Goal: Task Accomplishment & Management: Manage account settings

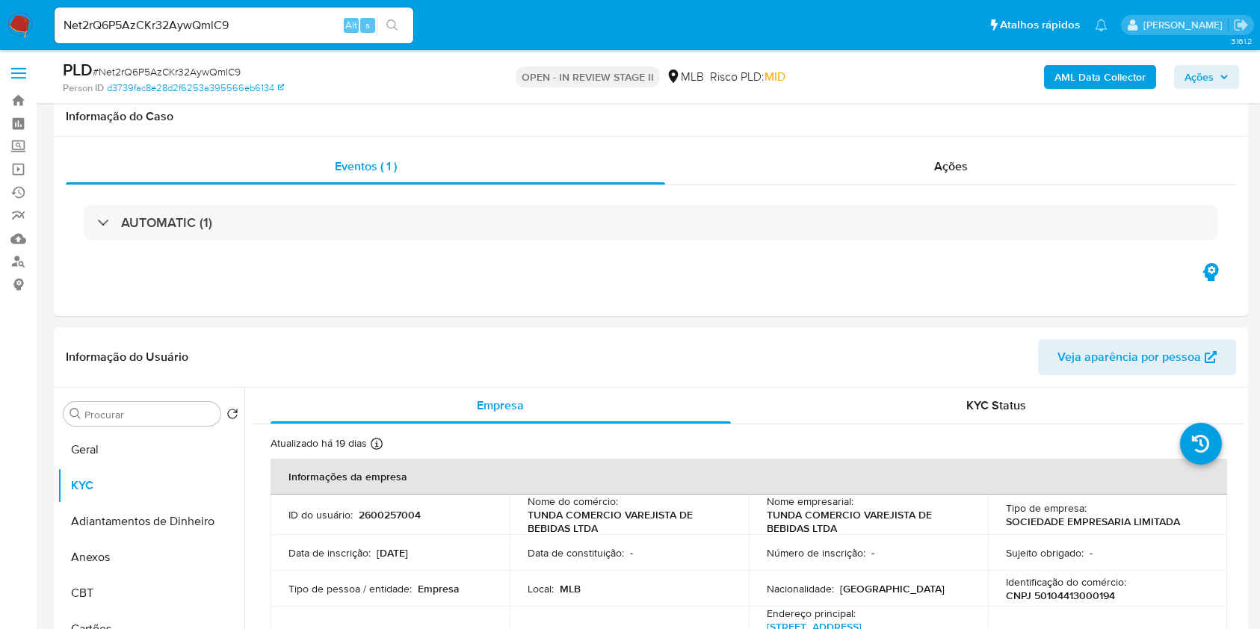
select select "10"
click at [153, 540] on button "Anexos" at bounding box center [151, 558] width 187 height 36
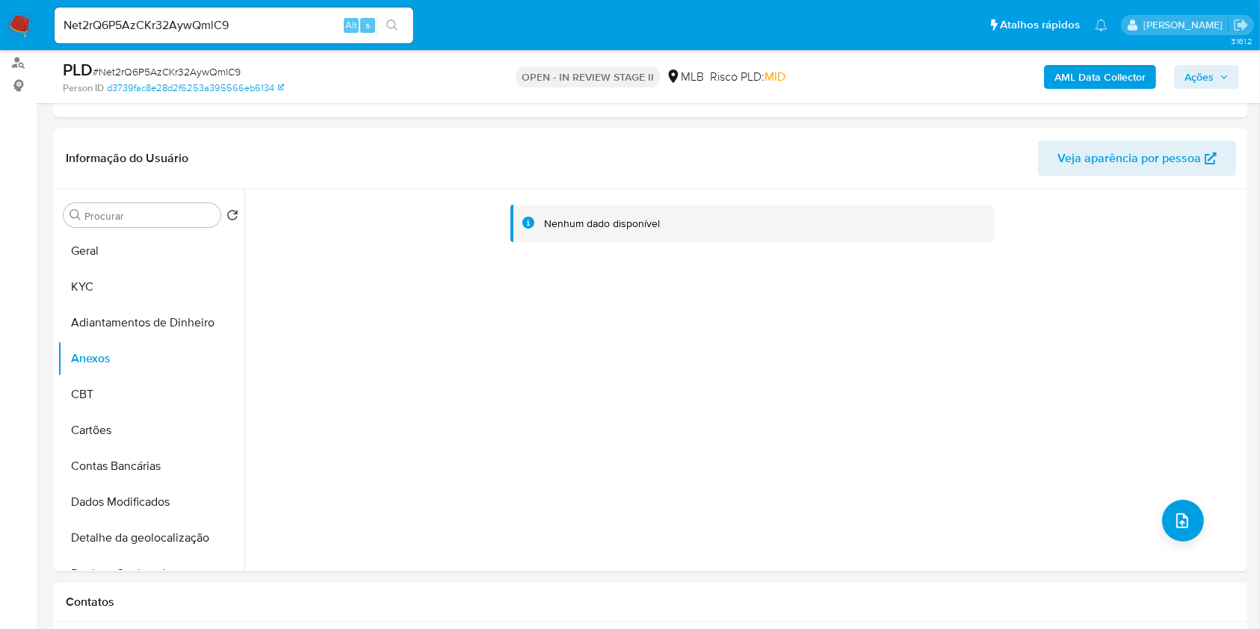
click at [1096, 77] on b "AML Data Collector" at bounding box center [1100, 77] width 91 height 24
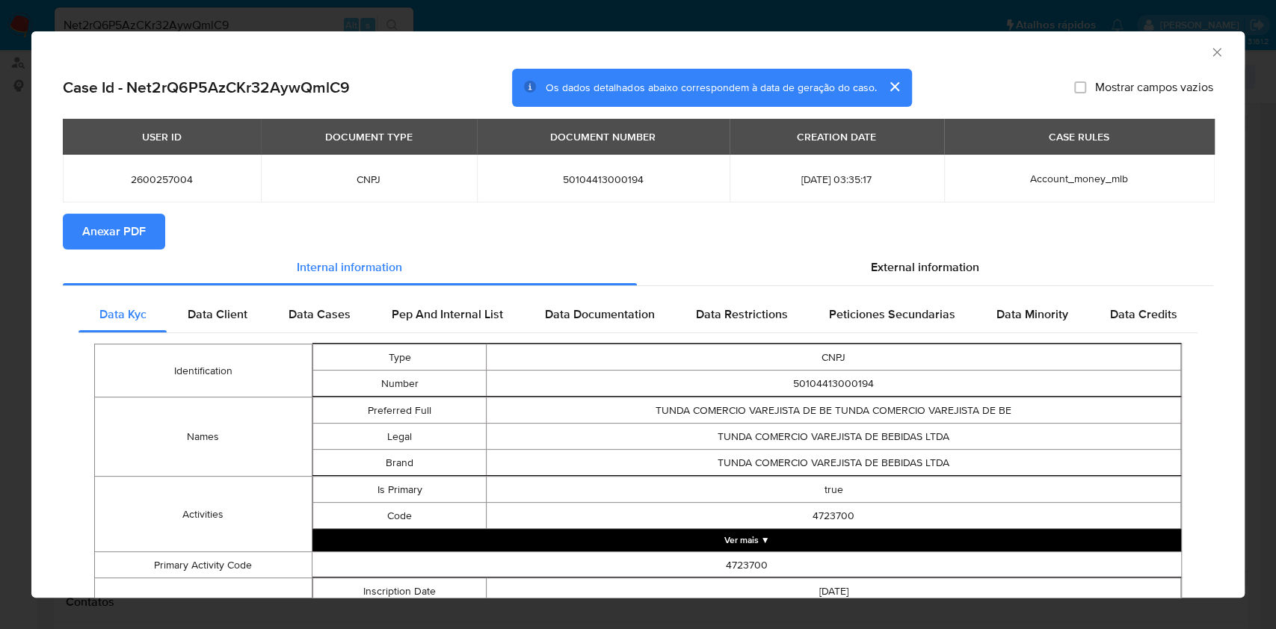
click at [97, 236] on span "Anexar PDF" at bounding box center [114, 231] width 64 height 33
click at [1209, 58] on icon "Fechar a janela" at bounding box center [1216, 52] width 15 height 15
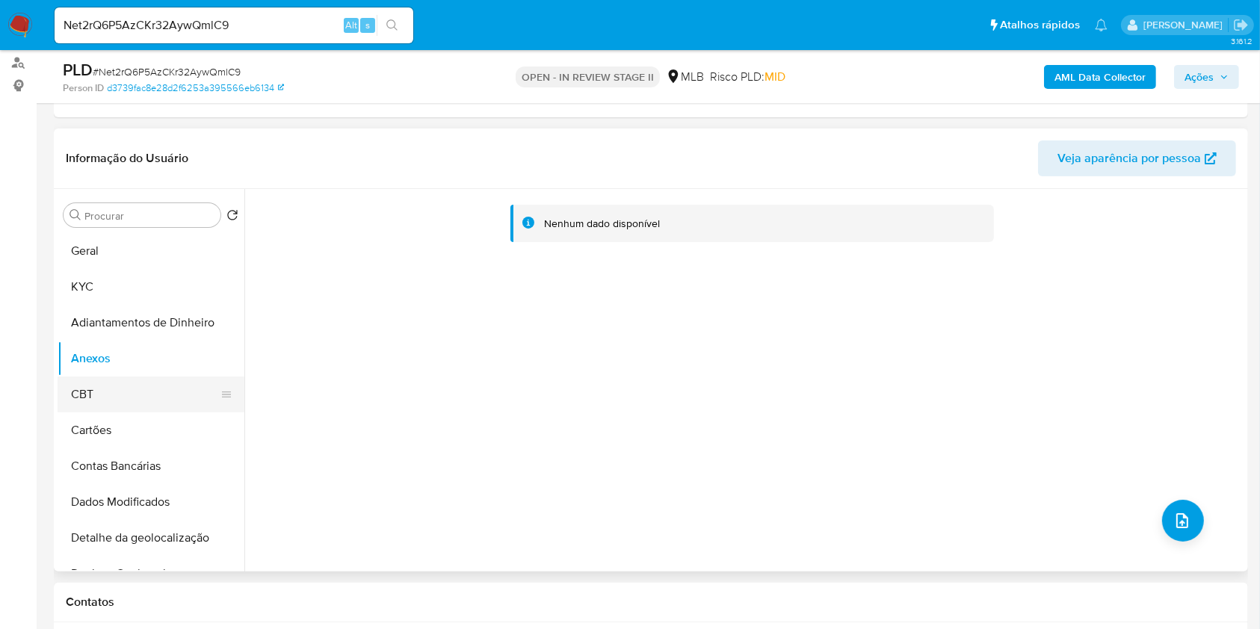
click at [108, 393] on button "CBT" at bounding box center [145, 395] width 175 height 36
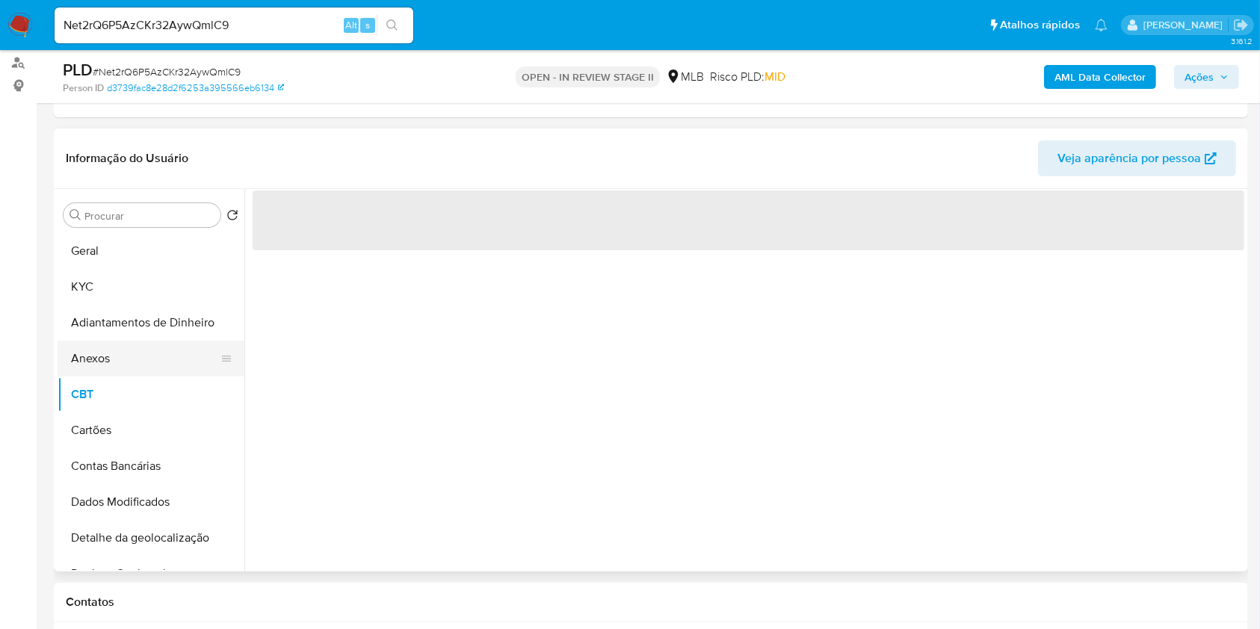
click at [105, 349] on button "Anexos" at bounding box center [145, 359] width 175 height 36
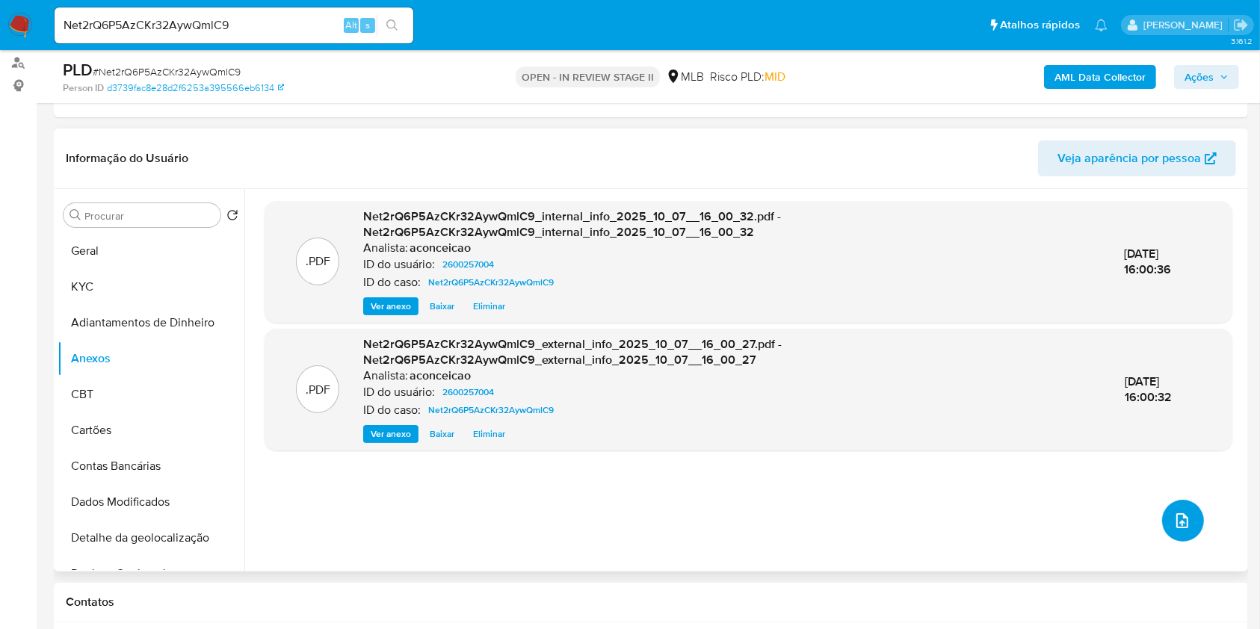
click at [1162, 517] on button "upload-file" at bounding box center [1183, 521] width 42 height 42
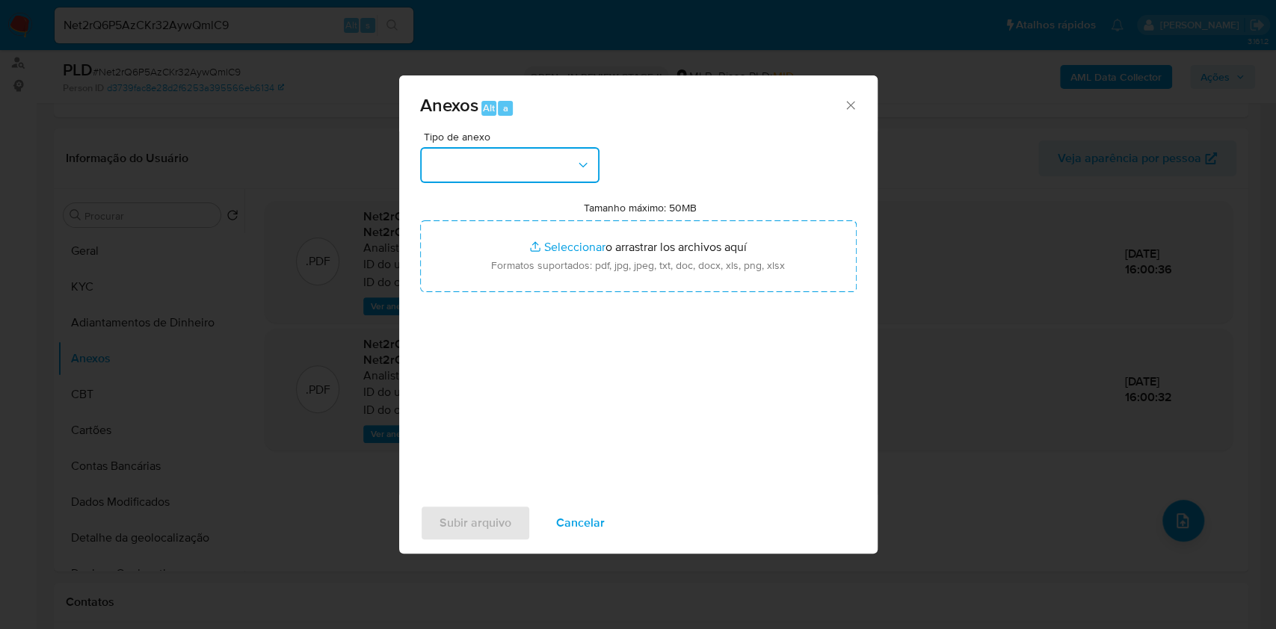
click at [520, 174] on button "button" at bounding box center [509, 165] width 179 height 36
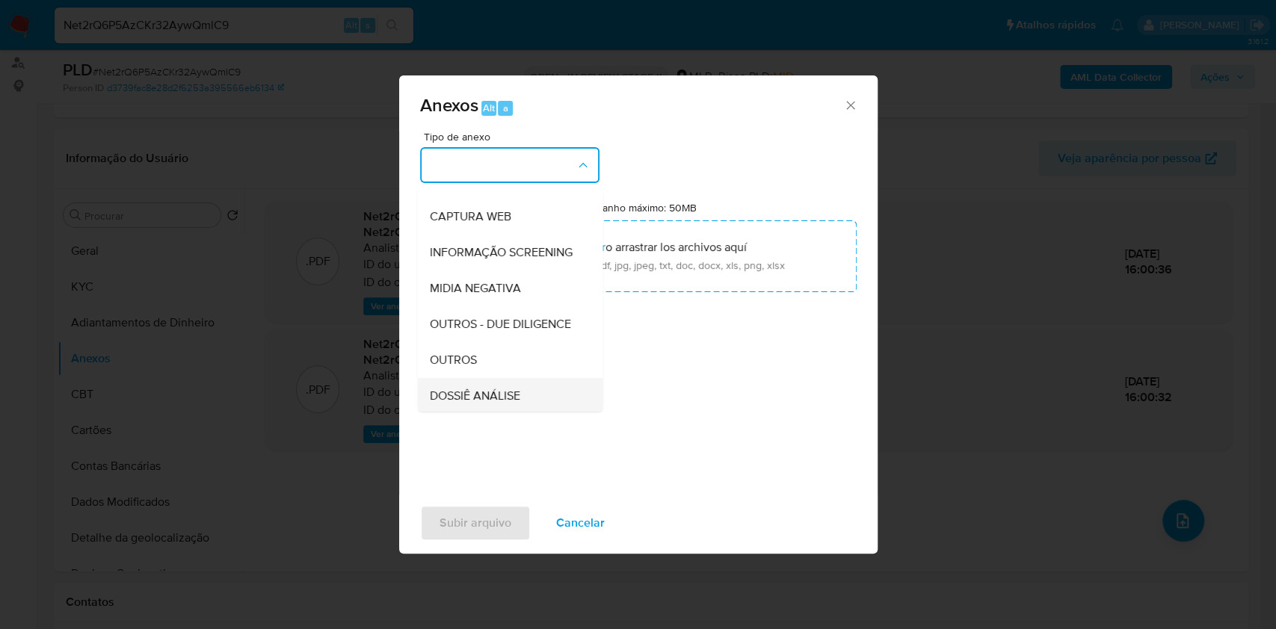
scroll to position [229, 0]
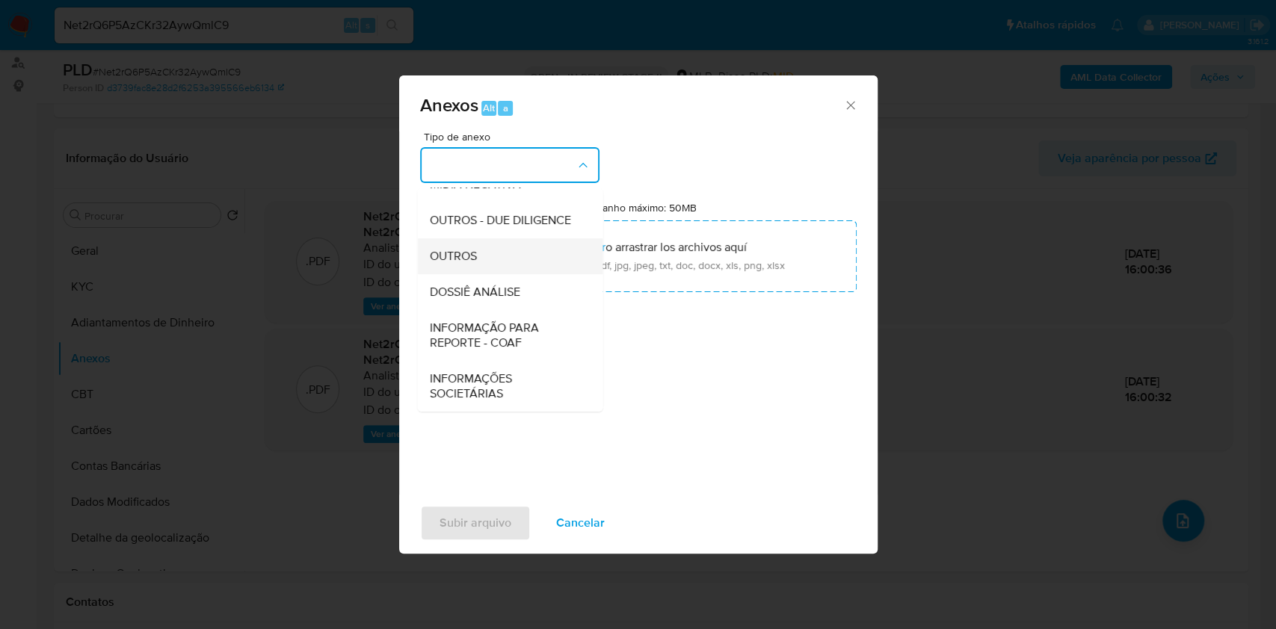
click at [519, 255] on div "OUTROS" at bounding box center [505, 256] width 152 height 36
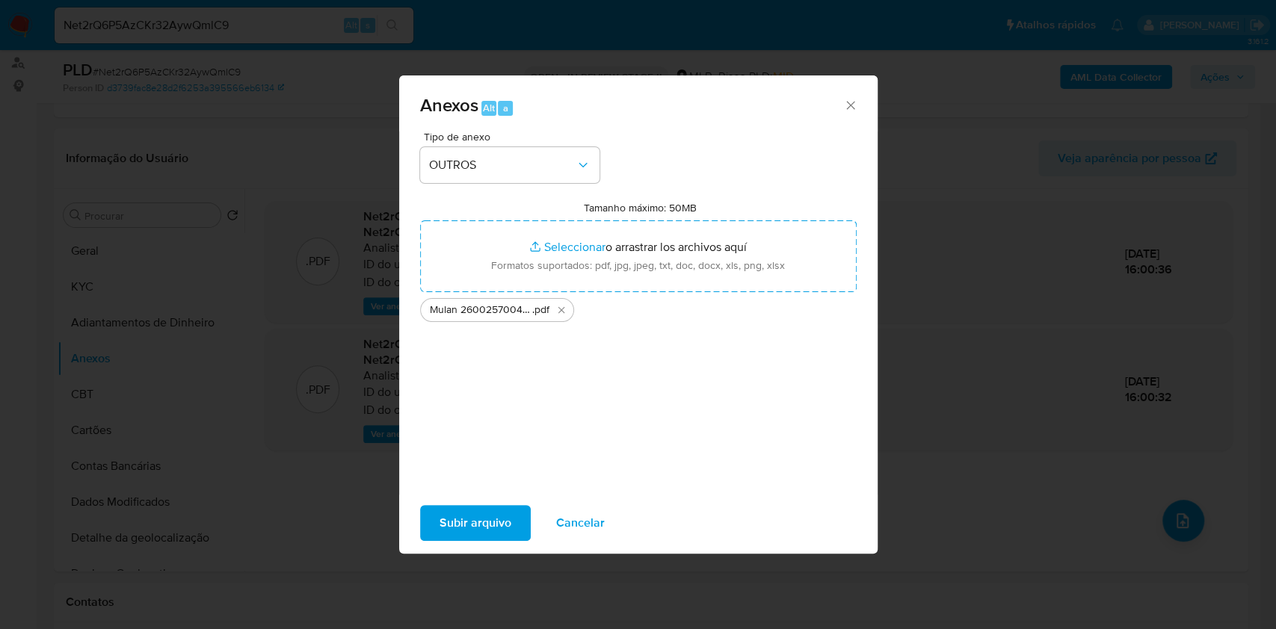
click at [454, 535] on span "Subir arquivo" at bounding box center [475, 523] width 72 height 33
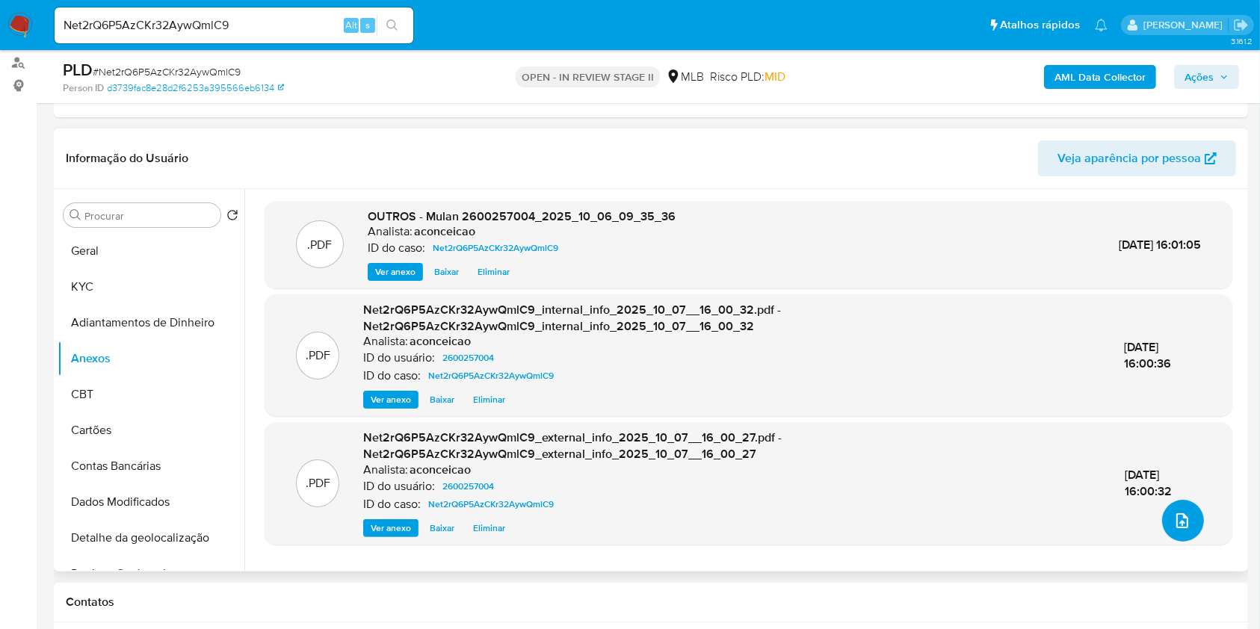
click at [1162, 524] on button "upload-file" at bounding box center [1183, 521] width 42 height 42
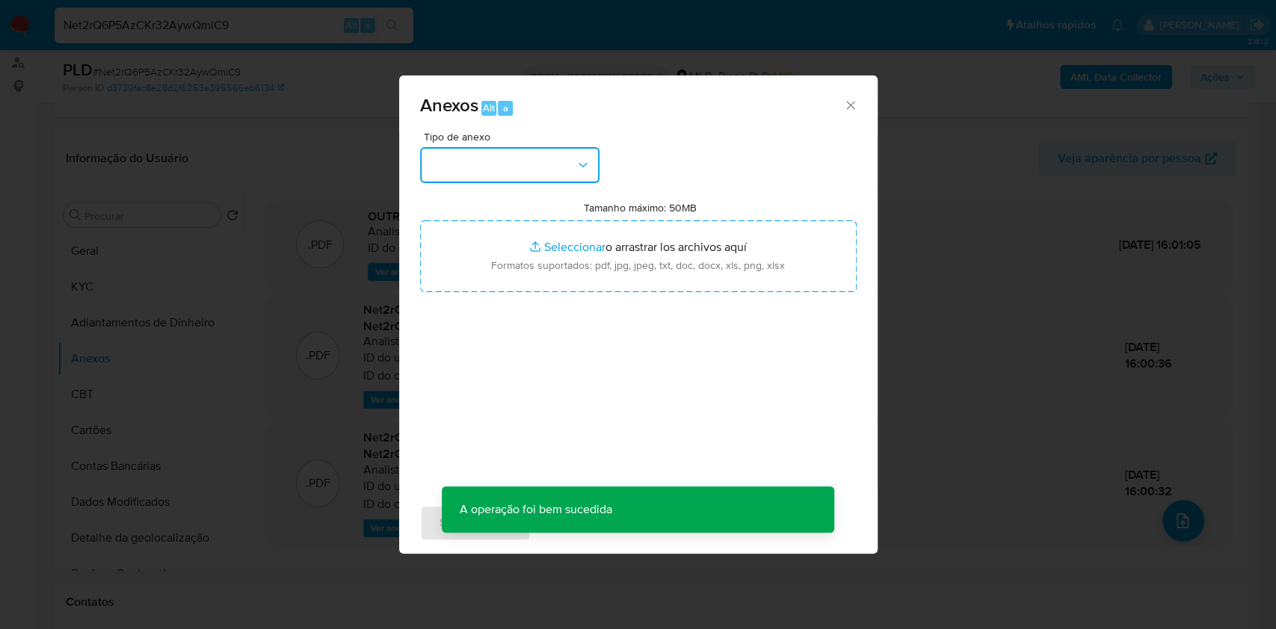
click at [576, 158] on icon "button" at bounding box center [583, 165] width 15 height 15
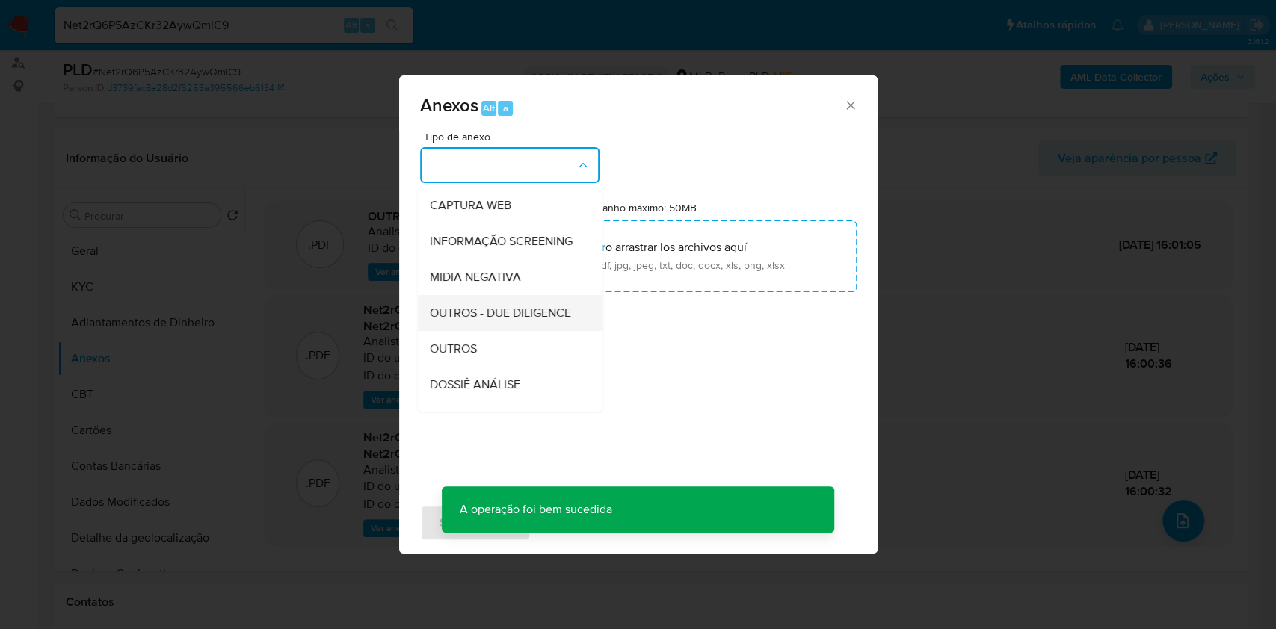
scroll to position [199, 0]
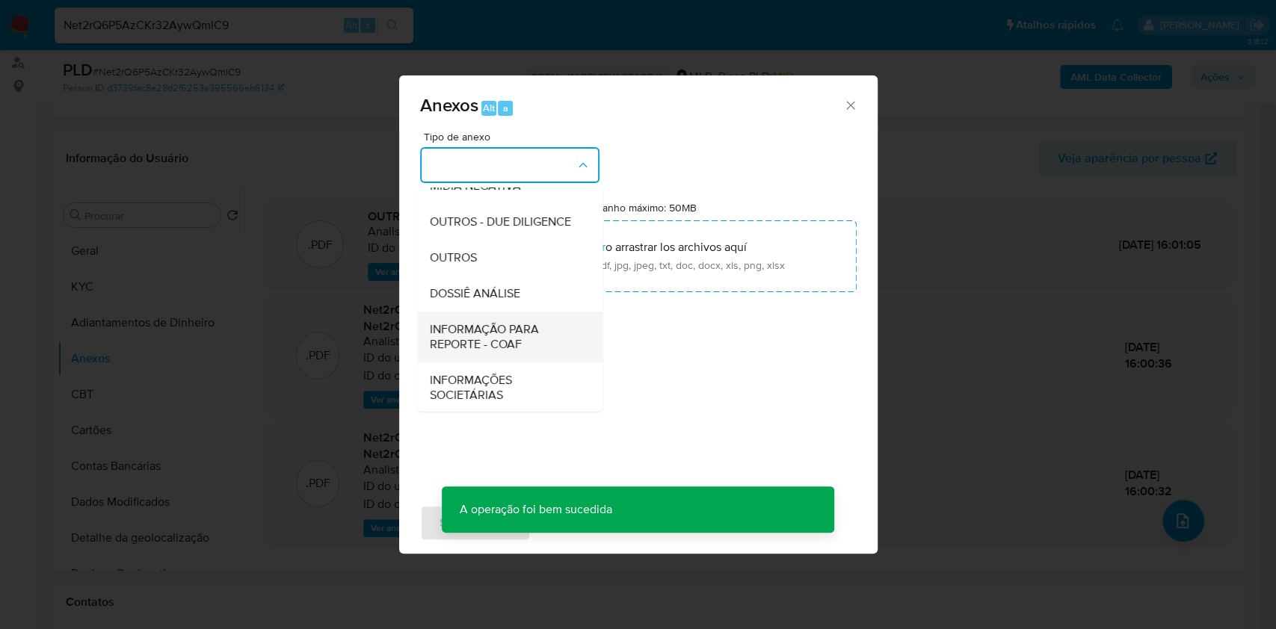
click at [525, 352] on span "INFORMAÇÃO PARA REPORTE - COAF" at bounding box center [505, 337] width 152 height 30
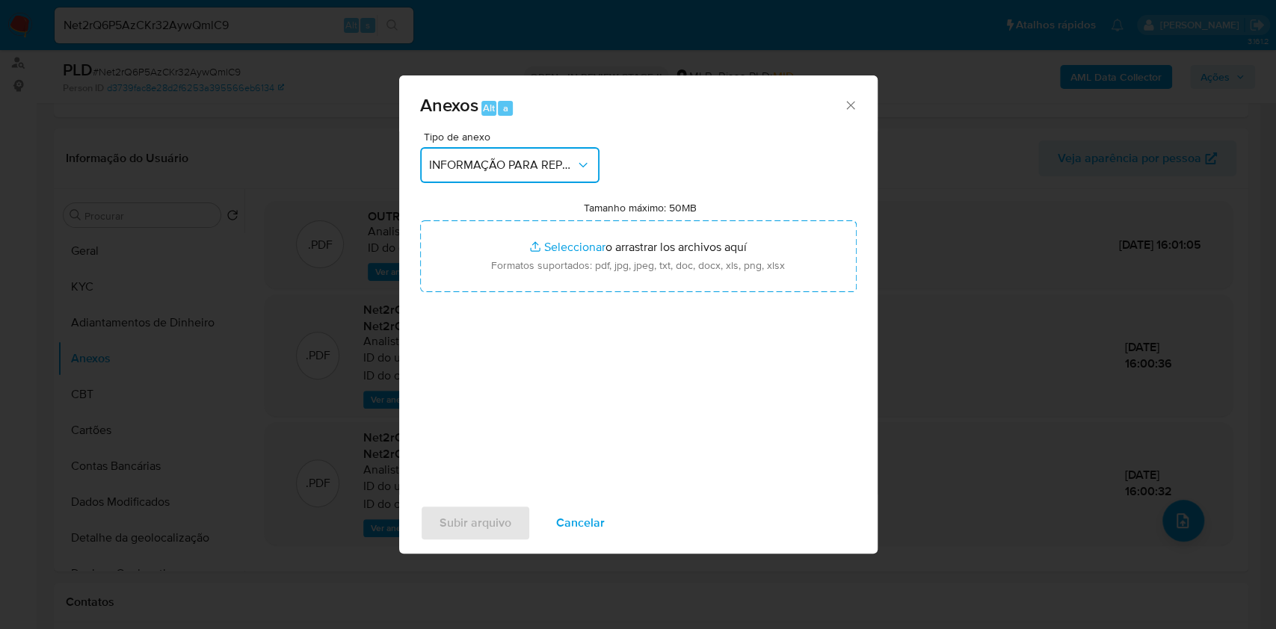
click at [553, 177] on button "INFORMAÇÃO PARA REPORTE - COAF" at bounding box center [509, 165] width 179 height 36
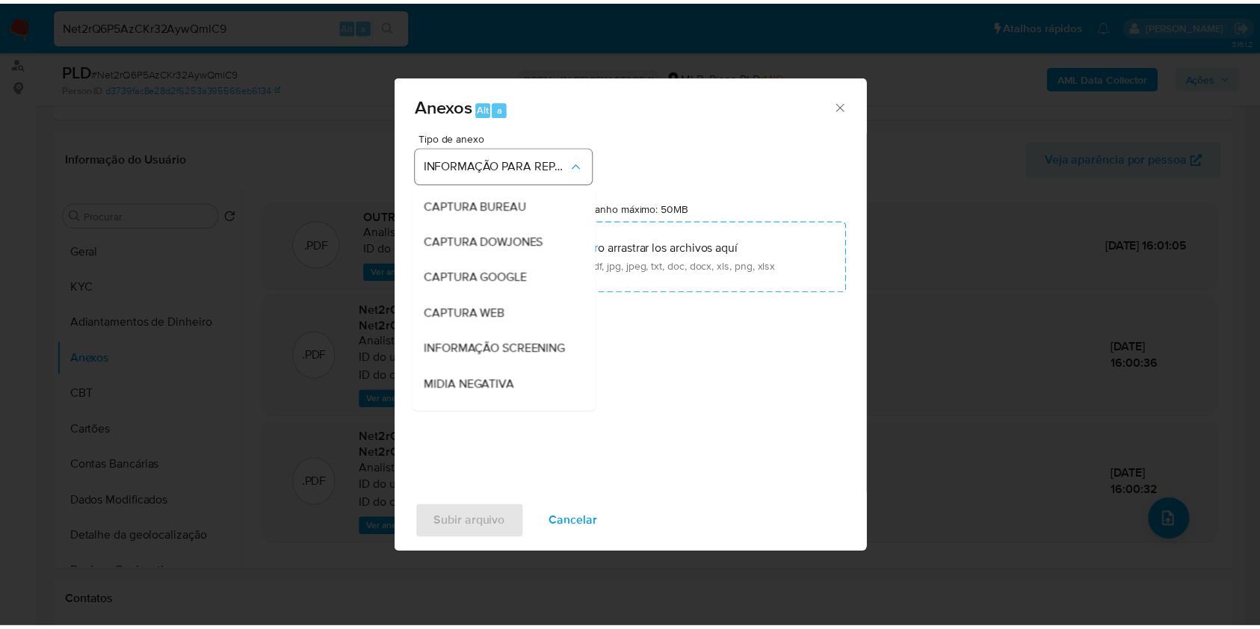
scroll to position [229, 0]
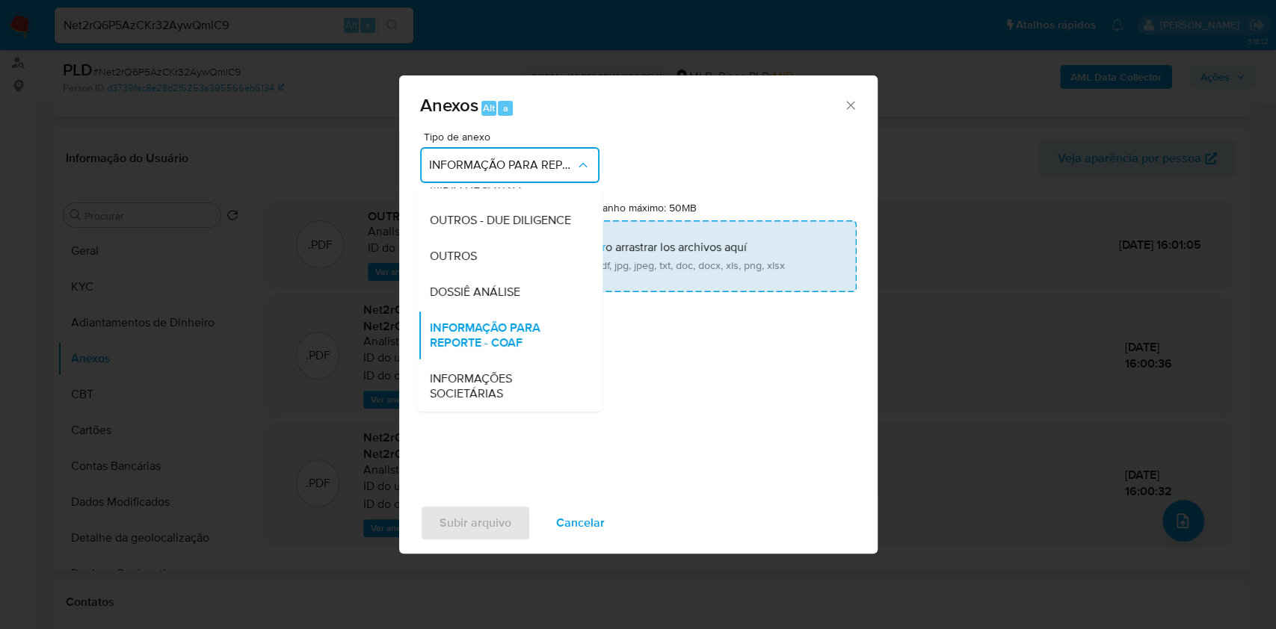
drag, startPoint x: 517, startPoint y: 295, endPoint x: 614, endPoint y: 276, distance: 98.4
click at [517, 294] on span "DOSSIÊ ANÁLISE" at bounding box center [474, 292] width 90 height 15
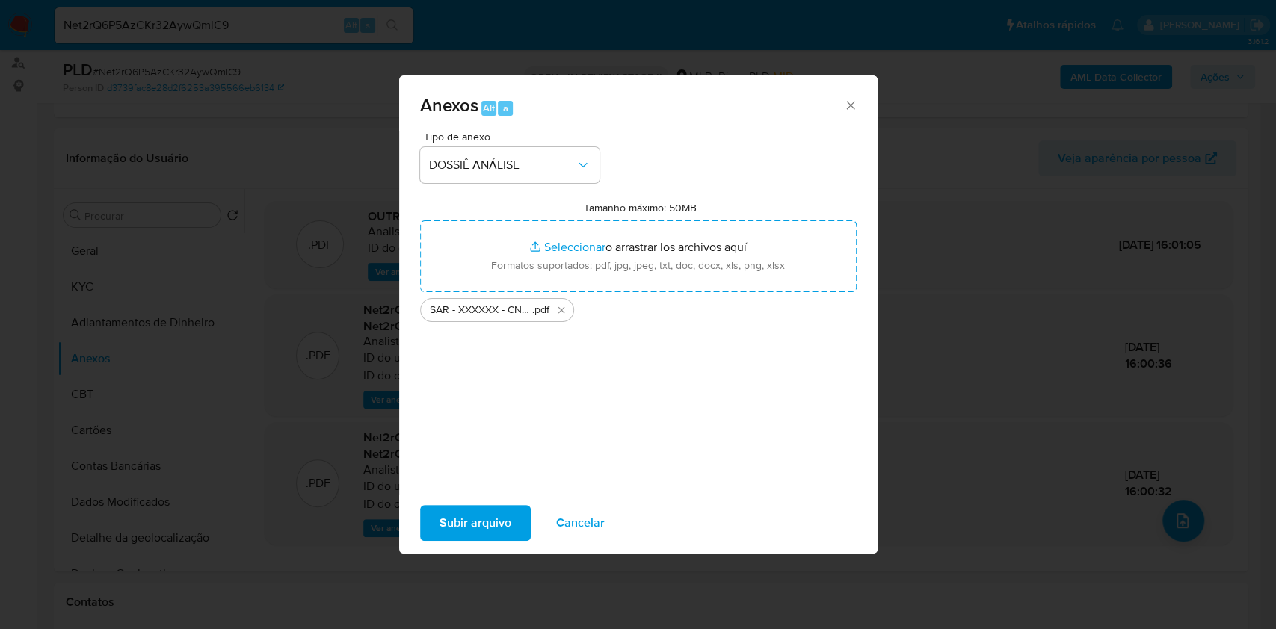
click at [500, 517] on span "Subir arquivo" at bounding box center [475, 523] width 72 height 33
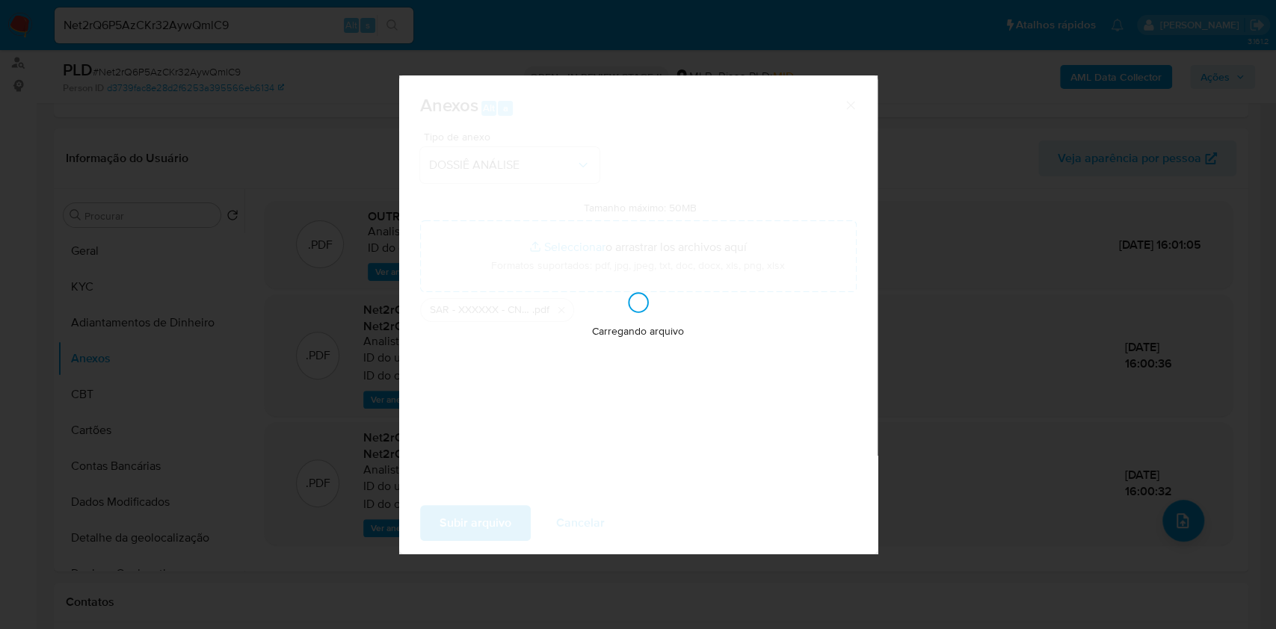
click at [1108, 295] on div "Anexos Alt a Tipo de anexo DOSSIÊ ANÁLISE Tamanho máximo: 50MB Seleccionar arch…" at bounding box center [638, 314] width 1276 height 629
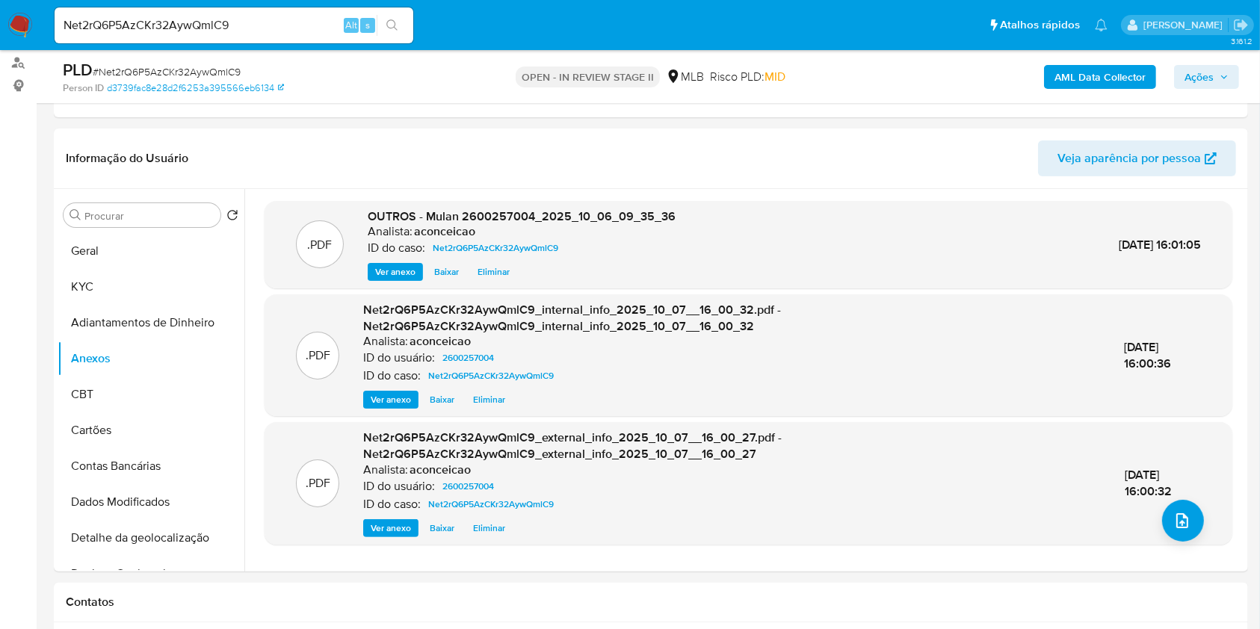
click at [1200, 68] on span "Ações" at bounding box center [1199, 77] width 29 height 24
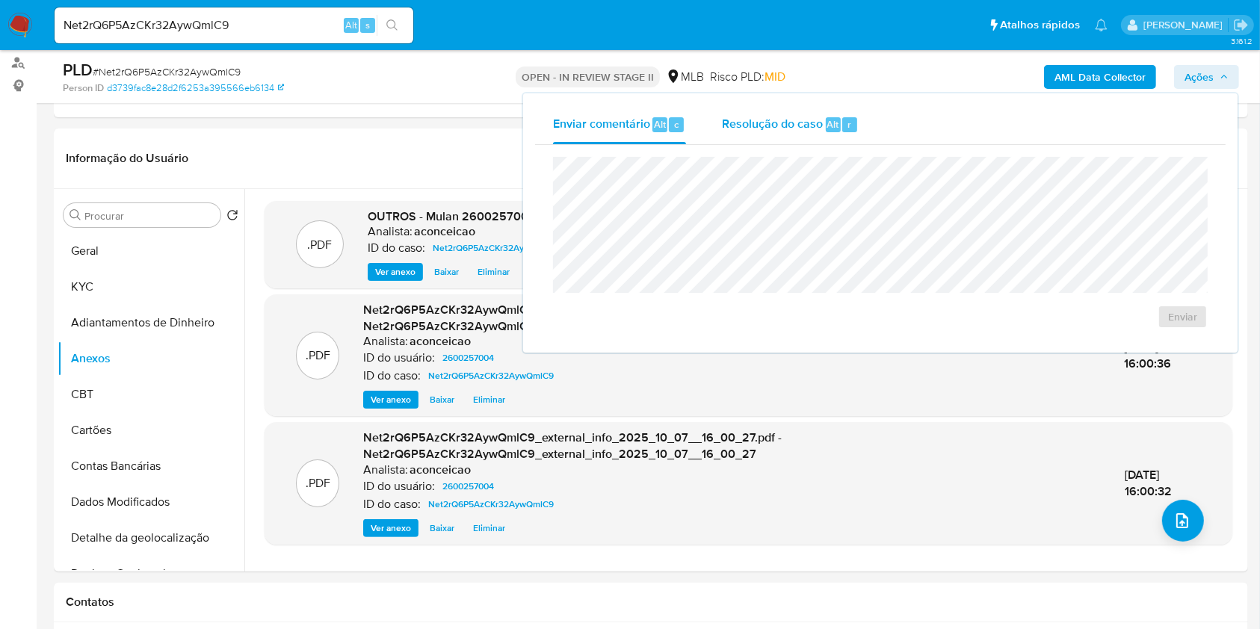
click at [789, 119] on span "Resolução do caso" at bounding box center [772, 123] width 101 height 17
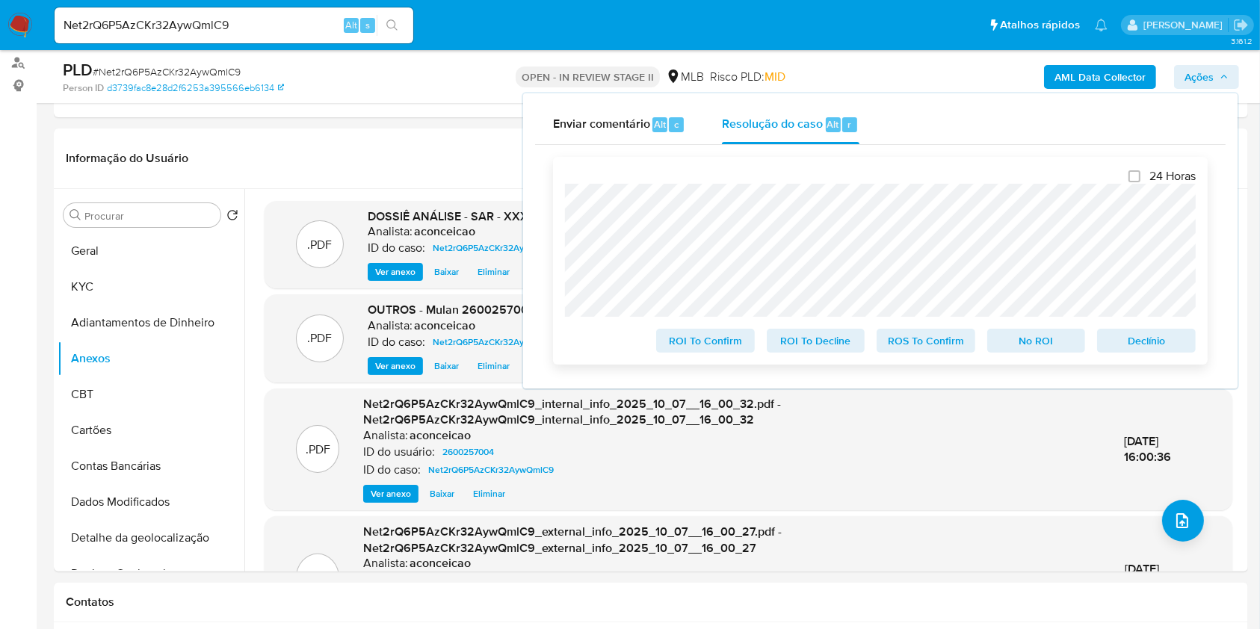
click at [931, 339] on span "ROS To Confirm" at bounding box center [926, 340] width 78 height 21
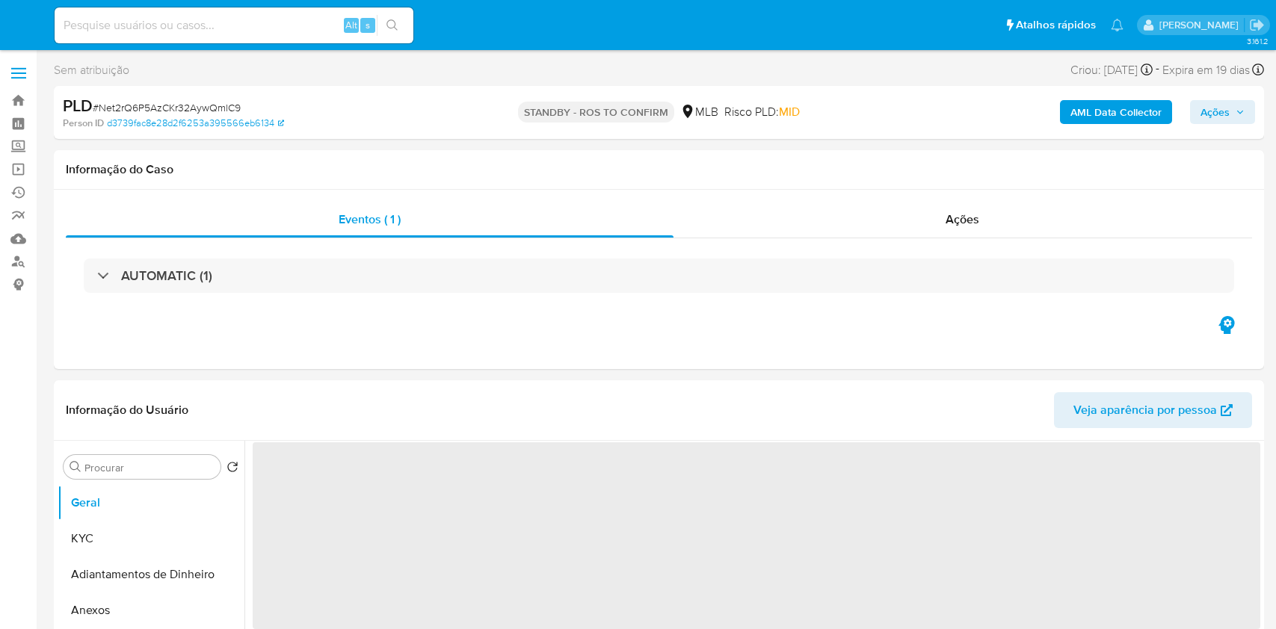
select select "10"
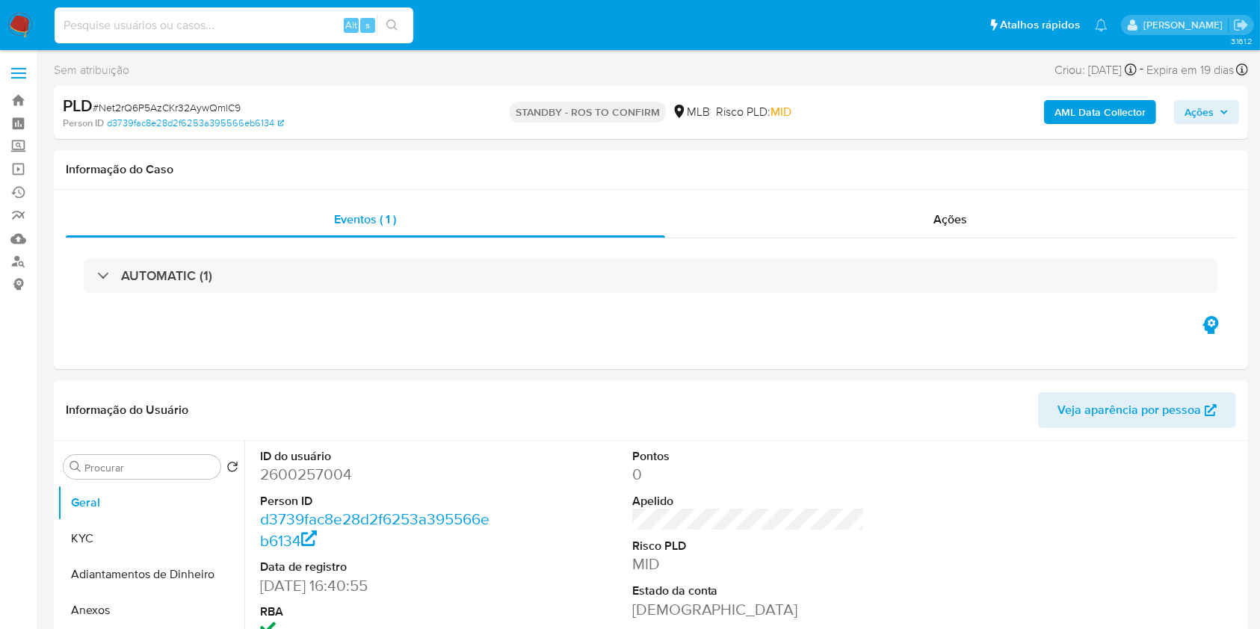
click at [303, 22] on input at bounding box center [234, 25] width 359 height 19
paste input "QQdomUrhpJD78vAyq4vxGY5f"
type input "QQdomUrhpJD78vAyq4vxGY5f"
click at [401, 37] on div "QQdomUrhpJD78vAyq4vxGY5f Alt s" at bounding box center [234, 25] width 359 height 36
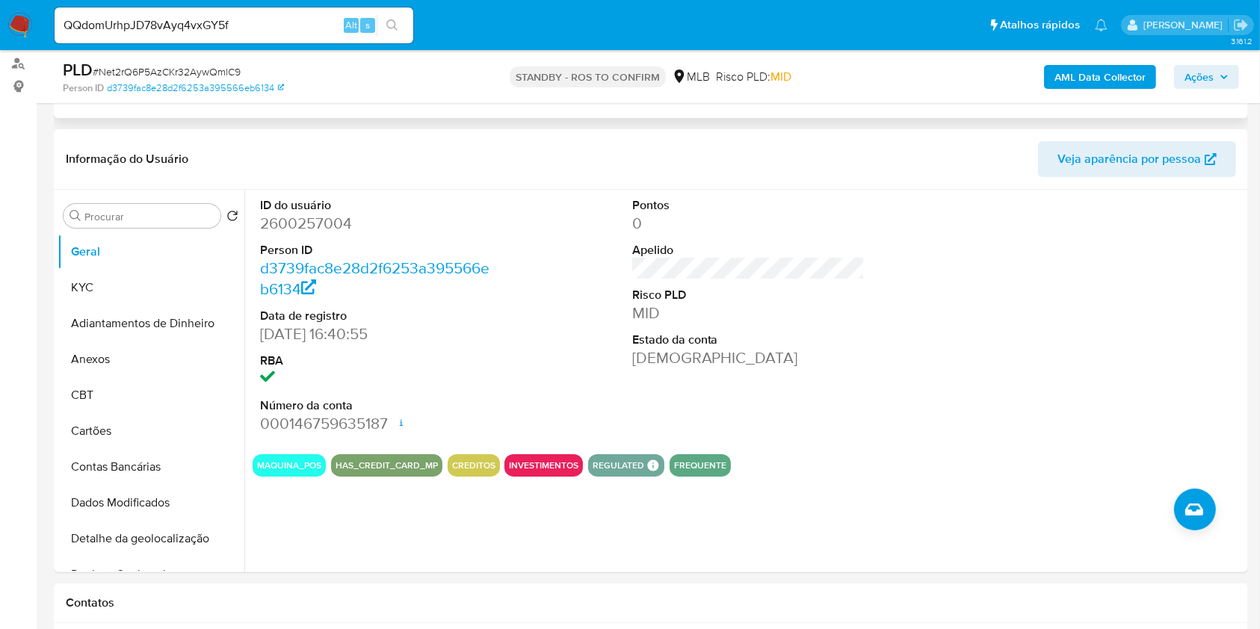
scroll to position [199, 0]
click at [162, 299] on button "KYC" at bounding box center [145, 287] width 175 height 36
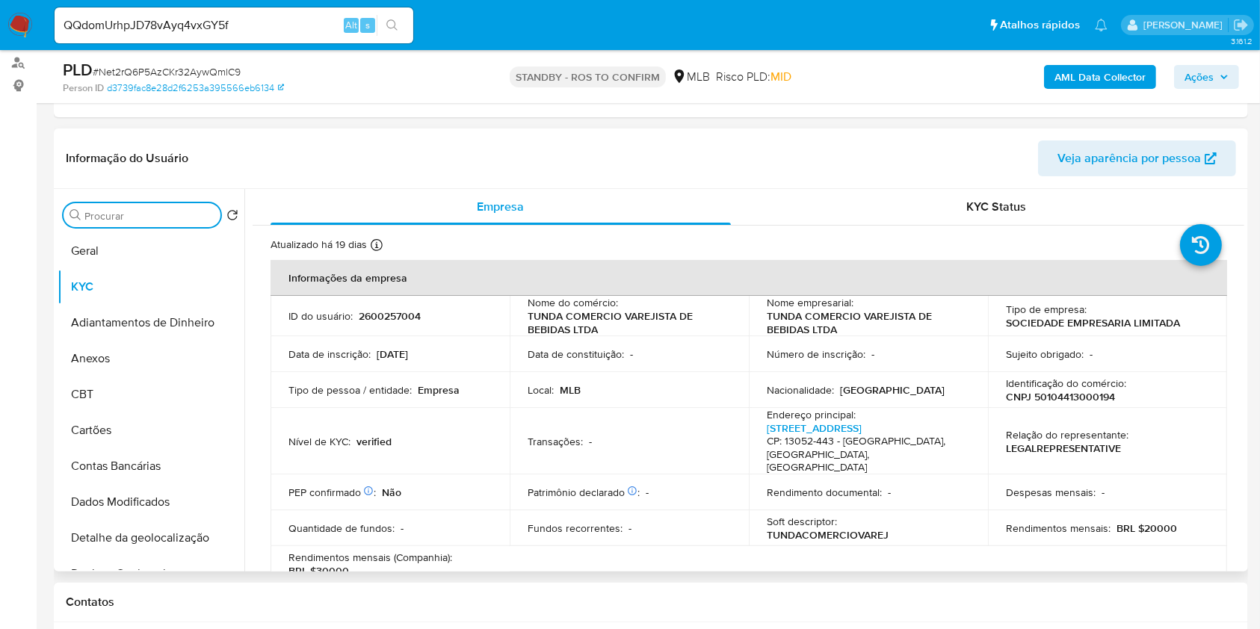
click at [131, 218] on input "Procurar" at bounding box center [149, 215] width 130 height 13
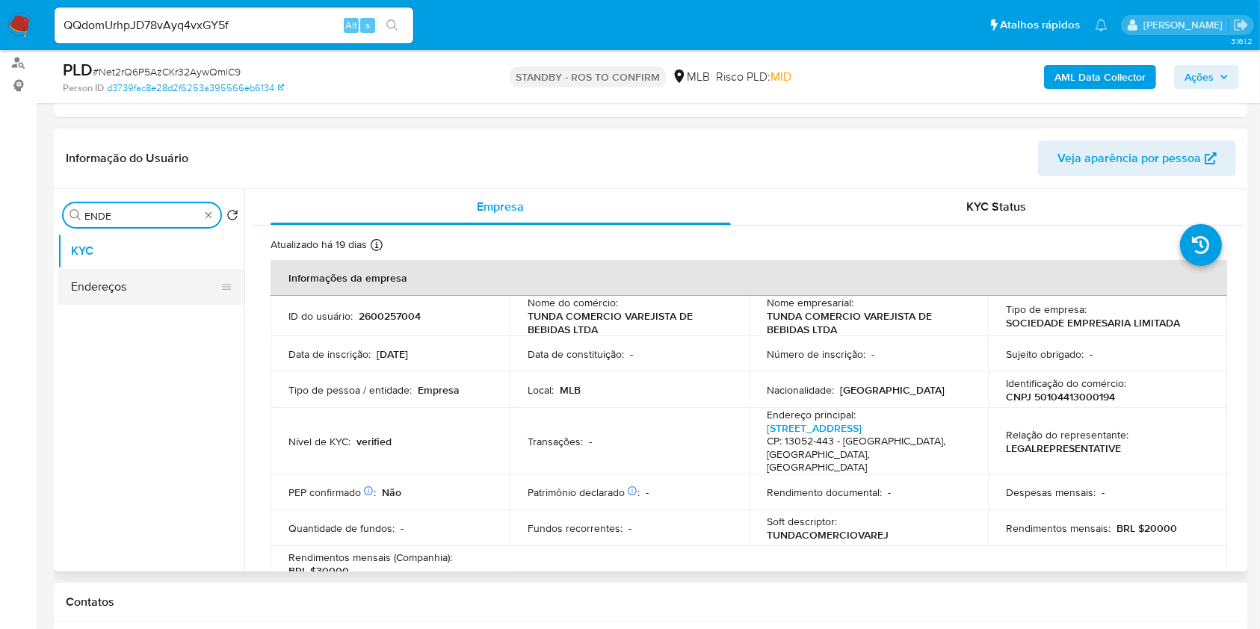
type input "ENDE"
click at [156, 300] on button "Endereços" at bounding box center [145, 287] width 175 height 36
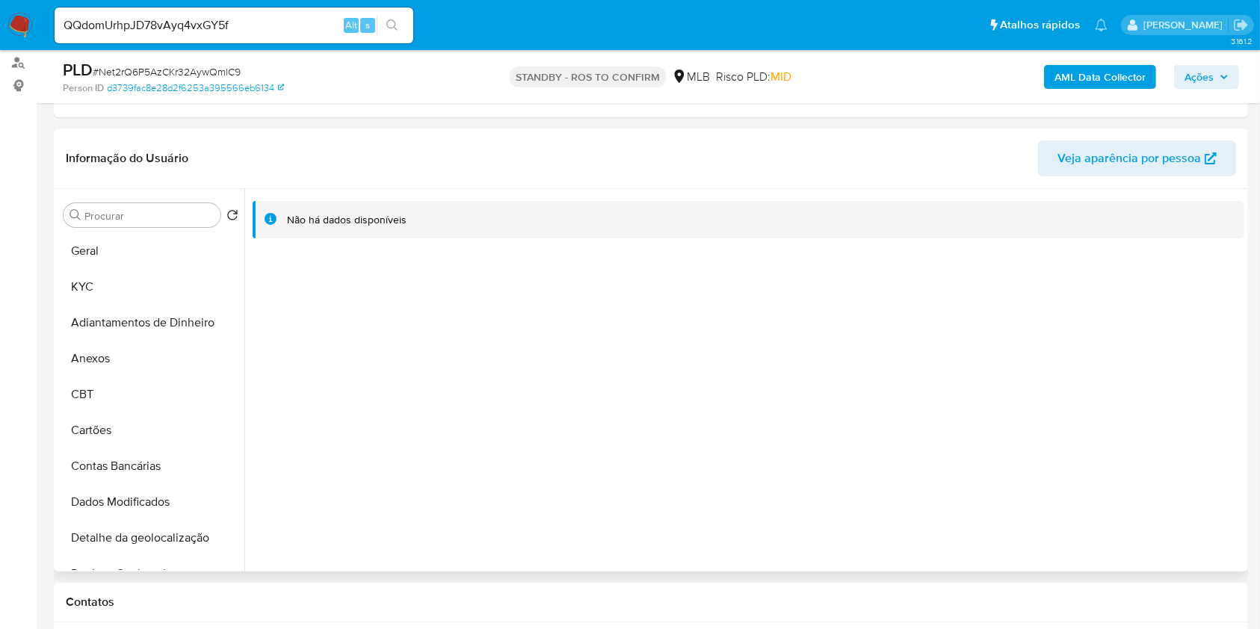
scroll to position [99, 0]
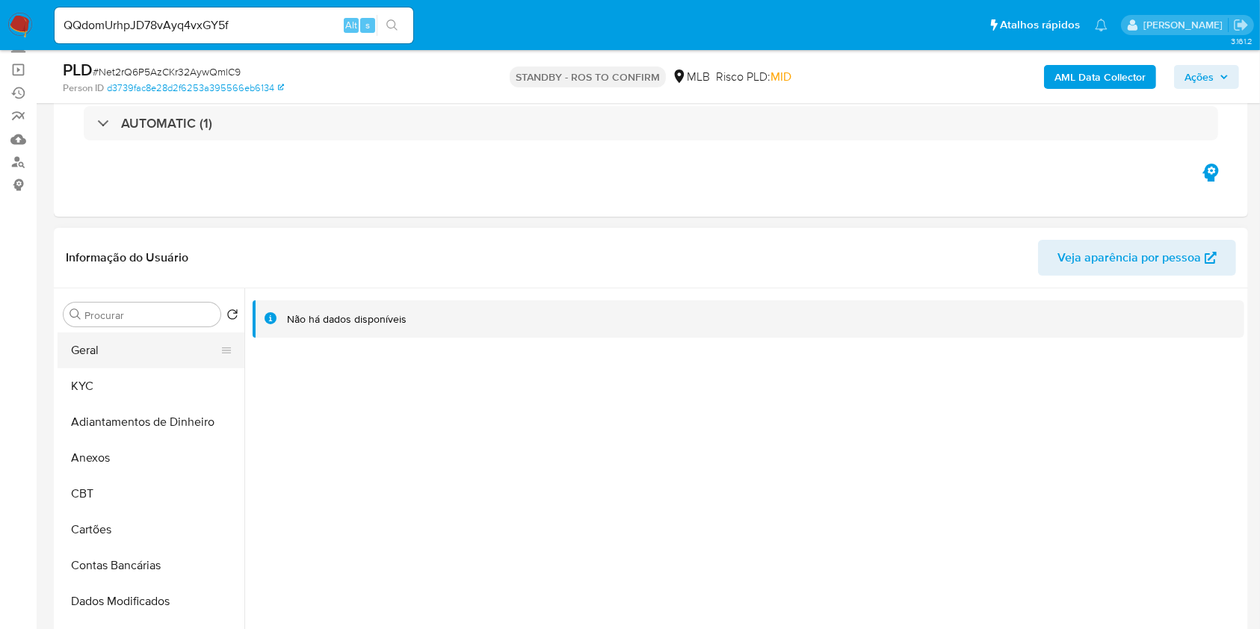
click at [141, 356] on button "Geral" at bounding box center [145, 351] width 175 height 36
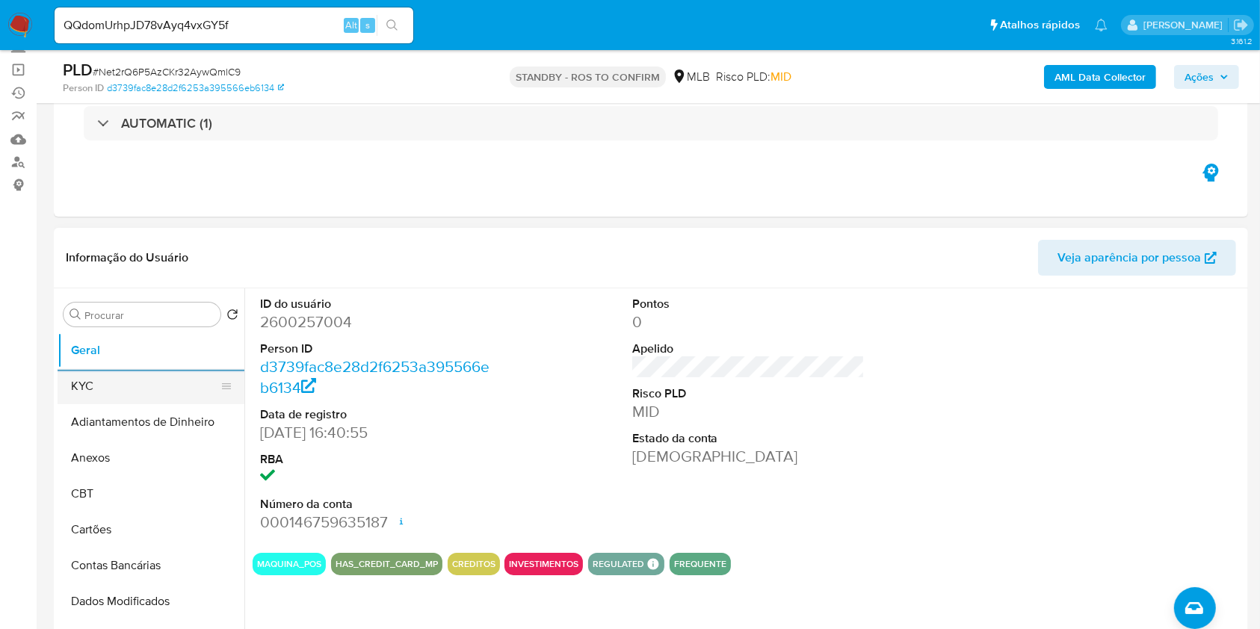
click at [183, 375] on button "KYC" at bounding box center [145, 386] width 175 height 36
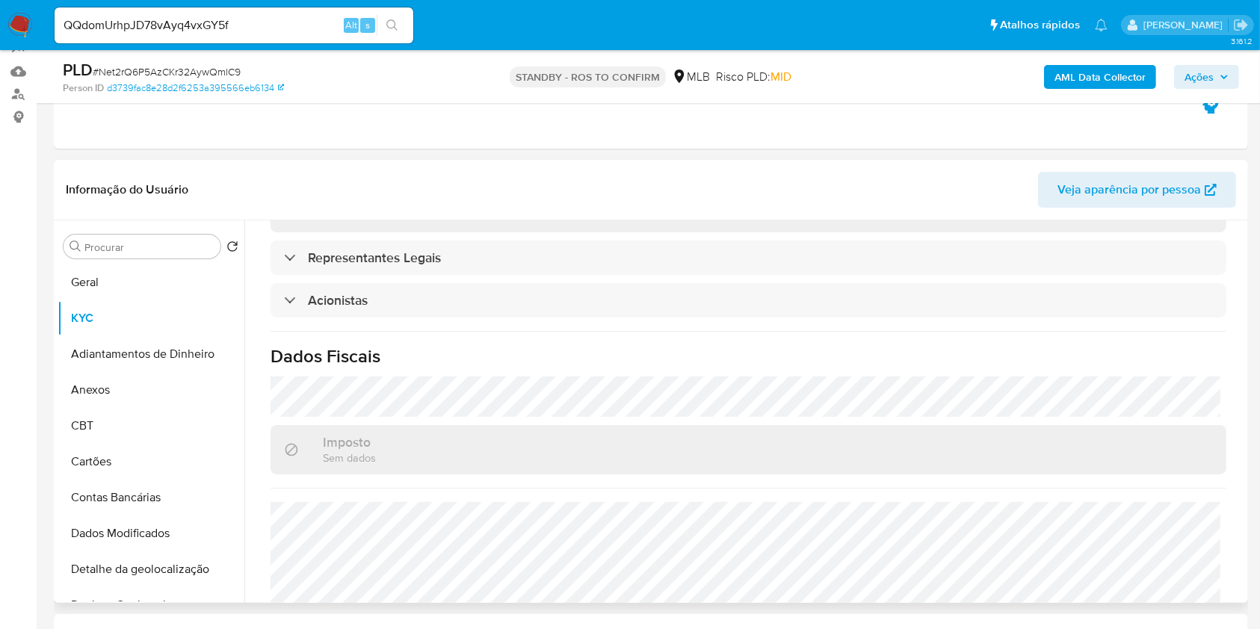
scroll to position [199, 0]
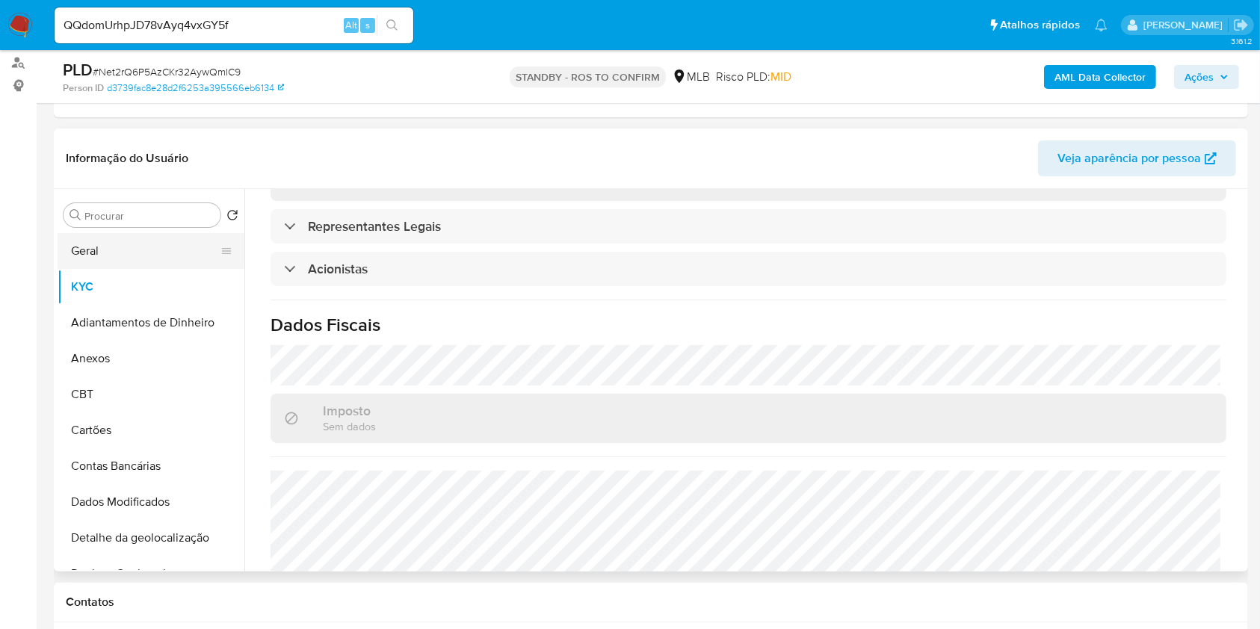
click at [185, 235] on button "Geral" at bounding box center [145, 251] width 175 height 36
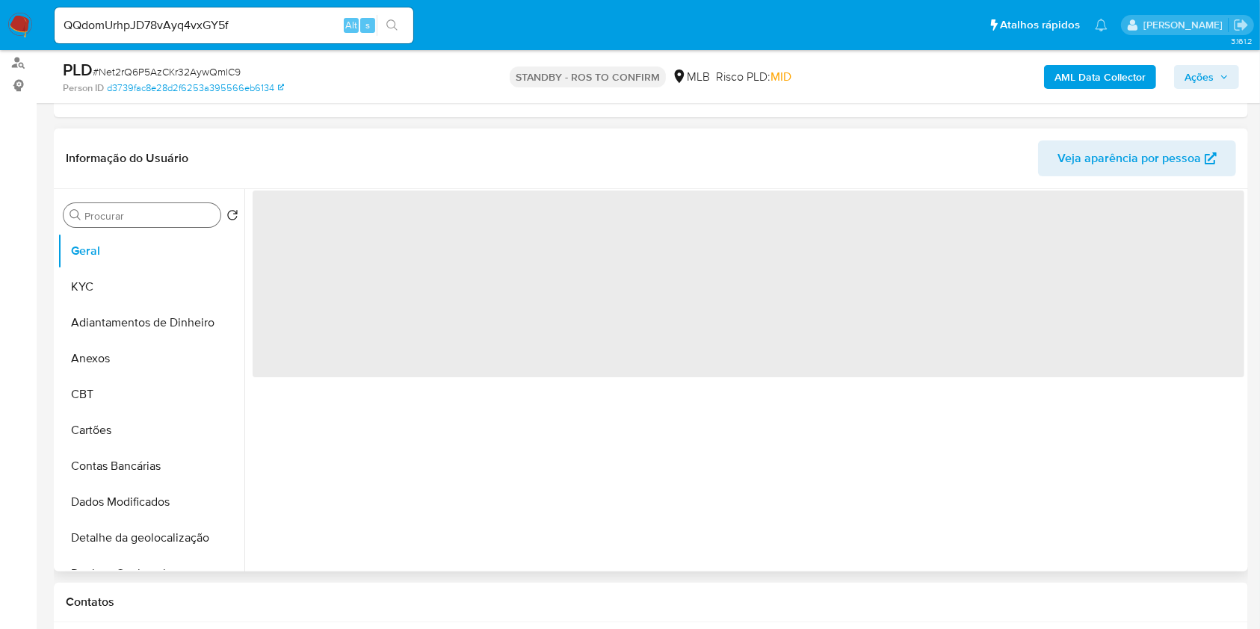
scroll to position [0, 0]
click at [178, 217] on input "Procurar" at bounding box center [149, 215] width 130 height 13
type input "H"
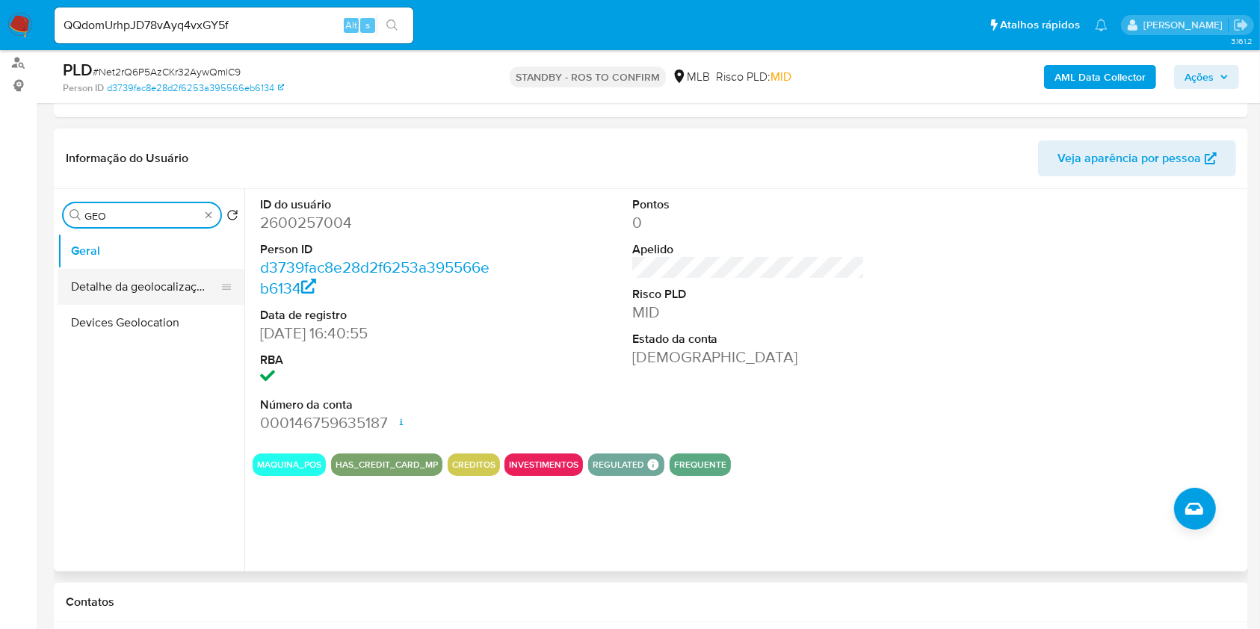
type input "GEO"
click at [158, 290] on button "Detalhe da geolocalização" at bounding box center [145, 287] width 175 height 36
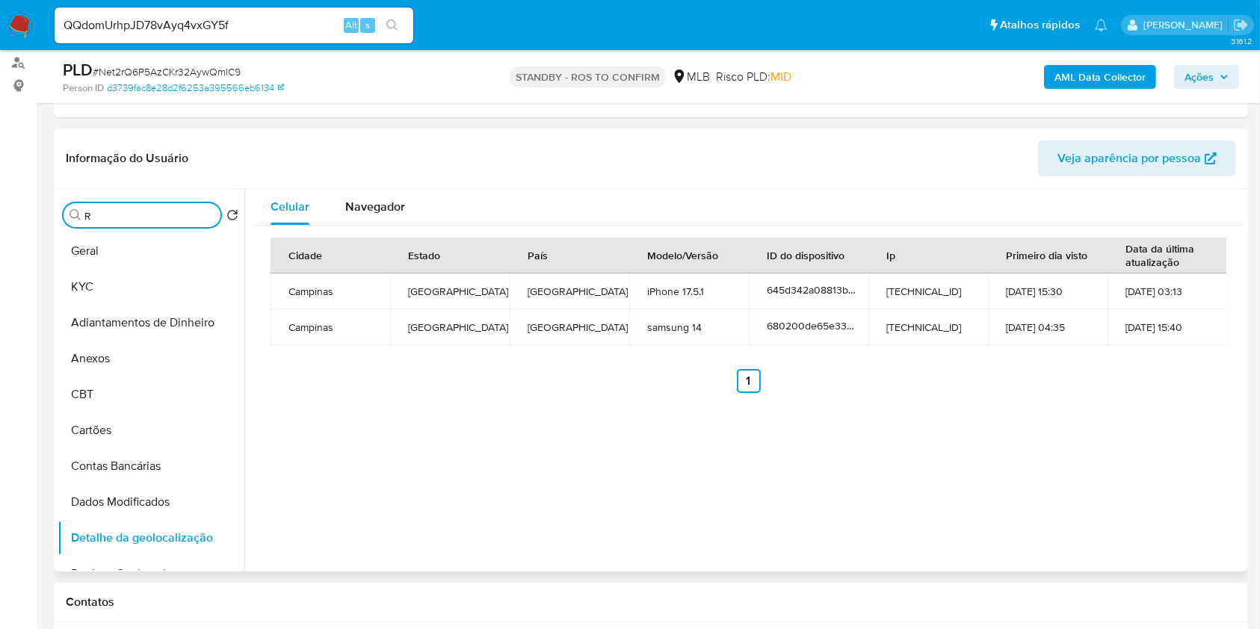
click at [195, 211] on input "R" at bounding box center [149, 215] width 130 height 13
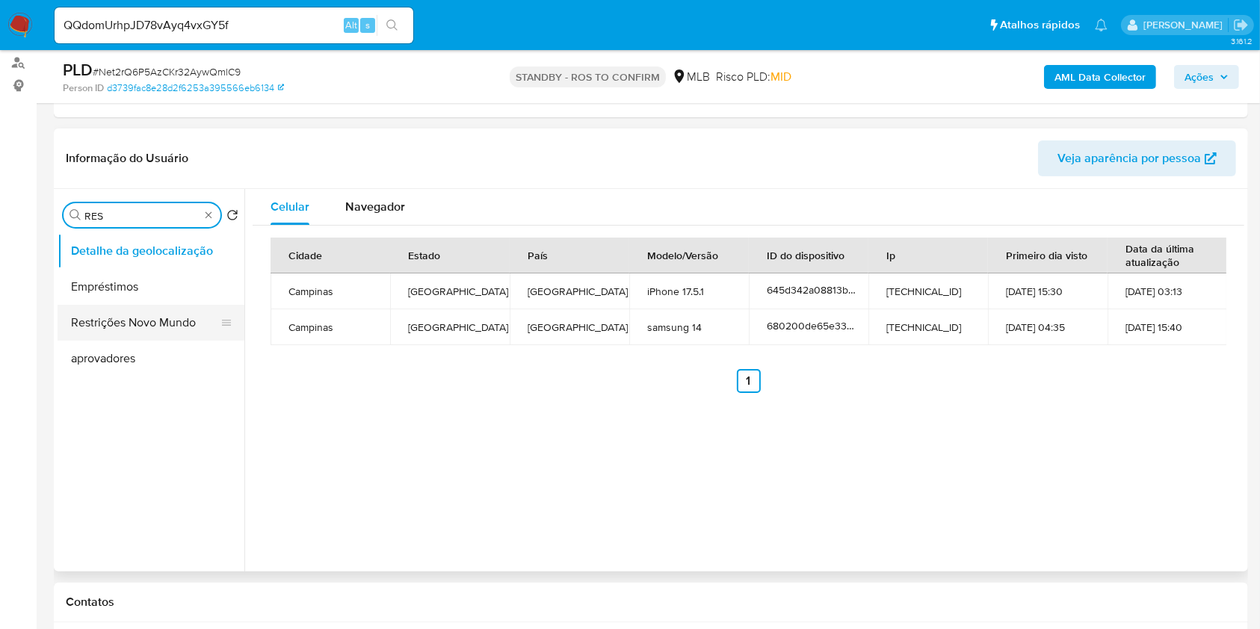
type input "RES"
click at [162, 311] on button "Restrições Novo Mundo" at bounding box center [145, 323] width 175 height 36
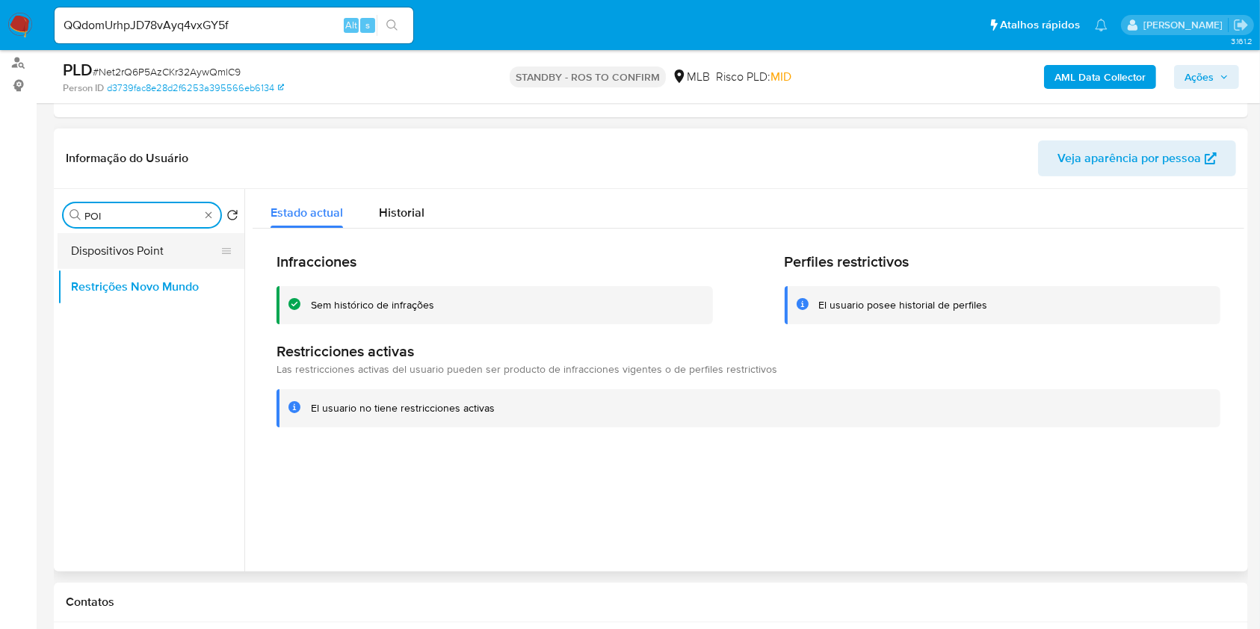
type input "POI"
click at [175, 254] on button "Dispositivos Point" at bounding box center [145, 251] width 175 height 36
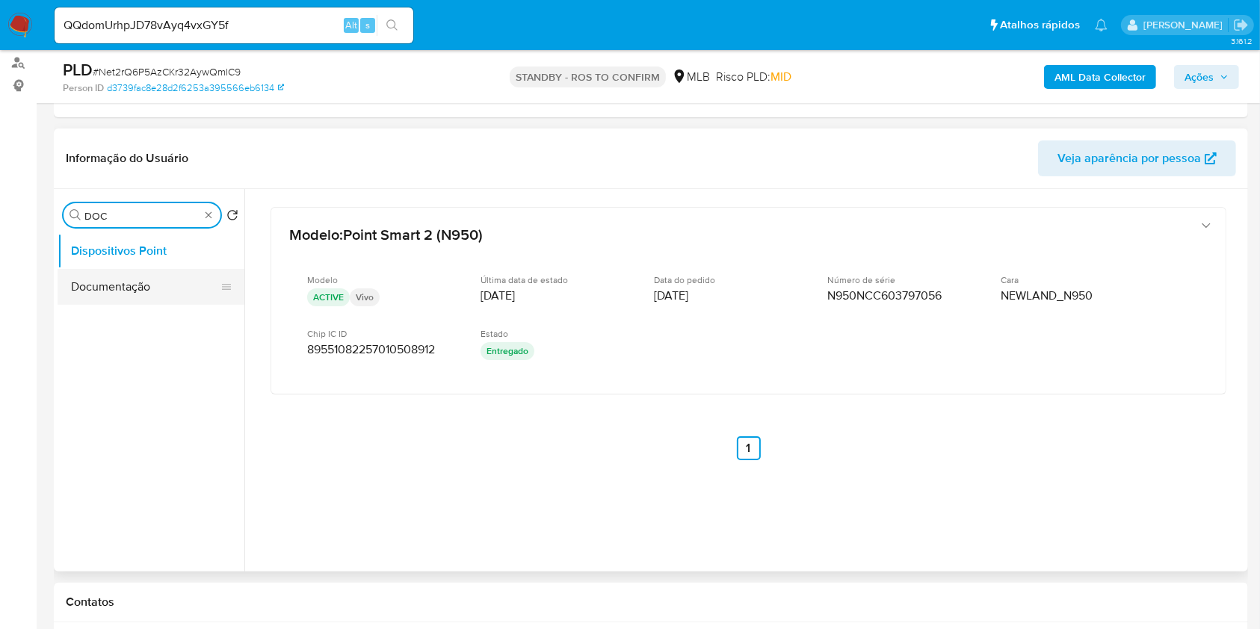
type input "DOC"
click at [164, 280] on button "Documentação" at bounding box center [145, 287] width 175 height 36
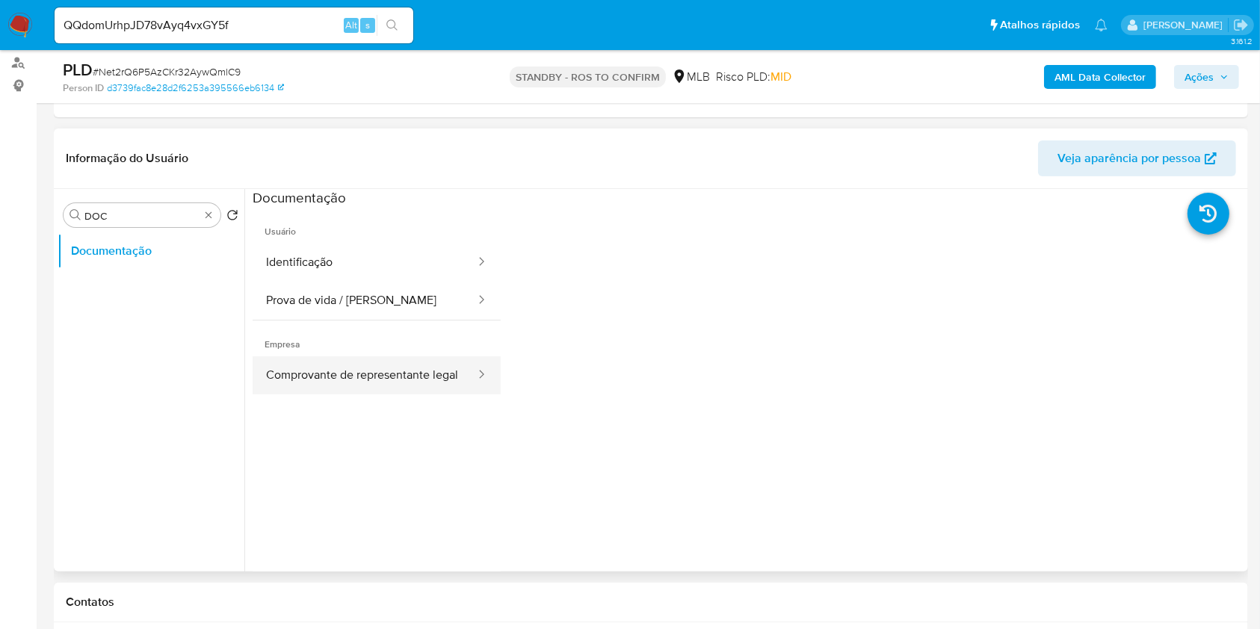
click at [395, 371] on button "Comprovante de representante legal" at bounding box center [365, 376] width 224 height 38
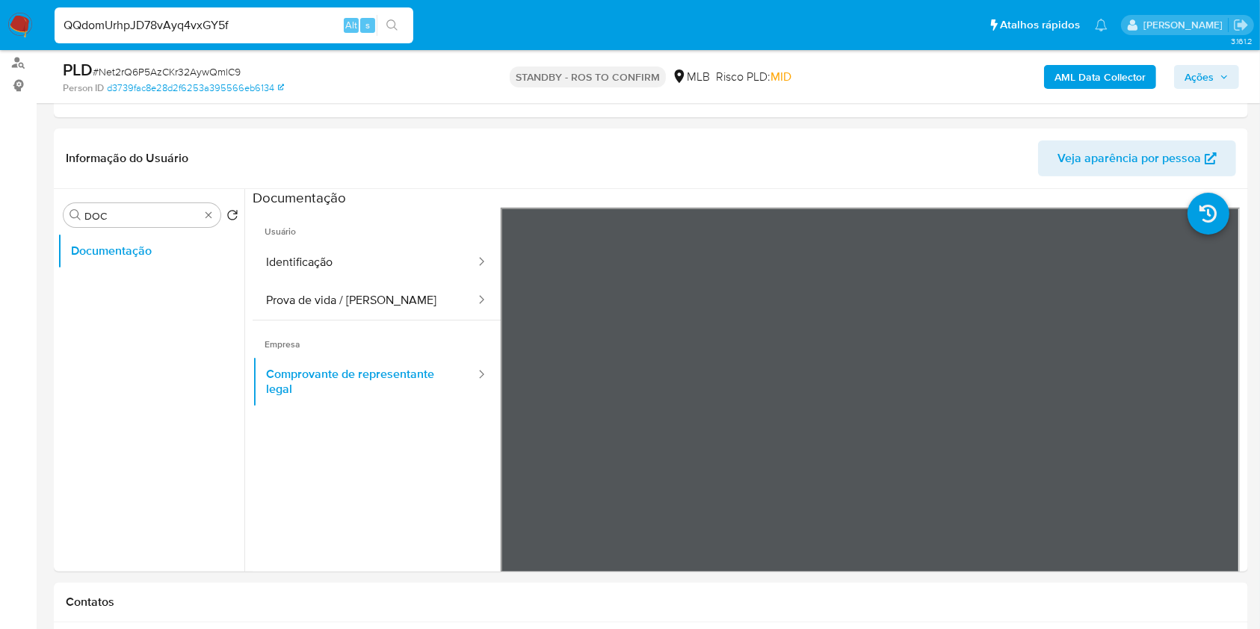
click at [230, 28] on input "QQdomUrhpJD78vAyq4vxGY5f" at bounding box center [234, 25] width 359 height 19
click at [230, 27] on input "QQdomUrhpJD78vAyq4vxGY5f" at bounding box center [234, 25] width 359 height 19
paste input "QQdomUrhpJD78vAyq4vxGY5f"
type input "QQdomUrhpJD78vAyq4vxGY5fQQdomUrhpJD78vAyq4vxGY5f"
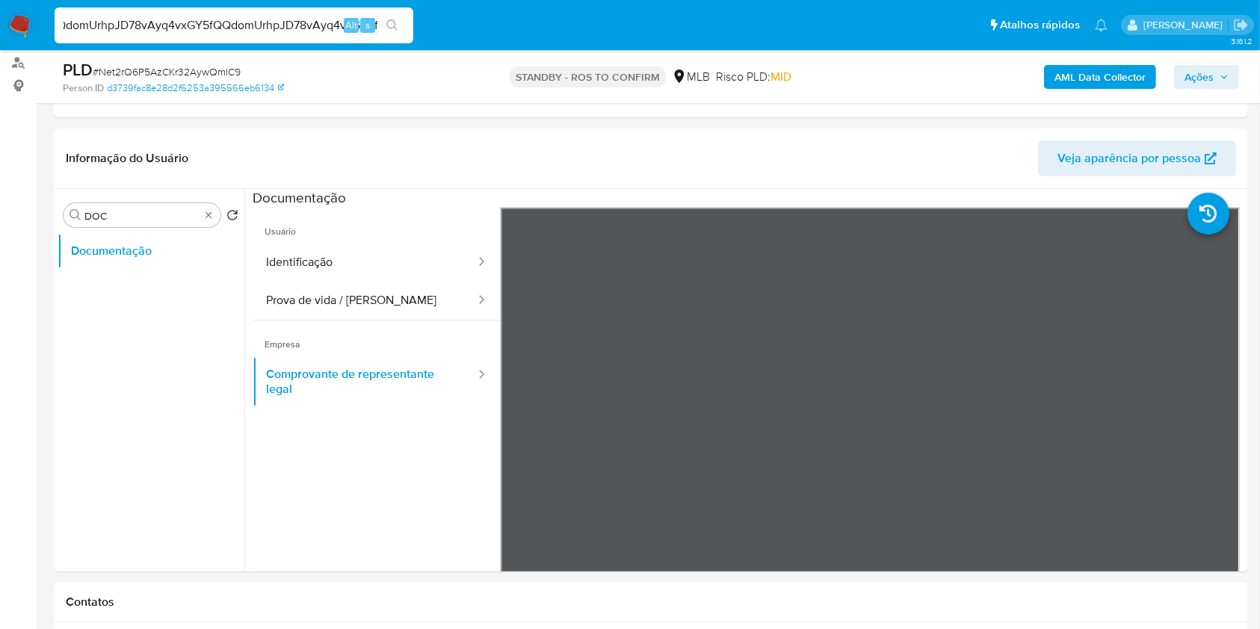
click at [247, 24] on input "QQdomUrhpJD78vAyq4vxGY5fQQdomUrhpJD78vAyq4vxGY5f" at bounding box center [234, 25] width 359 height 19
paste input "QQdomUrhpJD78vAyq4vxGY5f"
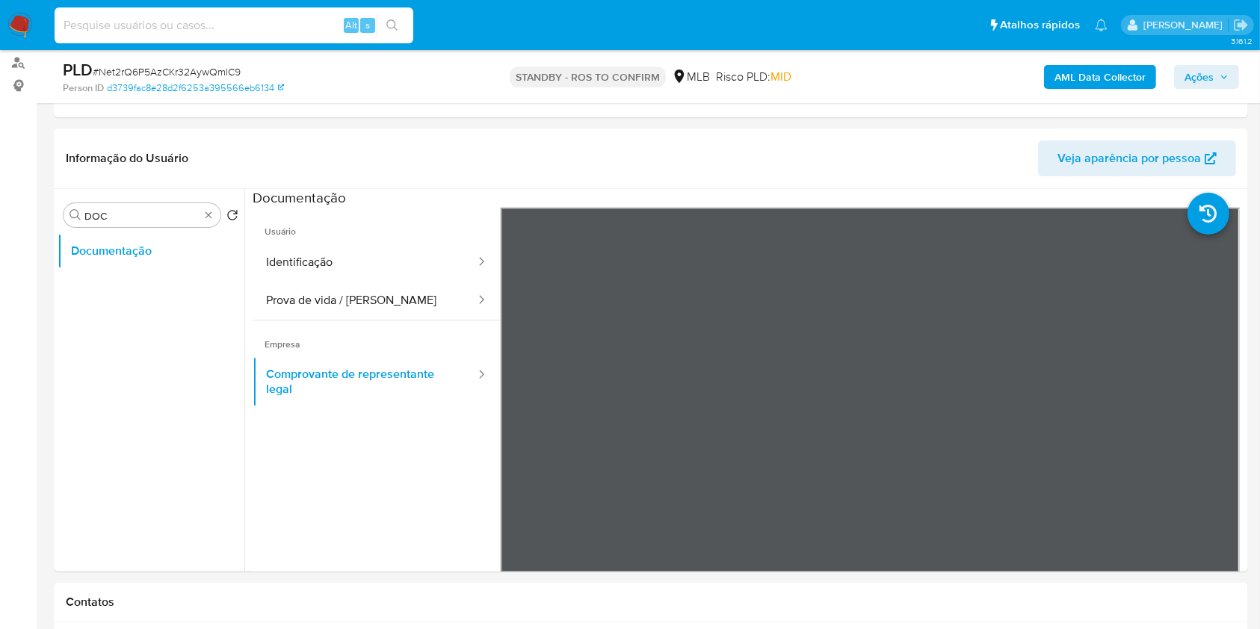
type input "QQdomUrhpJD78vAyq4vxGY5f"
click at [395, 20] on icon "search-icon" at bounding box center [392, 25] width 12 height 12
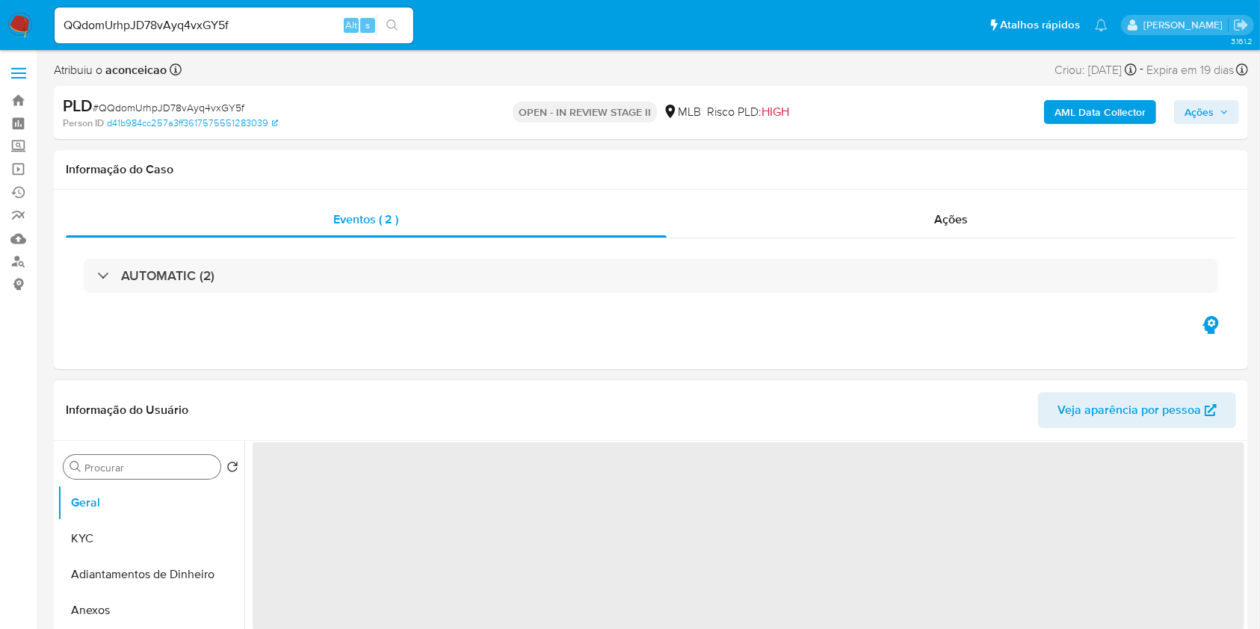
select select "10"
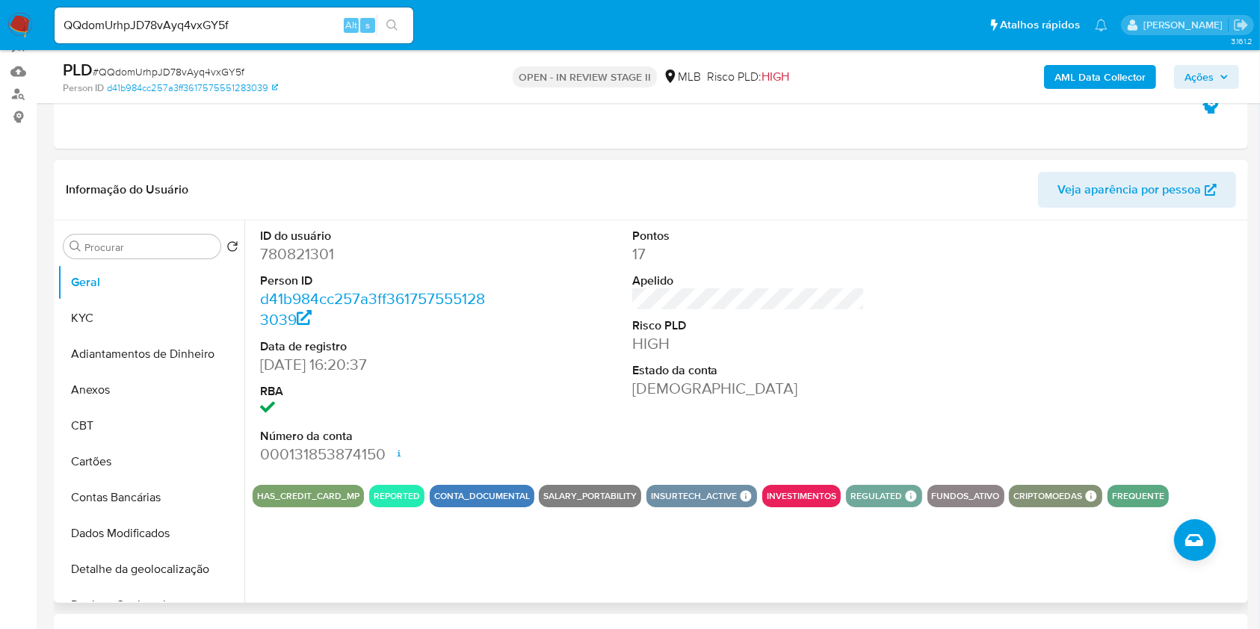
scroll to position [199, 0]
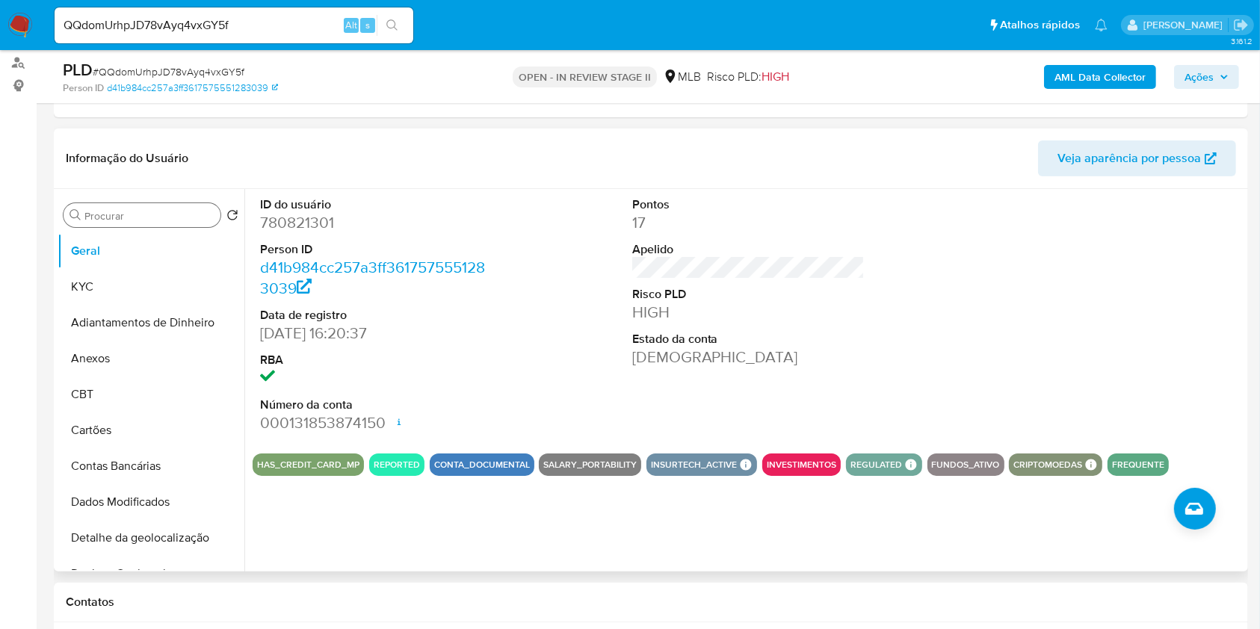
click at [176, 214] on input "Procurar" at bounding box center [149, 215] width 130 height 13
click at [162, 283] on button "KYC" at bounding box center [145, 287] width 175 height 36
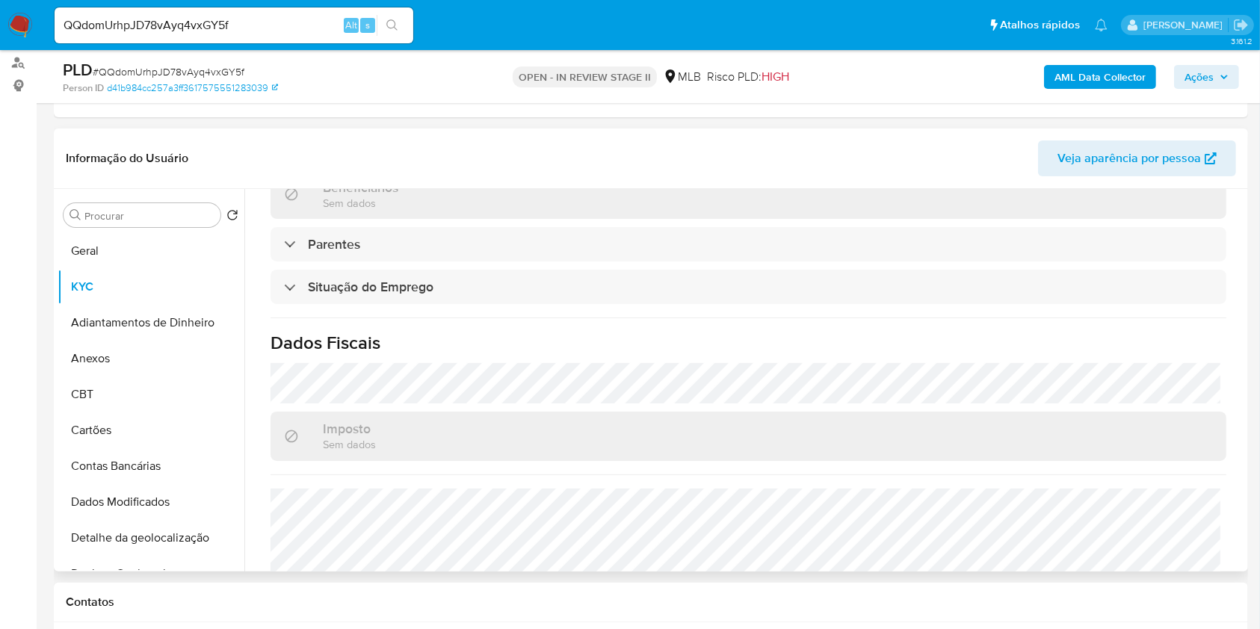
scroll to position [635, 0]
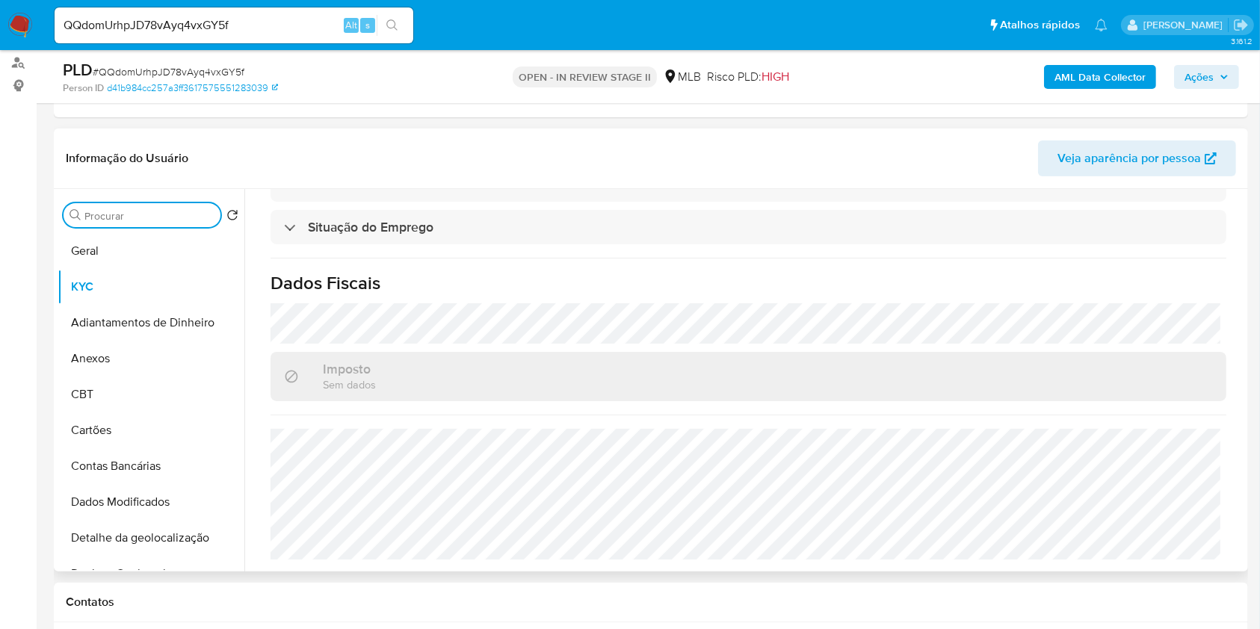
click at [138, 212] on input "Procurar" at bounding box center [149, 215] width 130 height 13
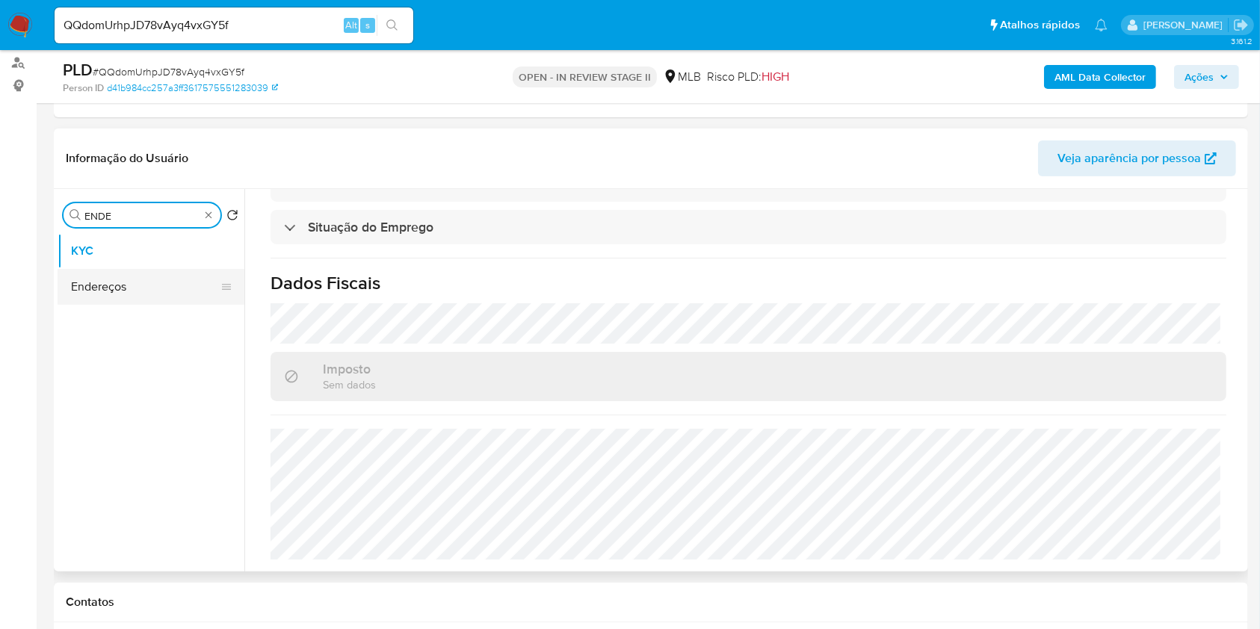
type input "ENDE"
click at [145, 271] on button "Endereços" at bounding box center [151, 287] width 187 height 36
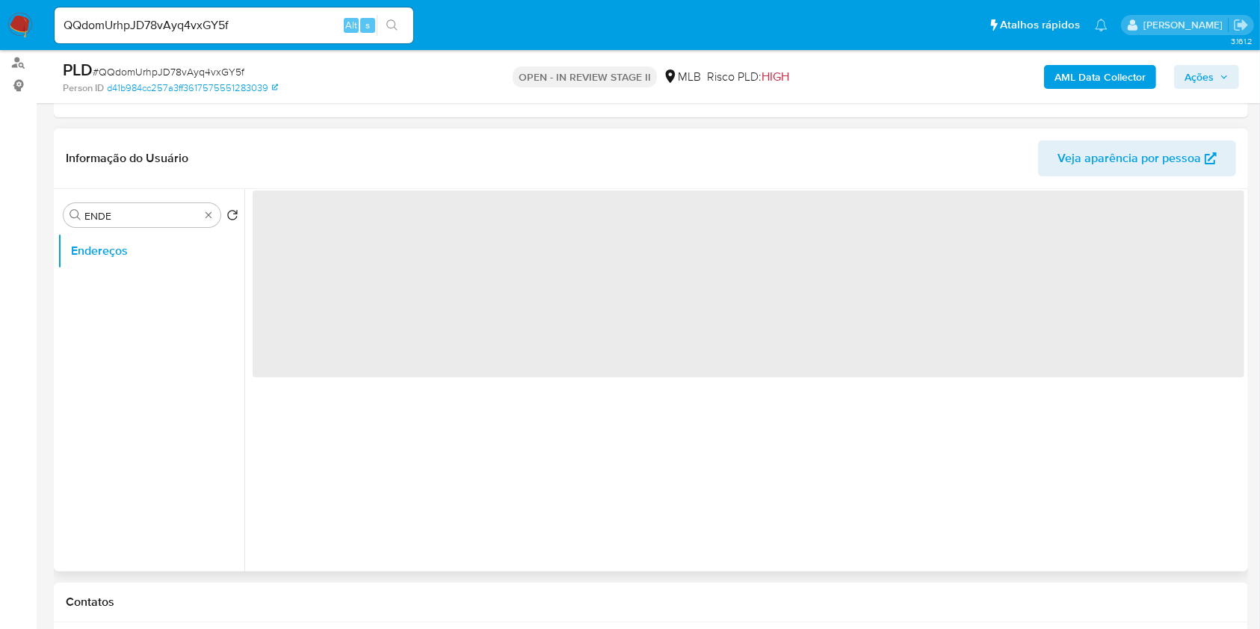
scroll to position [0, 0]
click at [150, 287] on ul "Endereços" at bounding box center [151, 401] width 187 height 337
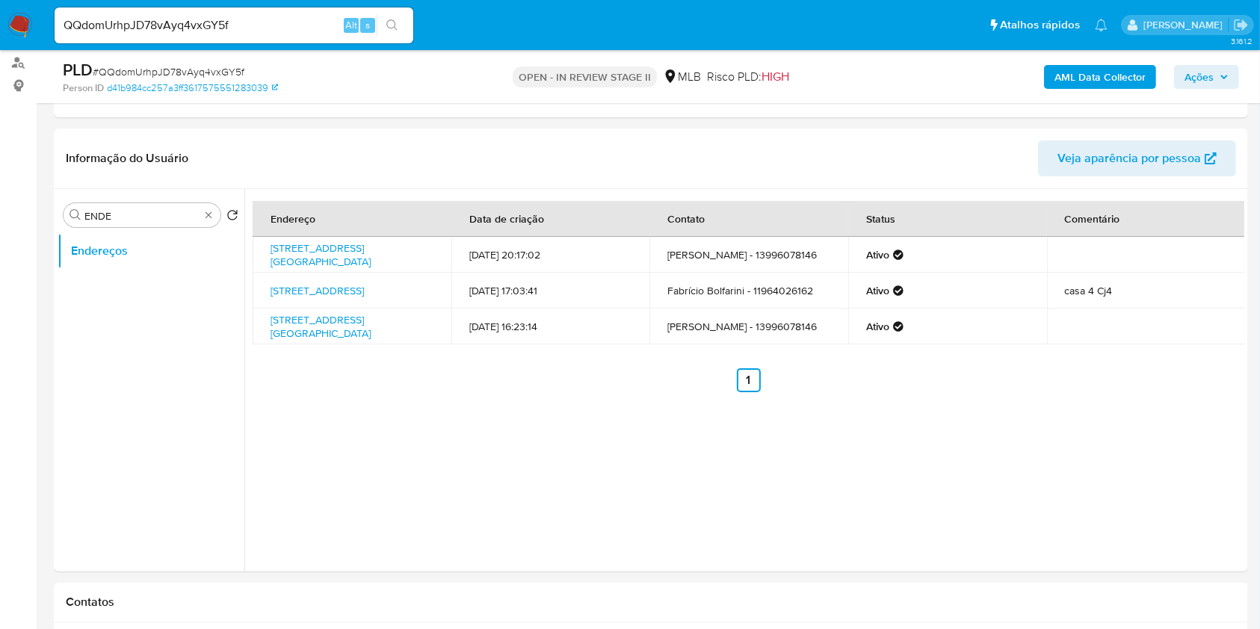
click at [263, 291] on td "Avenida Flamengo 1211, Vinhedo, São Paulo, 13283644, Brasil 1211" at bounding box center [352, 291] width 199 height 36
click at [215, 217] on div "Procurar ENDE" at bounding box center [142, 215] width 157 height 24
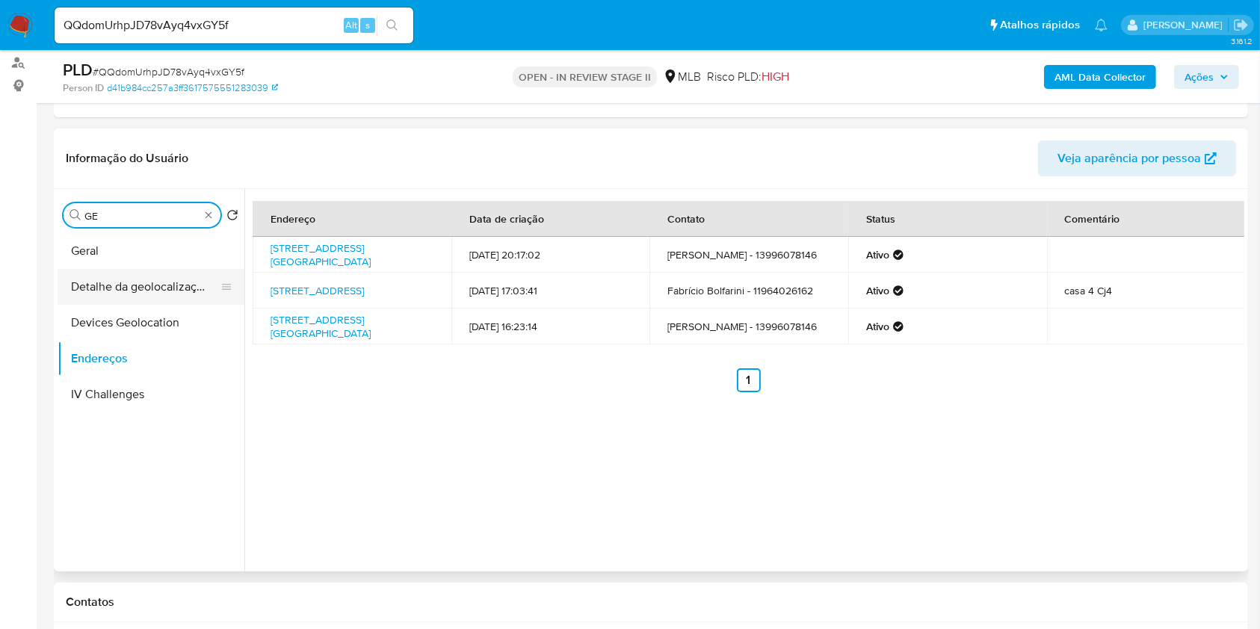
type input "GE"
click at [170, 288] on button "Detalhe da geolocalização" at bounding box center [145, 287] width 175 height 36
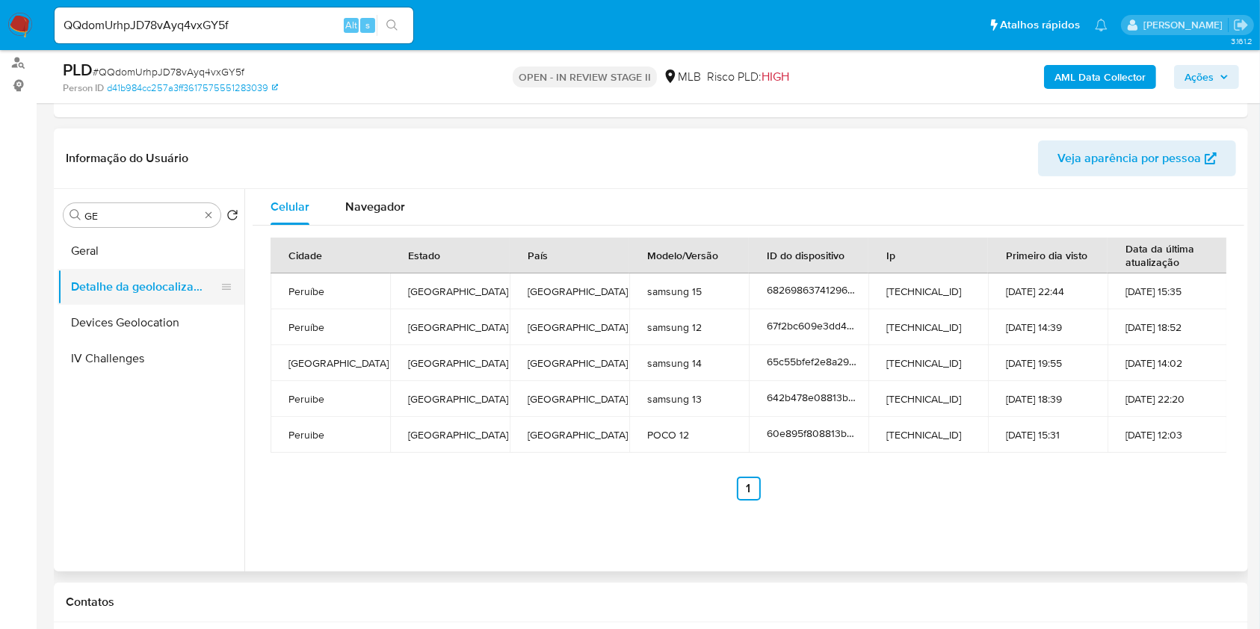
click at [172, 286] on button "Detalhe da geolocalização" at bounding box center [145, 287] width 175 height 36
click at [215, 220] on div "Procurar GE" at bounding box center [142, 215] width 157 height 24
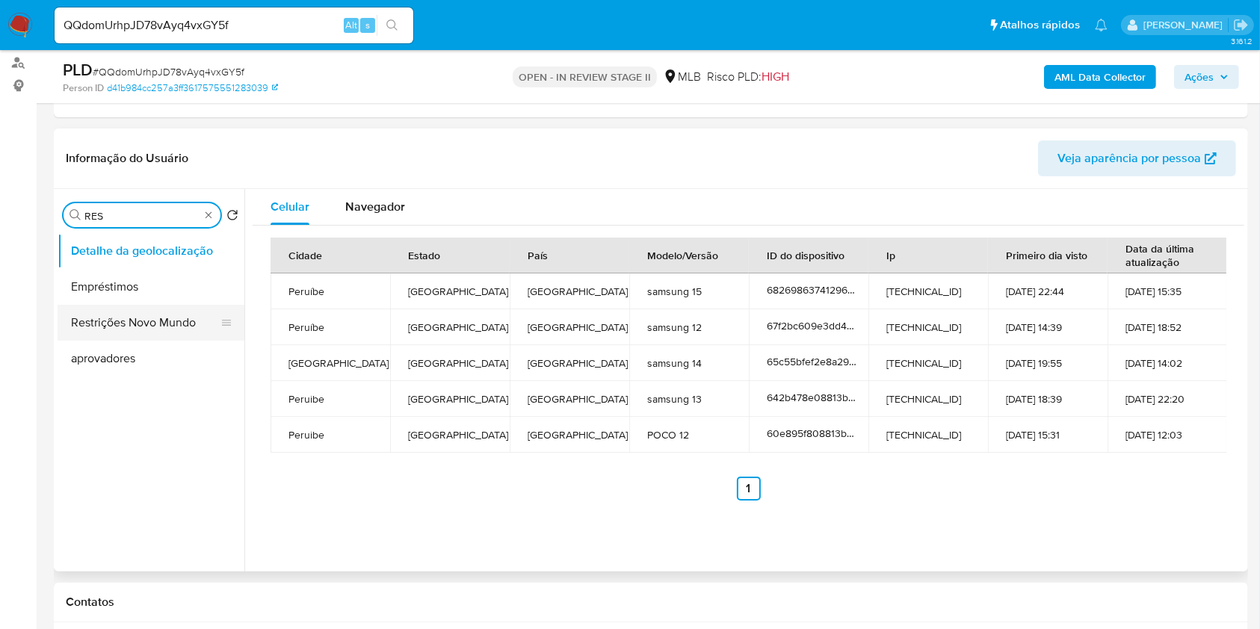
type input "RES"
click at [155, 315] on button "Restrições Novo Mundo" at bounding box center [145, 323] width 175 height 36
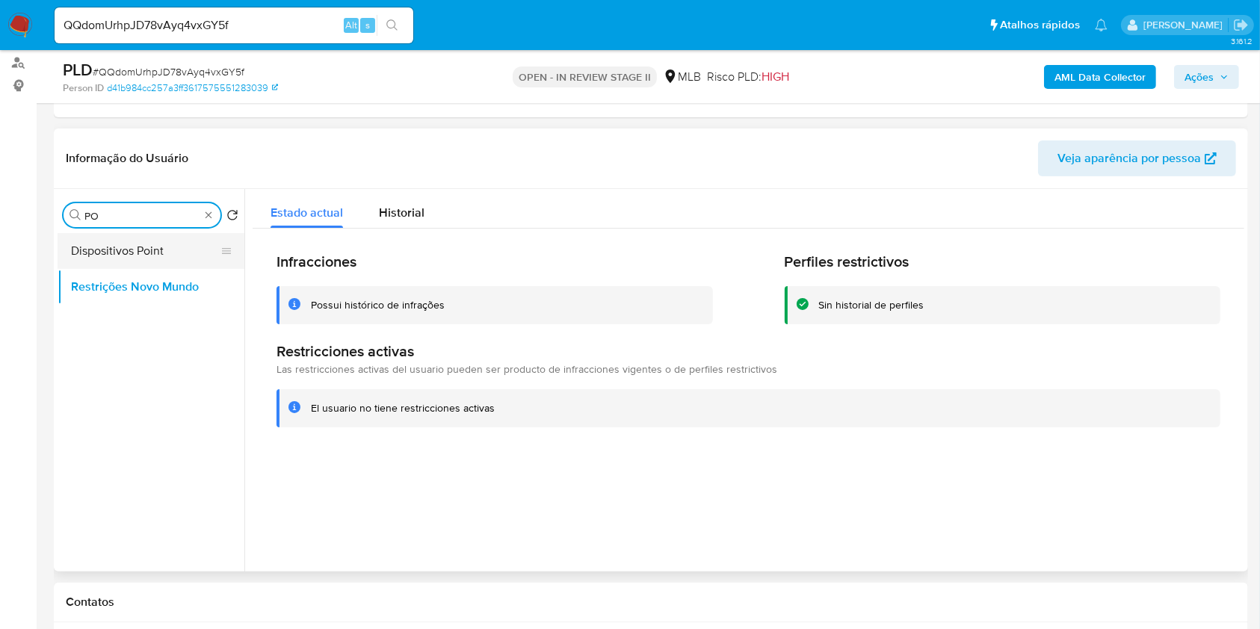
type input "PO"
click at [170, 259] on button "Dispositivos Point" at bounding box center [145, 251] width 175 height 36
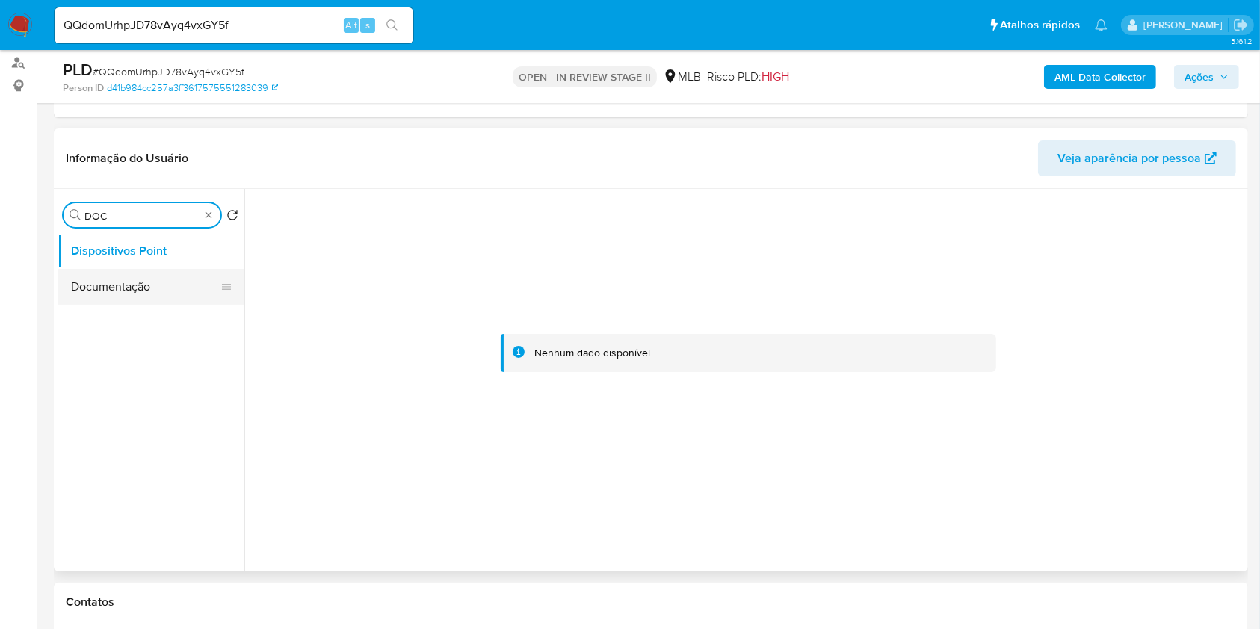
type input "DOC"
click at [152, 280] on button "Documentação" at bounding box center [145, 287] width 175 height 36
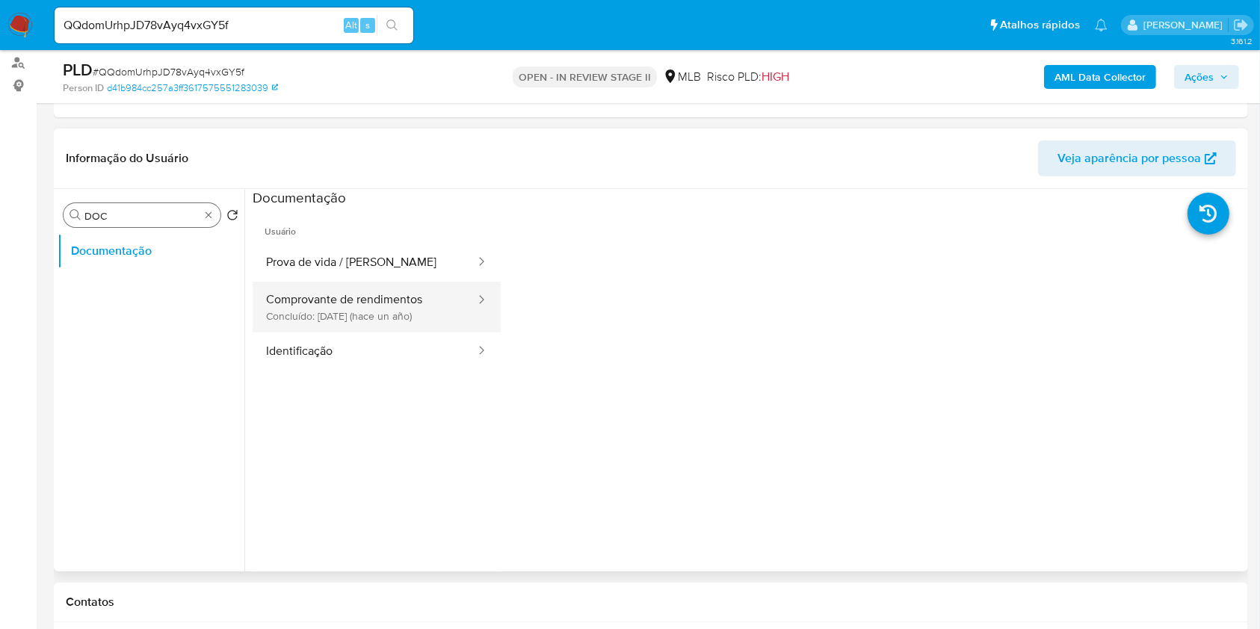
click at [370, 294] on button "Comprovante de rendimentos Concluído: 22/08/2024 (hace un año)" at bounding box center [365, 307] width 224 height 51
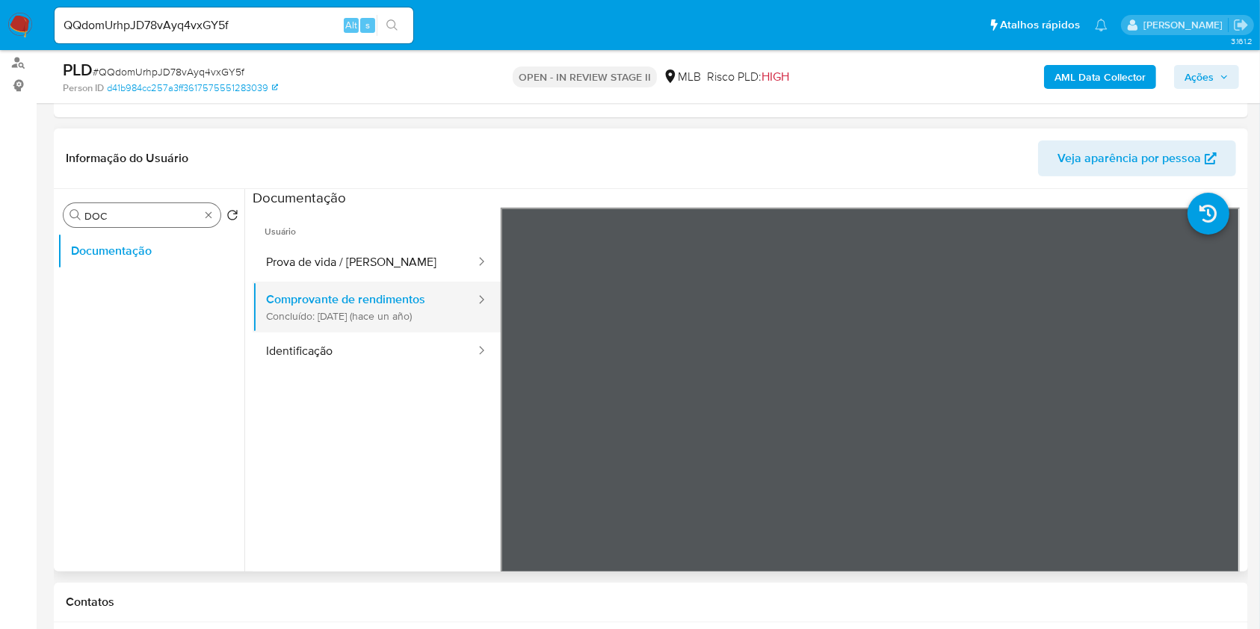
click at [377, 326] on button "Comprovante de rendimentos Concluído: 22/08/2024 (hace un año)" at bounding box center [365, 307] width 224 height 51
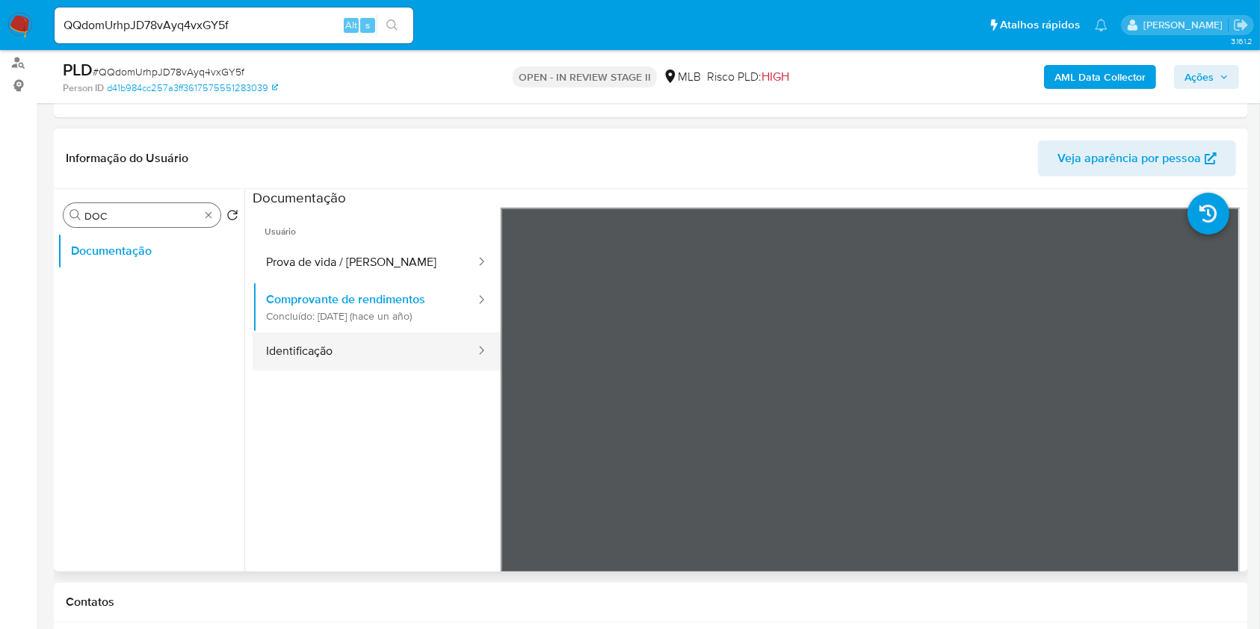
click at [377, 337] on button "Identificação" at bounding box center [365, 352] width 224 height 38
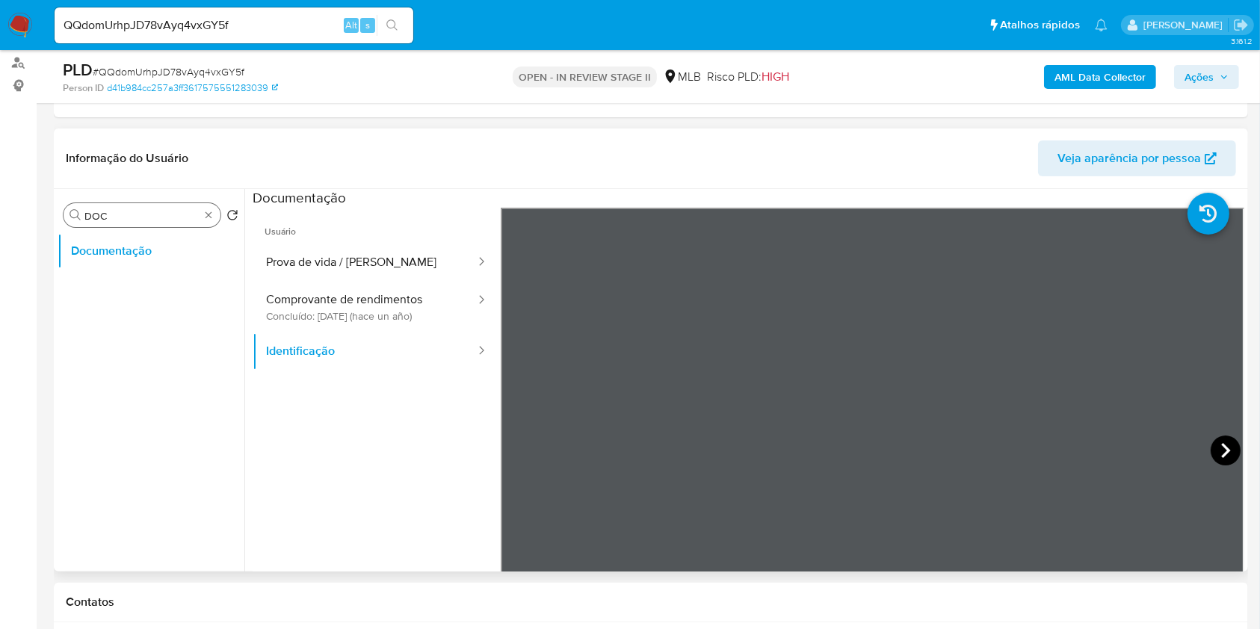
click at [1214, 454] on icon at bounding box center [1226, 451] width 30 height 30
click at [389, 240] on span "Usuário" at bounding box center [377, 226] width 248 height 36
click at [401, 252] on button "Prova de vida / Selfie" at bounding box center [365, 263] width 224 height 38
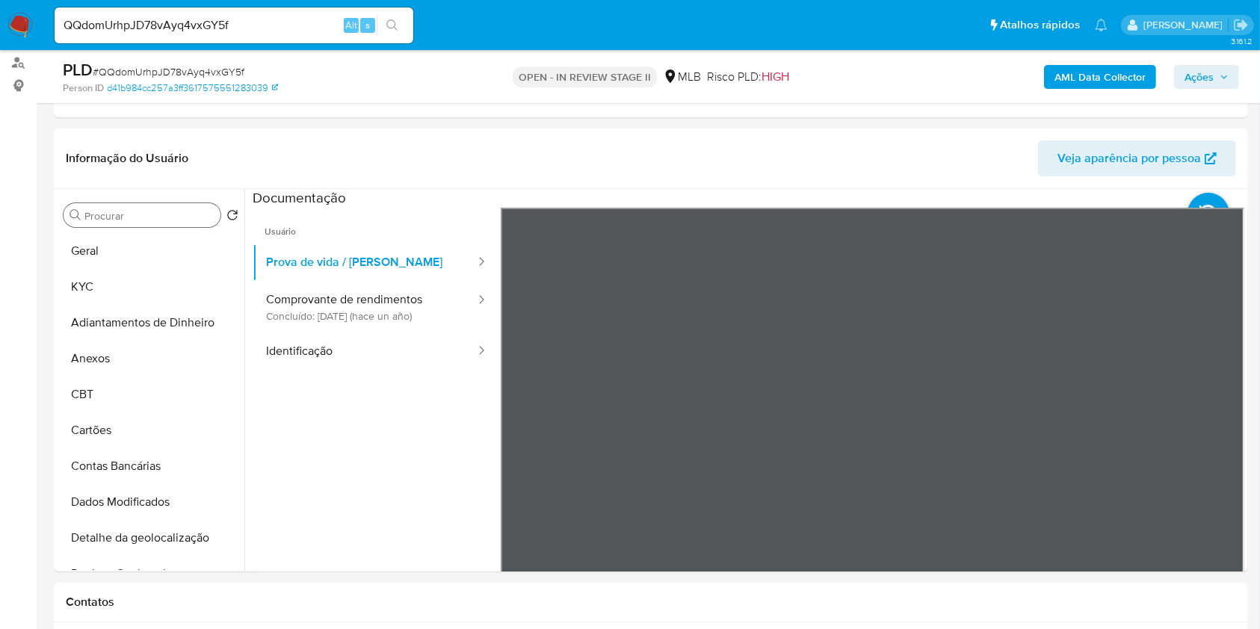
click at [1109, 74] on b "AML Data Collector" at bounding box center [1100, 77] width 91 height 24
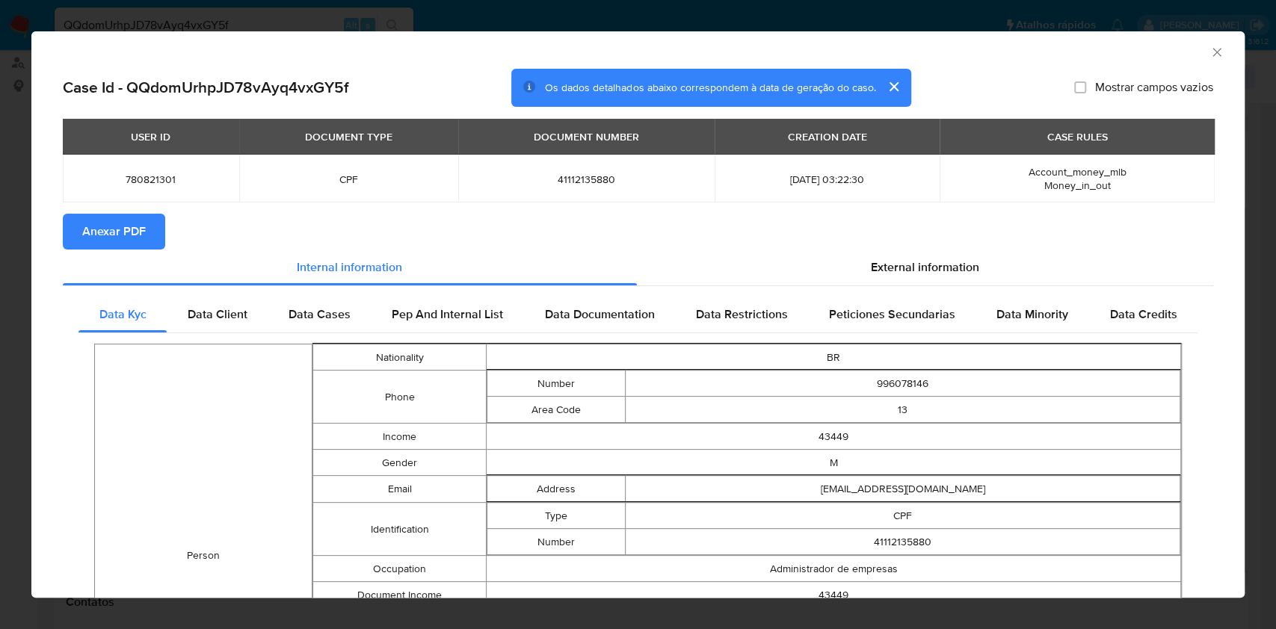
click at [134, 215] on span "Anexar PDF" at bounding box center [114, 231] width 64 height 33
click at [1209, 51] on icon "Fechar a janela" at bounding box center [1216, 52] width 15 height 15
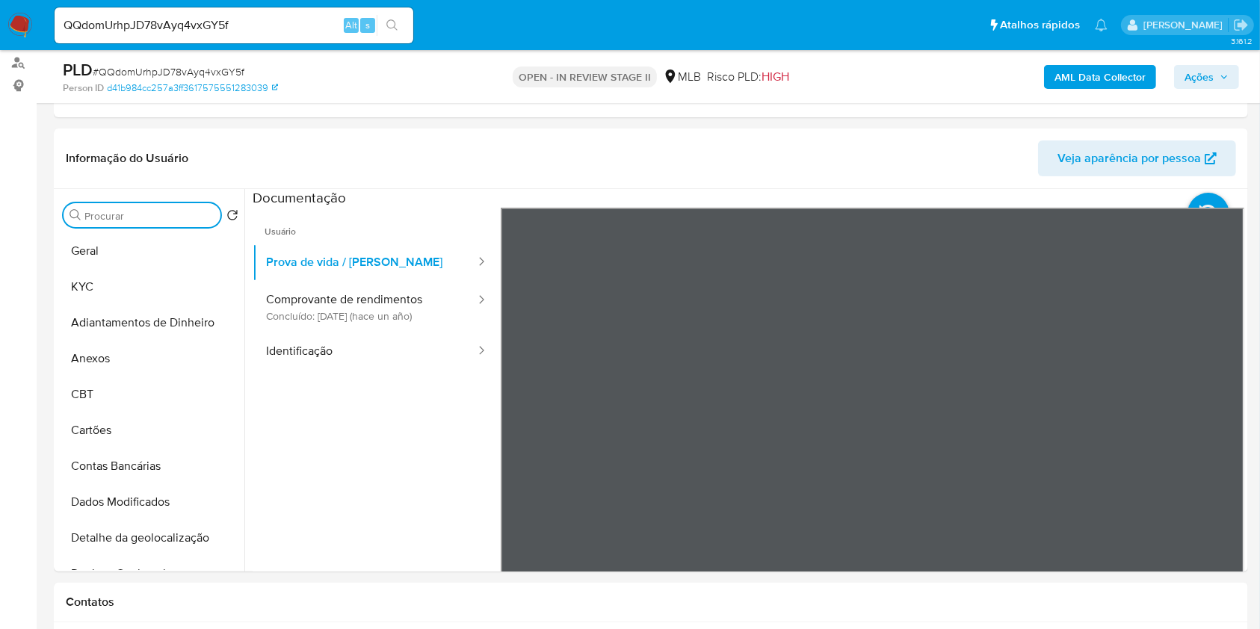
click at [198, 210] on input "Procurar" at bounding box center [149, 215] width 130 height 13
click at [160, 283] on button "KYC" at bounding box center [145, 287] width 175 height 36
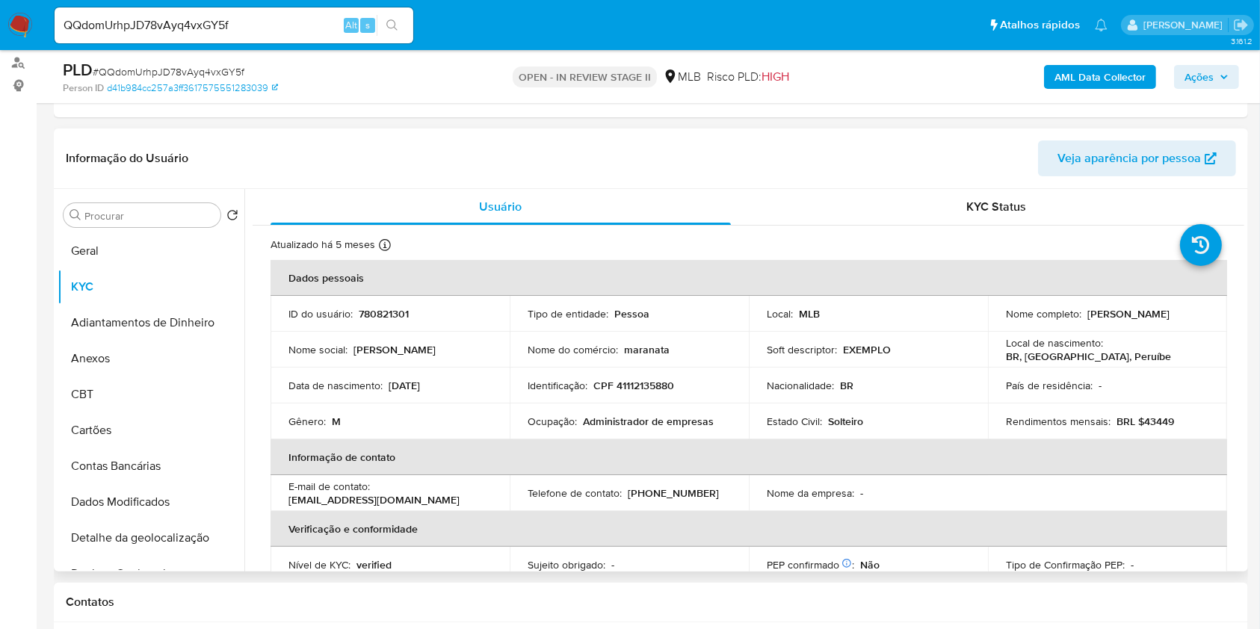
click at [662, 426] on p "Administrador de empresas" at bounding box center [648, 421] width 131 height 13
copy div "Ocupação : Administrador de empresas"
click at [220, 19] on input "QQdomUrhpJD78vAyq4vxGY5f" at bounding box center [234, 25] width 359 height 19
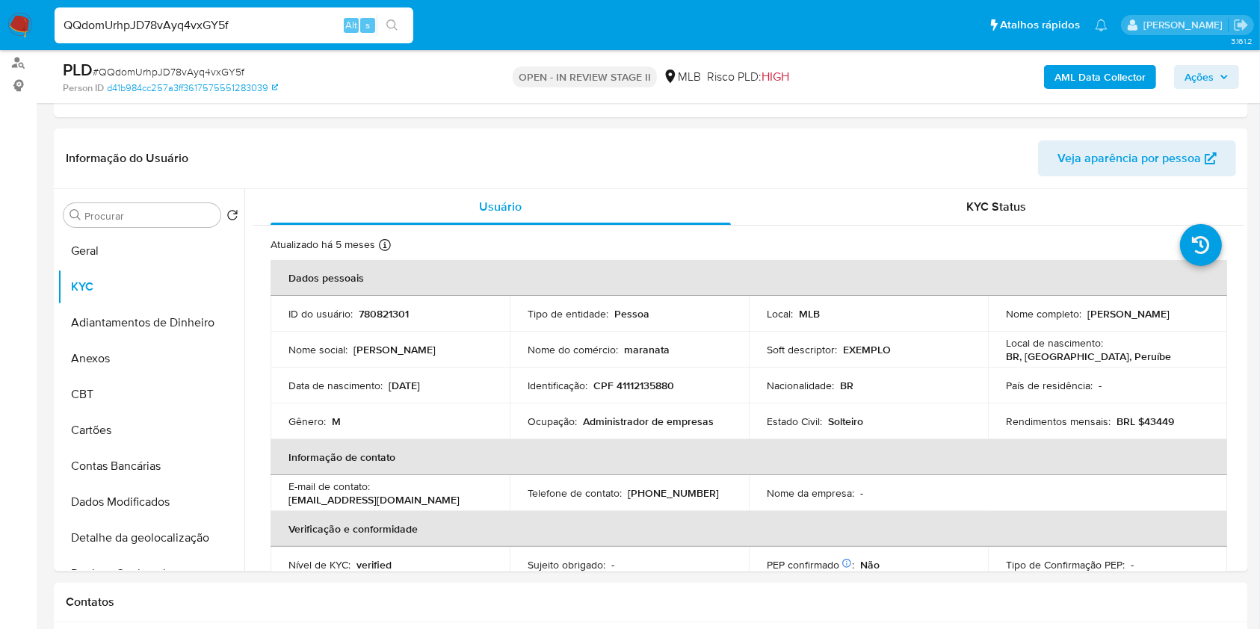
click at [220, 19] on input "QQdomUrhpJD78vAyq4vxGY5f" at bounding box center [234, 25] width 359 height 19
paste input "hCWG2uo0Bw7x3V4zhlz2SBvq"
type input "hCWG2uo0Bw7x3V4zhlz2SBvq"
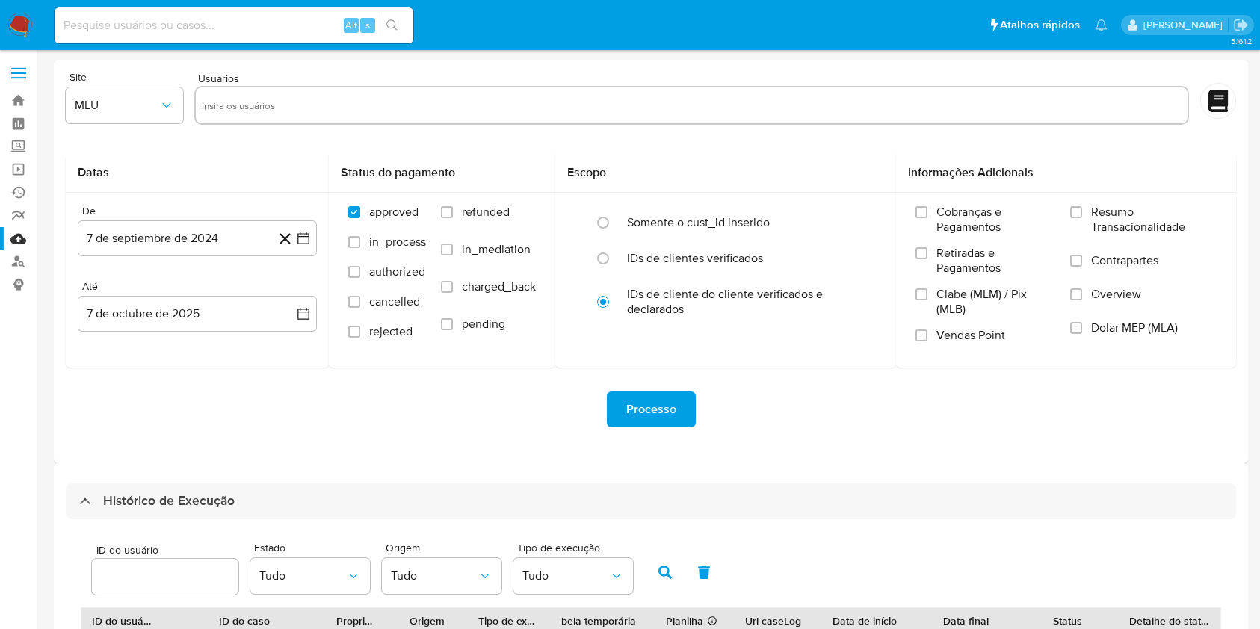
scroll to position [529, 0]
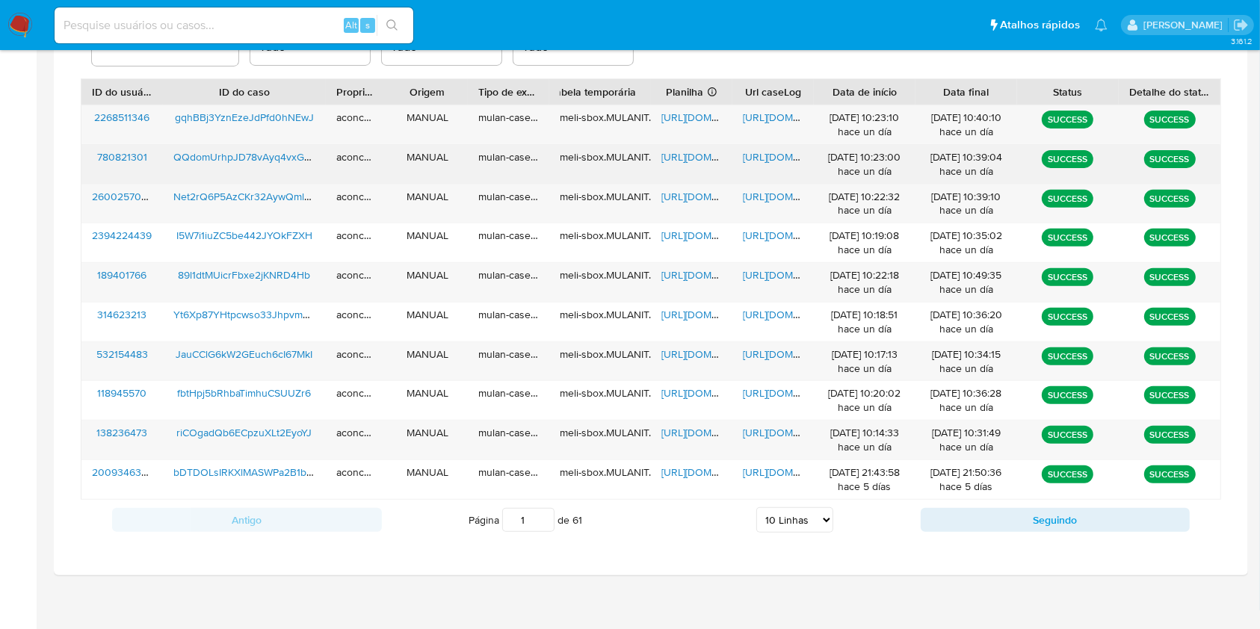
drag, startPoint x: 718, startPoint y: 158, endPoint x: 706, endPoint y: 158, distance: 12.7
click at [706, 158] on span "https://docs.google.com/spreadsheets/d/1ZIUVYO-IAyK5AFC5-honod_gX3E8lN2gwx9kJwI…" at bounding box center [712, 156] width 103 height 15
click at [748, 155] on span "https://docs.google.com/document/d/1_qwVSinUNAhHd7krFotjAaiwuykaqR6buhauddk4nDQ…" at bounding box center [794, 156] width 103 height 15
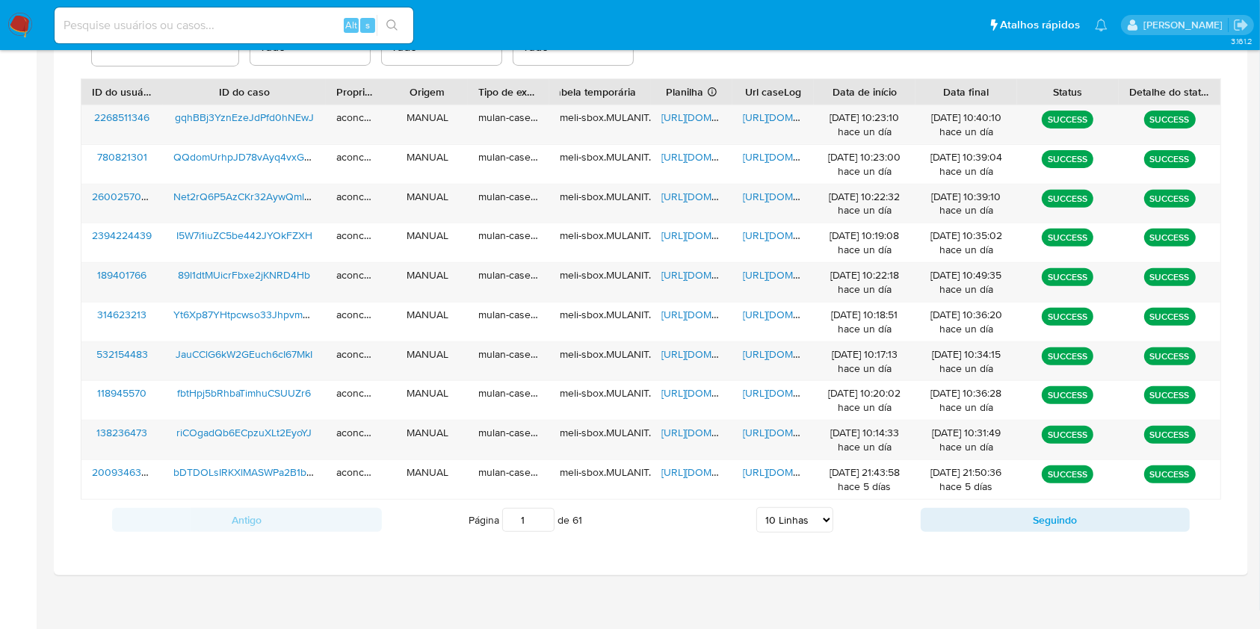
click at [804, 531] on select "5 Linhas 10 Linhas 20 Linhas 25 Linhas 50 Linhas 100 Linhas" at bounding box center [794, 519] width 77 height 25
select select "100"
click at [756, 507] on select "5 Linhas 10 Linhas 20 Linhas 25 Linhas 50 Linhas 100 Linhas" at bounding box center [794, 519] width 77 height 25
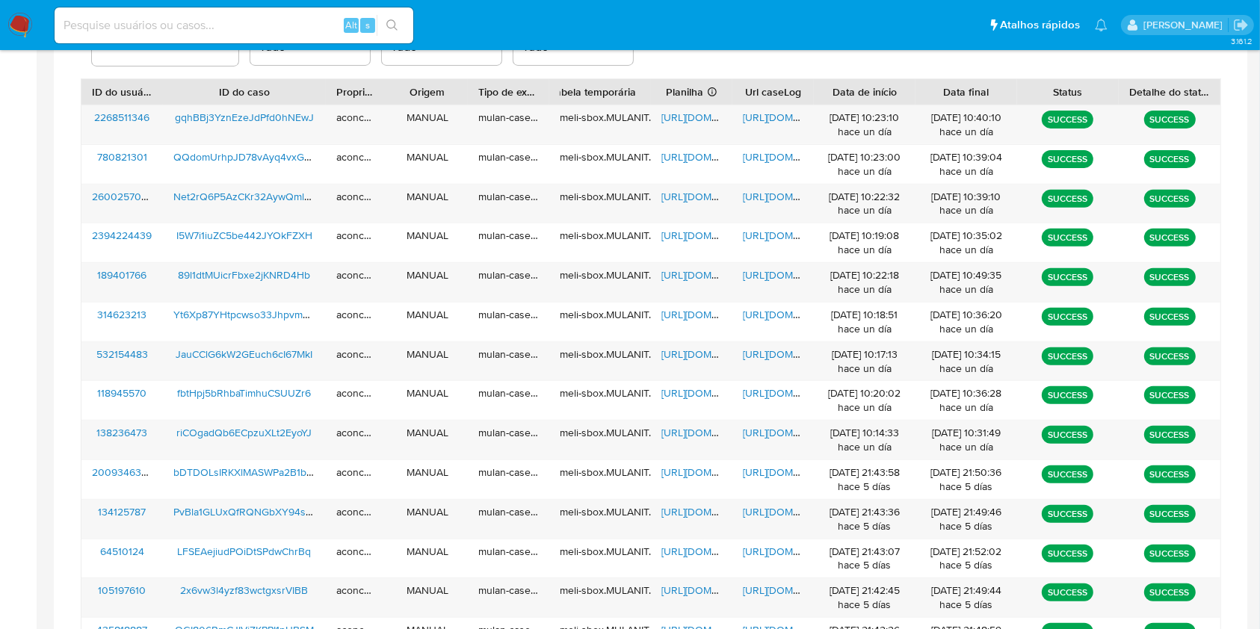
scroll to position [963, 0]
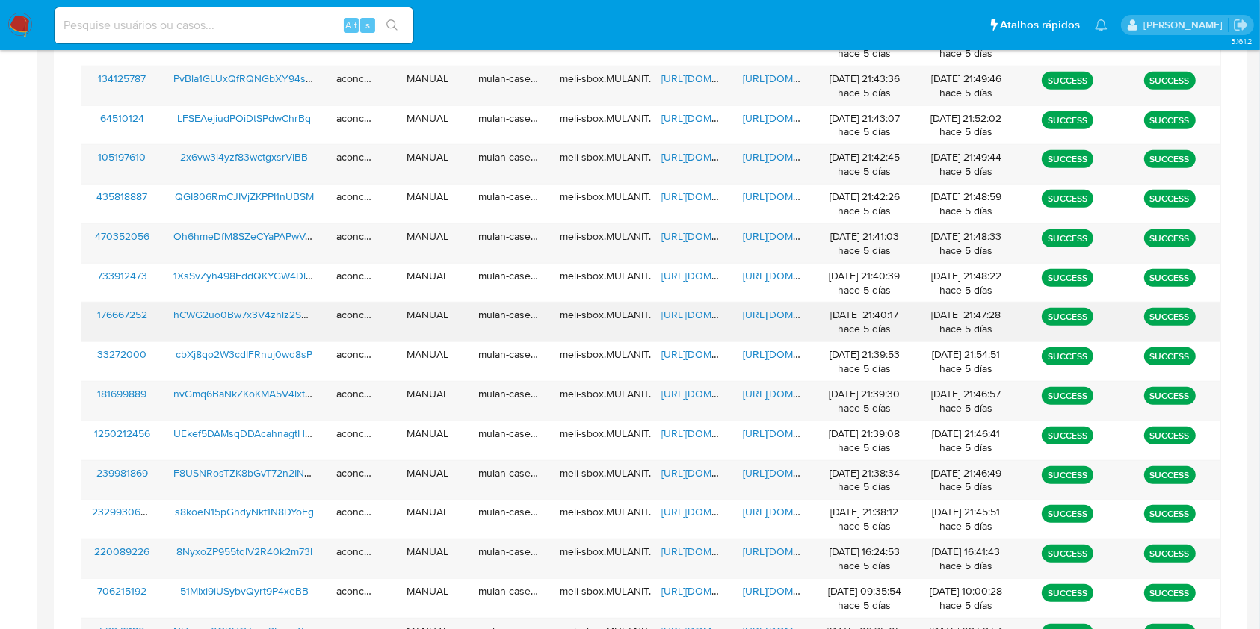
click at [697, 314] on span "https://docs.google.com/spreadsheets/d/1yxbgRGHwTL2qHINGev1F0E_ypTv25xJ7sWrdN7B…" at bounding box center [712, 314] width 103 height 15
click at [789, 314] on span "https://docs.google.com/document/d/1EA0O7miY8Gdke5tgxmI80D7PEPwD5rsrE-XOceg3u4I…" at bounding box center [794, 314] width 103 height 15
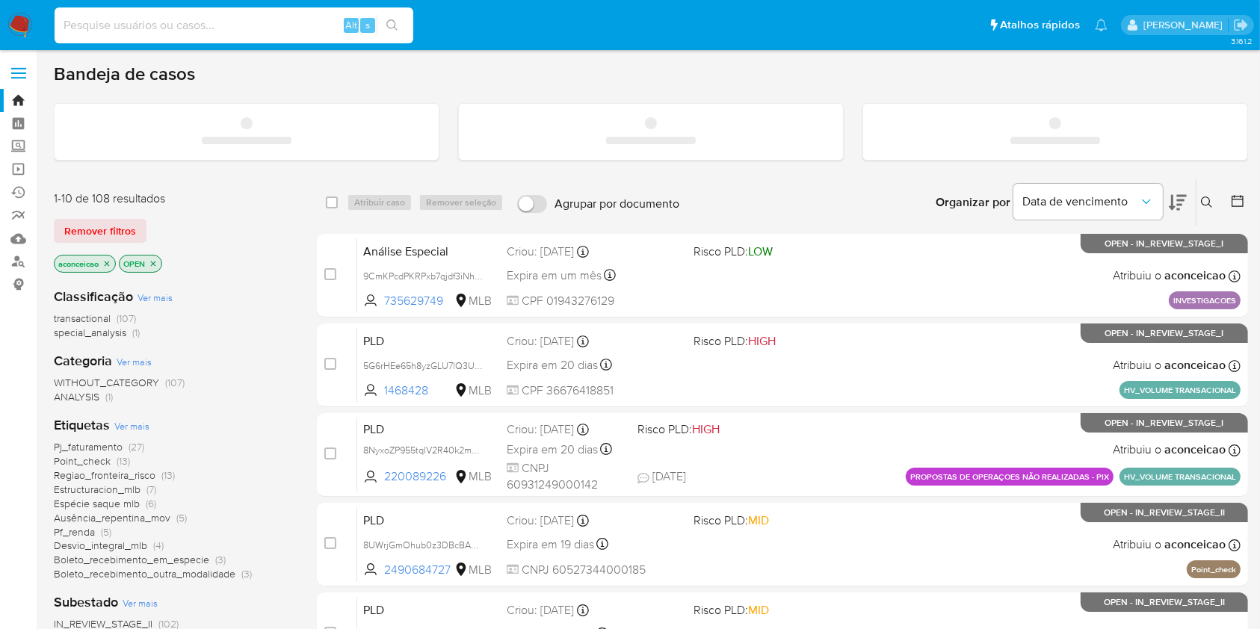
click at [276, 25] on input at bounding box center [234, 25] width 359 height 19
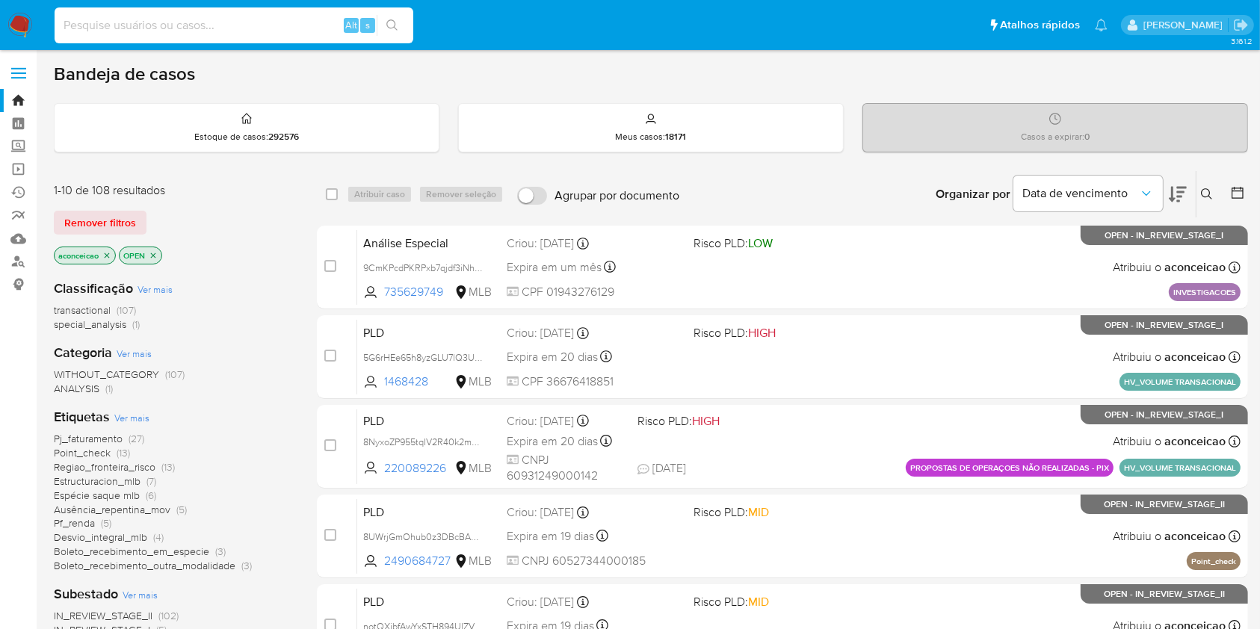
paste input "hCWG2uo0Bw7x3V4zhlz2SBvq"
type input "hCWG2uo0Bw7x3V4zhlz2SBvq"
click at [390, 20] on icon "search-icon" at bounding box center [392, 25] width 12 height 12
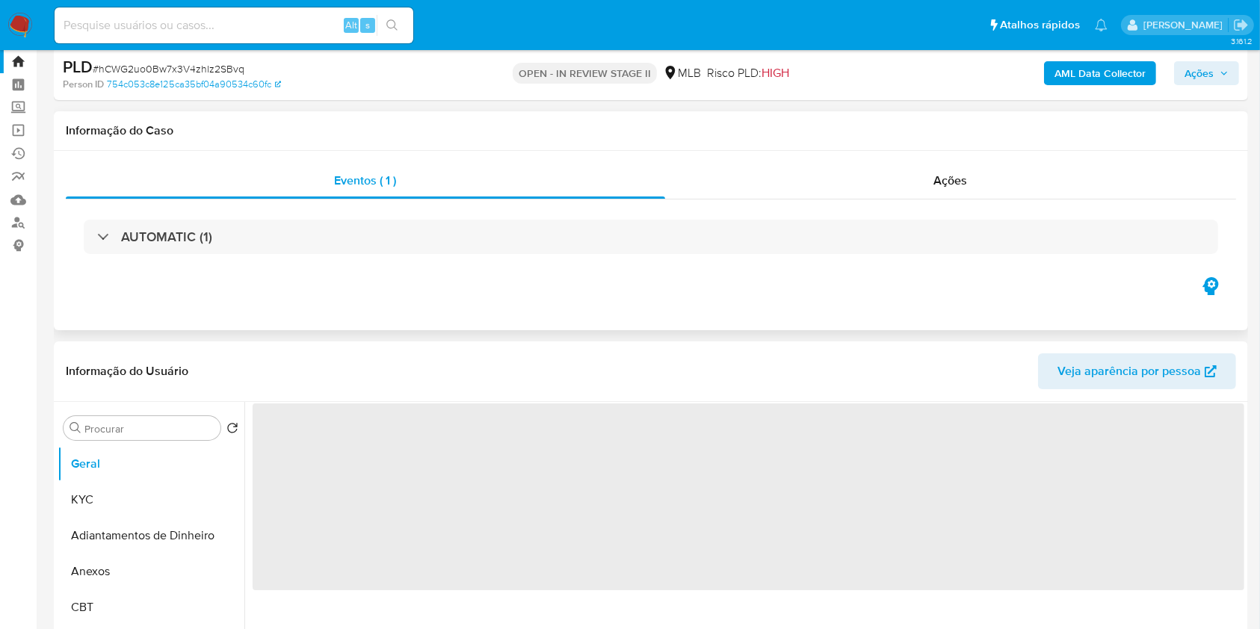
select select "10"
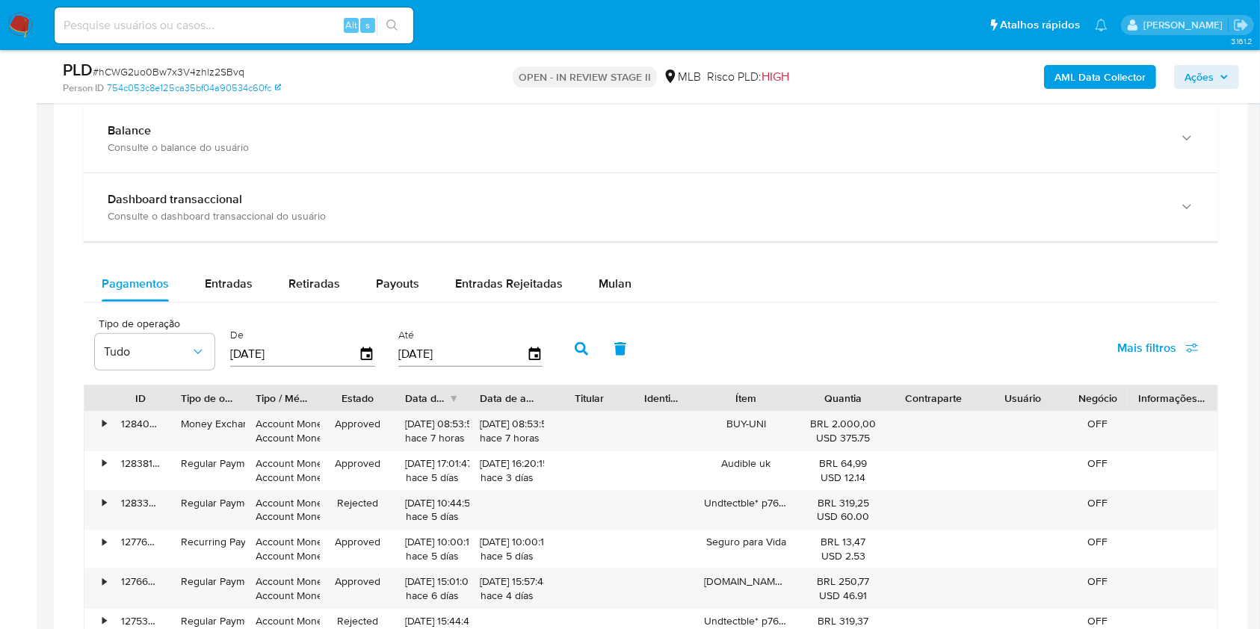
scroll to position [996, 0]
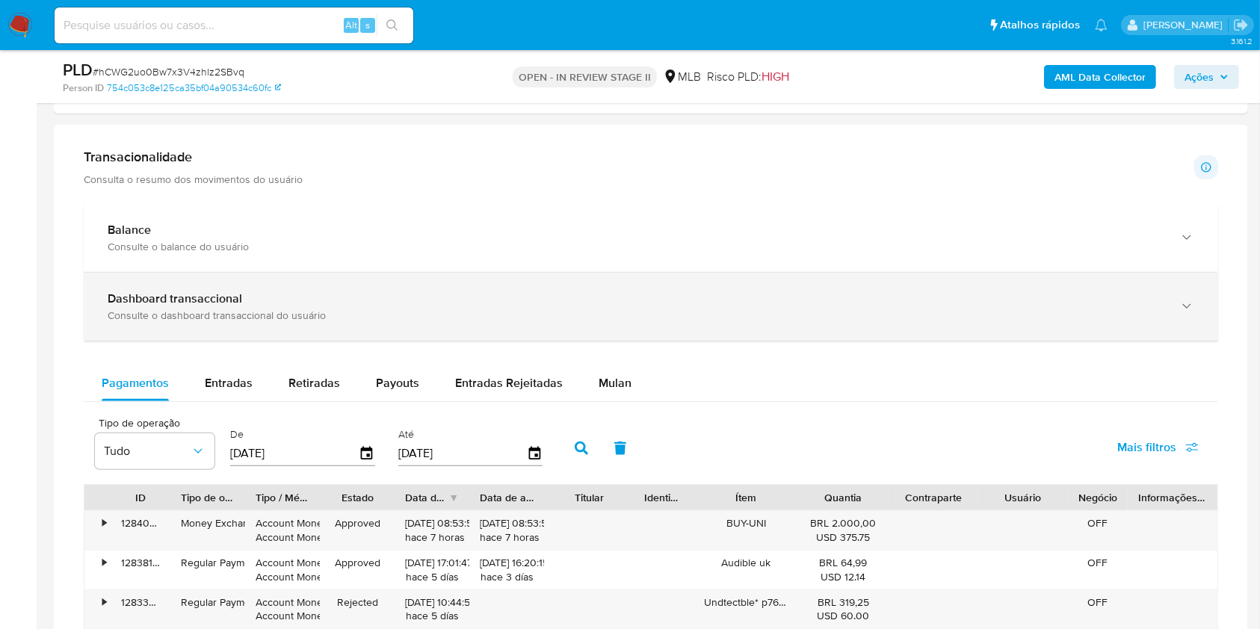
click at [209, 298] on b "Dashboard transaccional" at bounding box center [175, 298] width 135 height 17
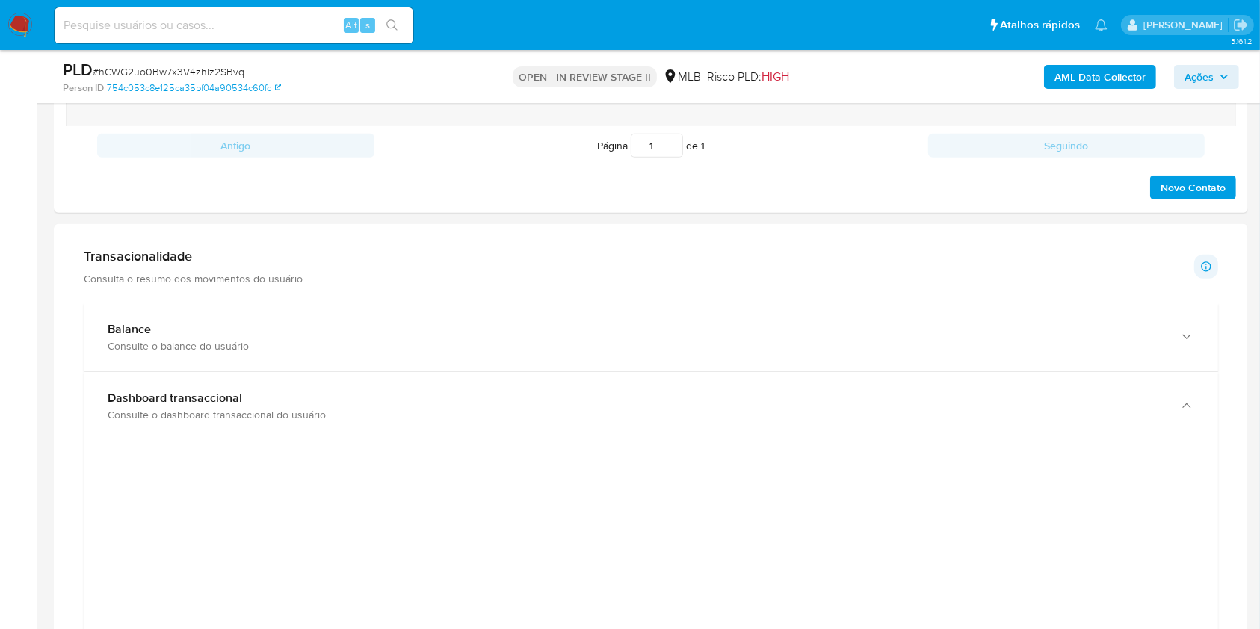
scroll to position [697, 0]
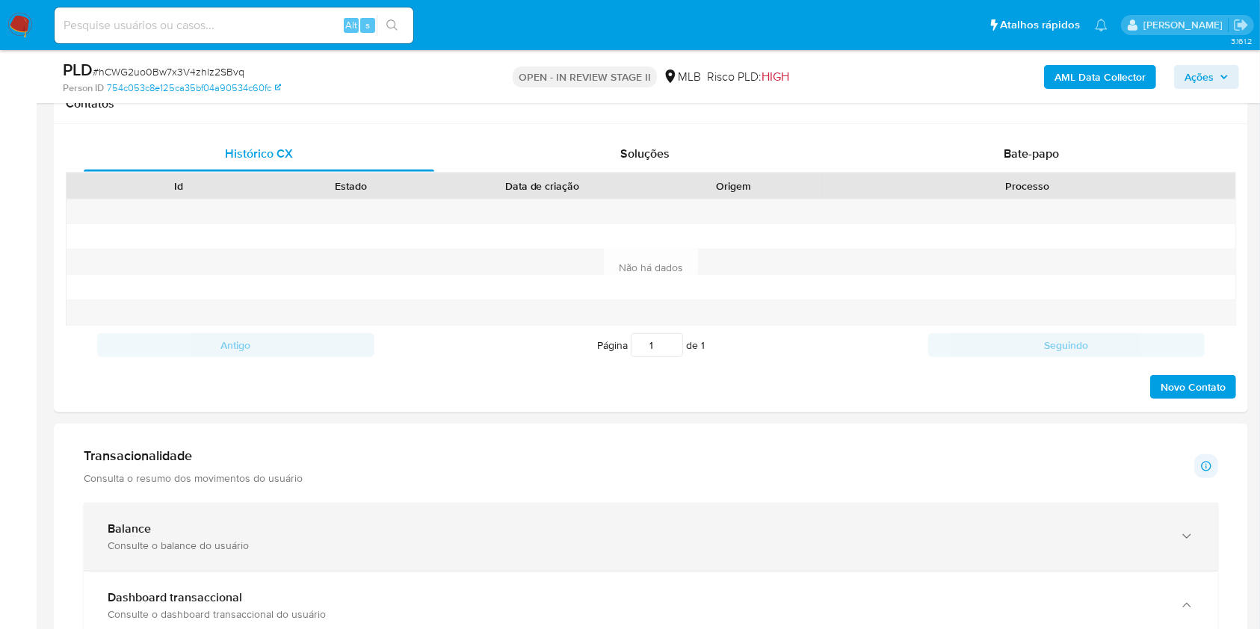
click at [252, 549] on div "Consulte o balance do usuário" at bounding box center [636, 545] width 1057 height 13
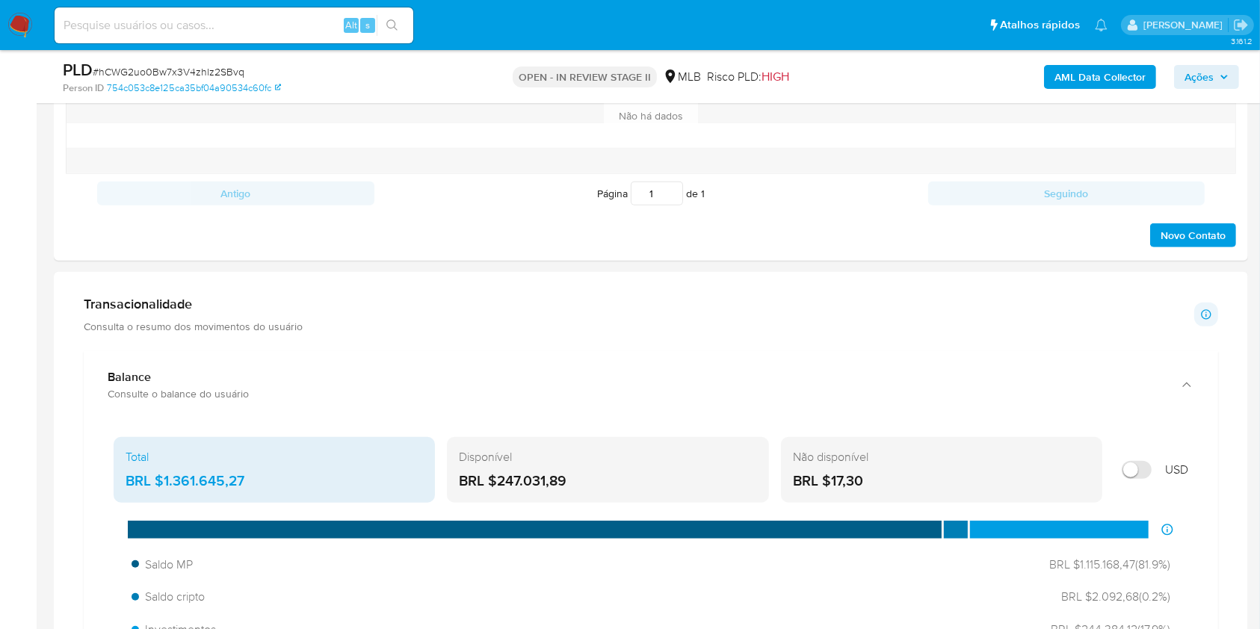
scroll to position [1096, 0]
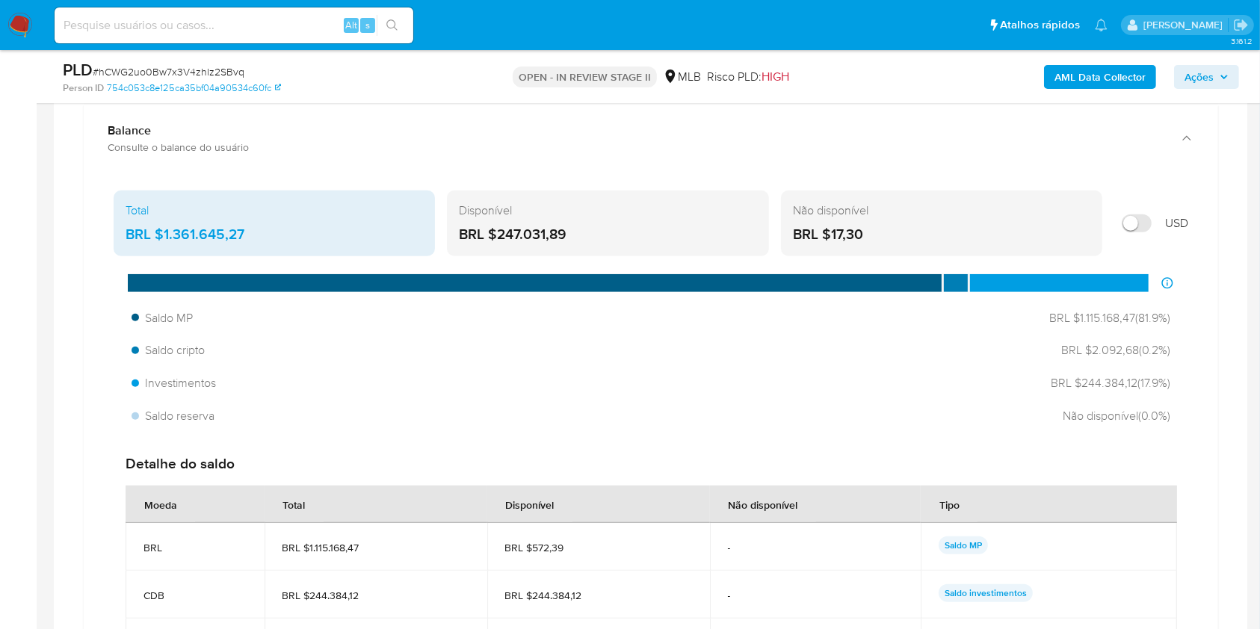
drag, startPoint x: 256, startPoint y: 228, endPoint x: 122, endPoint y: 220, distance: 134.8
click at [122, 220] on div "Total BRL $1.361.645,27" at bounding box center [274, 224] width 321 height 66
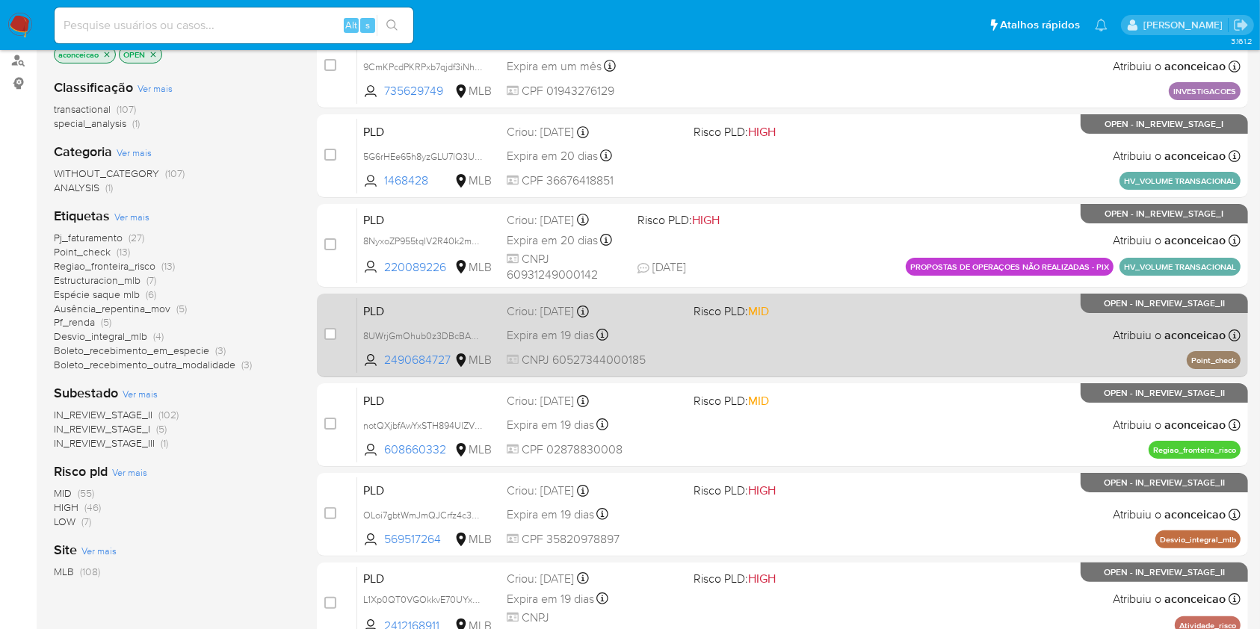
scroll to position [199, 0]
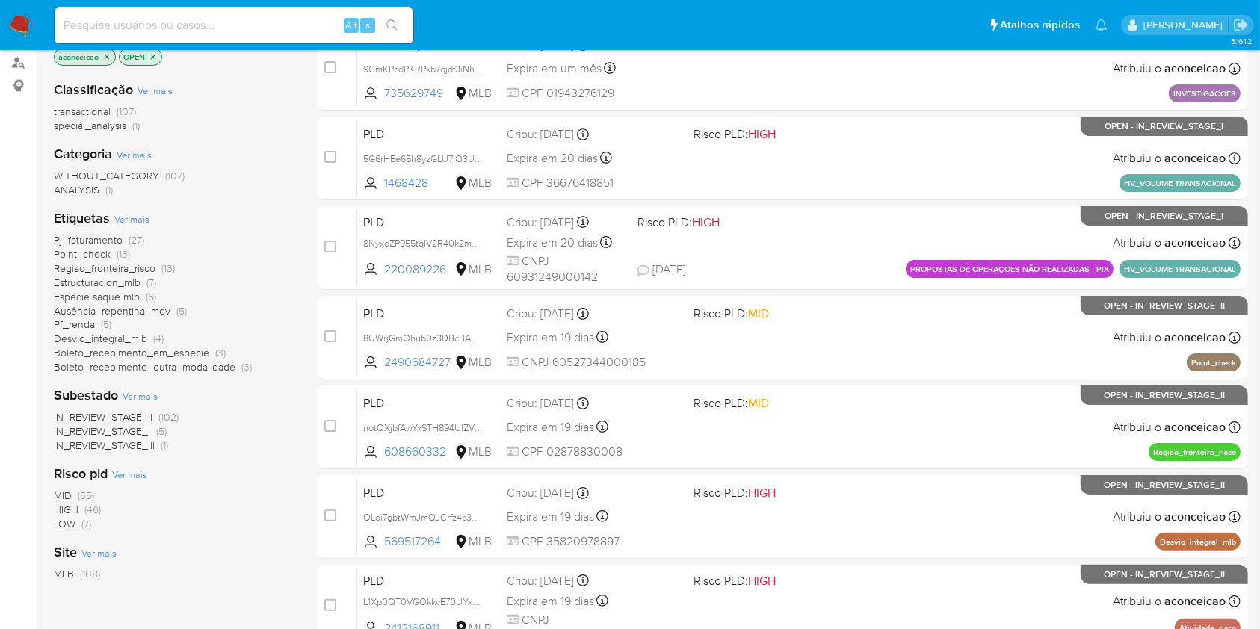
click at [212, 362] on span "Boleto_recebimento_outra_modalidade" at bounding box center [145, 367] width 182 height 15
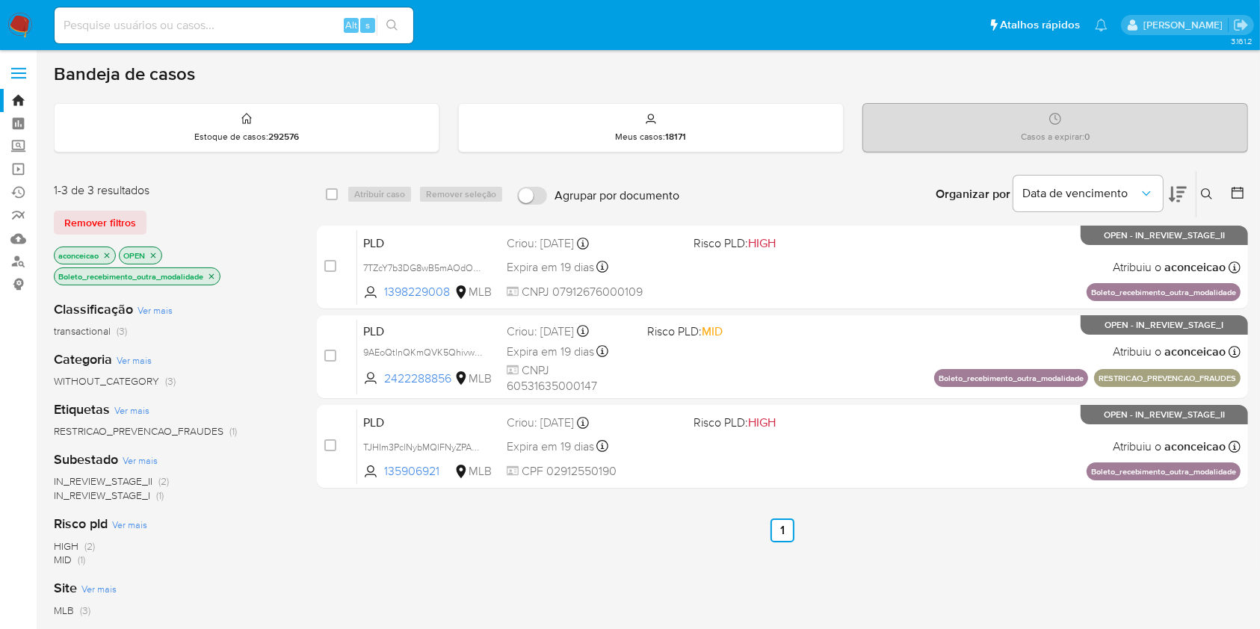
click at [209, 275] on icon "close-filter" at bounding box center [211, 276] width 9 height 9
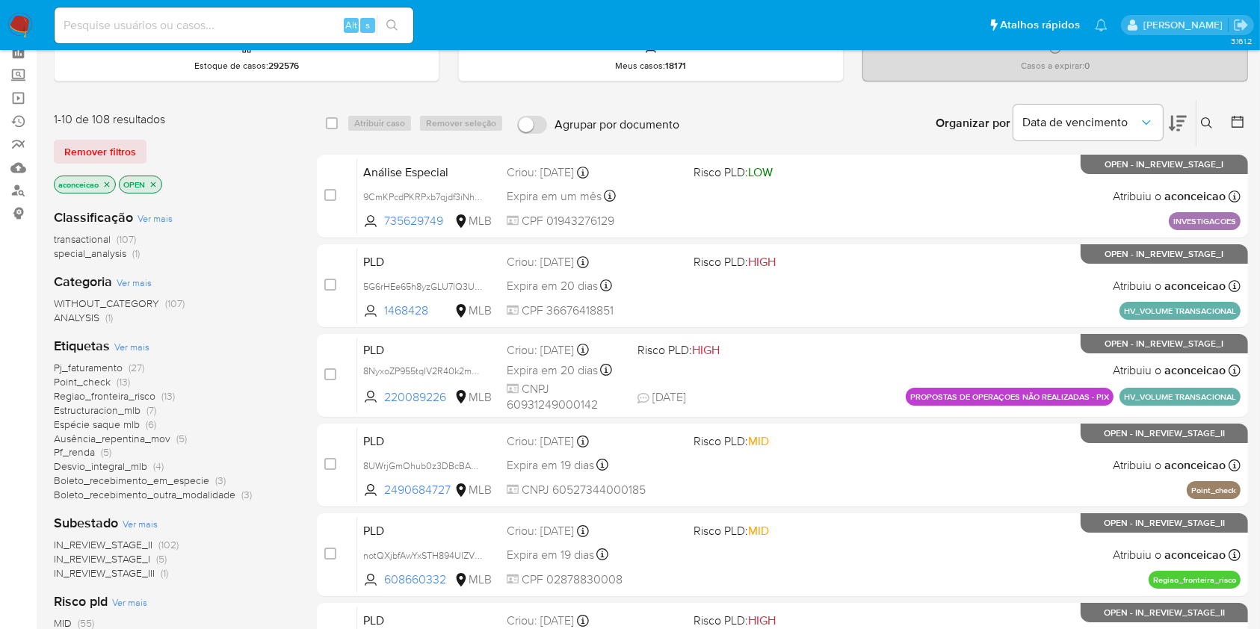
scroll to position [99, 0]
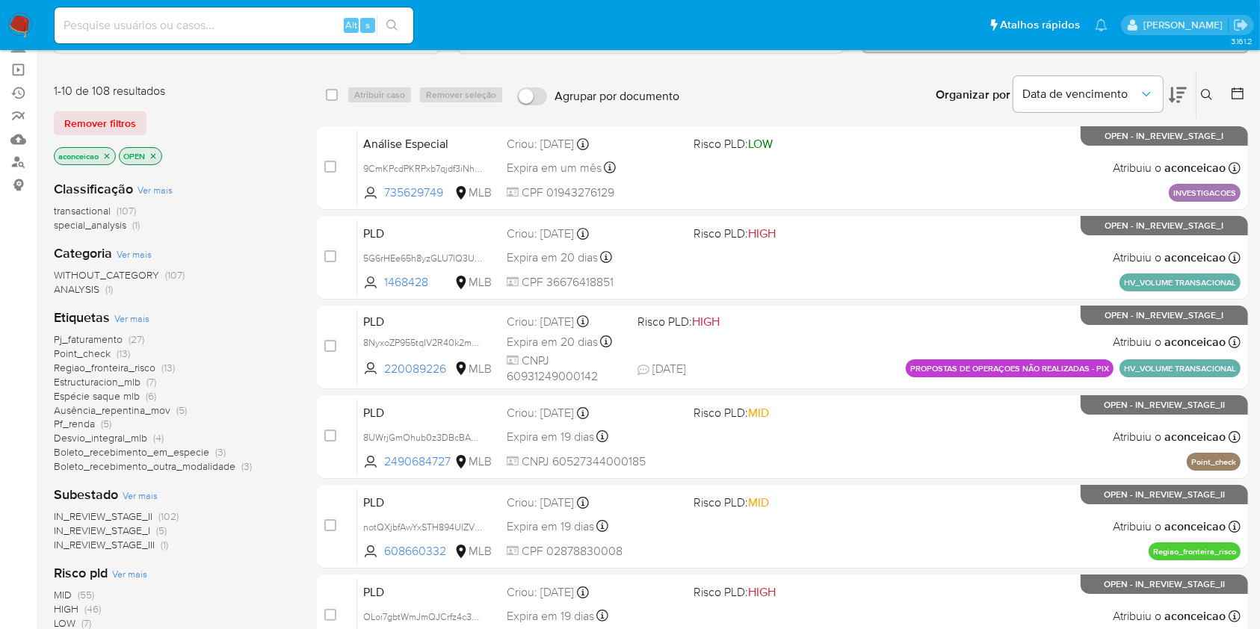
click at [197, 448] on span "Boleto_recebimento_em_especie" at bounding box center [131, 452] width 155 height 15
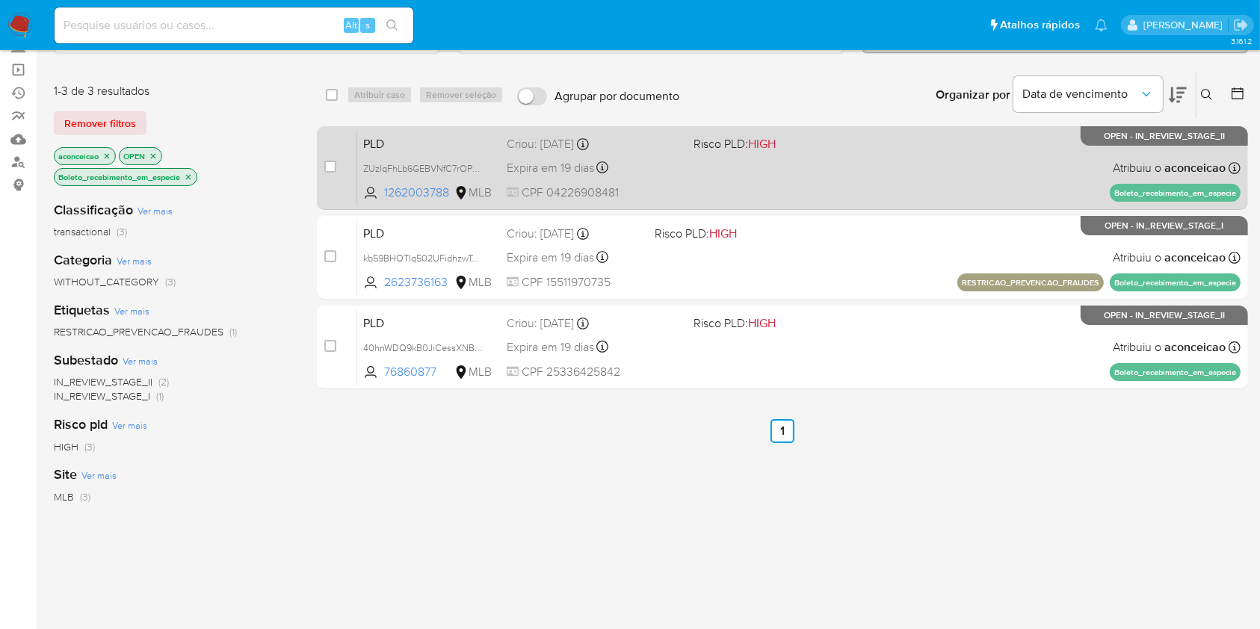
click at [855, 176] on div "PLD ZUzIqFhLb6GEBVNfC7rOP6DZ 1262003788 MLB Risco PLD: HIGH Criou: 12/09/2025 C…" at bounding box center [798, 167] width 883 height 75
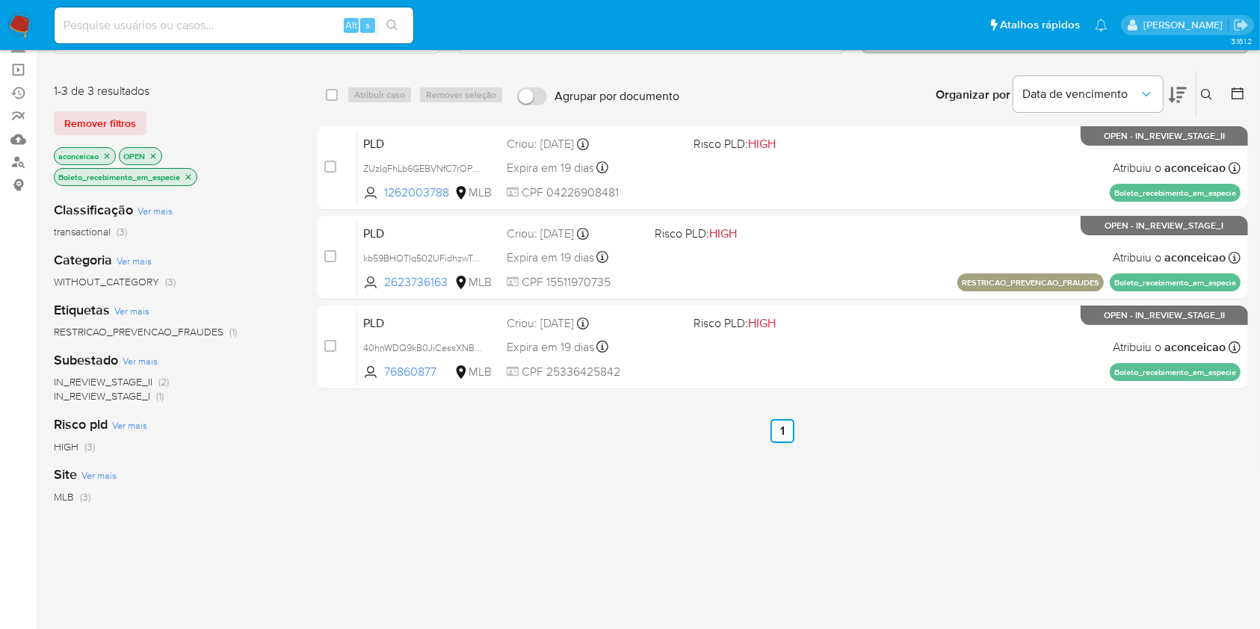
click at [191, 177] on icon "close-filter" at bounding box center [188, 177] width 9 height 9
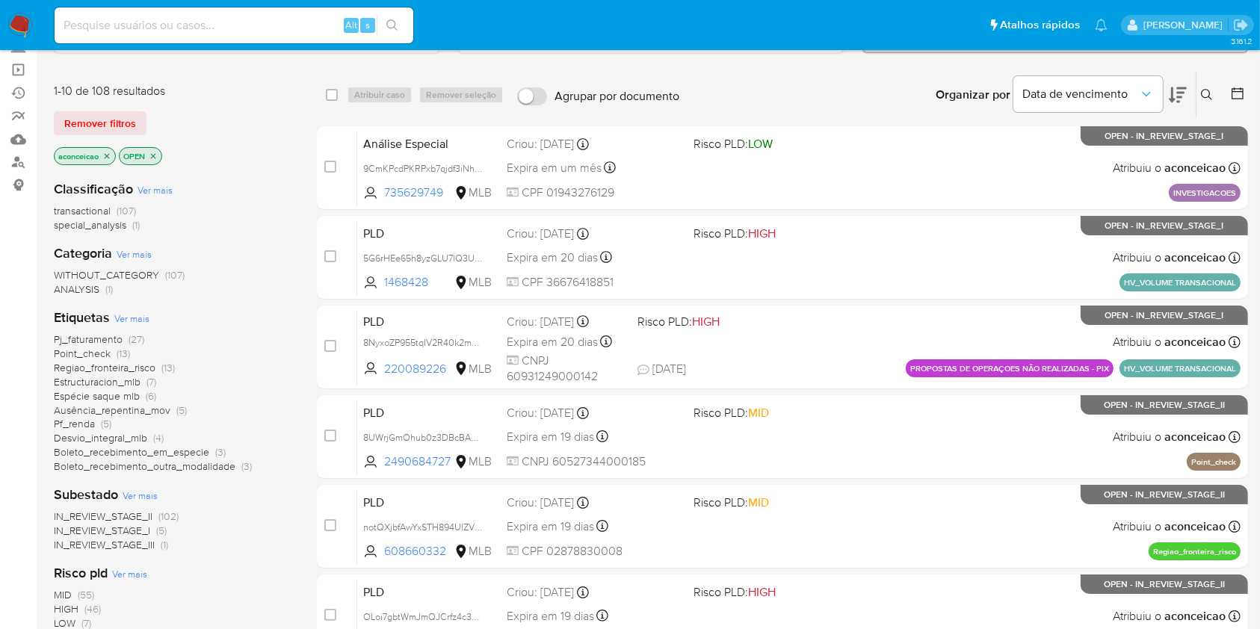
click at [213, 466] on span "Boleto_recebimento_outra_modalidade" at bounding box center [145, 466] width 182 height 15
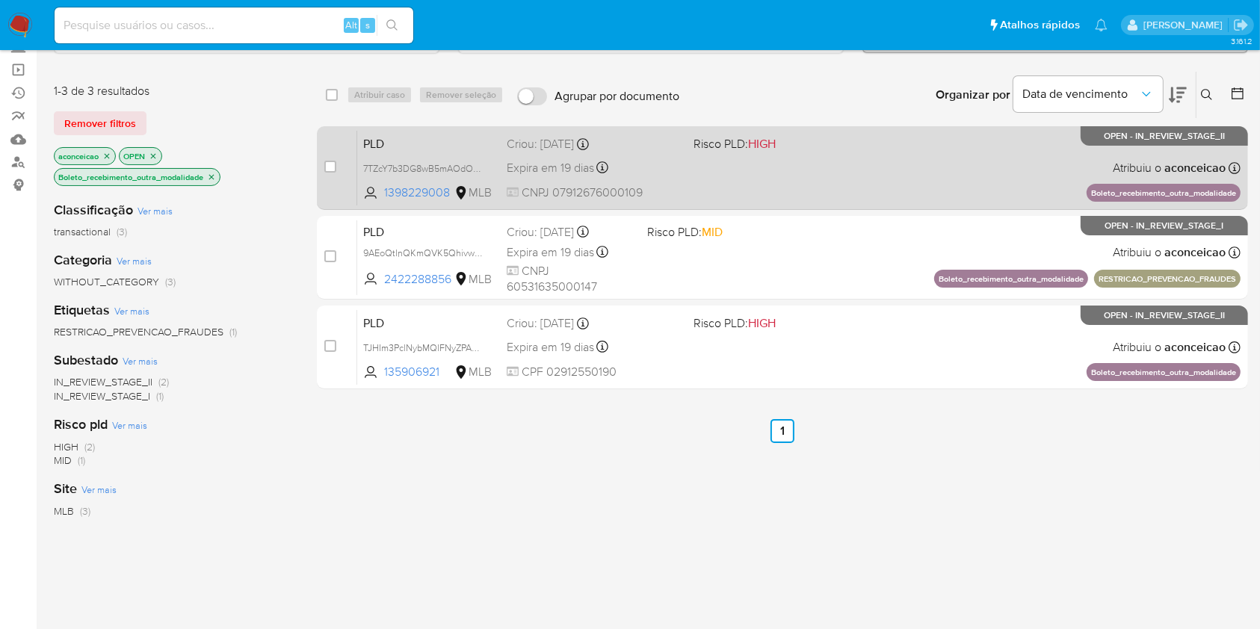
click at [836, 176] on div "PLD 7TZcY7b3DG8wB5mAOdO0Y8yG 1398229008 MLB Risco PLD: HIGH Criou: 12/09/2025 C…" at bounding box center [798, 167] width 883 height 75
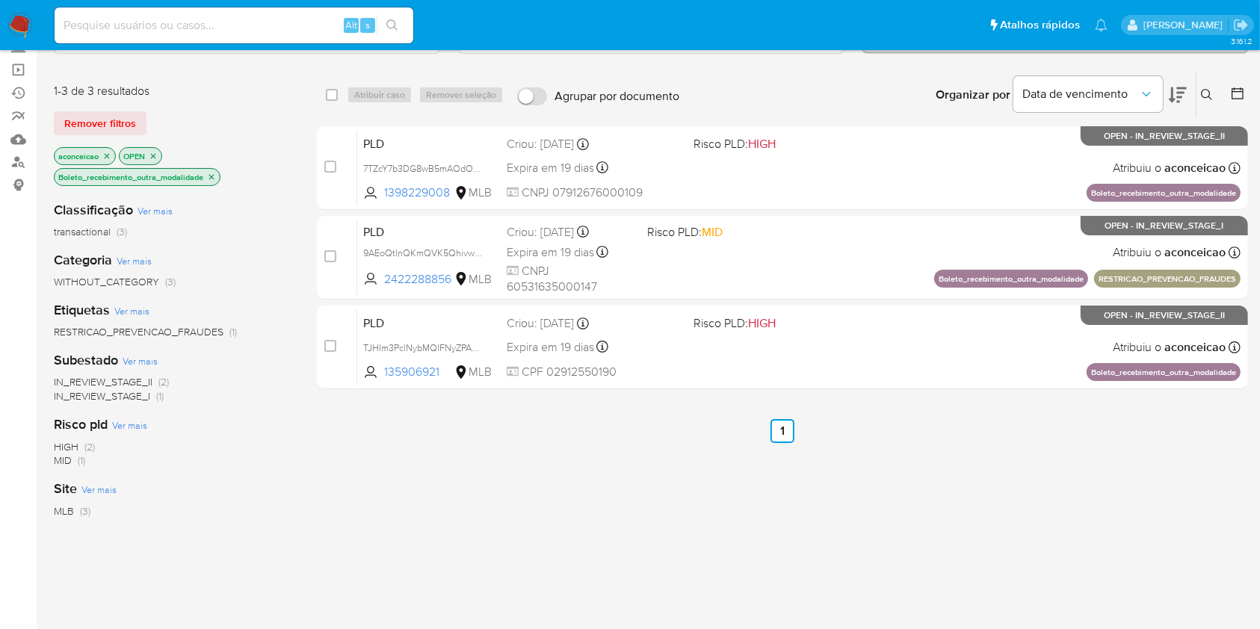
click at [207, 170] on p "Boleto_recebimento_outra_modalidade" at bounding box center [137, 177] width 165 height 16
click at [214, 173] on icon "close-filter" at bounding box center [211, 177] width 9 height 9
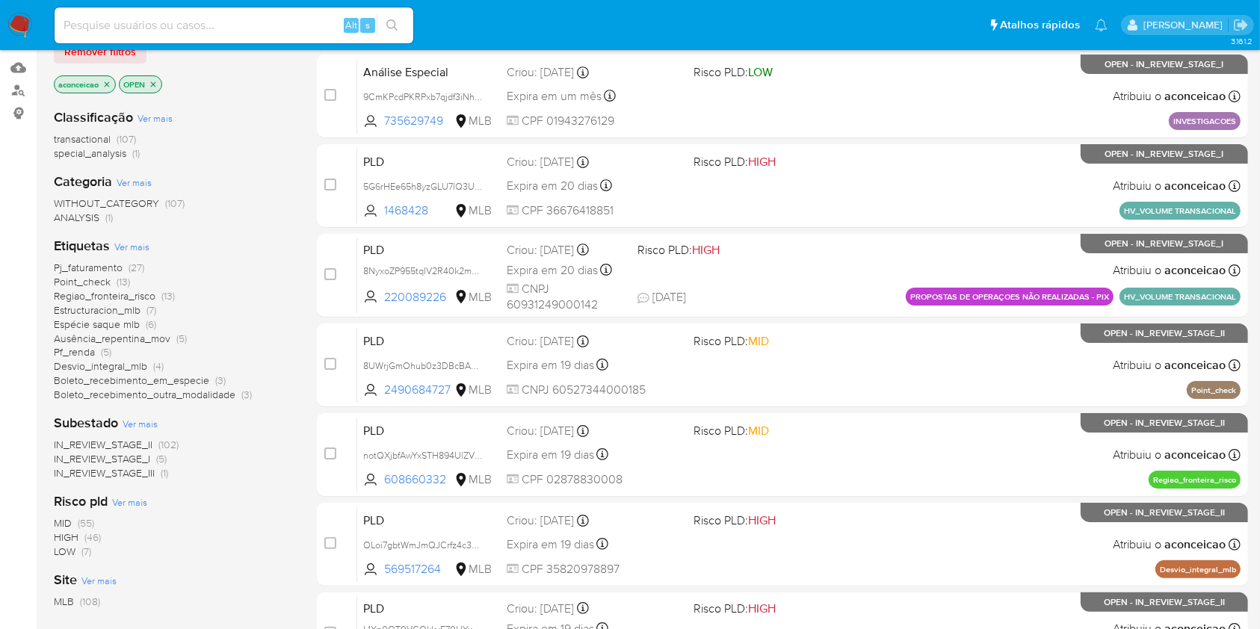
scroll to position [199, 0]
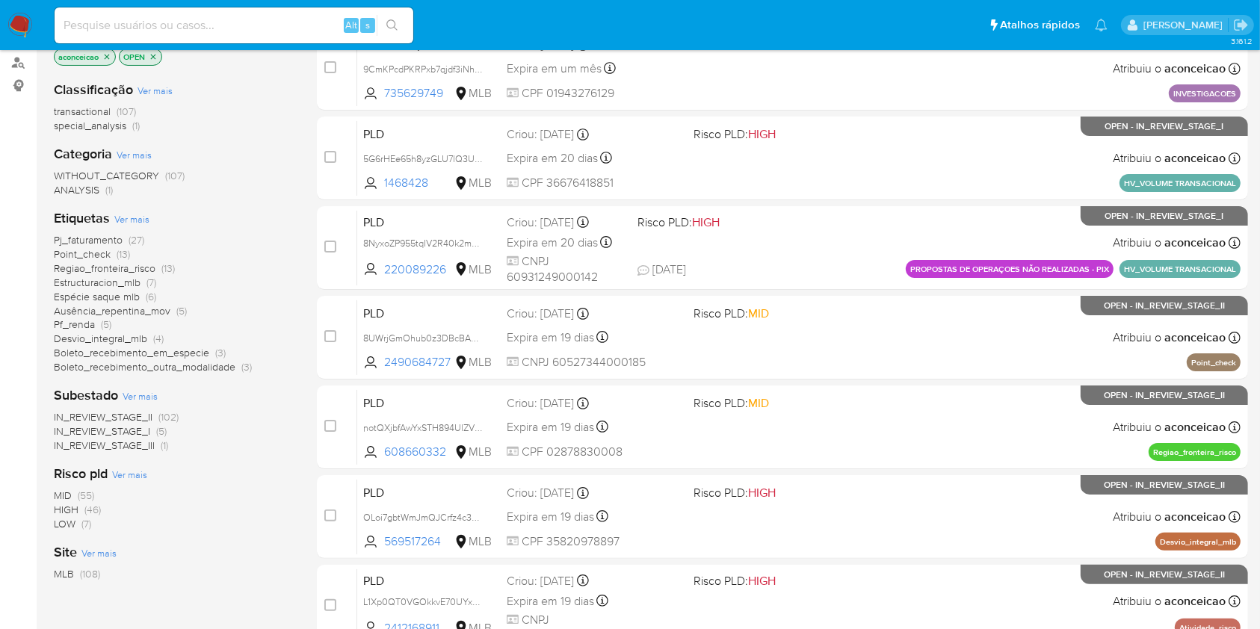
click at [107, 295] on span "Espécie saque mlb" at bounding box center [97, 296] width 86 height 15
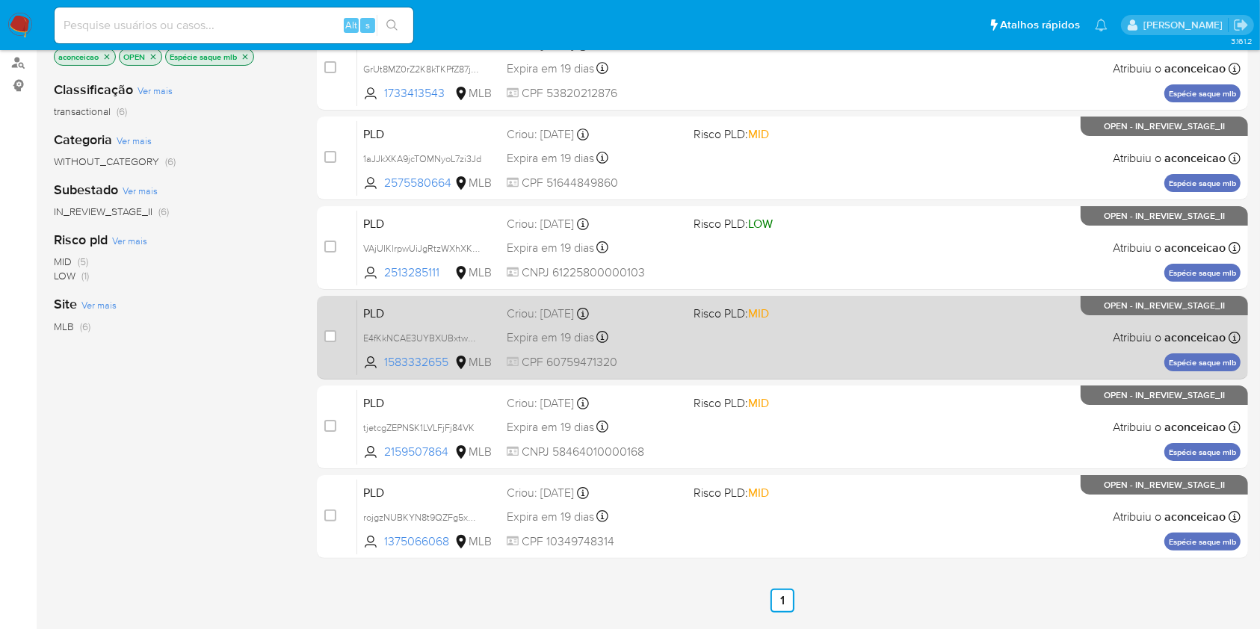
click at [934, 296] on div "case-item-checkbox Incapaz de atribuir o caso PLD E4fKkNCAE3UYBXUBxtwQmhAq 1583…" at bounding box center [782, 338] width 931 height 84
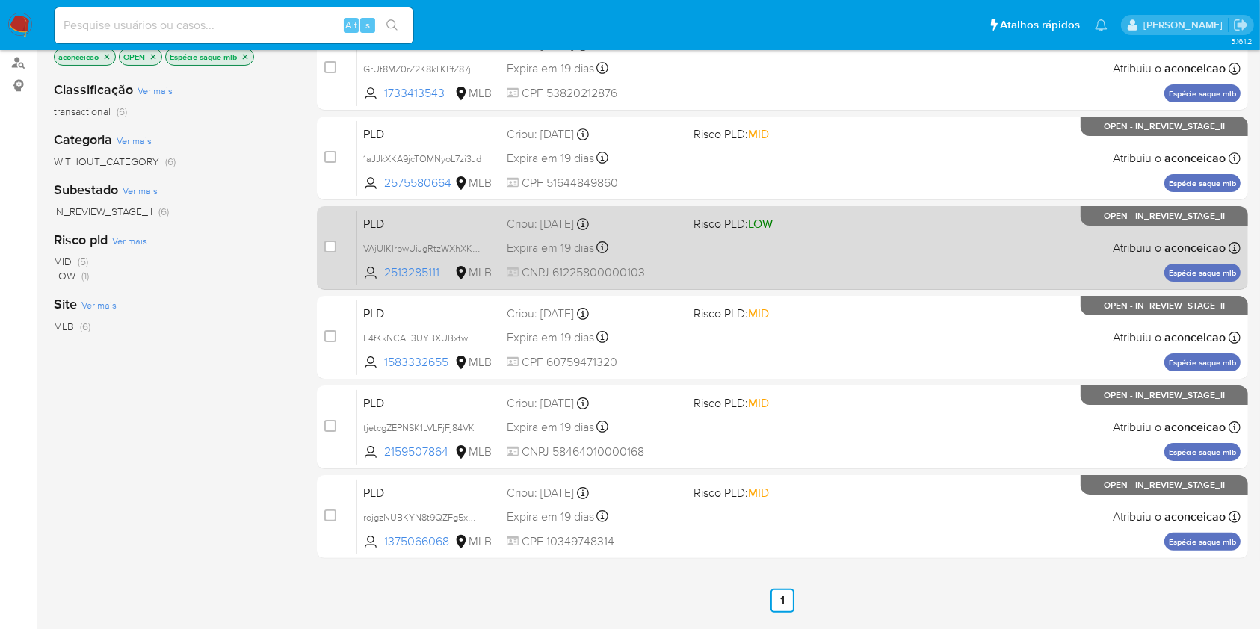
click at [921, 273] on div "PLD VAjUIKlrpwUiJgRtzWXhXKXW 2513285111 MLB Risco PLD: LOW Criou: 12/09/2025 Cr…" at bounding box center [798, 247] width 883 height 75
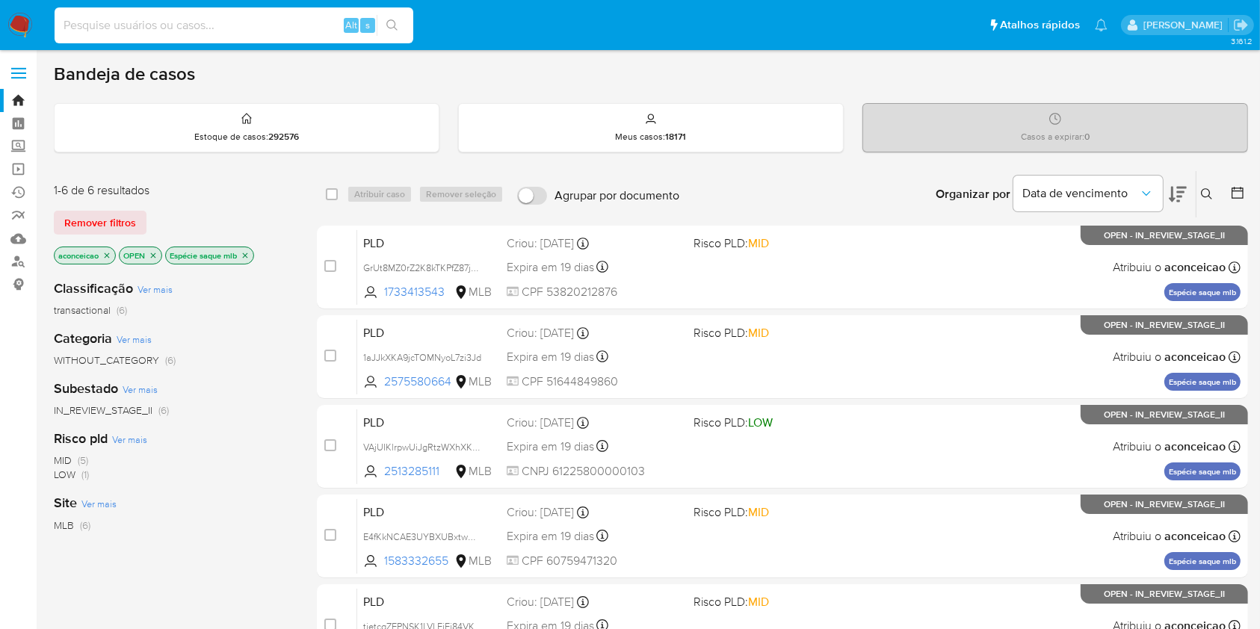
click at [289, 25] on input at bounding box center [234, 25] width 359 height 19
paste input "QQdomUrhpJD78vAyq4vxGY5f"
type input "QQdomUrhpJD78vAyq4vxGY5f"
click at [248, 256] on icon "close-filter" at bounding box center [245, 255] width 9 height 9
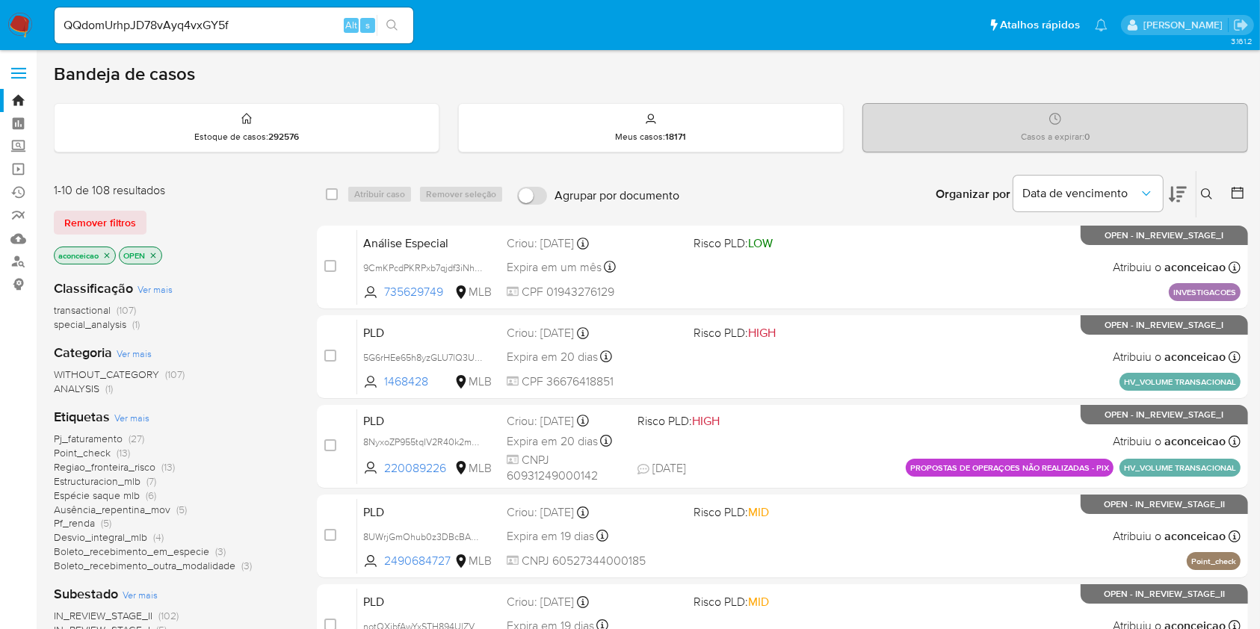
click at [1204, 192] on icon at bounding box center [1207, 194] width 12 height 12
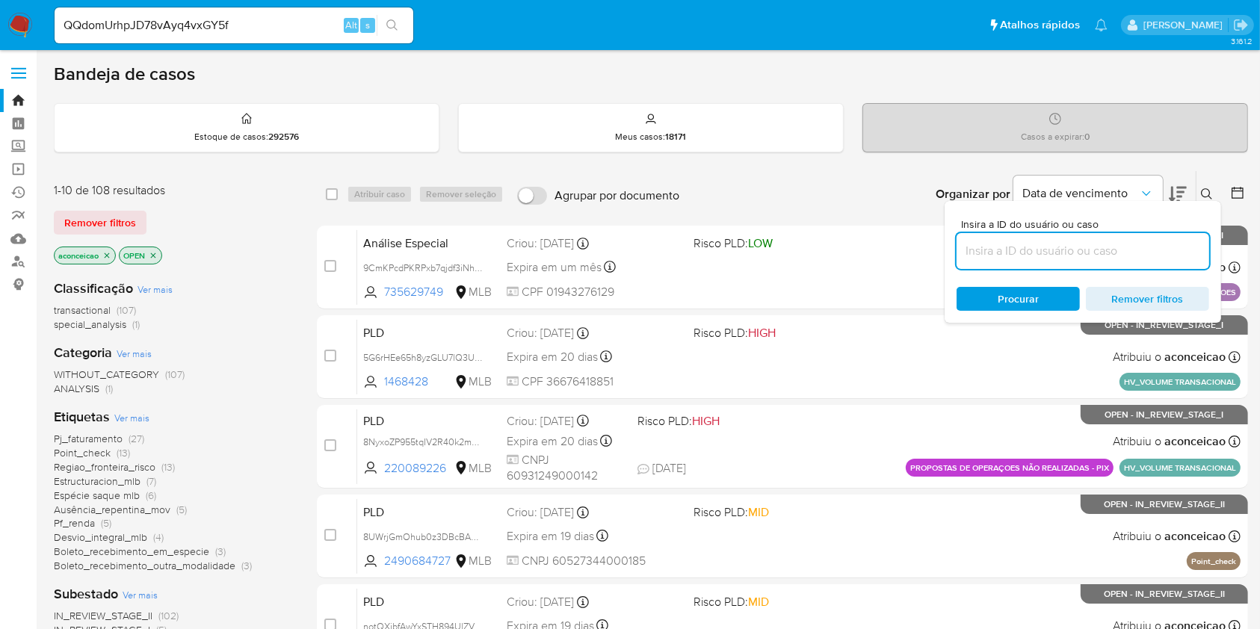
click at [1164, 248] on input at bounding box center [1083, 250] width 253 height 19
type input "QQdomUrhpJD78vAyq4vxGY5f"
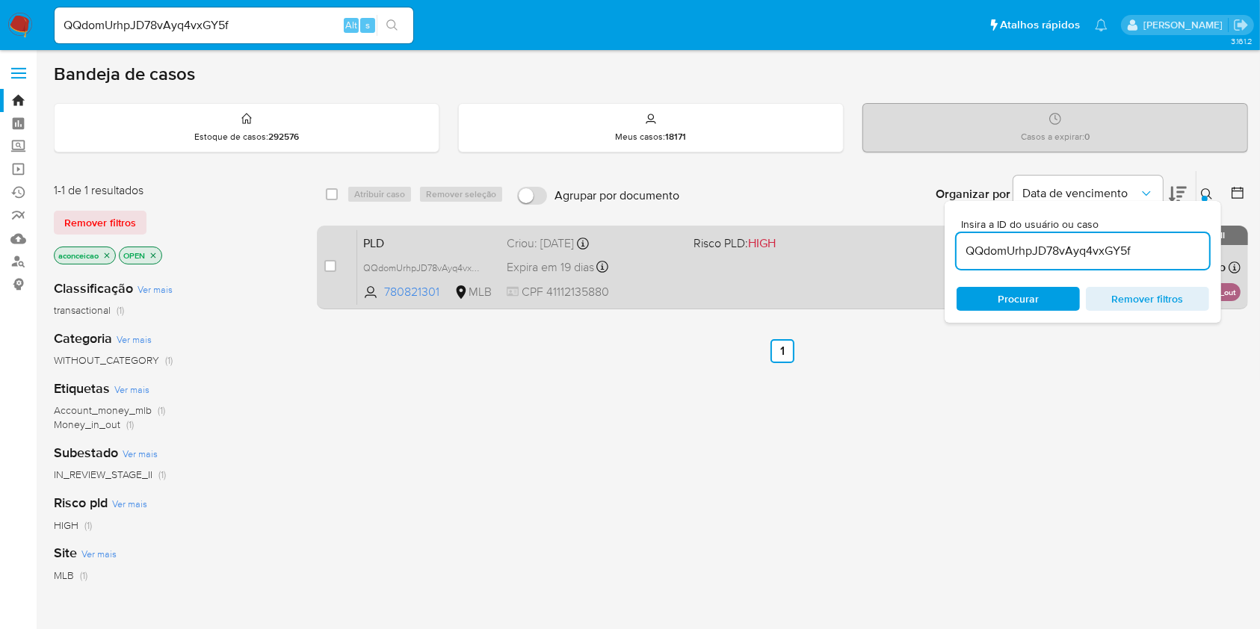
click at [840, 282] on div "PLD QQdomUrhpJD78vAyq4vxGY5f 780821301 MLB Risco PLD: HIGH Criou: 12/09/2025 Cr…" at bounding box center [798, 266] width 883 height 75
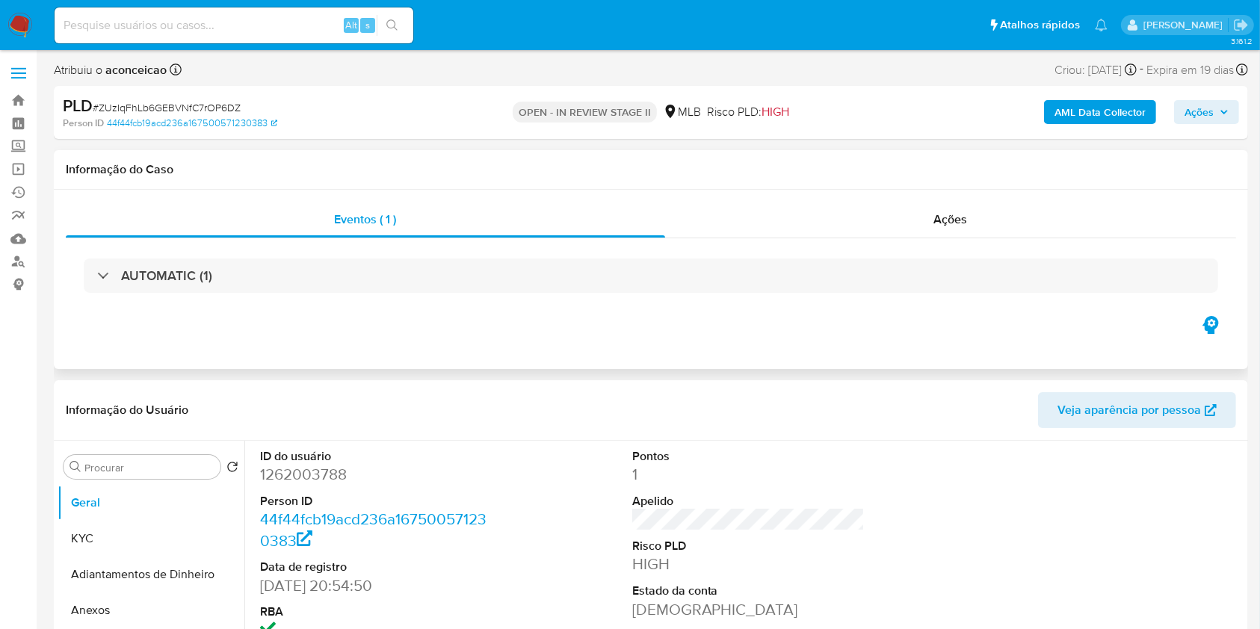
select select "10"
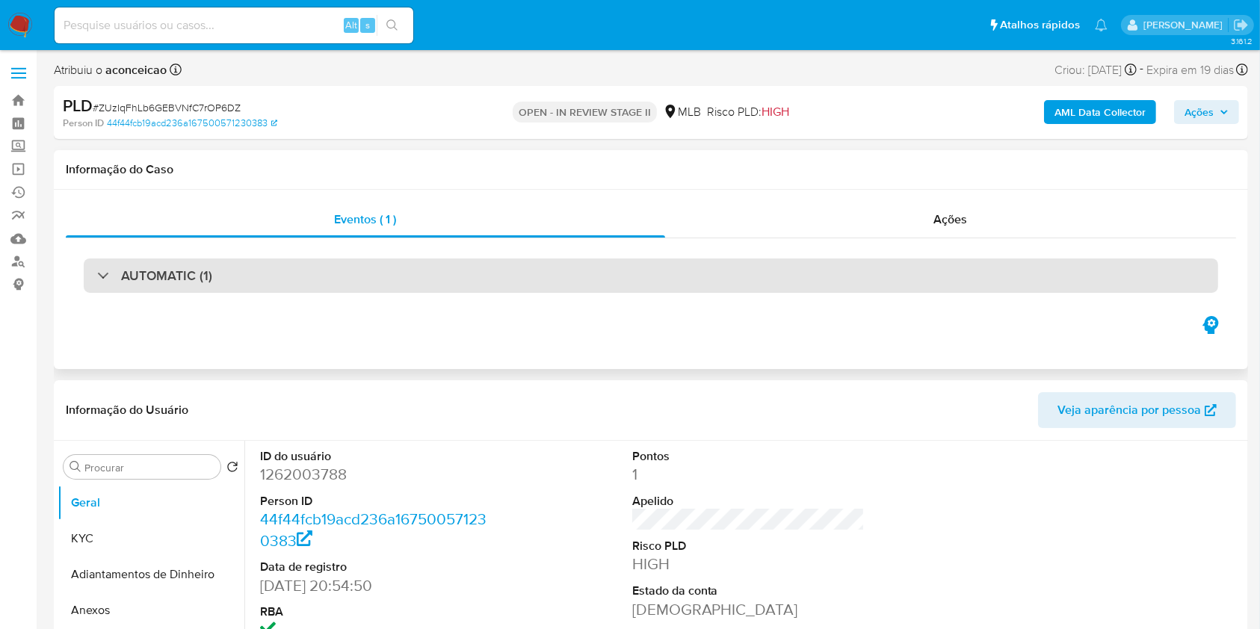
click at [204, 268] on h3 "AUTOMATIC (1)" at bounding box center [166, 276] width 91 height 16
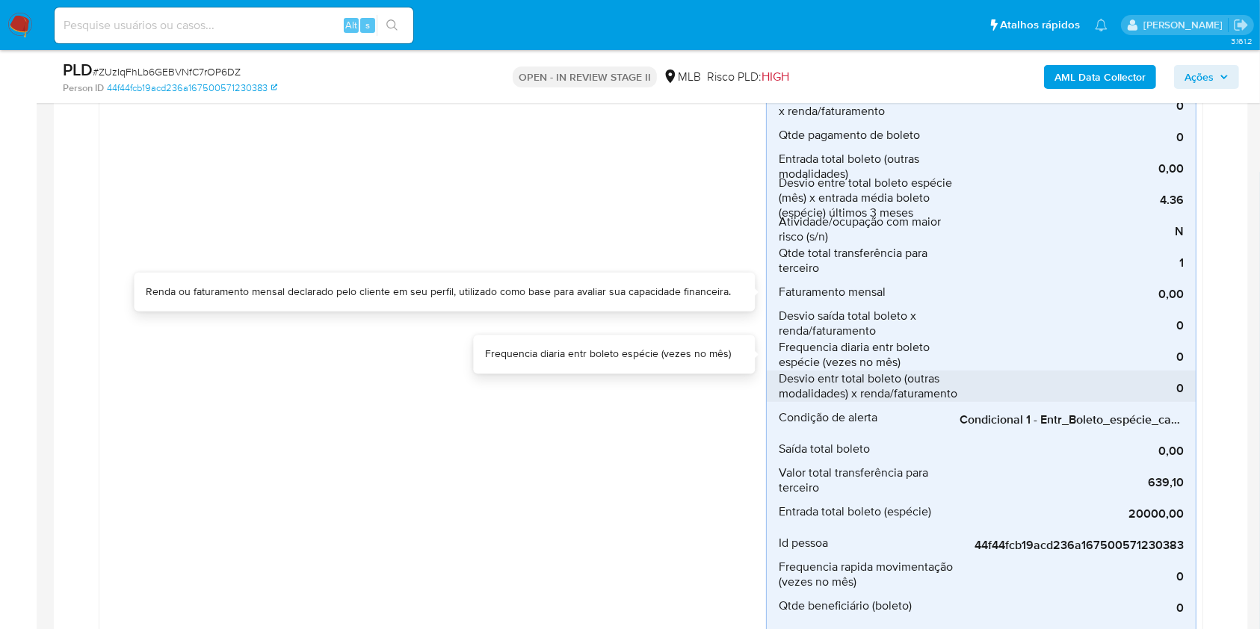
scroll to position [498, 0]
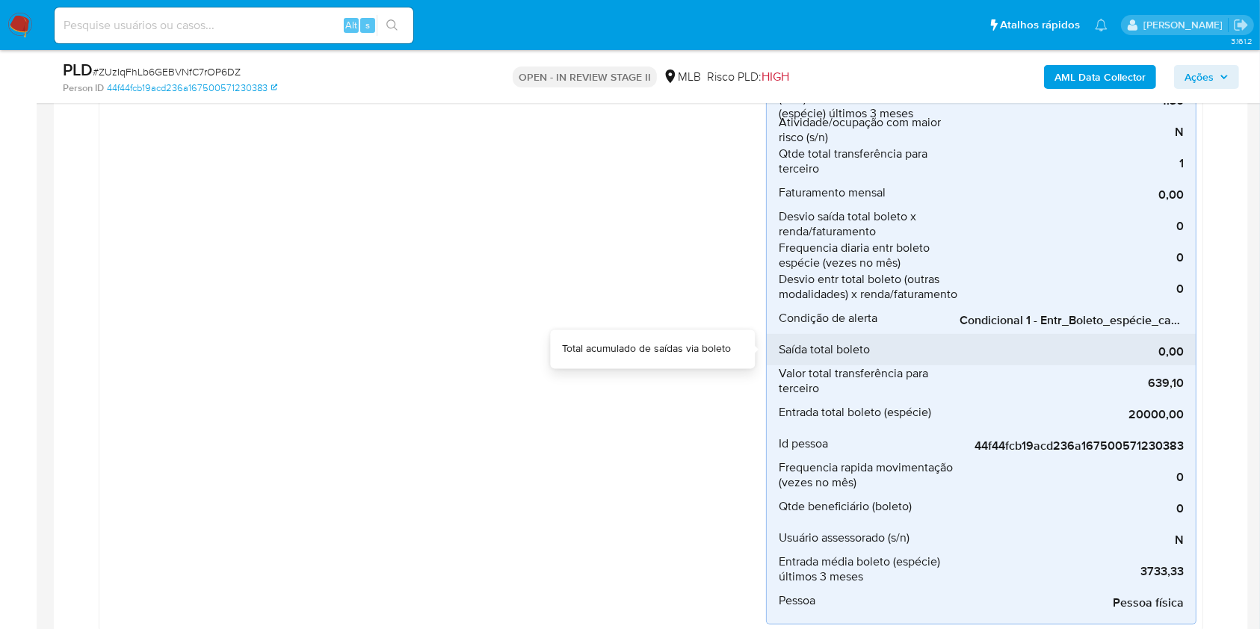
drag, startPoint x: 999, startPoint y: 334, endPoint x: 1058, endPoint y: 340, distance: 58.6
click at [1058, 340] on div "0,00" at bounding box center [1072, 349] width 224 height 31
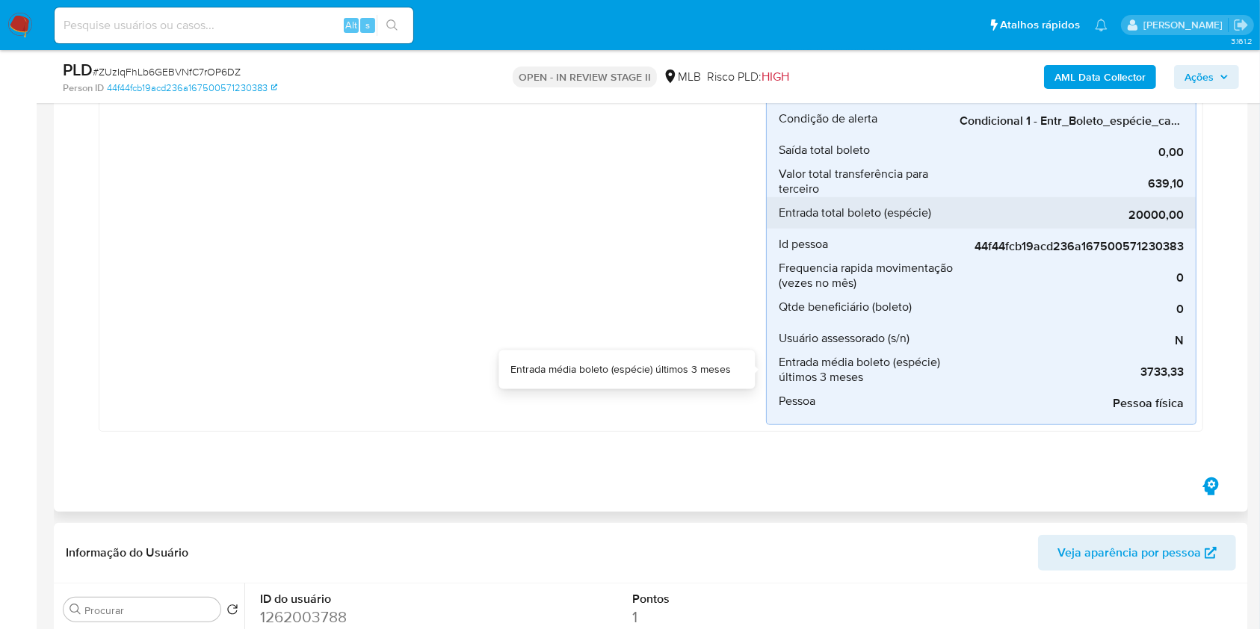
scroll to position [598, 0]
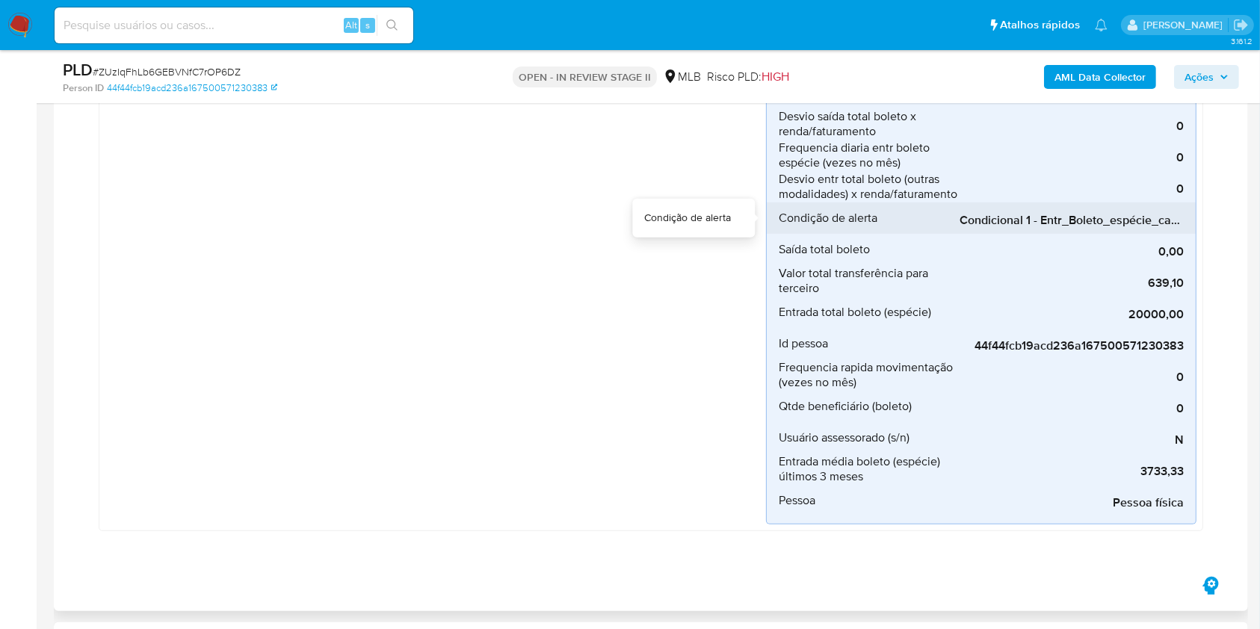
click at [1074, 215] on span "Condicional 1 - Entr_Boleto_espécie_capacidade" at bounding box center [1072, 220] width 224 height 15
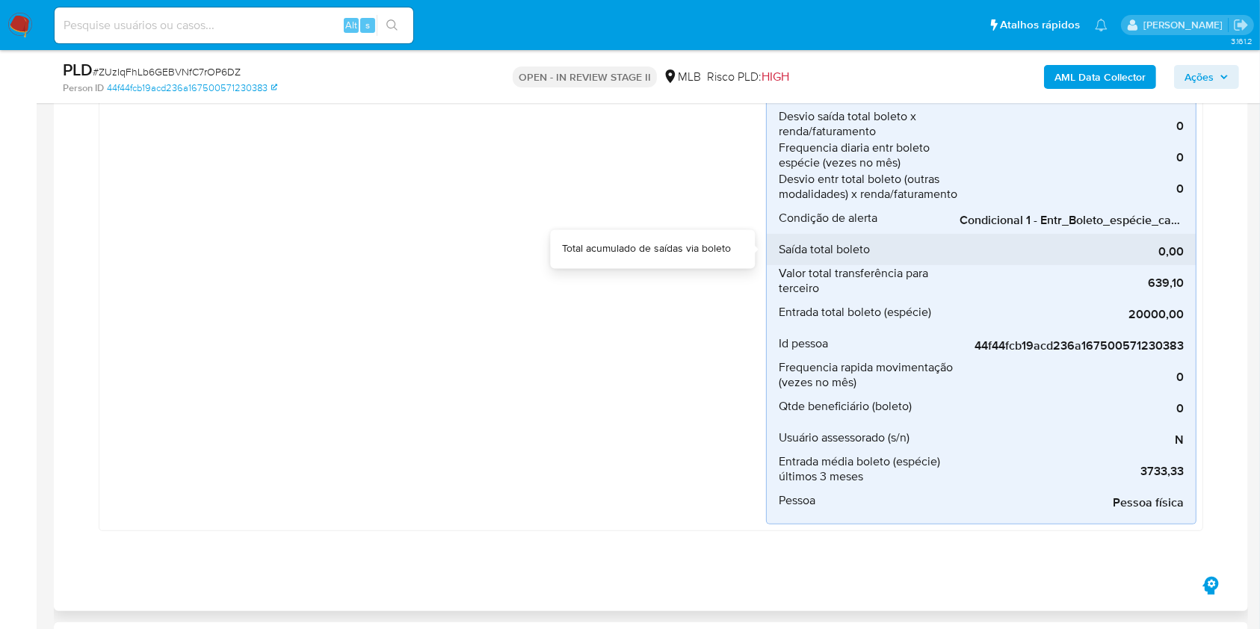
click at [1176, 240] on div "0,00" at bounding box center [1072, 249] width 224 height 31
click at [1177, 240] on div "0,00" at bounding box center [1072, 249] width 224 height 31
click at [1177, 239] on div "0,00" at bounding box center [1072, 249] width 224 height 31
click at [1176, 234] on div "0,00" at bounding box center [1072, 249] width 224 height 31
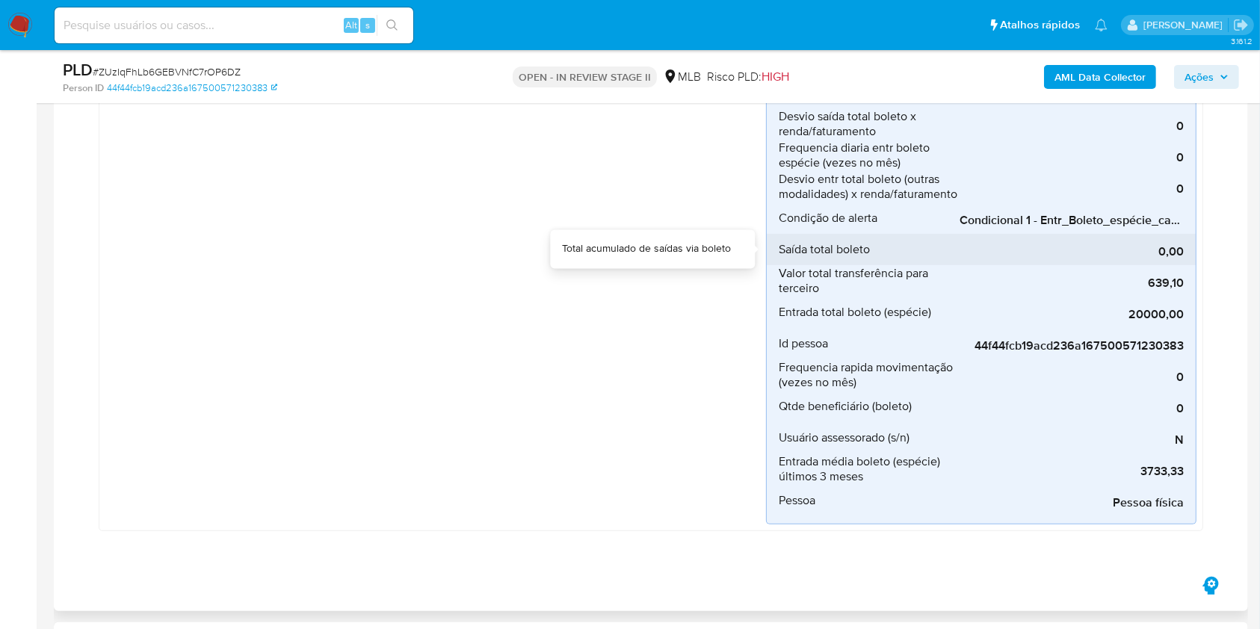
click at [1176, 234] on div "0,00" at bounding box center [1072, 249] width 224 height 31
click at [962, 234] on div "0,00" at bounding box center [1072, 249] width 224 height 31
click at [1176, 236] on div "0,00" at bounding box center [1072, 249] width 224 height 31
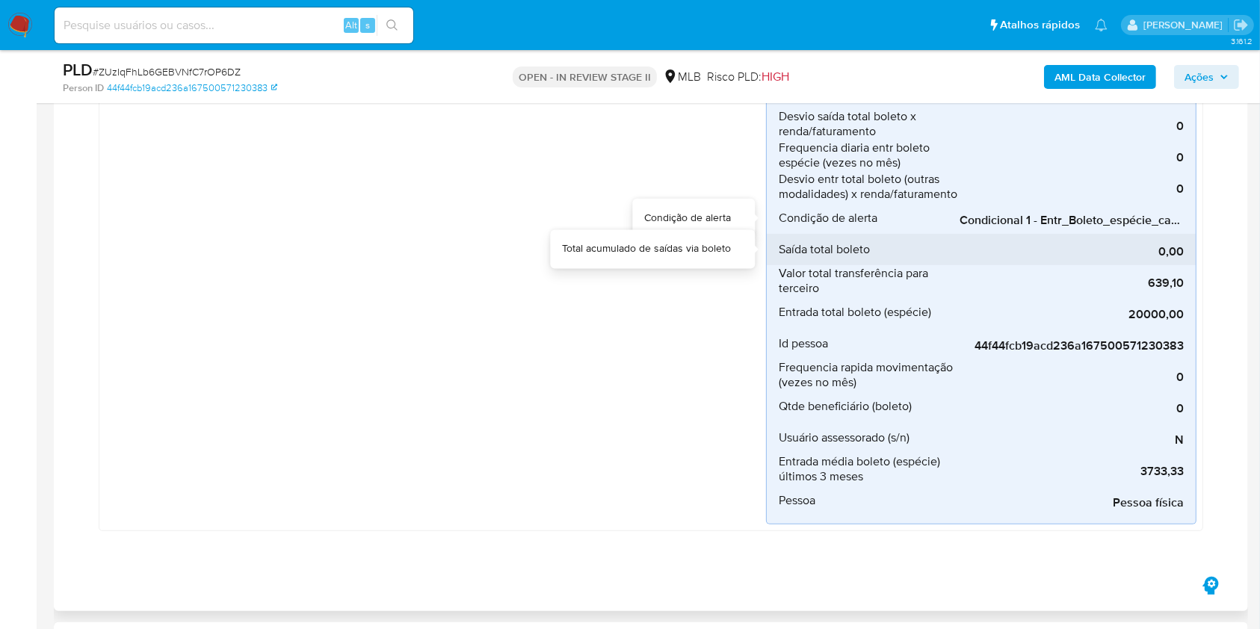
scroll to position [0, 36]
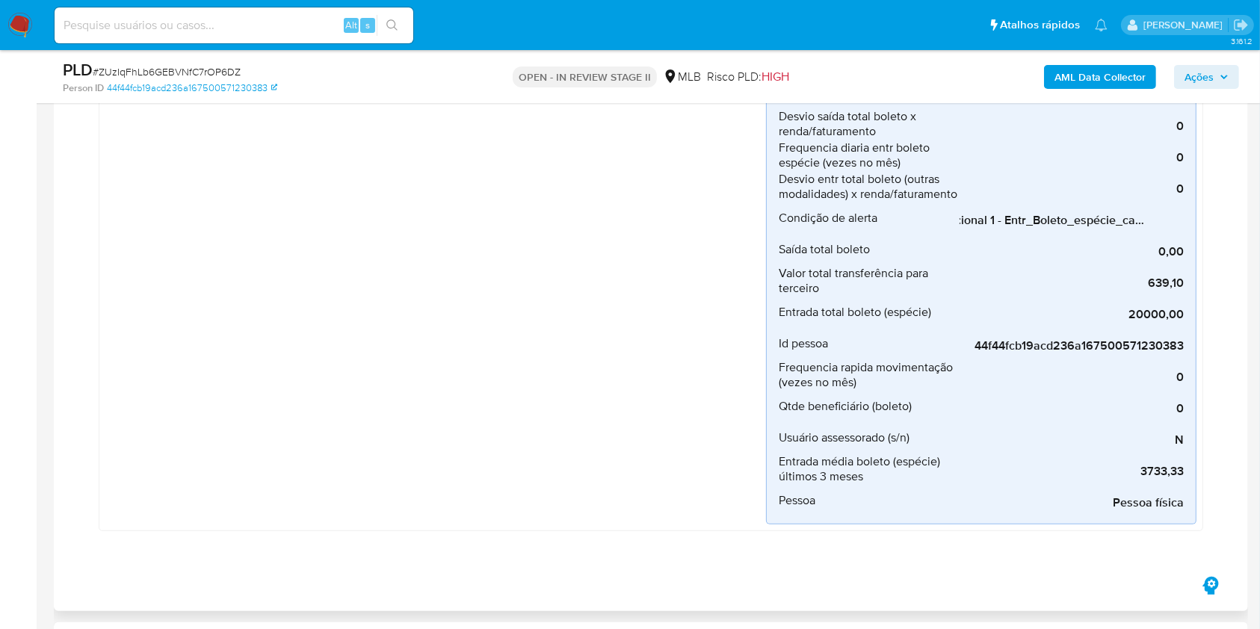
drag, startPoint x: 1100, startPoint y: 232, endPoint x: 1210, endPoint y: 266, distance: 115.1
click at [1210, 266] on div "Boleto_recebimento_em_especie Criado há um mês Criado: 12/09/2025 00:28:43 Orig…" at bounding box center [651, 98] width 1135 height 912
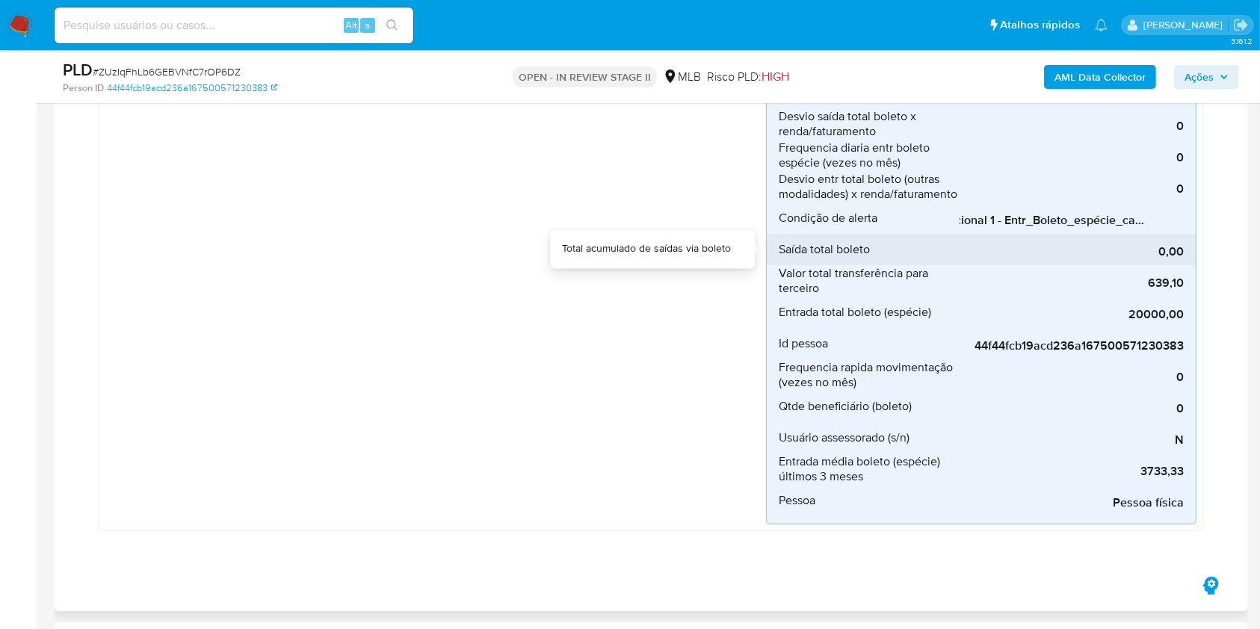
click at [1170, 236] on div "0,00" at bounding box center [1072, 249] width 224 height 31
click at [1175, 235] on div "0,00" at bounding box center [1072, 249] width 224 height 31
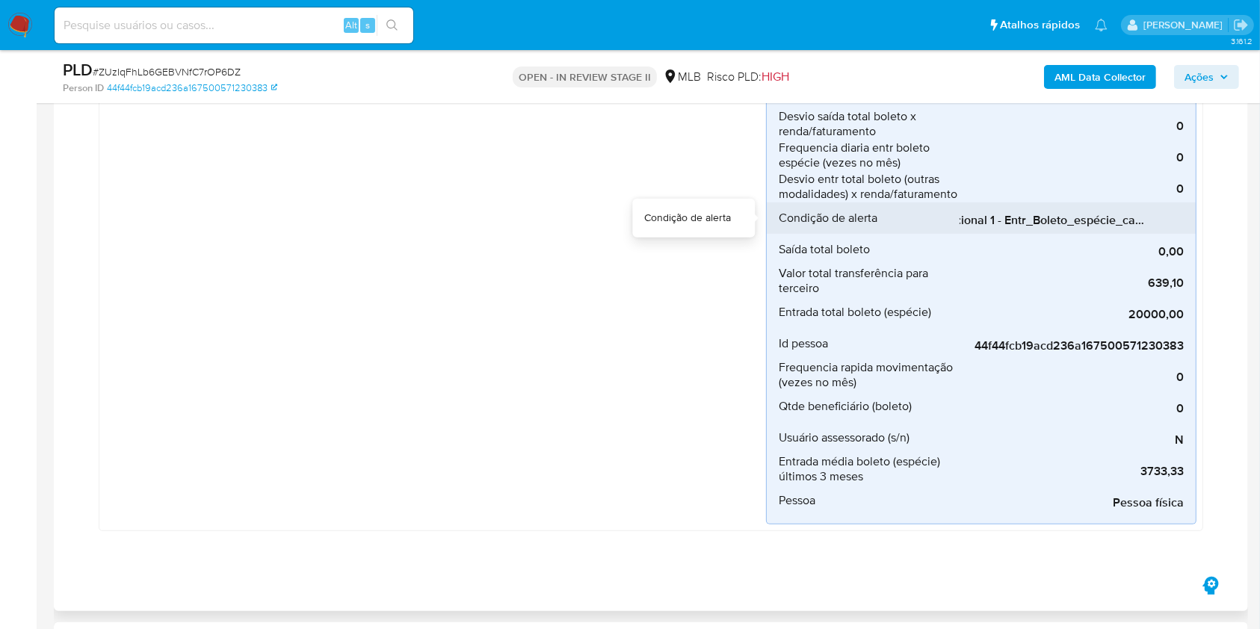
click at [1143, 215] on span "Condicional 1 - Entr_Boleto_espécie_capacidade" at bounding box center [1072, 220] width 224 height 15
click at [1212, 266] on div "Boleto_recebimento_em_especie Criado há um mês Criado: 12/09/2025 00:28:43 Orig…" at bounding box center [651, 98] width 1135 height 912
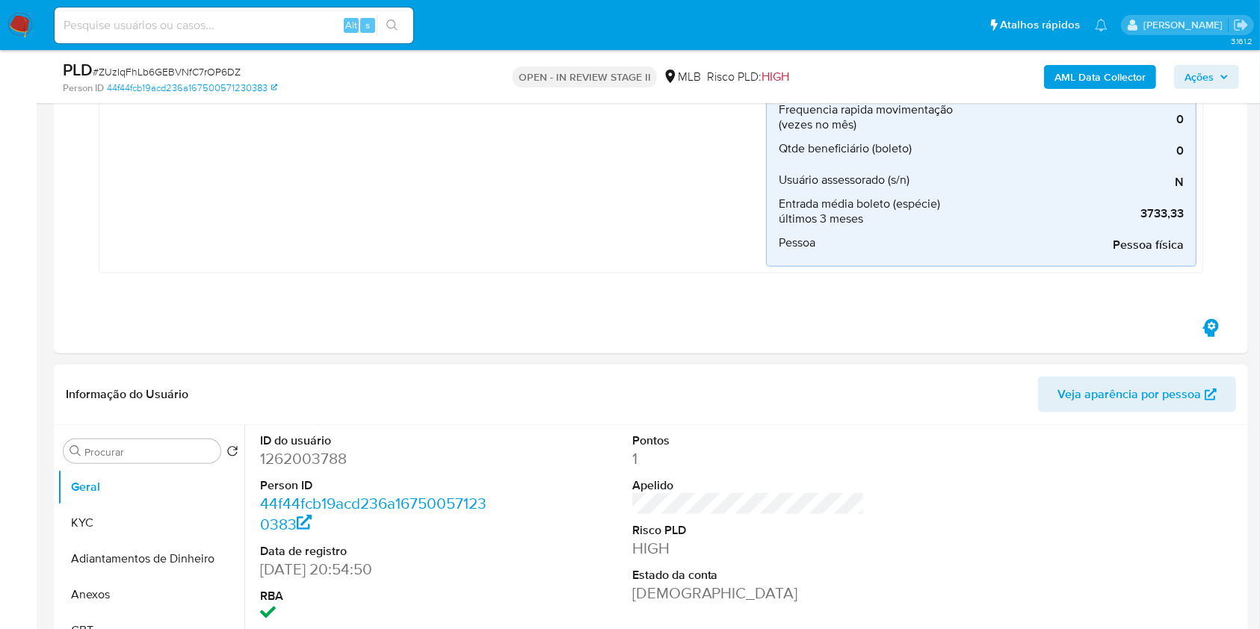
scroll to position [1096, 0]
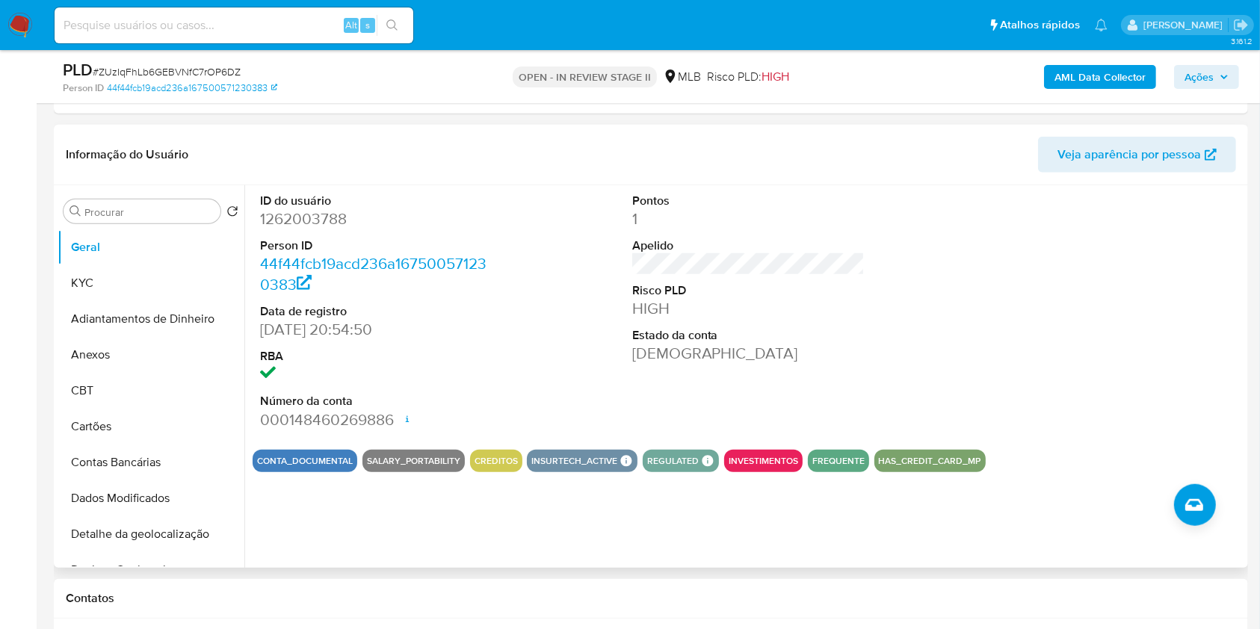
click at [330, 220] on dd "1262003788" at bounding box center [376, 219] width 233 height 21
copy dd "1262003788"
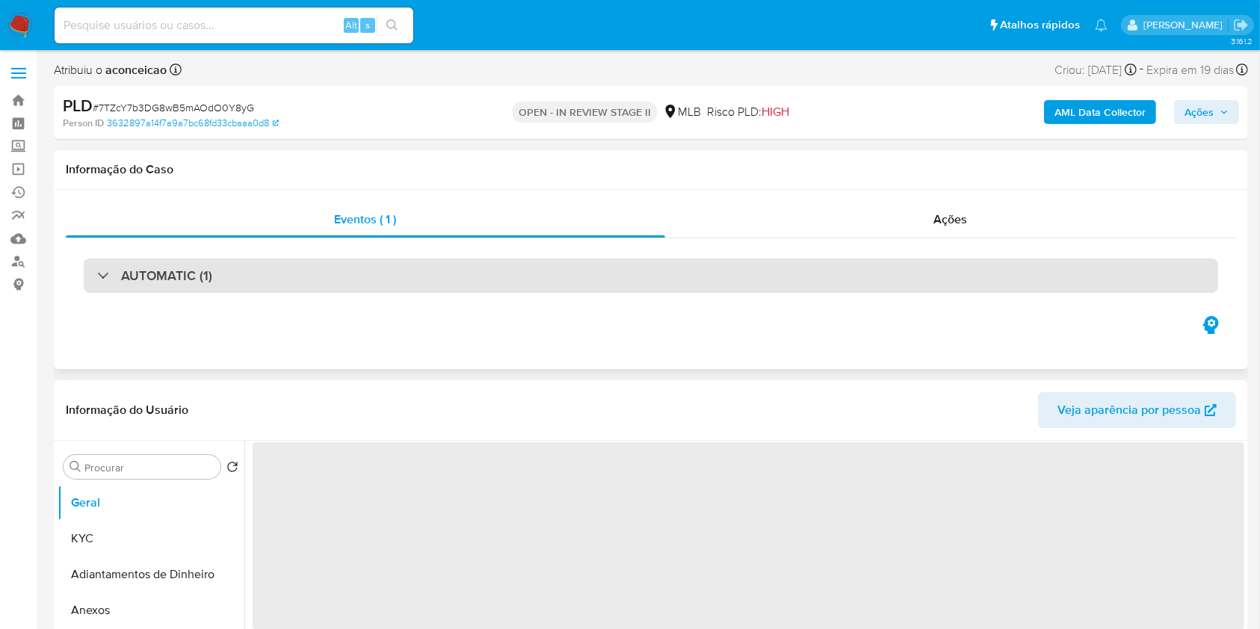
click at [473, 290] on div "AUTOMATIC (1)" at bounding box center [651, 276] width 1135 height 34
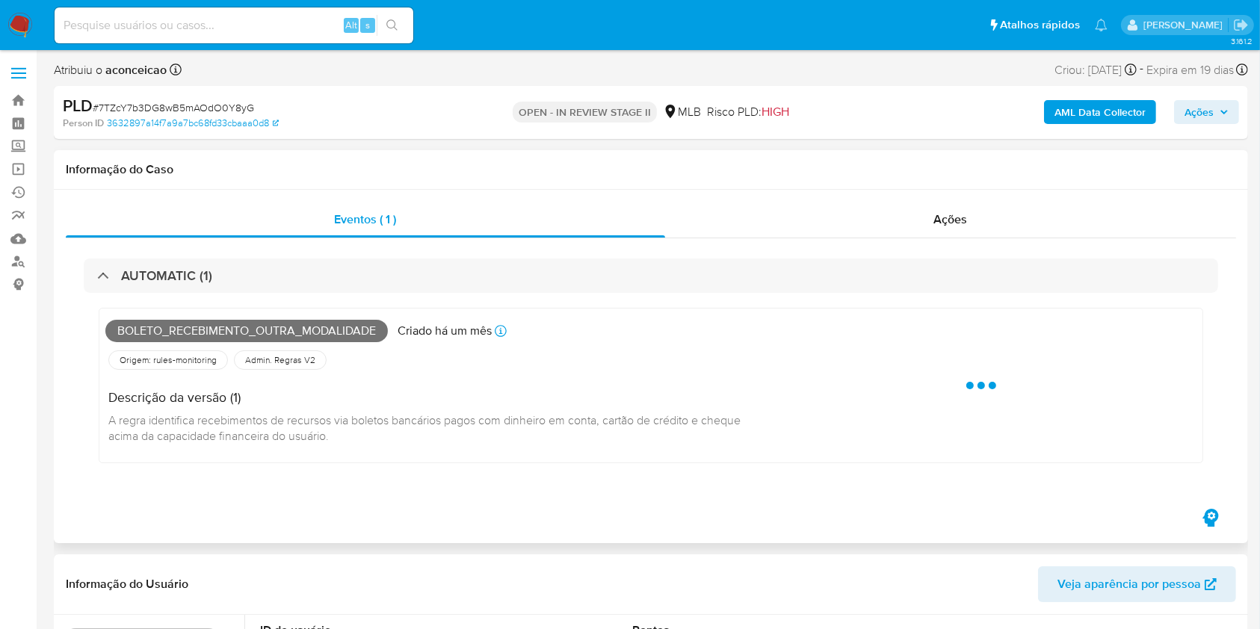
select select "10"
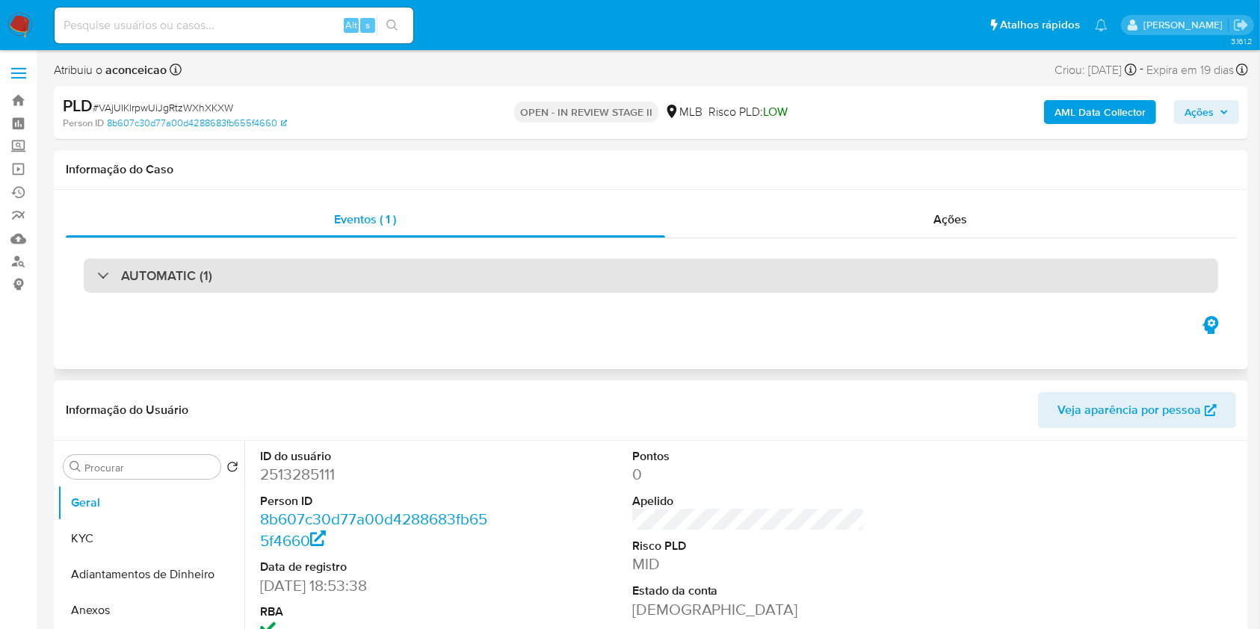
select select "10"
click at [307, 279] on div "AUTOMATIC (1)" at bounding box center [651, 276] width 1135 height 34
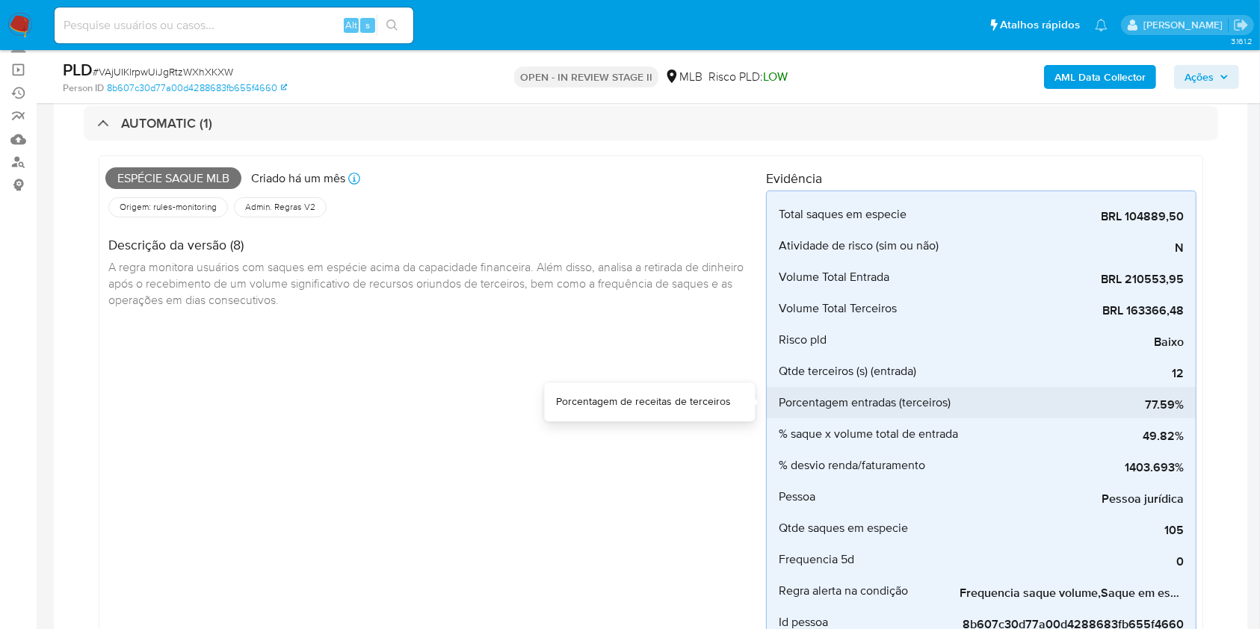
scroll to position [199, 0]
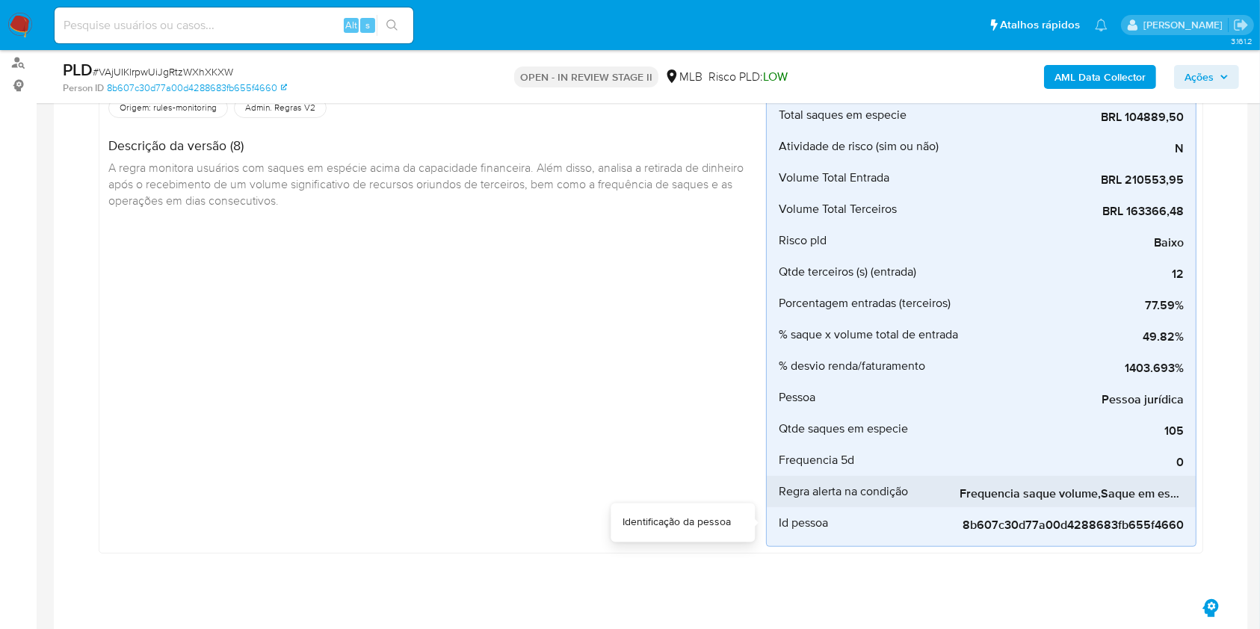
drag, startPoint x: 1076, startPoint y: 506, endPoint x: 1152, endPoint y: 505, distance: 76.2
click at [1152, 505] on div "Total saques em especie BRL 104889,50 Monto total de retiros Atividade de risco…" at bounding box center [981, 319] width 431 height 456
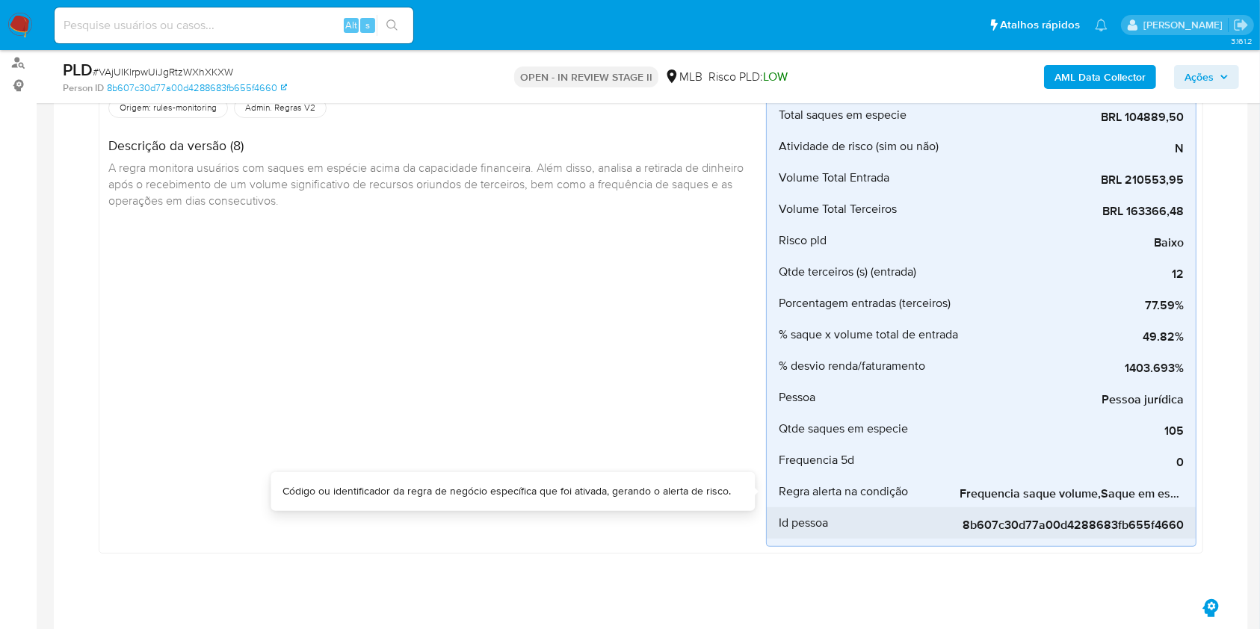
click at [1170, 507] on div "8b607c30d77a00d4288683fb655f4660" at bounding box center [1072, 522] width 224 height 31
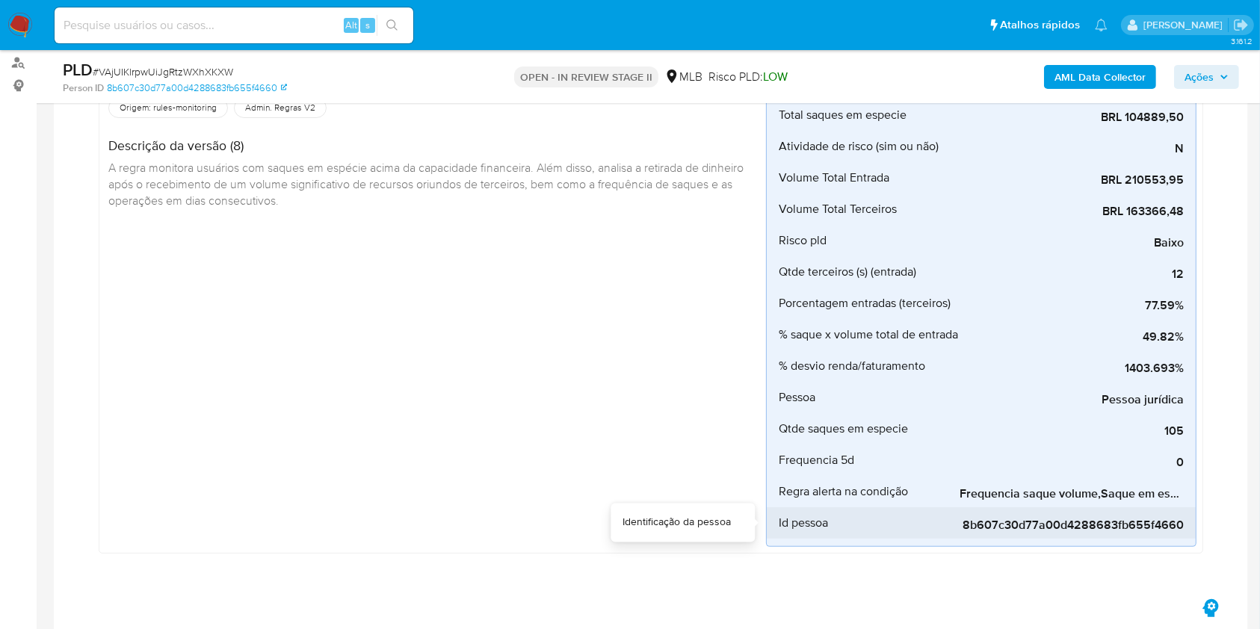
click at [1170, 507] on div "8b607c30d77a00d4288683fb655f4660" at bounding box center [1072, 522] width 224 height 31
click at [1173, 507] on div "8b607c30d77a00d4288683fb655f4660" at bounding box center [1072, 522] width 224 height 31
click at [1103, 508] on div "8b607c30d77a00d4288683fb655f4660" at bounding box center [1072, 522] width 224 height 31
drag, startPoint x: 1103, startPoint y: 508, endPoint x: 1157, endPoint y: 506, distance: 53.9
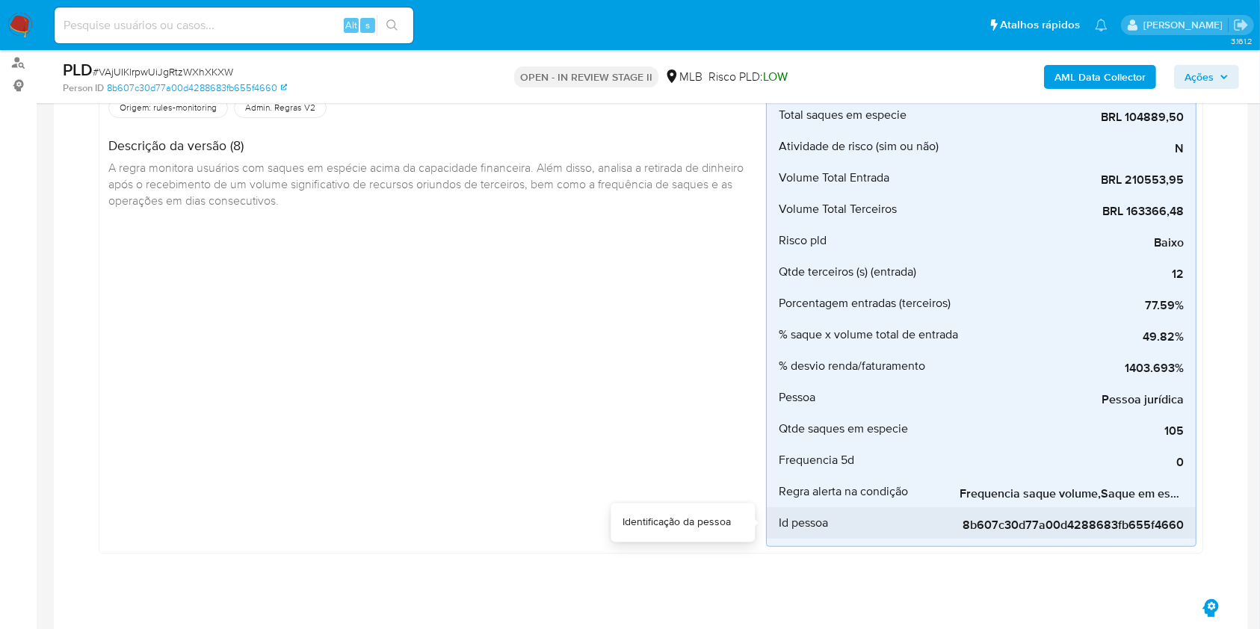
click at [1155, 507] on div "8b607c30d77a00d4288683fb655f4660" at bounding box center [1072, 522] width 224 height 31
click at [1177, 508] on div "8b607c30d77a00d4288683fb655f4660" at bounding box center [1072, 522] width 224 height 31
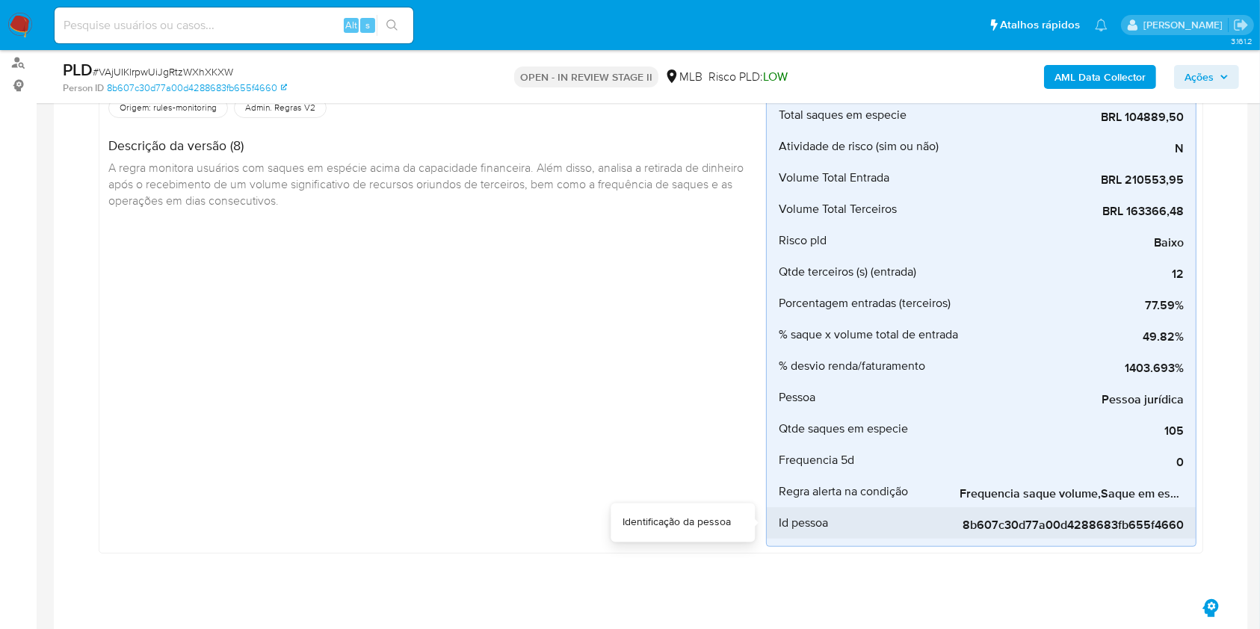
click at [1177, 508] on div "8b607c30d77a00d4288683fb655f4660" at bounding box center [1072, 522] width 224 height 31
click at [1178, 508] on div "8b607c30d77a00d4288683fb655f4660" at bounding box center [1072, 522] width 224 height 31
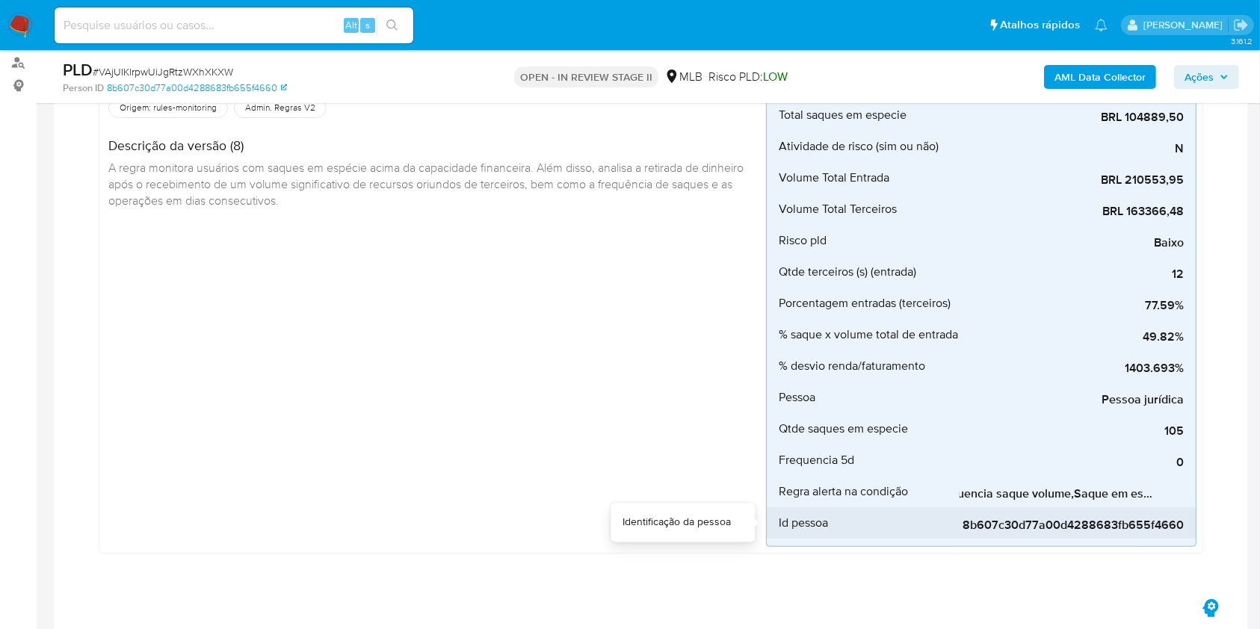
click at [1177, 507] on div "8b607c30d77a00d4288683fb655f4660" at bounding box center [1072, 522] width 224 height 31
click at [1175, 507] on div "8b607c30d77a00d4288683fb655f4660" at bounding box center [1072, 522] width 224 height 31
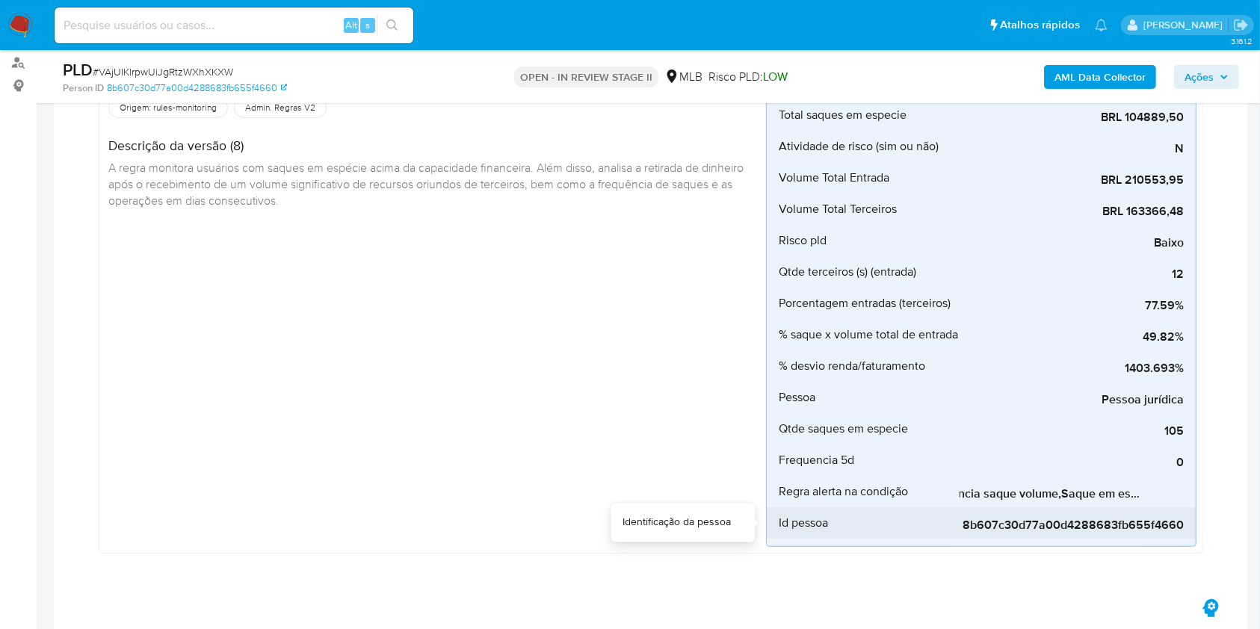
click at [1175, 507] on div "8b607c30d77a00d4288683fb655f4660" at bounding box center [1072, 522] width 224 height 31
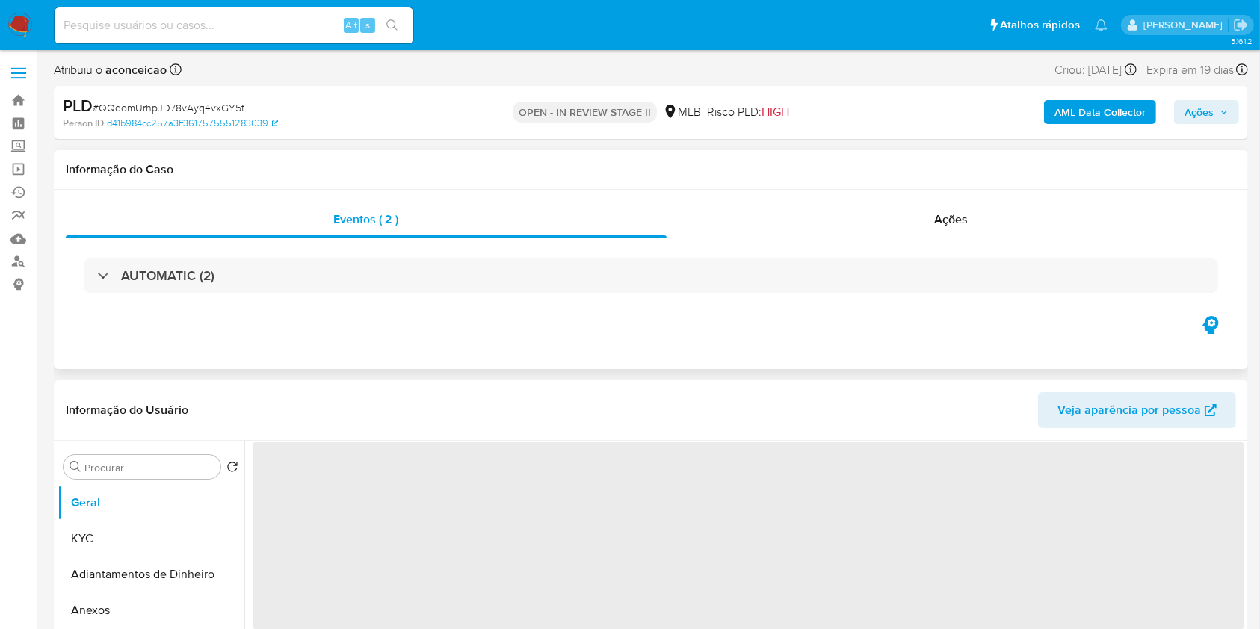
select select "10"
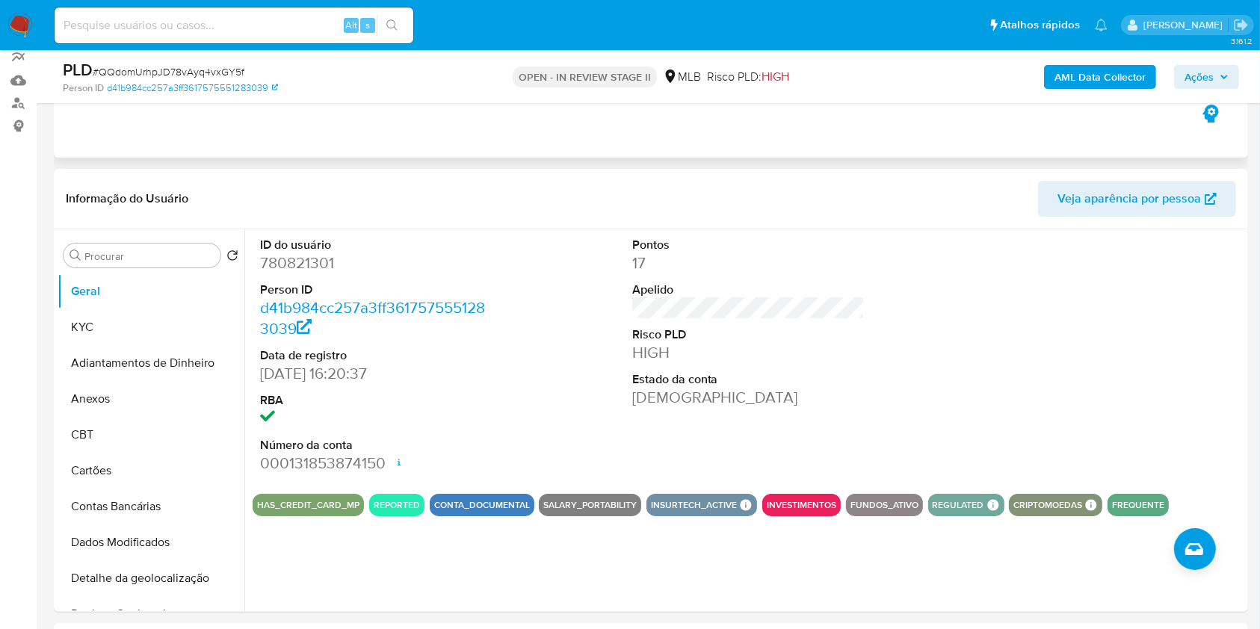
scroll to position [199, 0]
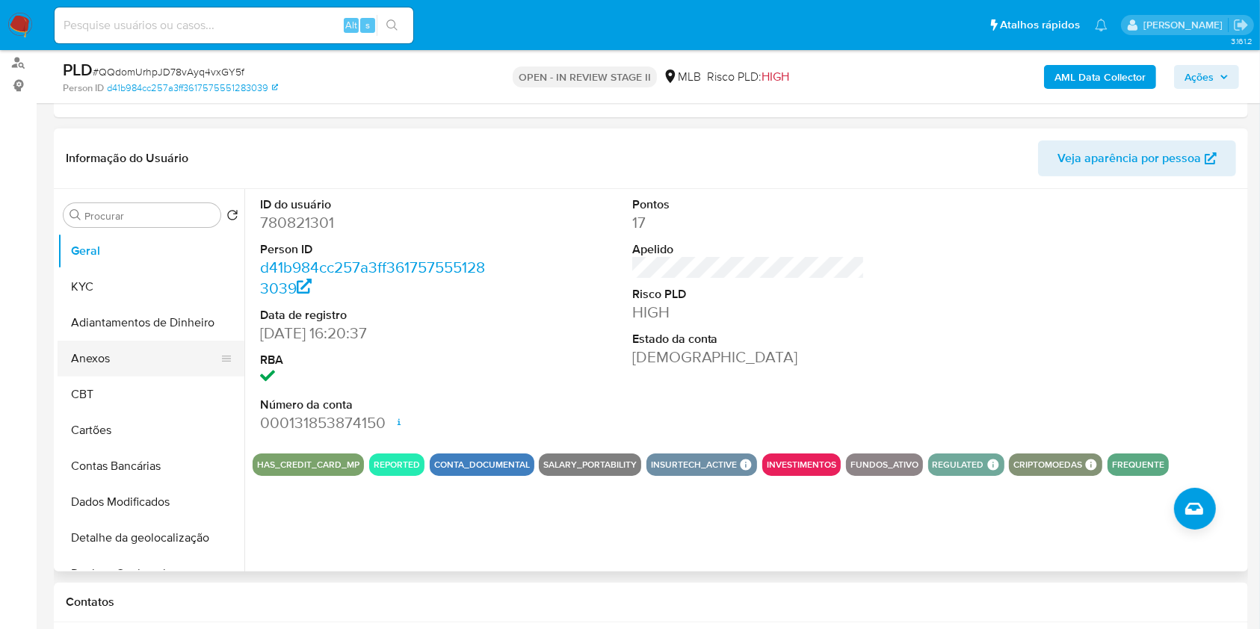
click at [167, 368] on button "Anexos" at bounding box center [145, 359] width 175 height 36
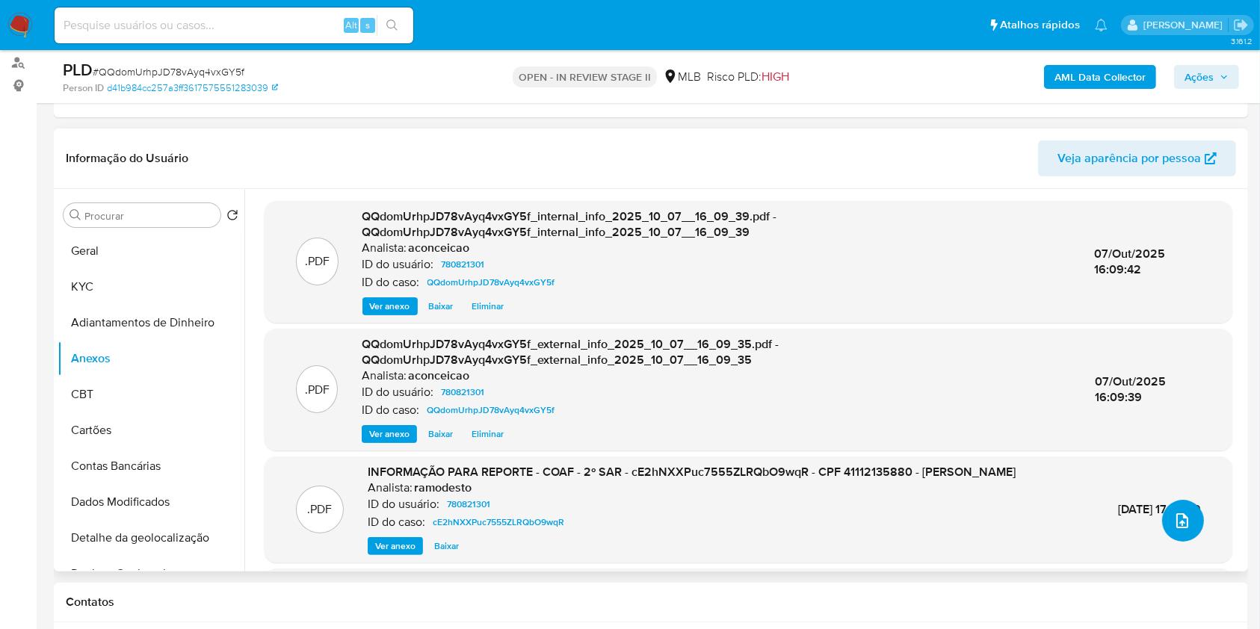
click at [1173, 516] on icon "upload-file" at bounding box center [1182, 521] width 18 height 18
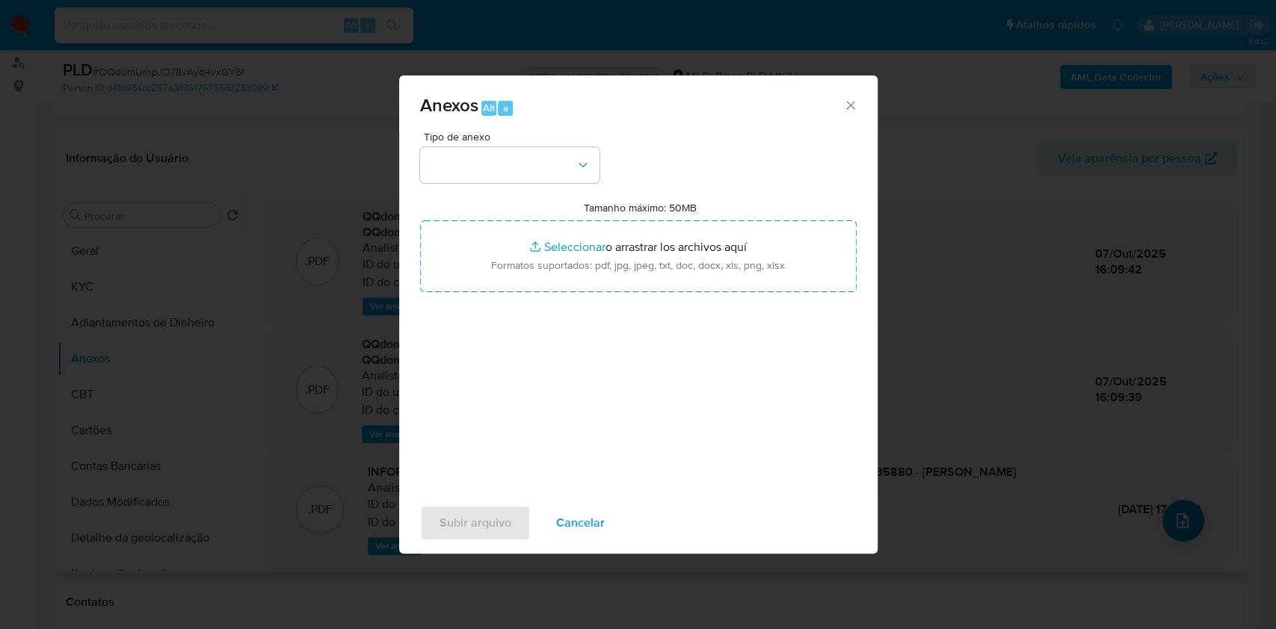
click at [1173, 516] on div "Anexos Alt a Tipo de anexo Tamanho máximo: 50MB Seleccionar archivos Selecciona…" at bounding box center [638, 314] width 1276 height 629
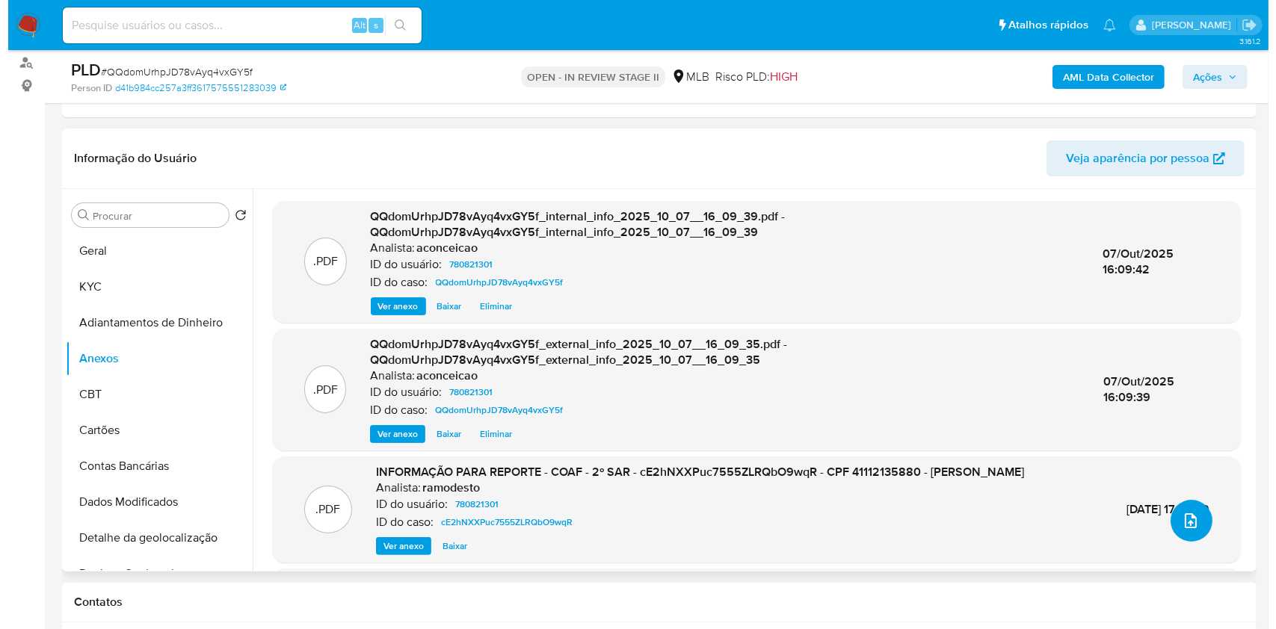
scroll to position [99, 0]
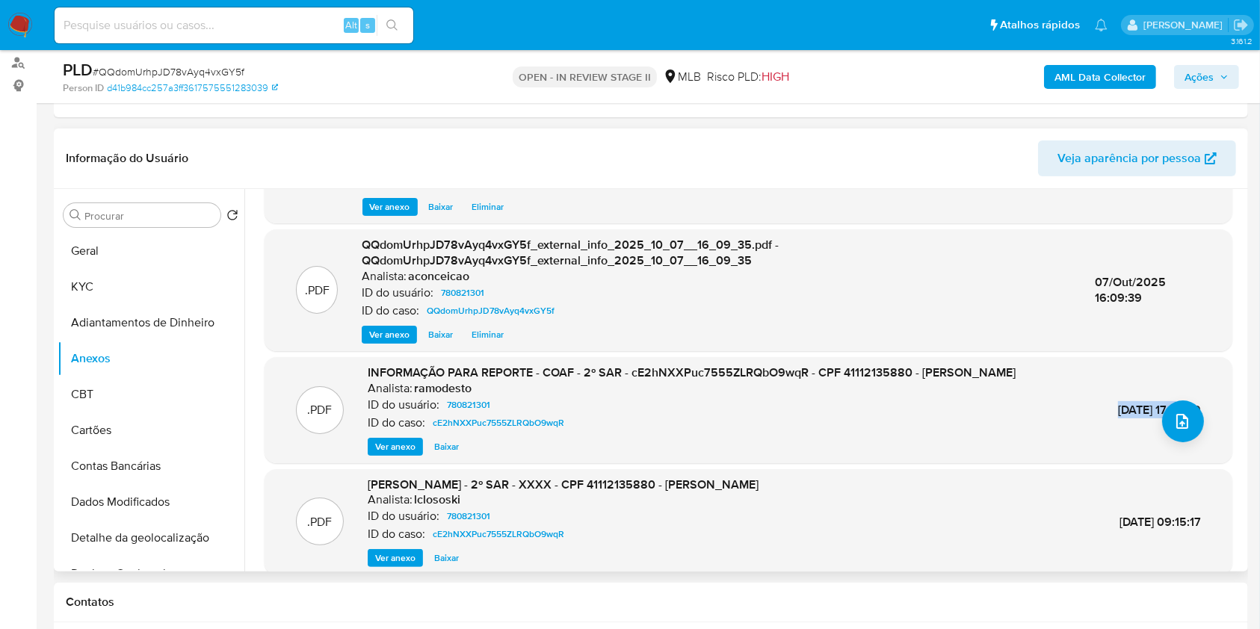
drag, startPoint x: 1081, startPoint y: 413, endPoint x: 1146, endPoint y: 416, distance: 64.3
click at [1146, 416] on span "11/Mar/2025 17:39:39" at bounding box center [1159, 409] width 83 height 17
click at [755, 366] on span "INFORMAÇÃO PARA REPORTE - COAF - 2º SAR - cE2hNXXPuc7555ZLRQbO9wqR - CPF 411121…" at bounding box center [692, 372] width 648 height 17
copy span "cE2hNXXPuc7555ZLRQbO9wqR"
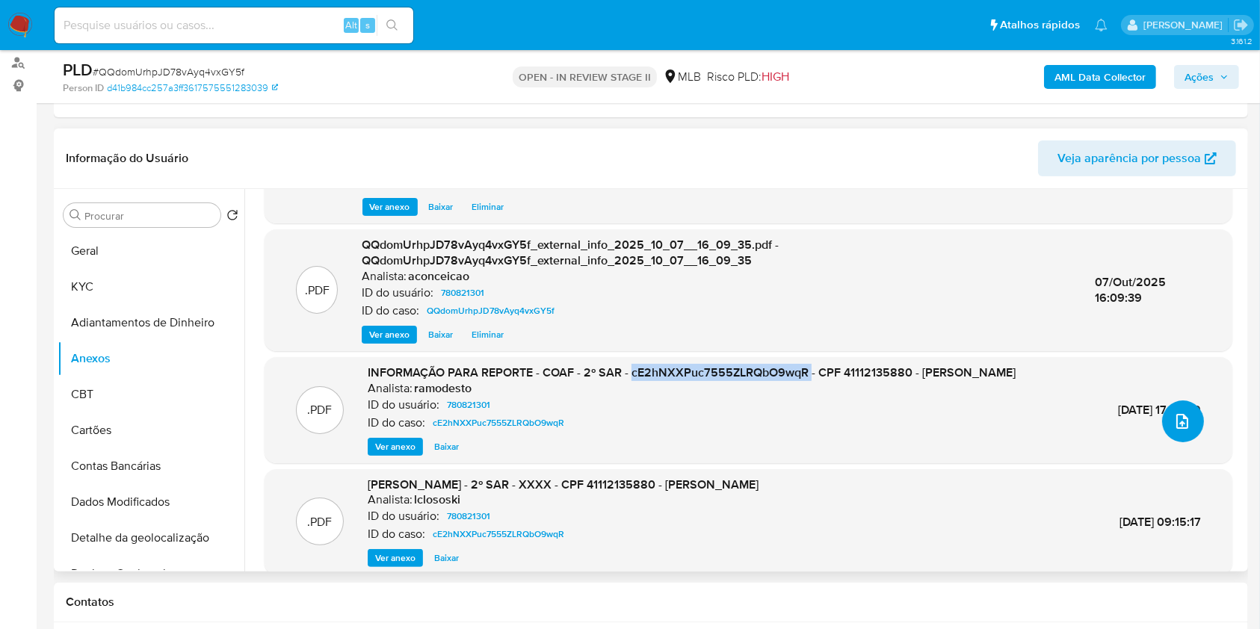
click at [1174, 423] on icon "upload-file" at bounding box center [1182, 422] width 18 height 18
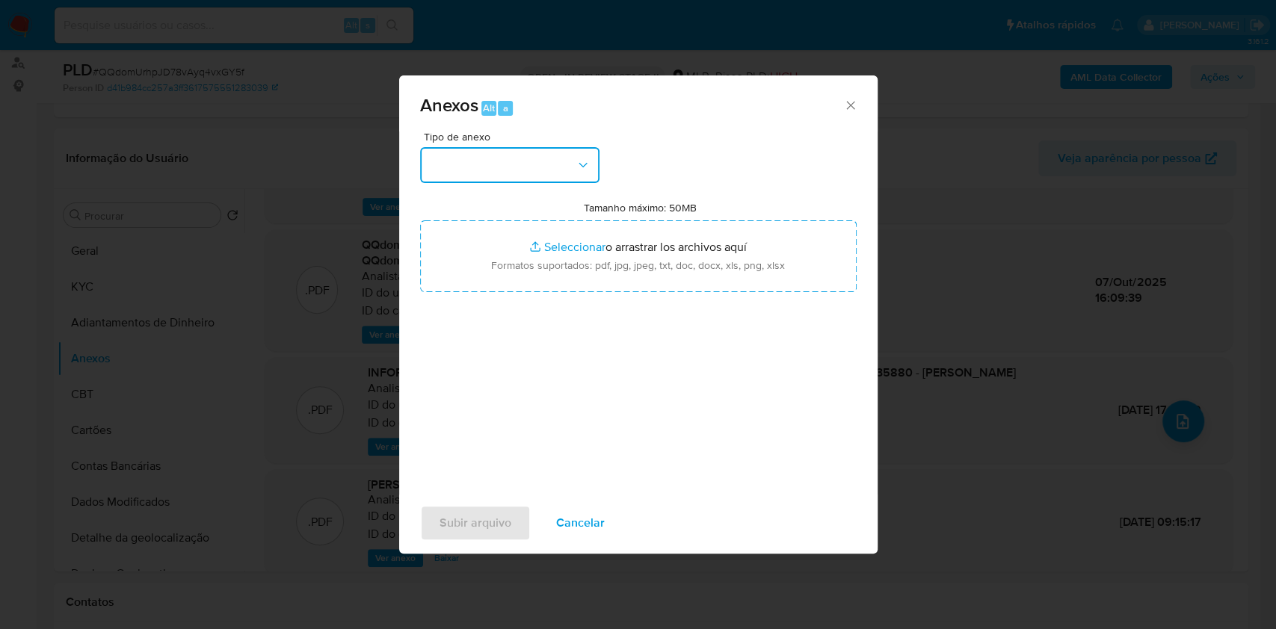
click at [531, 161] on button "button" at bounding box center [509, 165] width 179 height 36
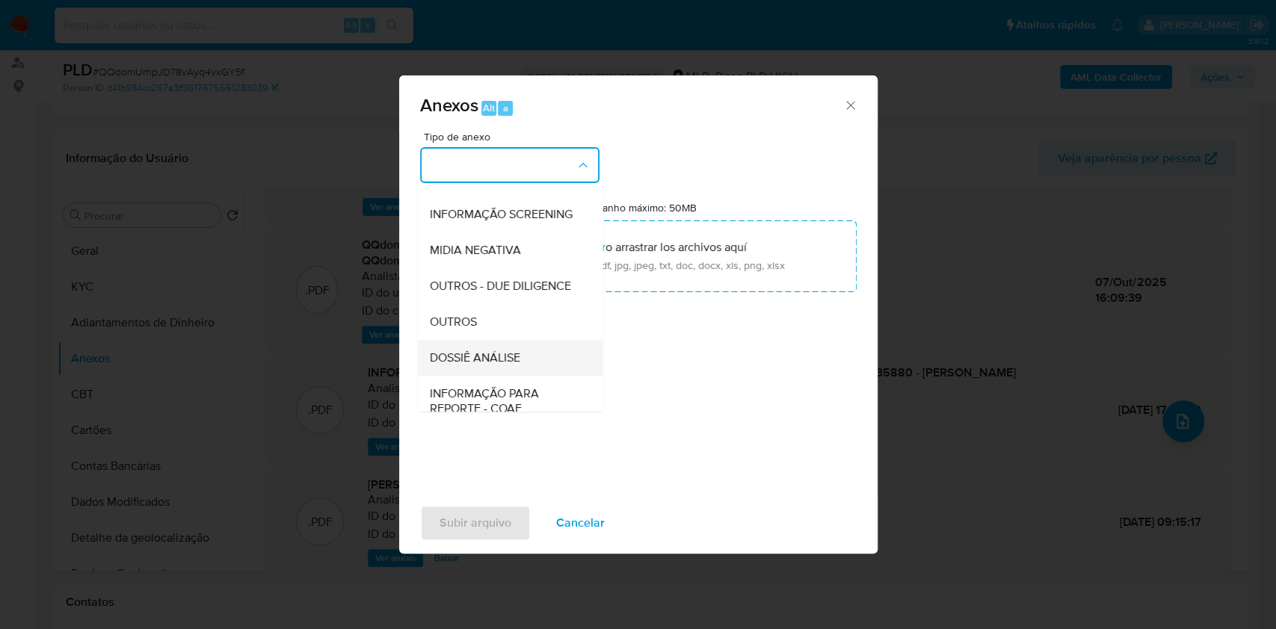
scroll to position [229, 0]
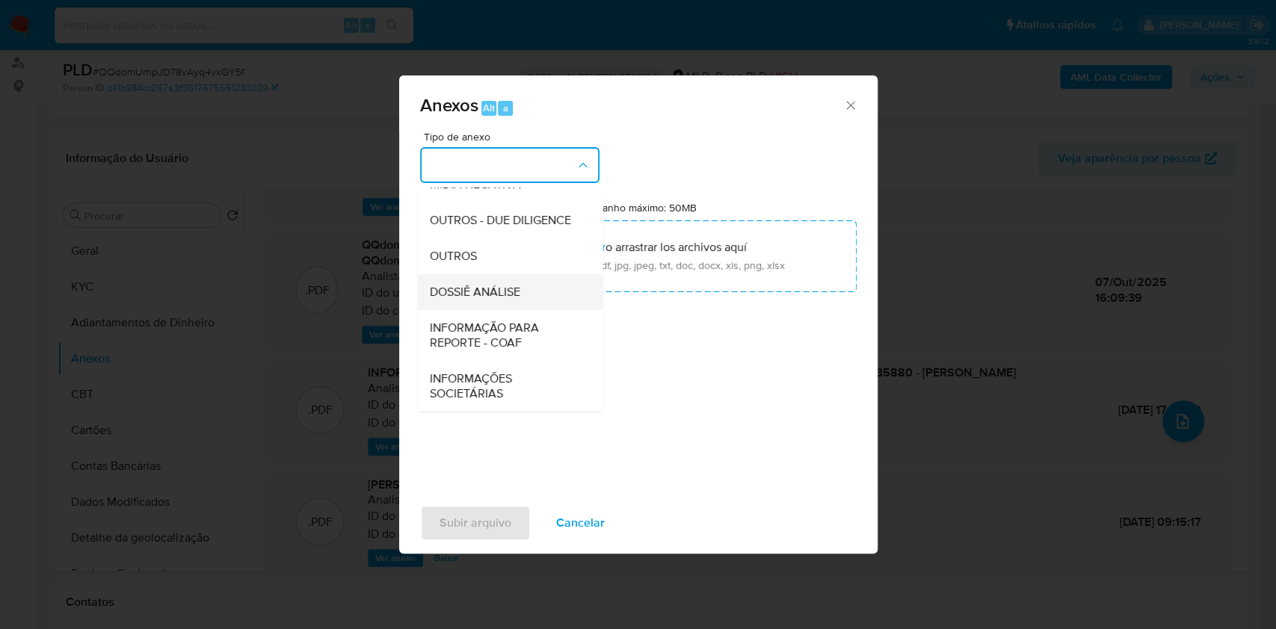
click at [503, 285] on span "DOSSIÊ ANÁLISE" at bounding box center [474, 292] width 90 height 15
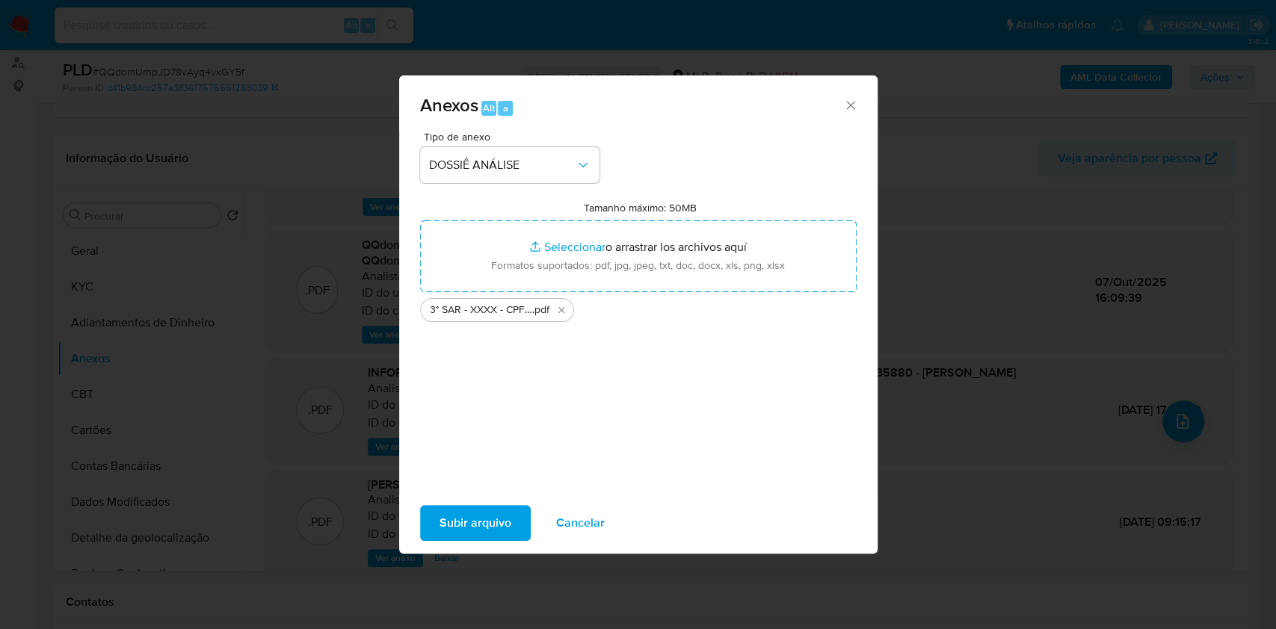
click at [490, 517] on span "Subir arquivo" at bounding box center [475, 523] width 72 height 33
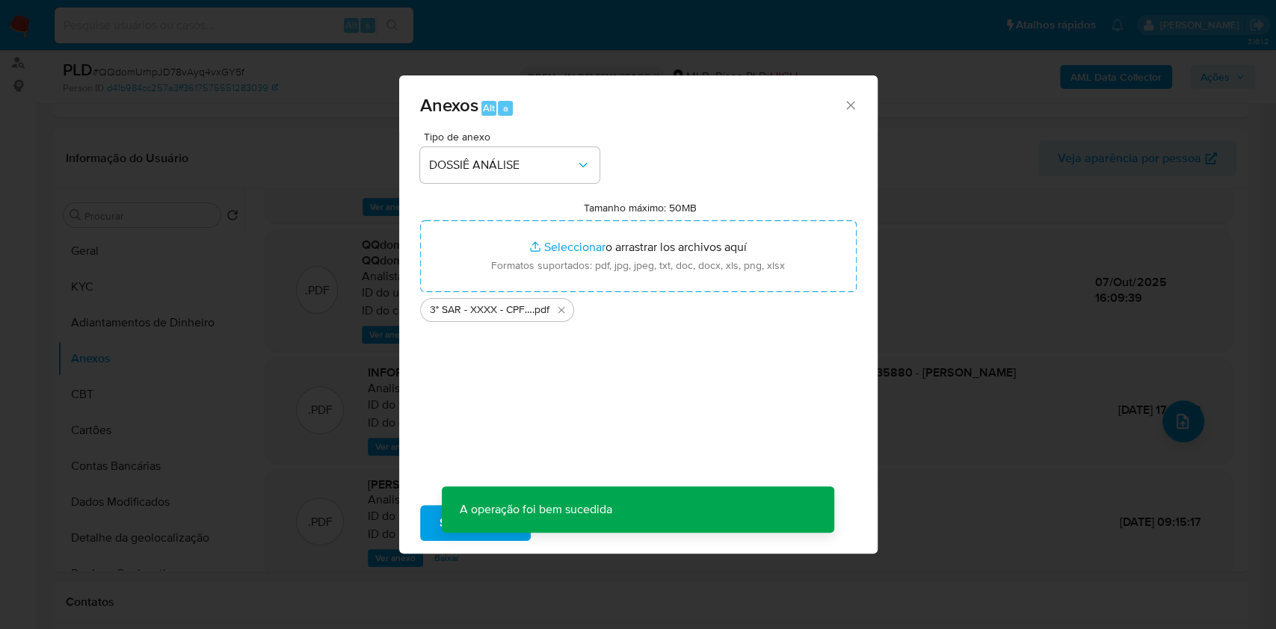
scroll to position [140, 0]
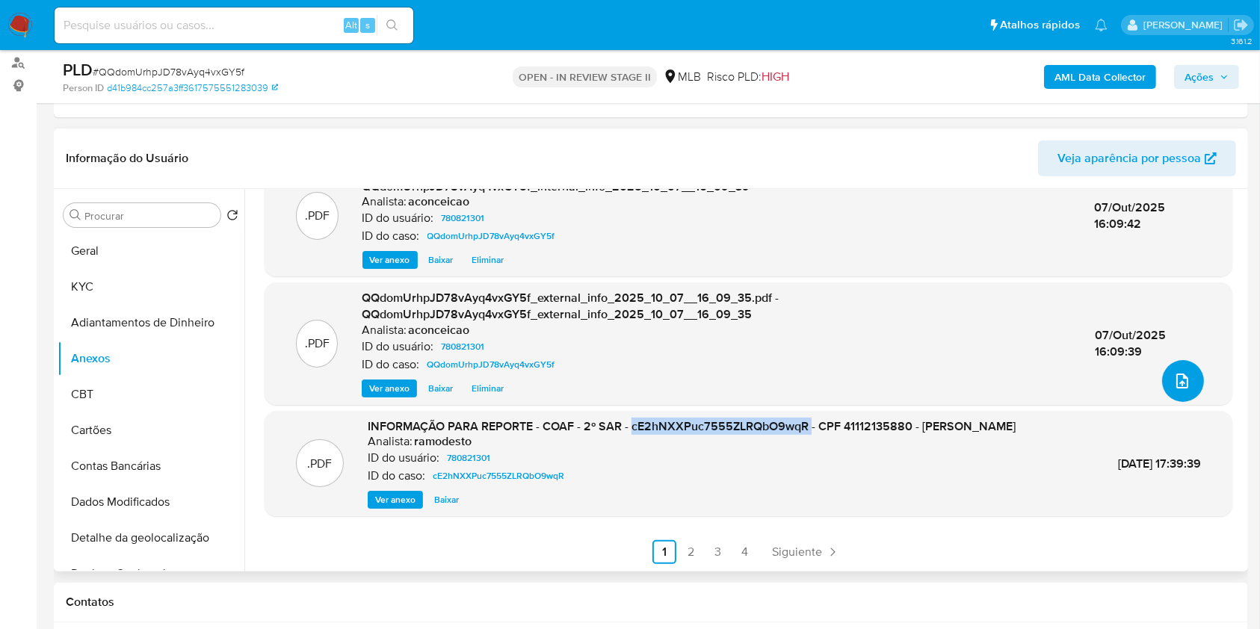
click at [1182, 389] on button "upload-file" at bounding box center [1183, 381] width 42 height 42
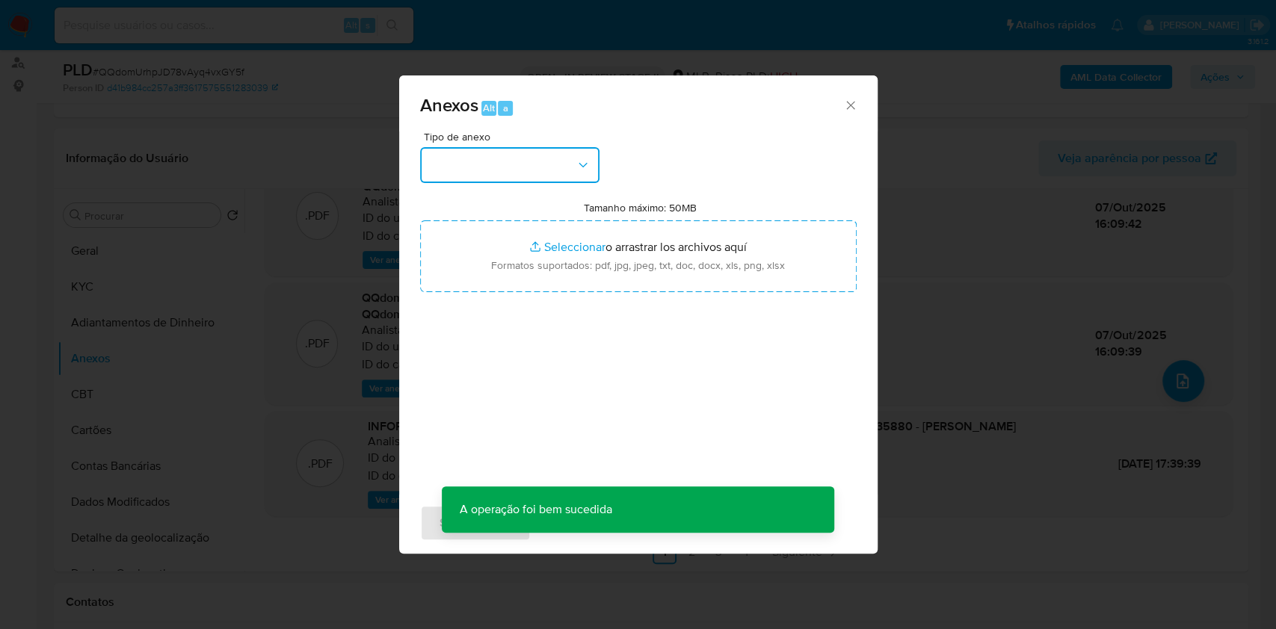
click at [549, 172] on button "button" at bounding box center [509, 165] width 179 height 36
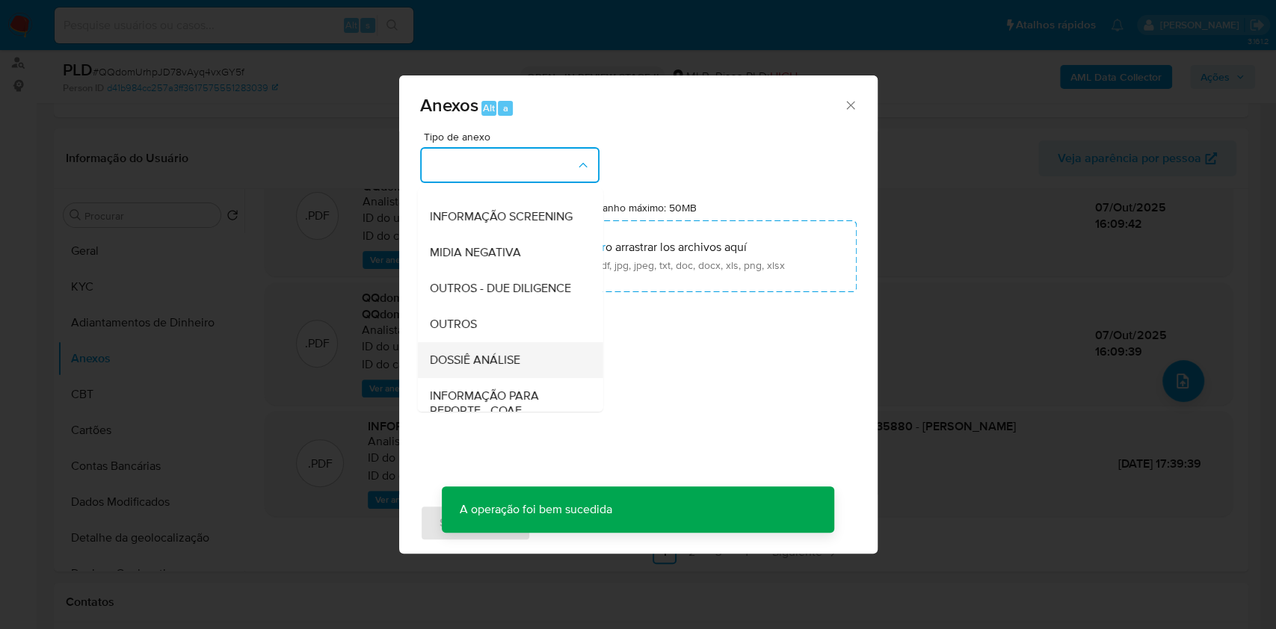
scroll to position [229, 0]
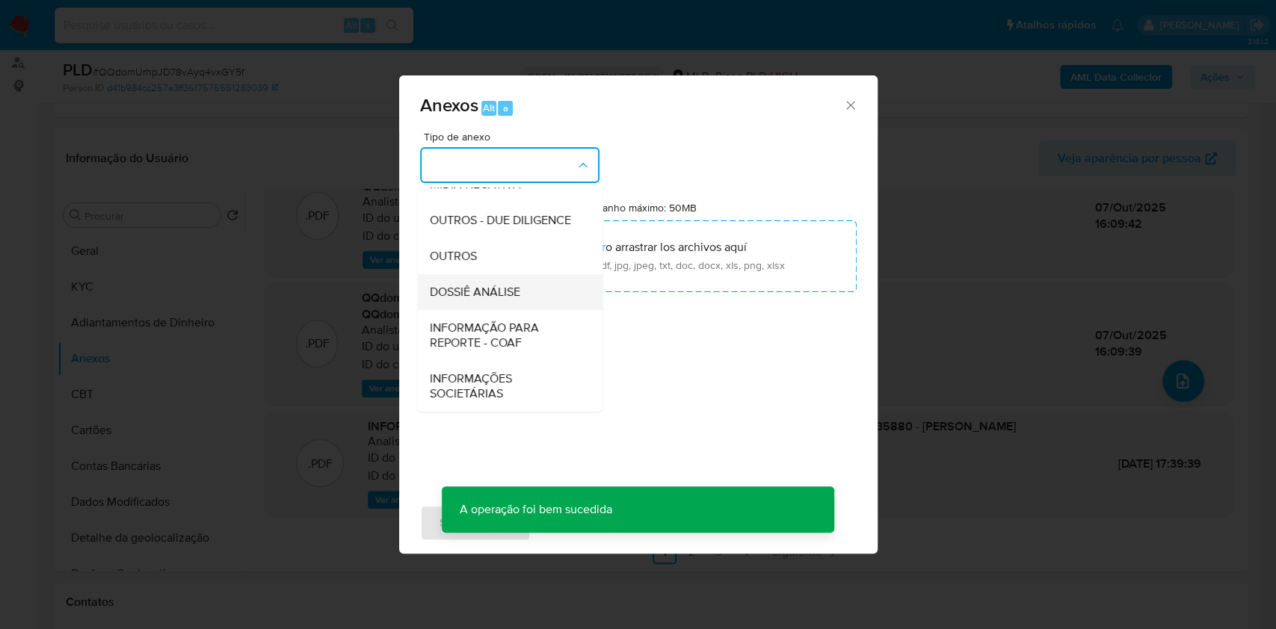
click at [490, 286] on span "DOSSIÊ ANÁLISE" at bounding box center [474, 292] width 90 height 15
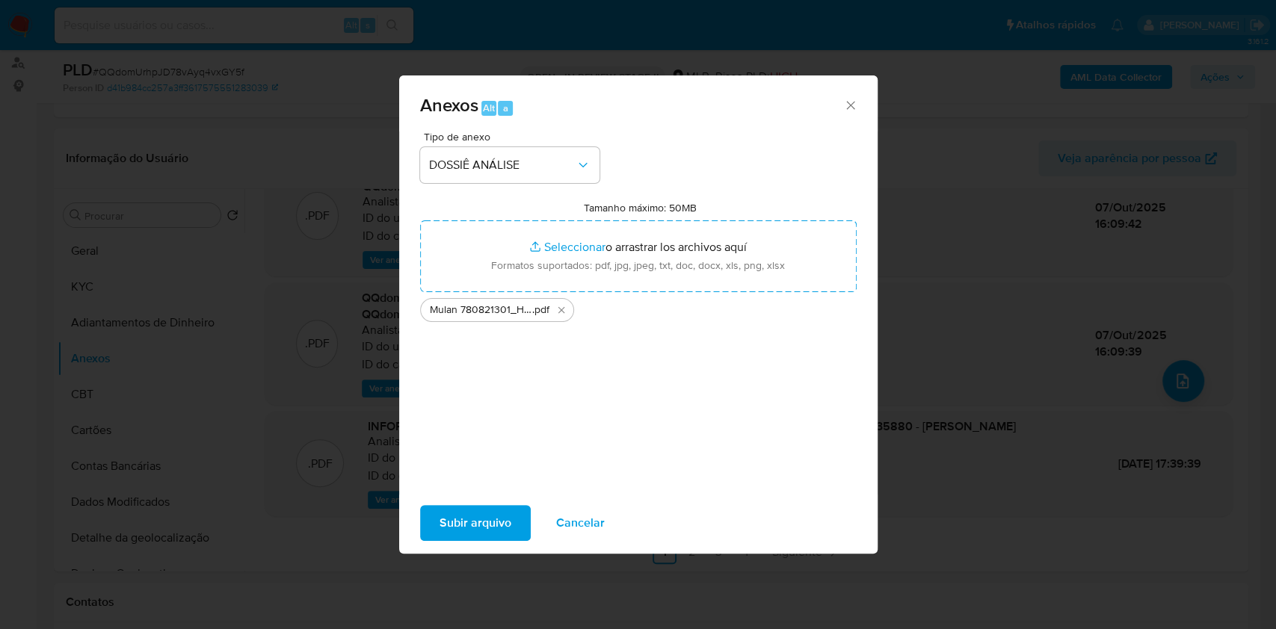
click at [488, 517] on span "Subir arquivo" at bounding box center [475, 523] width 72 height 33
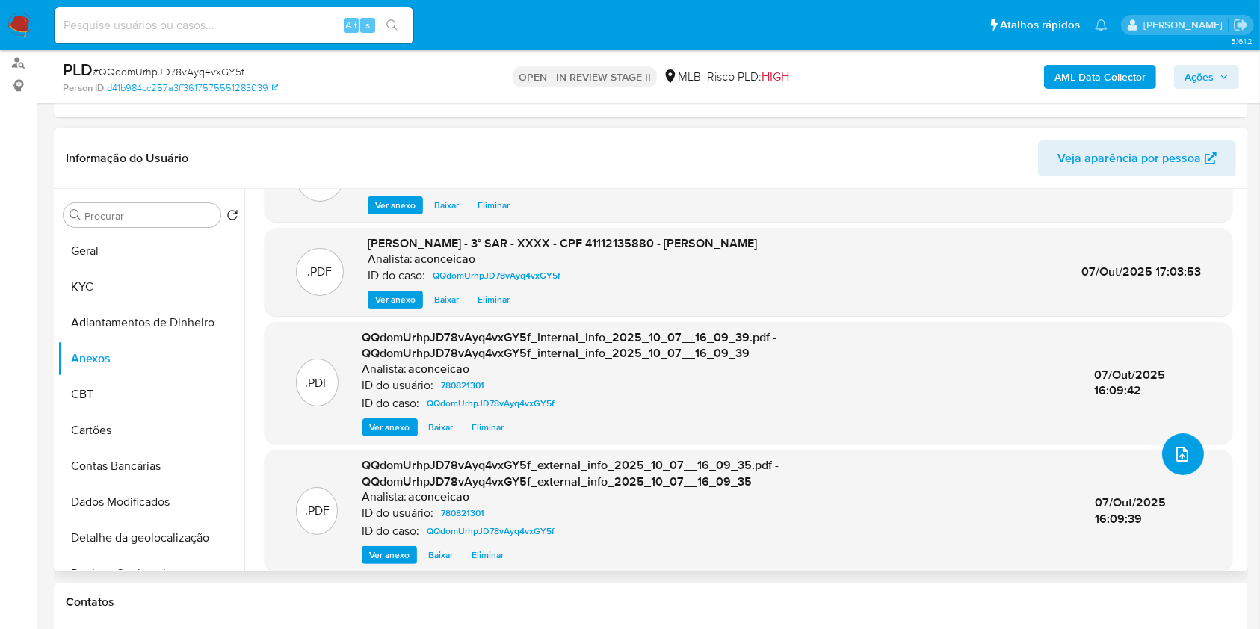
scroll to position [0, 0]
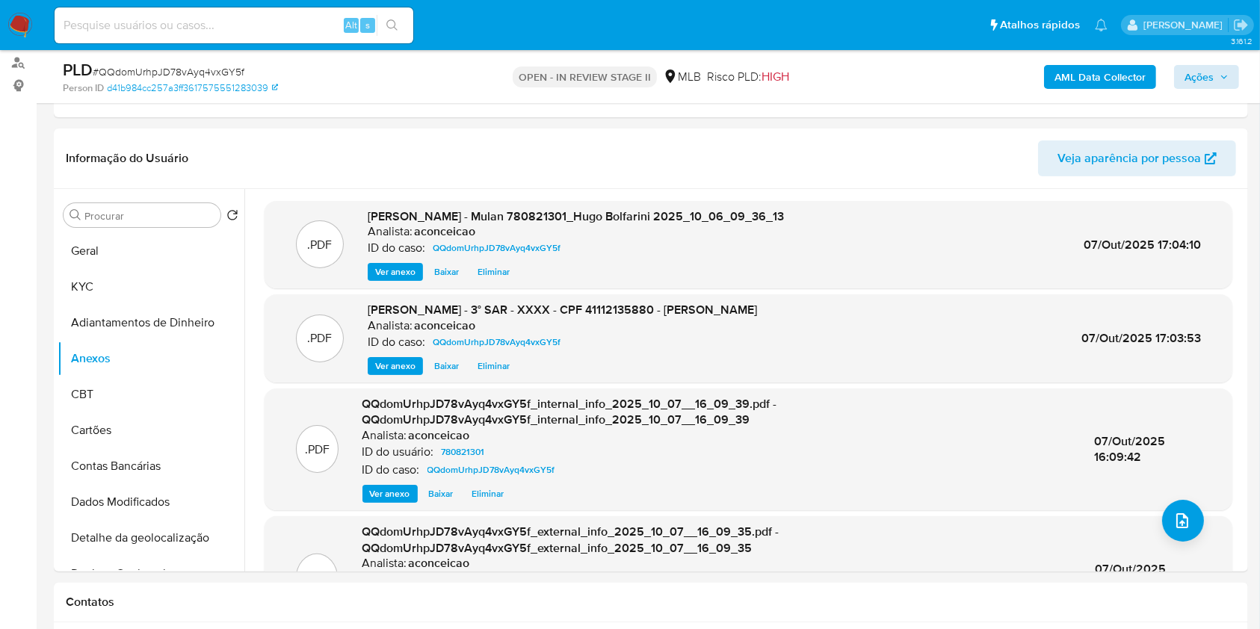
click at [1204, 64] on div "AML Data Collector Ações" at bounding box center [1045, 76] width 388 height 35
click at [1208, 69] on span "Ações" at bounding box center [1199, 77] width 29 height 24
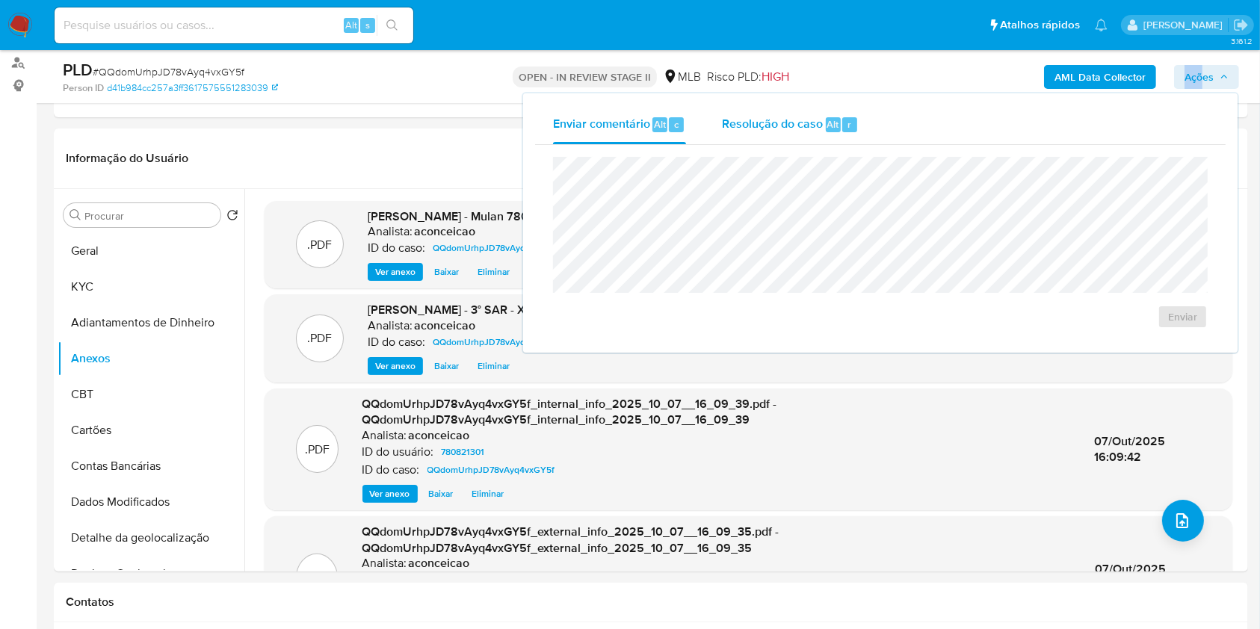
click at [831, 131] on span "Alt" at bounding box center [833, 124] width 12 height 14
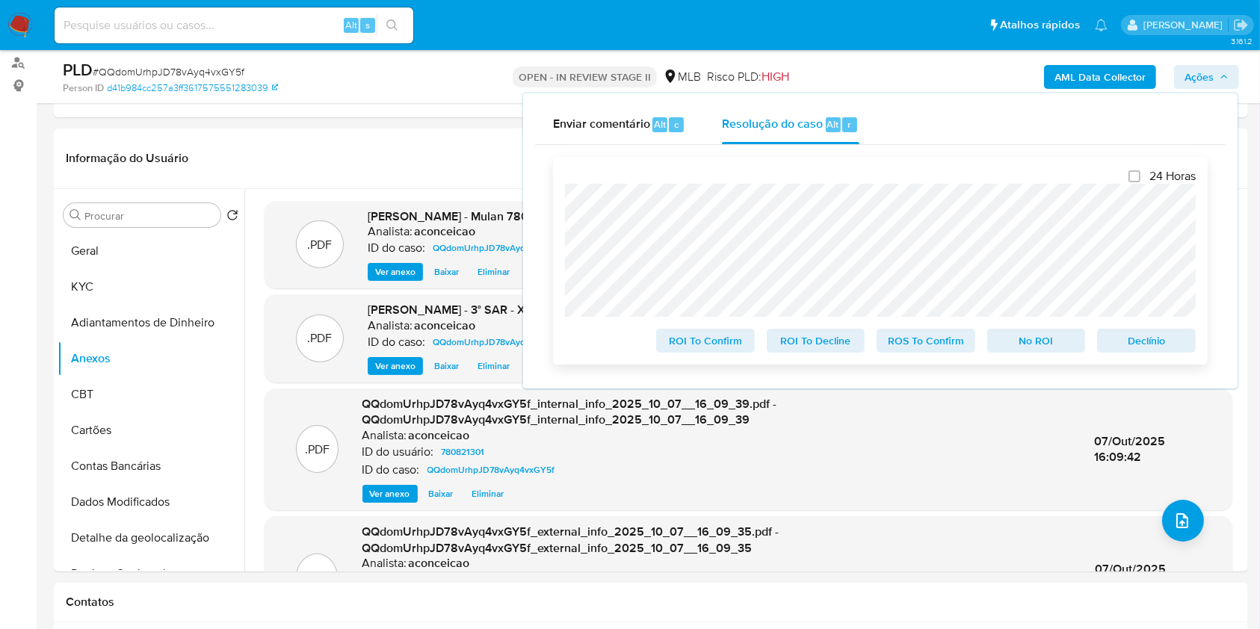
click at [926, 344] on span "ROS To Confirm" at bounding box center [926, 340] width 78 height 21
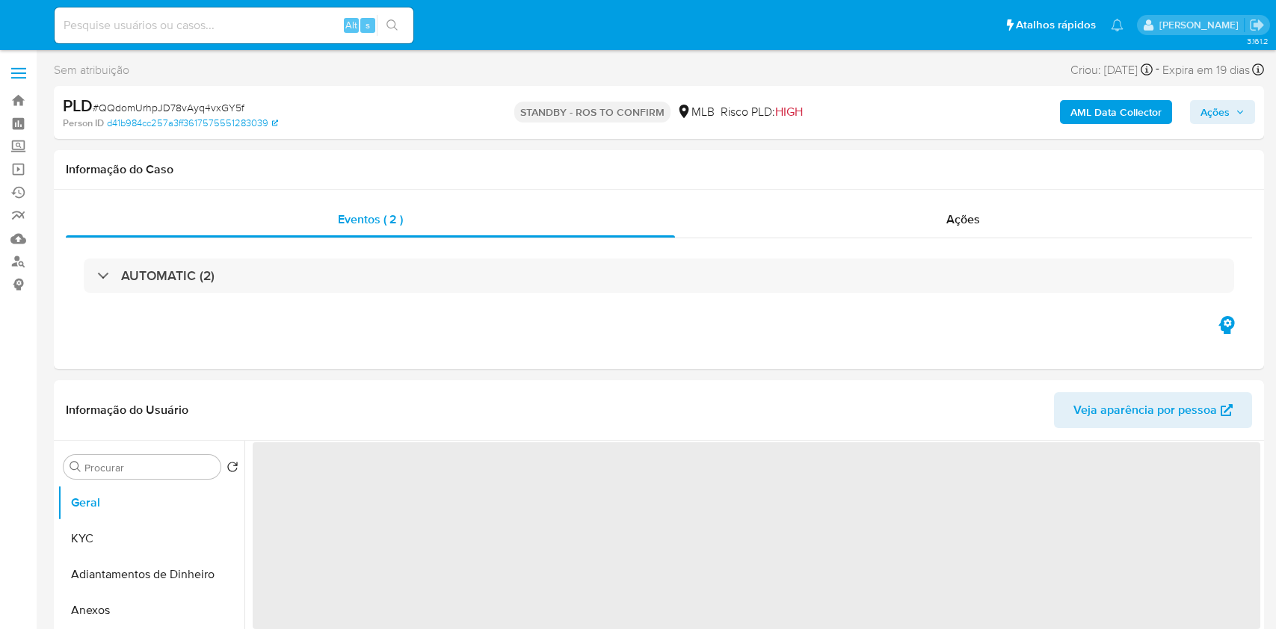
select select "10"
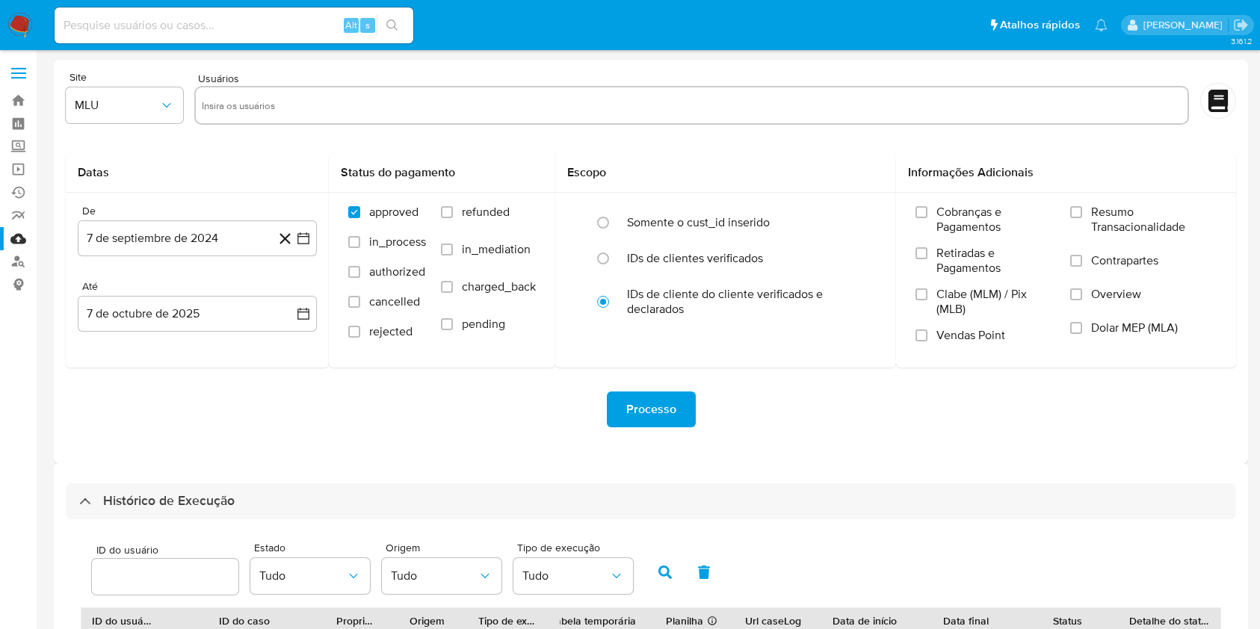
select select "100"
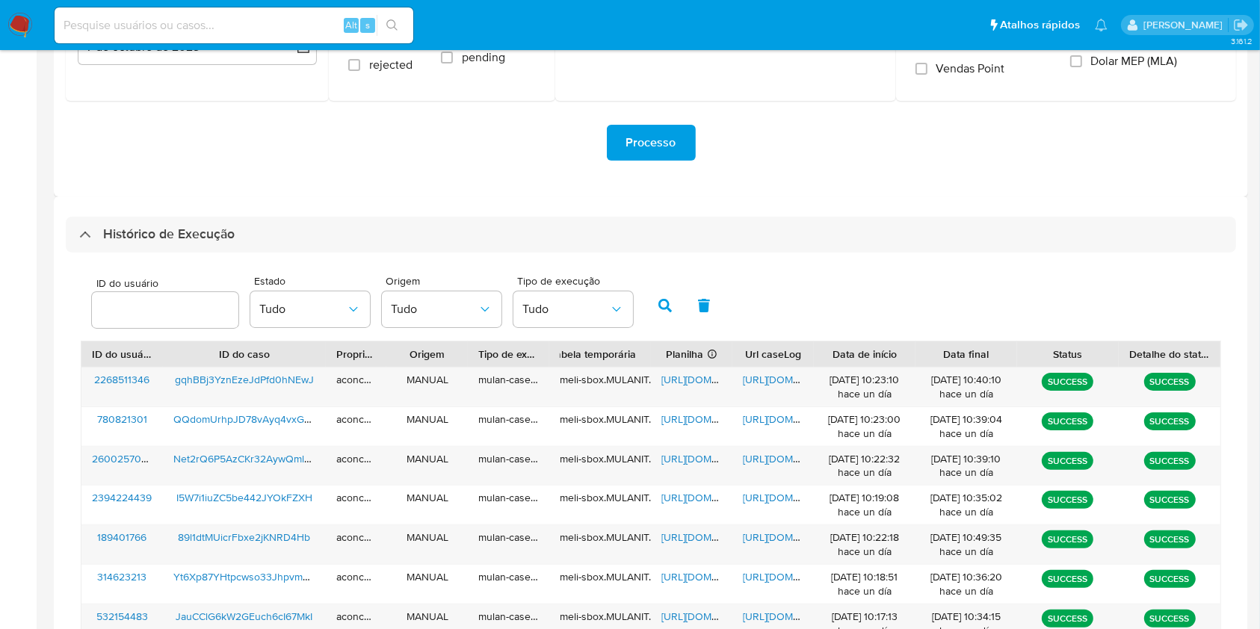
scroll to position [265, 0]
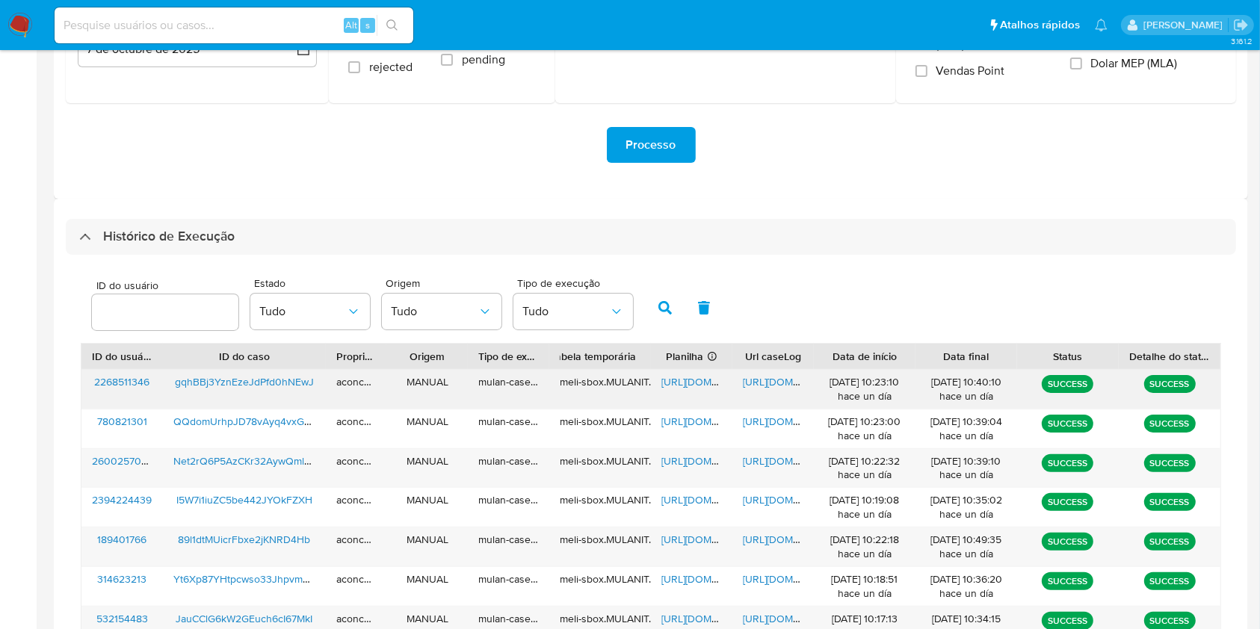
click at [776, 383] on span "https://docs.google.com/document/d/1V_TWiV5hbWyP24FOBNCnOjslIjP_CxUeuQMaDgaa7jg…" at bounding box center [794, 381] width 103 height 15
click at [695, 383] on span "https://docs.google.com/spreadsheets/d/1-0ukFTJ6qEE51JbEkn-k4oJ5NqRMpS2stfmRbD-…" at bounding box center [712, 381] width 103 height 15
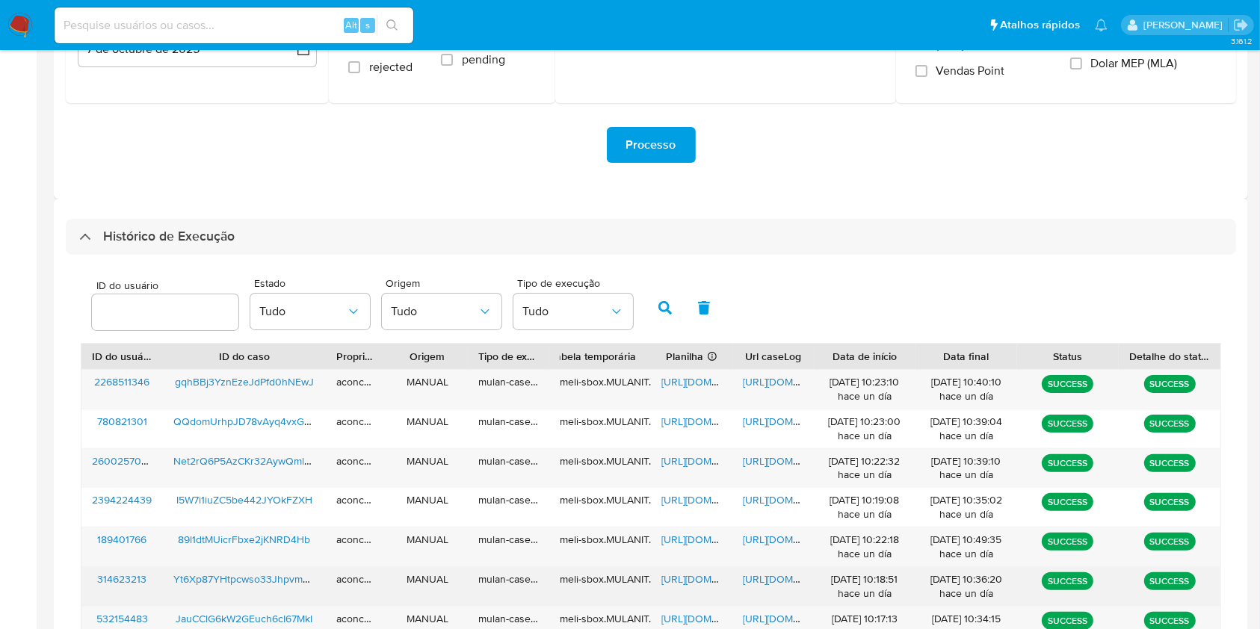
click at [772, 578] on span "https://docs.google.com/document/d/1bocohriVoe0I741BGU2kP9r9AQ0QN5o610JPeIFbT5g…" at bounding box center [794, 579] width 103 height 15
click at [699, 579] on span "https://docs.google.com/spreadsheets/d/18eMjlplGlNJz1EwocBnbWrT8N4vXAb-Hu-Ax15C…" at bounding box center [712, 579] width 103 height 15
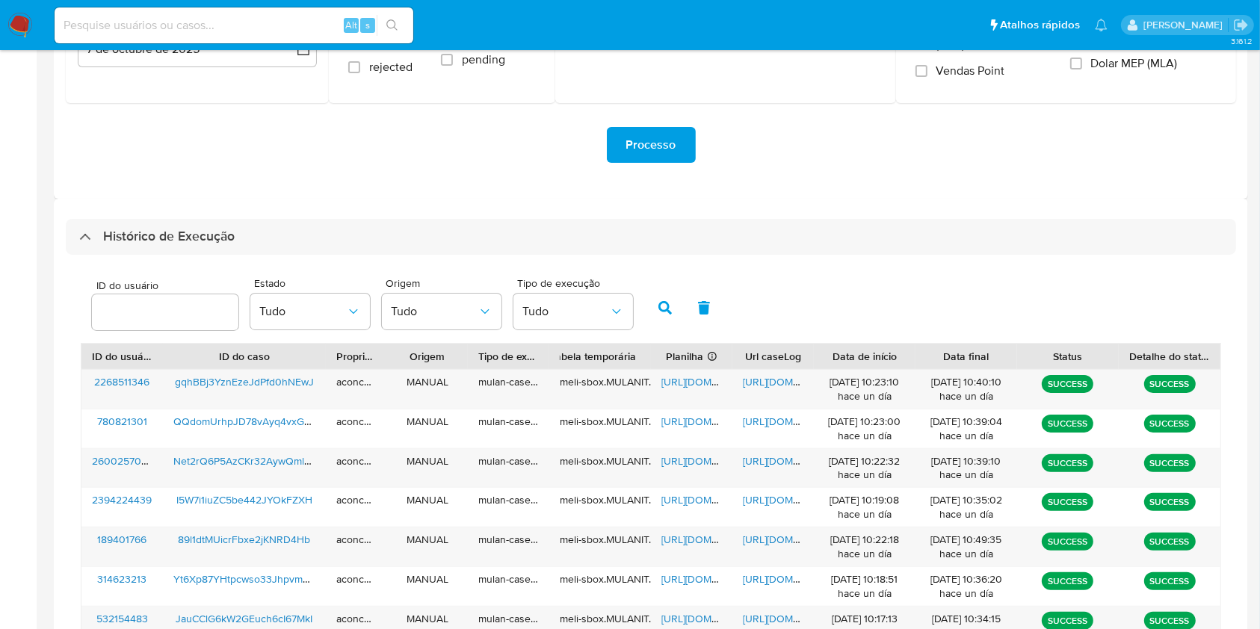
scroll to position [1395, 0]
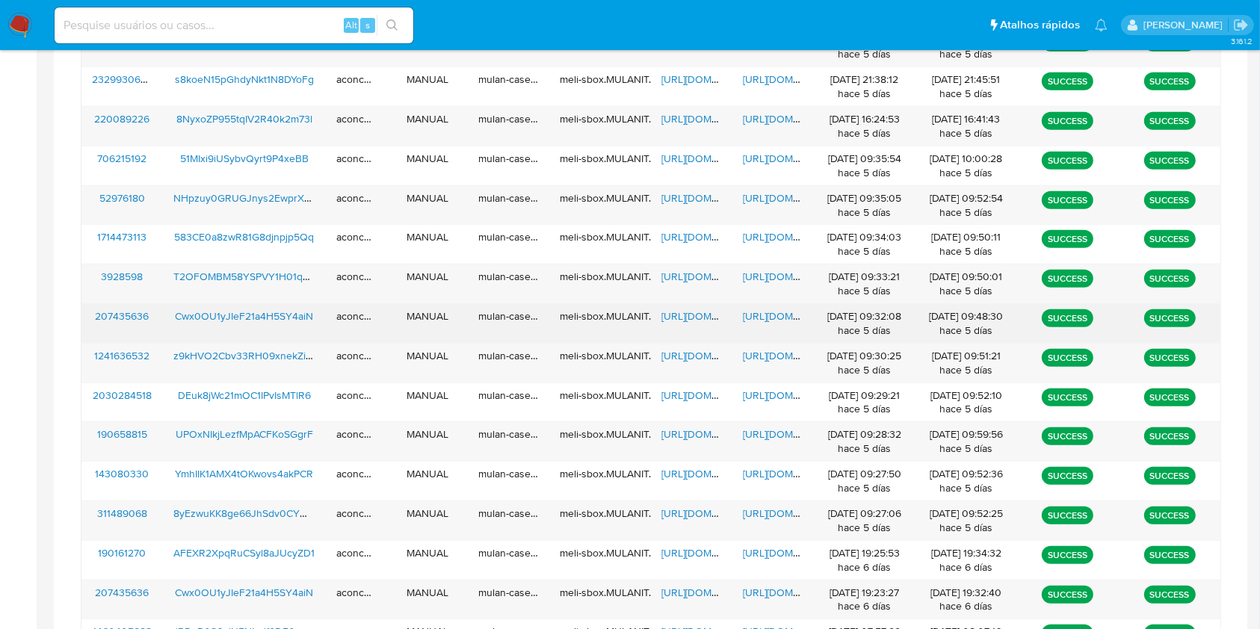
click at [762, 312] on span "https://docs.google.com/document/d/1pA7VCGbdjyXK0ySyZk1CH0EvuGCoePQNKcLP3jWGM0o…" at bounding box center [794, 316] width 103 height 15
click at [696, 312] on span "https://docs.google.com/spreadsheets/d/106REs_kl_8ztWoB-Gu5HBa3IVjb72fZPOwGobsz…" at bounding box center [712, 316] width 103 height 15
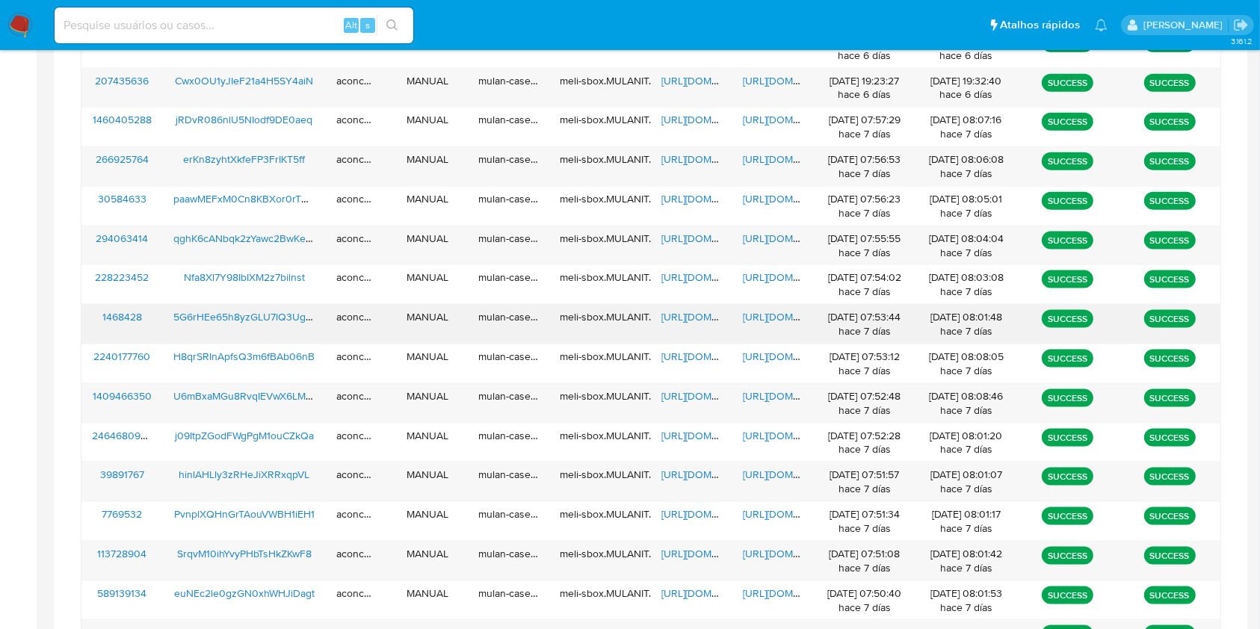
click at [688, 305] on div "https://docs.google.com/spreadsheets/d/1K2E2nnDyCa2kqLCmCj9364Rc9-_JglWojJ7zK0s…" at bounding box center [691, 324] width 81 height 39
click at [693, 314] on span "https://docs.google.com/spreadsheets/d/1K2E2nnDyCa2kqLCmCj9364Rc9-_JglWojJ7zK0s…" at bounding box center [712, 316] width 103 height 15
click at [779, 311] on span "https://docs.google.com/document/d/1-mmmxvMCGjrLZ9CYD6zOeMIage5Z4c8k_Jm5SvjiKqY…" at bounding box center [794, 316] width 103 height 15
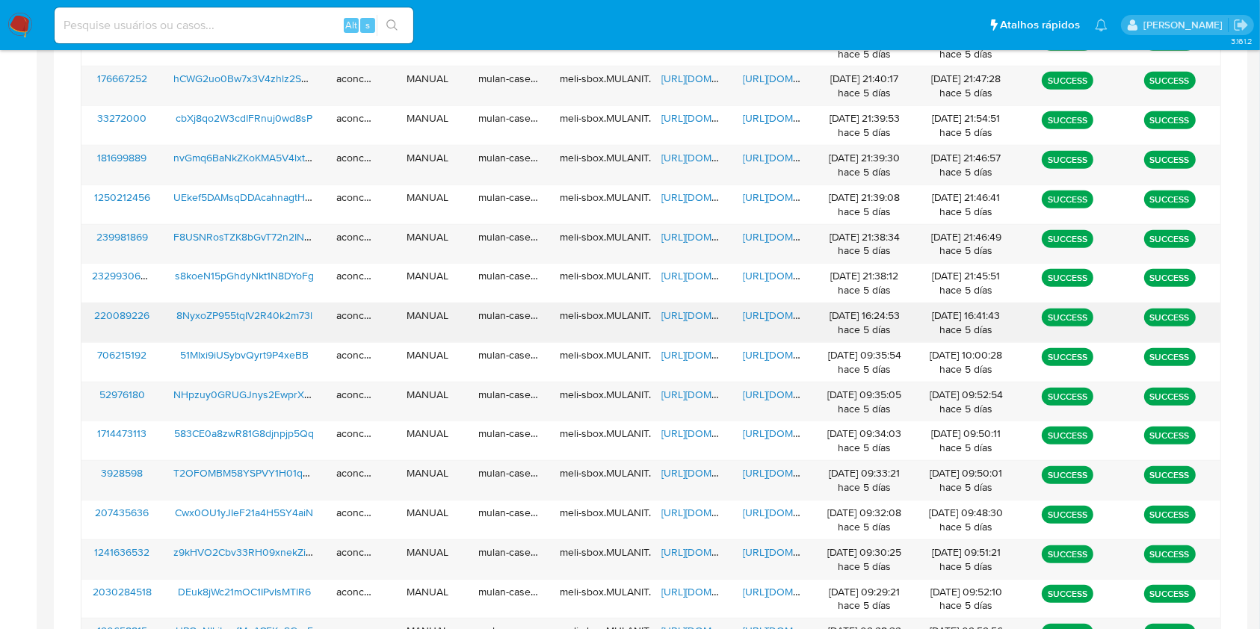
click at [769, 309] on span "https://docs.google.com/document/d/1SOV41n8I8yC-vrVmnBSMpt52BwBMTYflbWXOjuUBjuw…" at bounding box center [794, 315] width 103 height 15
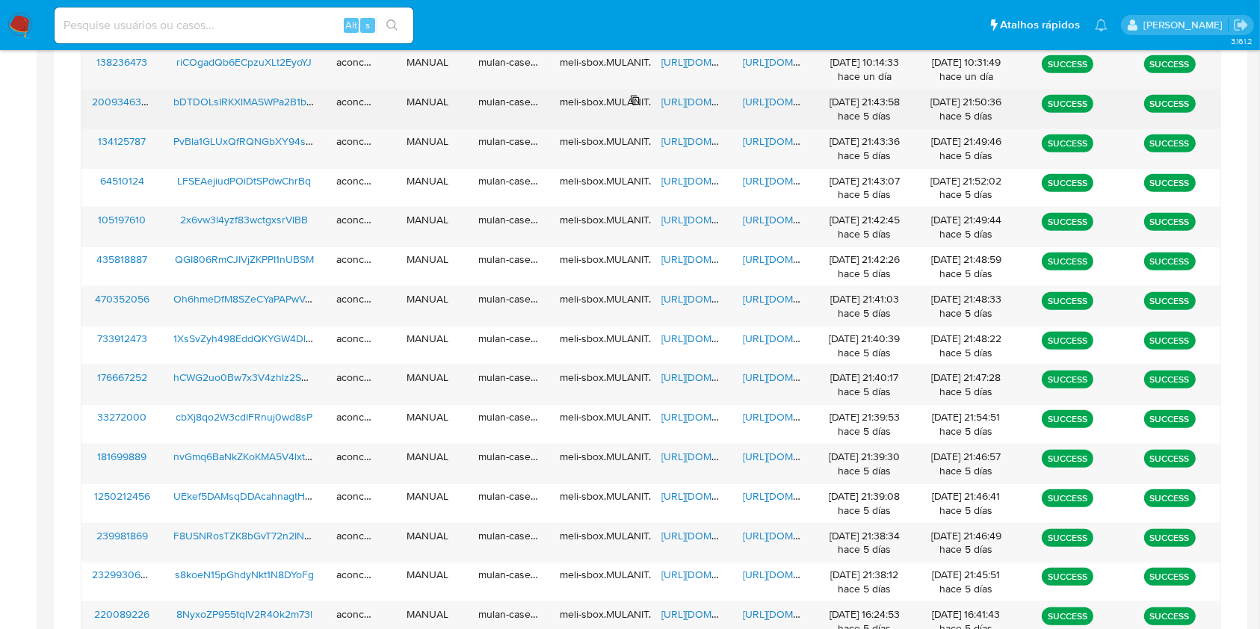
scroll to position [1395, 0]
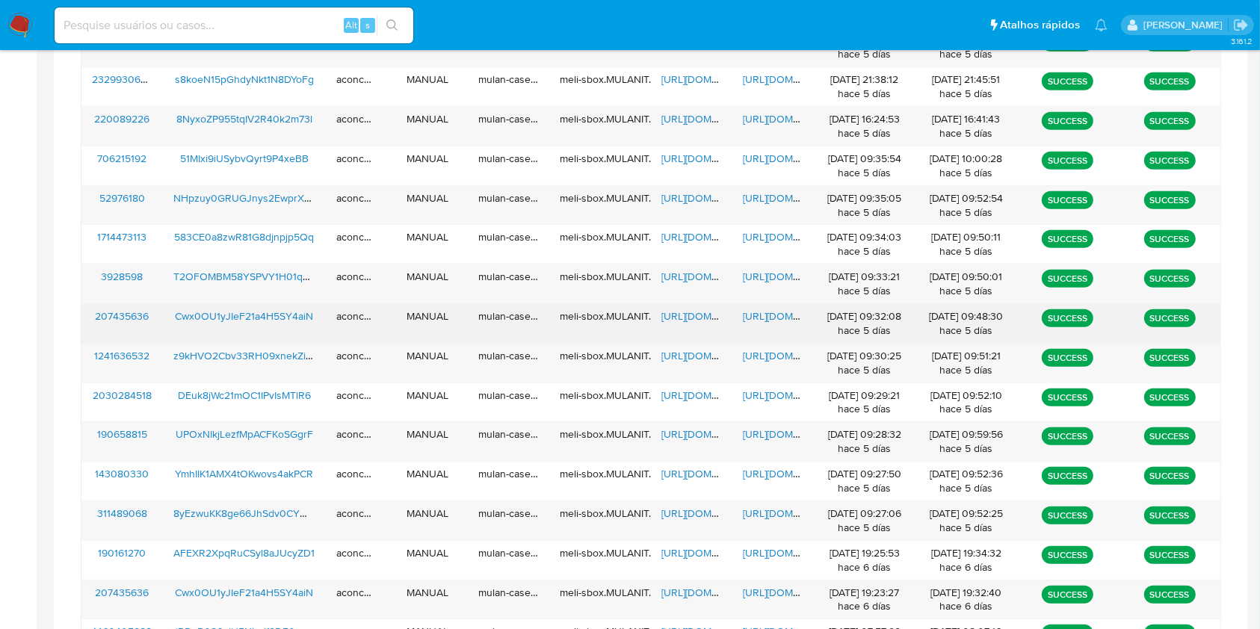
click at [762, 315] on span "https://docs.google.com/document/d/1pA7VCGbdjyXK0ySyZk1CH0EvuGCoePQNKcLP3jWGM0o…" at bounding box center [794, 316] width 103 height 15
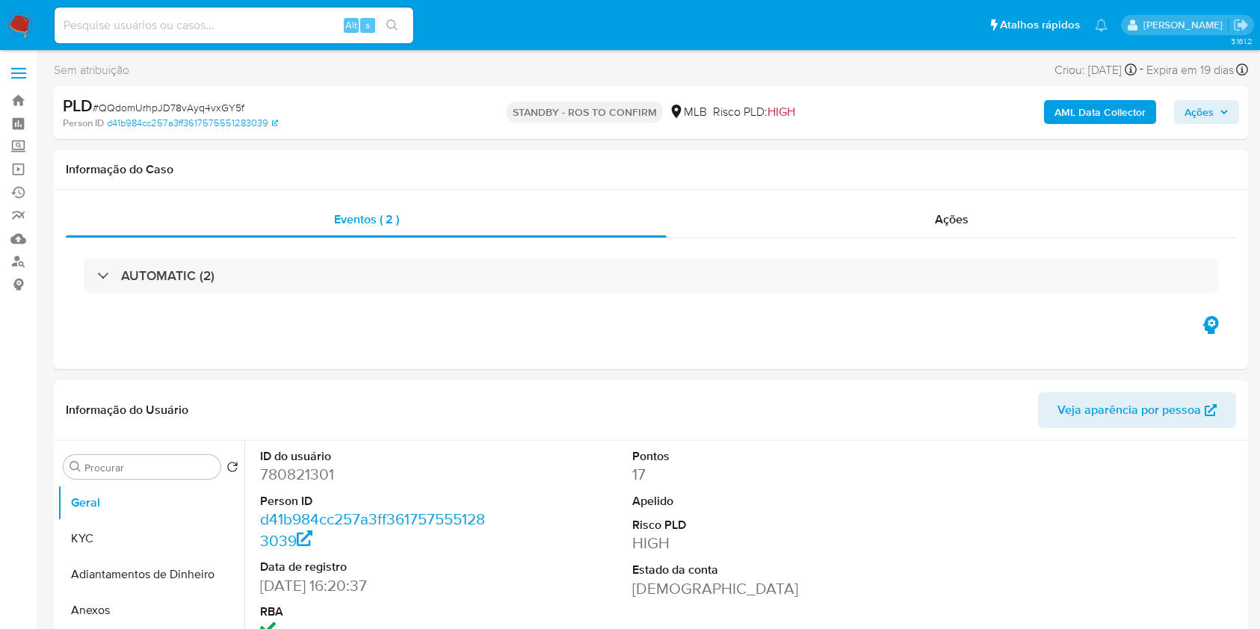
select select "10"
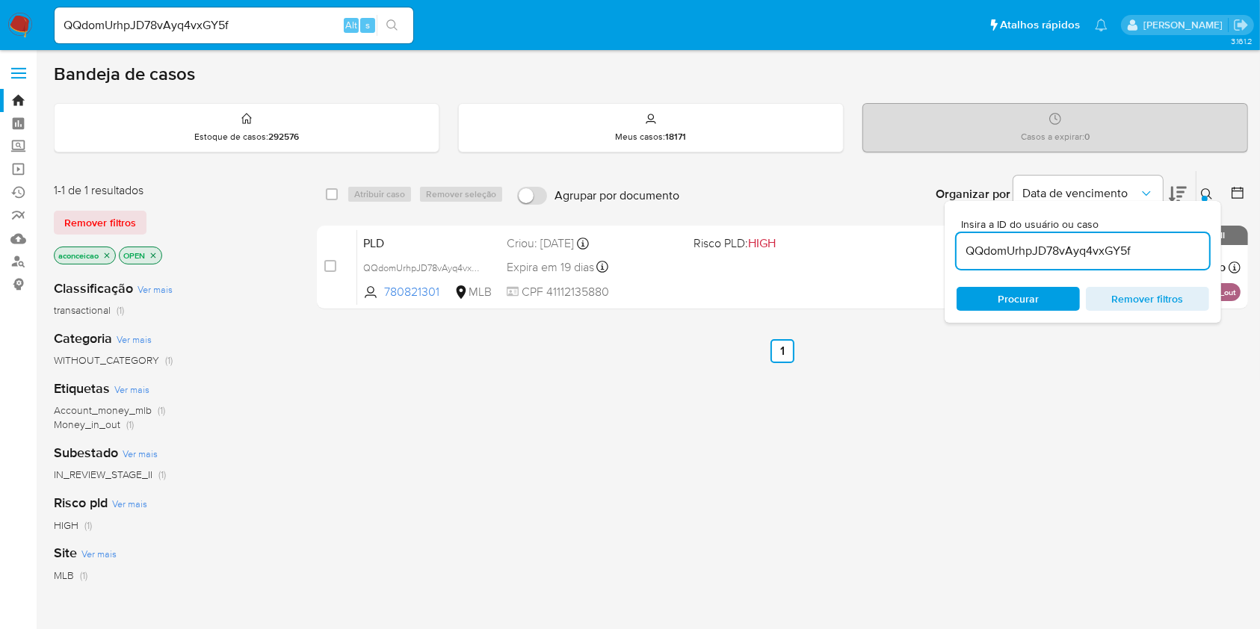
click at [293, 33] on input "QQdomUrhpJD78vAyq4vxGY5f" at bounding box center [234, 25] width 359 height 19
click at [1102, 238] on div "QQdomUrhpJD78vAyq4vxGY5f" at bounding box center [1083, 251] width 253 height 36
click at [1109, 250] on input "QQdomUrhpJD78vAyq4vxGY5f" at bounding box center [1083, 250] width 253 height 19
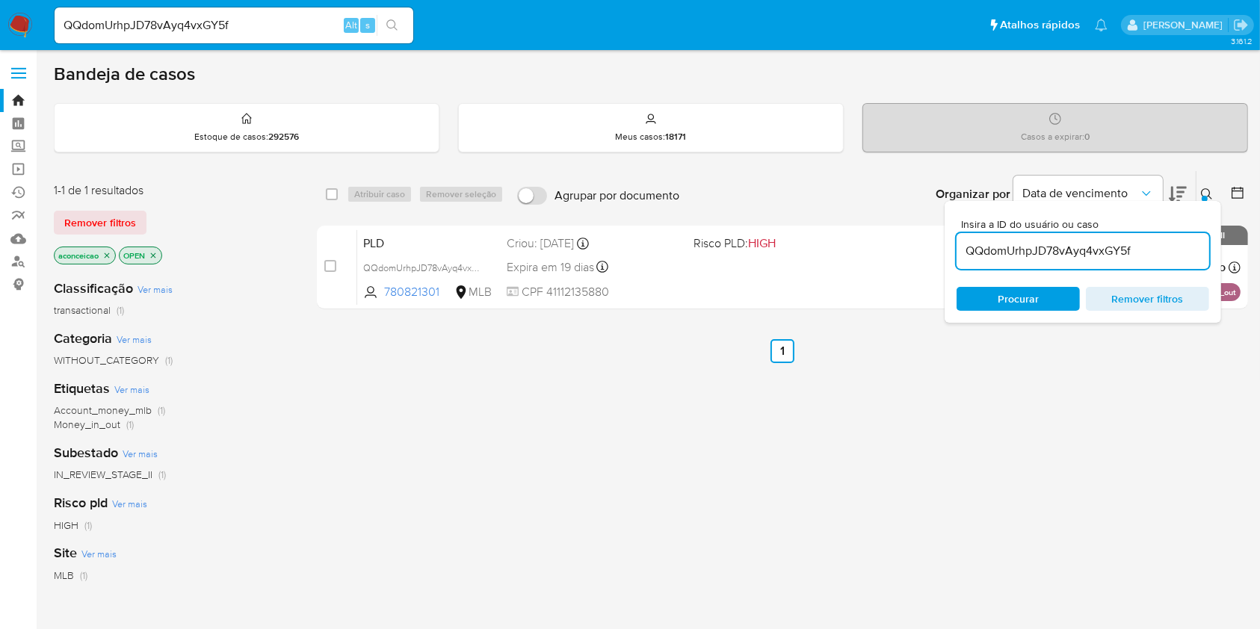
click at [1109, 250] on input "QQdomUrhpJD78vAyq4vxGY5f" at bounding box center [1083, 250] width 253 height 19
paste input "gqhBBj3YznEzeJdPfd0hNEwJ"
type input "gqhBBj3YznEzeJdPfd0hNEwJ"
click at [1013, 297] on span "Procurar" at bounding box center [1018, 299] width 41 height 24
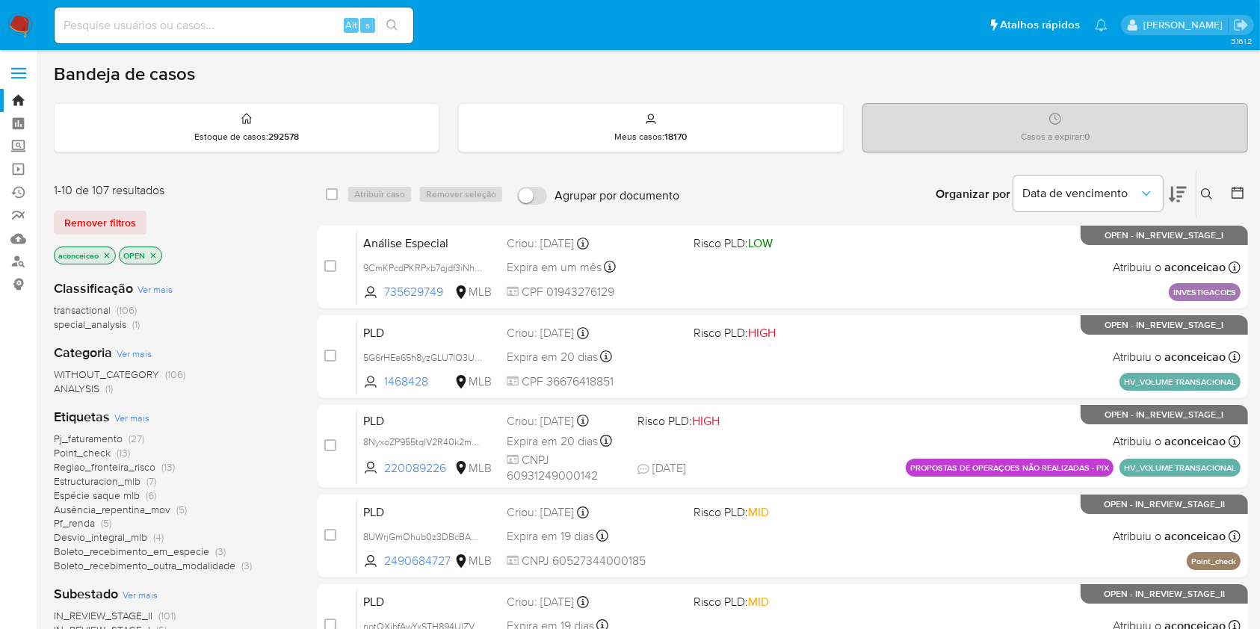
click at [1206, 194] on icon at bounding box center [1207, 194] width 12 height 12
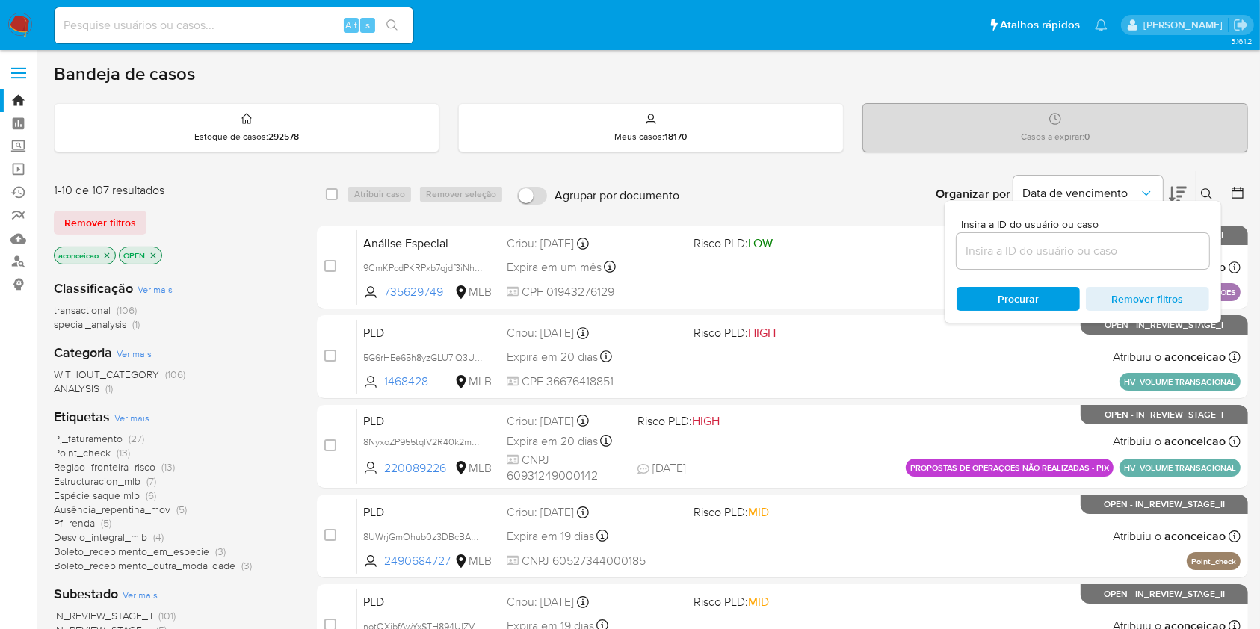
click at [1099, 248] on input at bounding box center [1083, 250] width 253 height 19
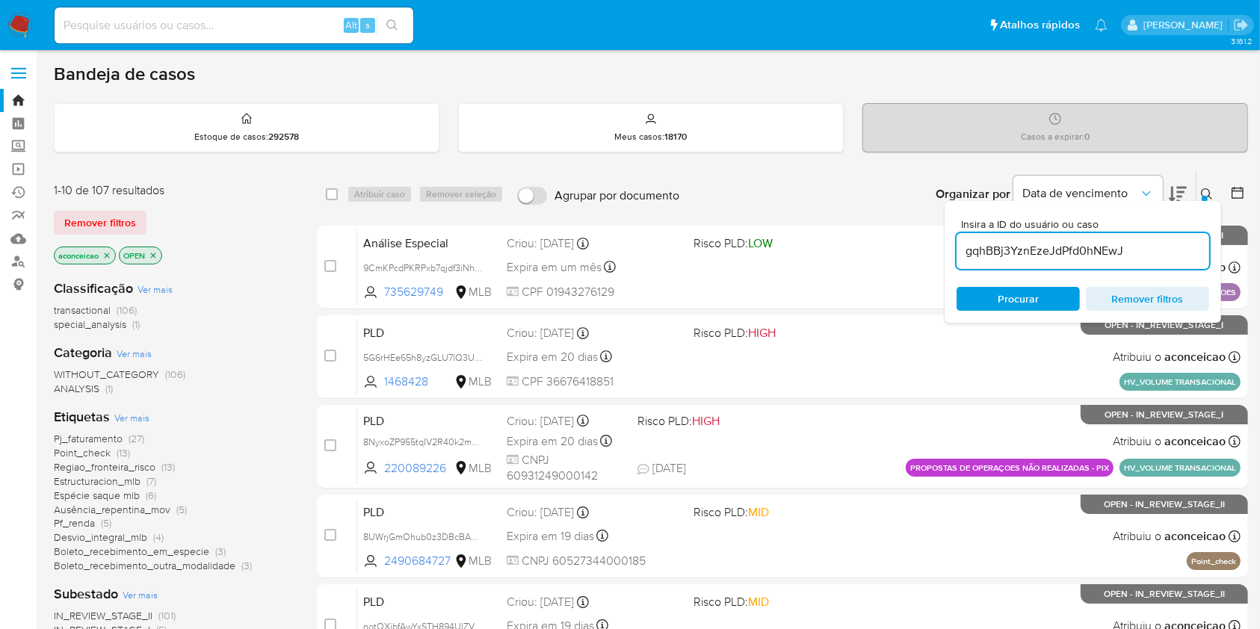
type input "gqhBBj3YznEzeJdPfd0hNEwJ"
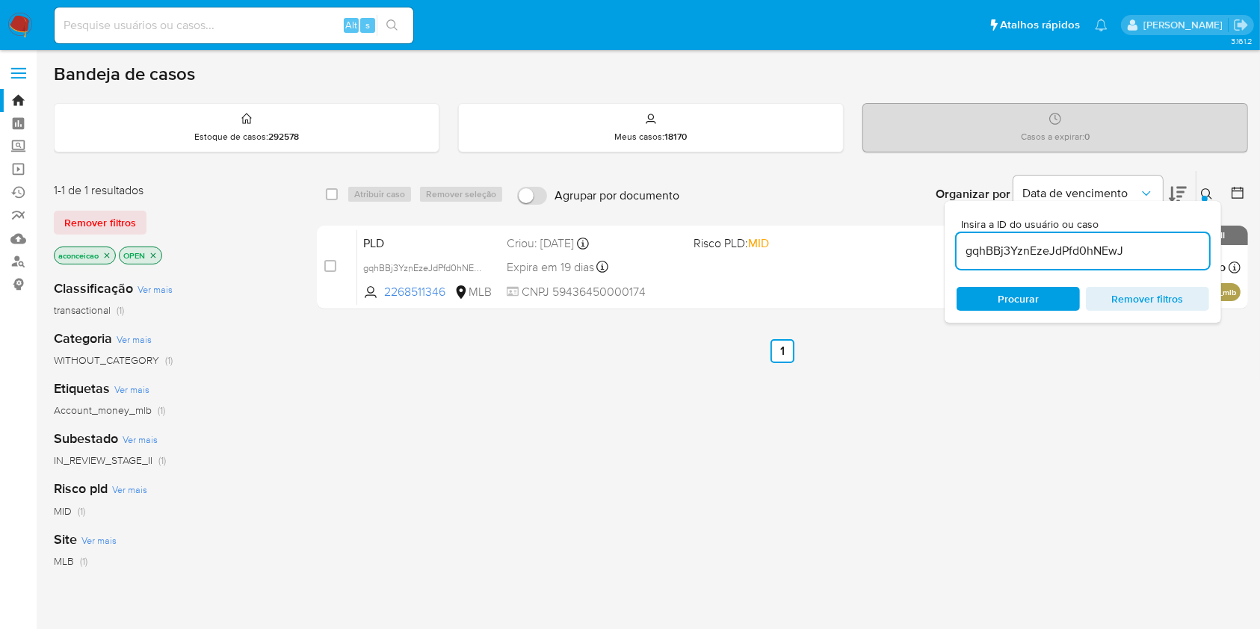
click at [830, 262] on div "PLD gqhBBj3YznEzeJdPfd0hNEwJ 2268511346 MLB Risco PLD: MID Criou: [DATE] Criou:…" at bounding box center [798, 266] width 883 height 75
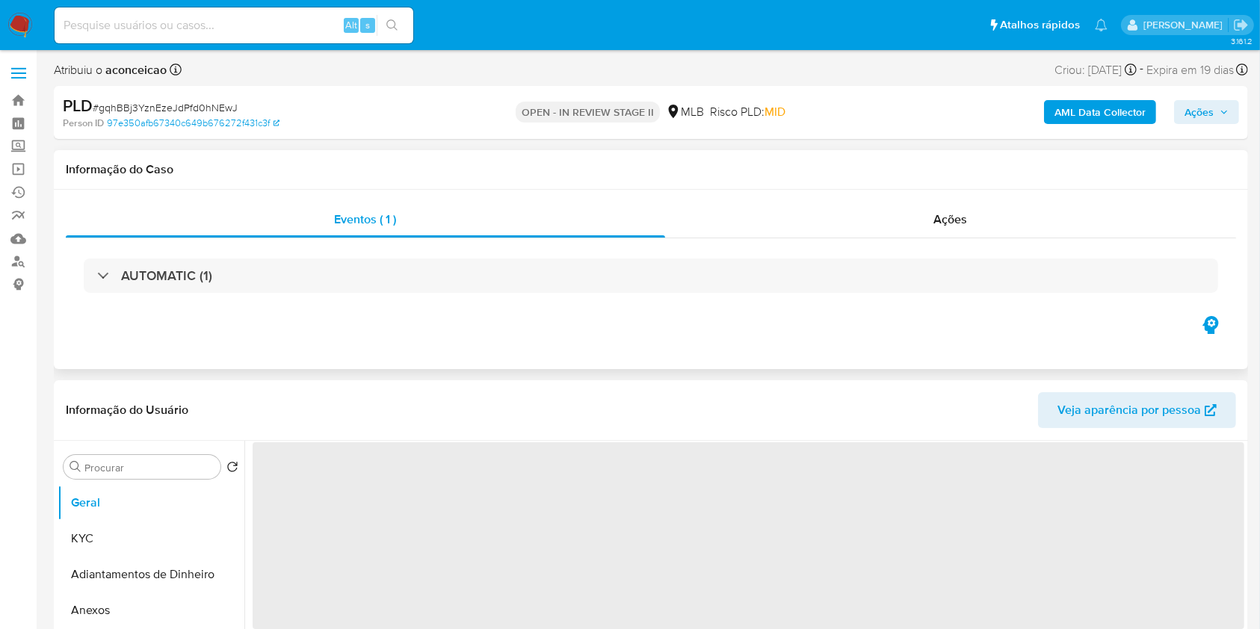
select select "10"
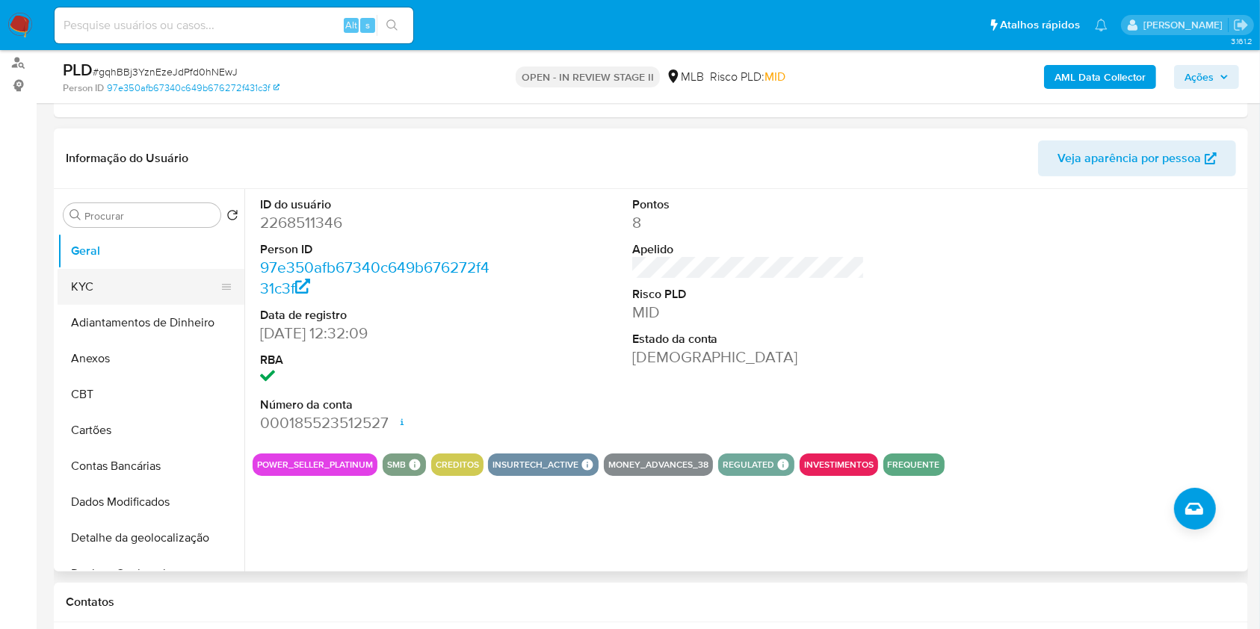
click at [158, 290] on button "KYC" at bounding box center [145, 287] width 175 height 36
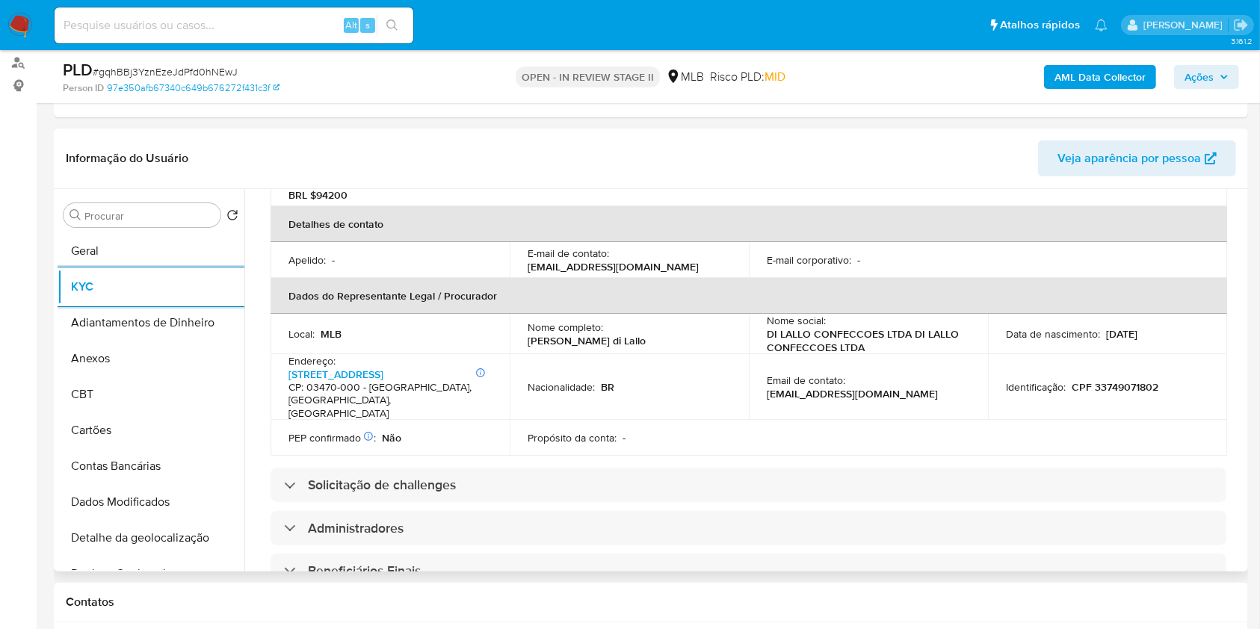
scroll to position [398, 0]
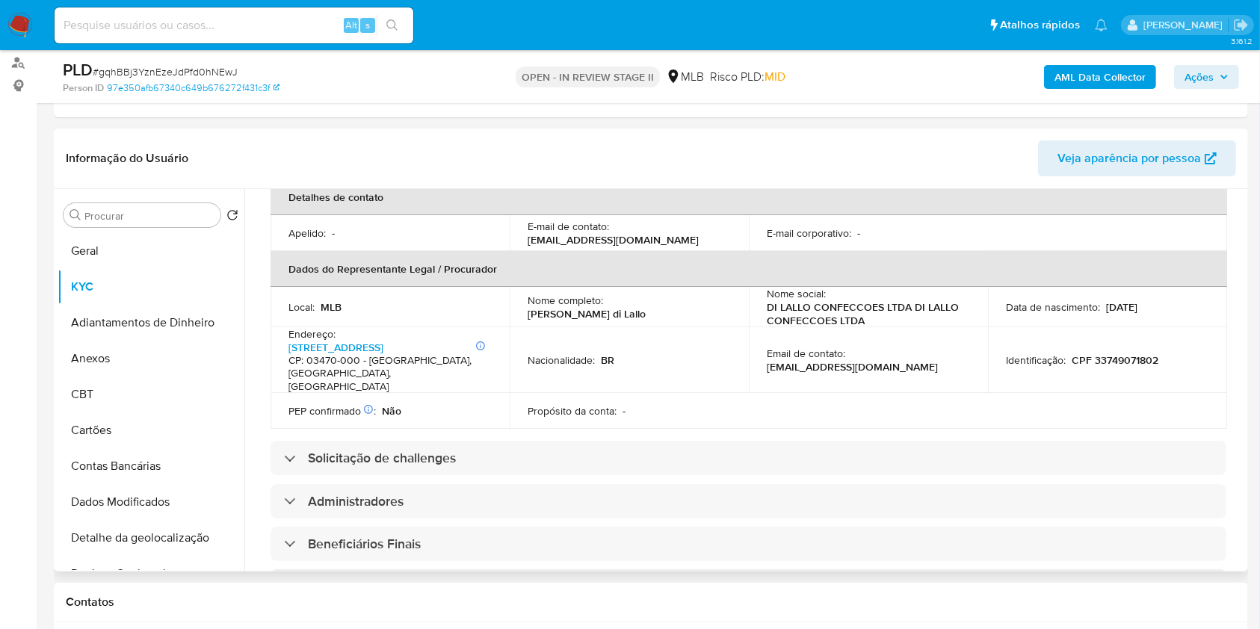
copy p "Ricardo Barelli di Lallo"
drag, startPoint x: 608, startPoint y: 307, endPoint x: 713, endPoint y: 302, distance: 104.8
click at [713, 302] on div "Nome completo : Ricardo Barelli di Lallo" at bounding box center [629, 307] width 203 height 27
click at [629, 431] on div "Informações da empresa ID do usuário : 2268511346 Nome do comércio : DI LALLO C…" at bounding box center [749, 432] width 956 height 1141
click at [1107, 358] on p "CPF 33749071802" at bounding box center [1115, 360] width 87 height 13
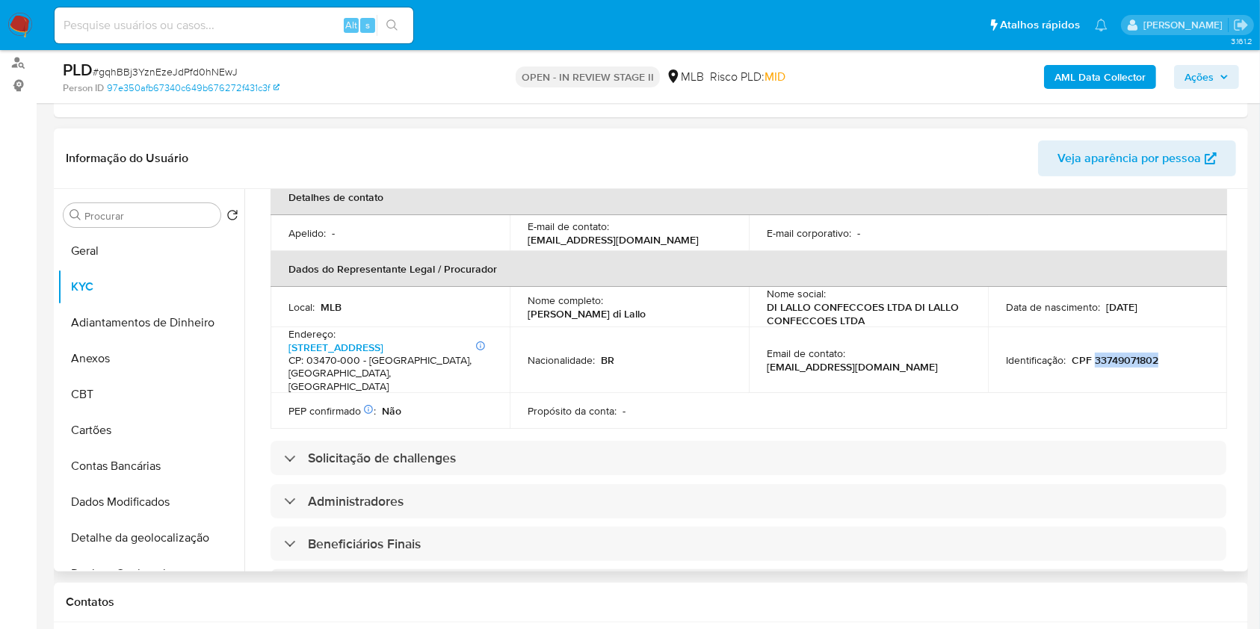
click at [1107, 358] on p "CPF 33749071802" at bounding box center [1115, 360] width 87 height 13
copy p "33749071802"
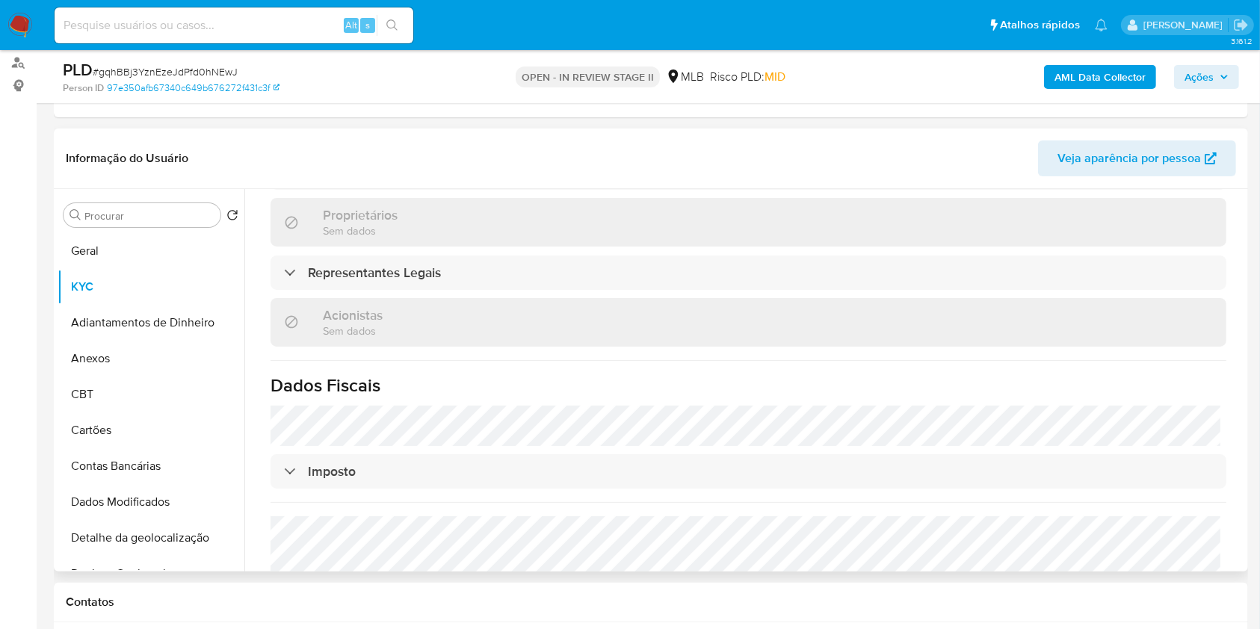
scroll to position [843, 0]
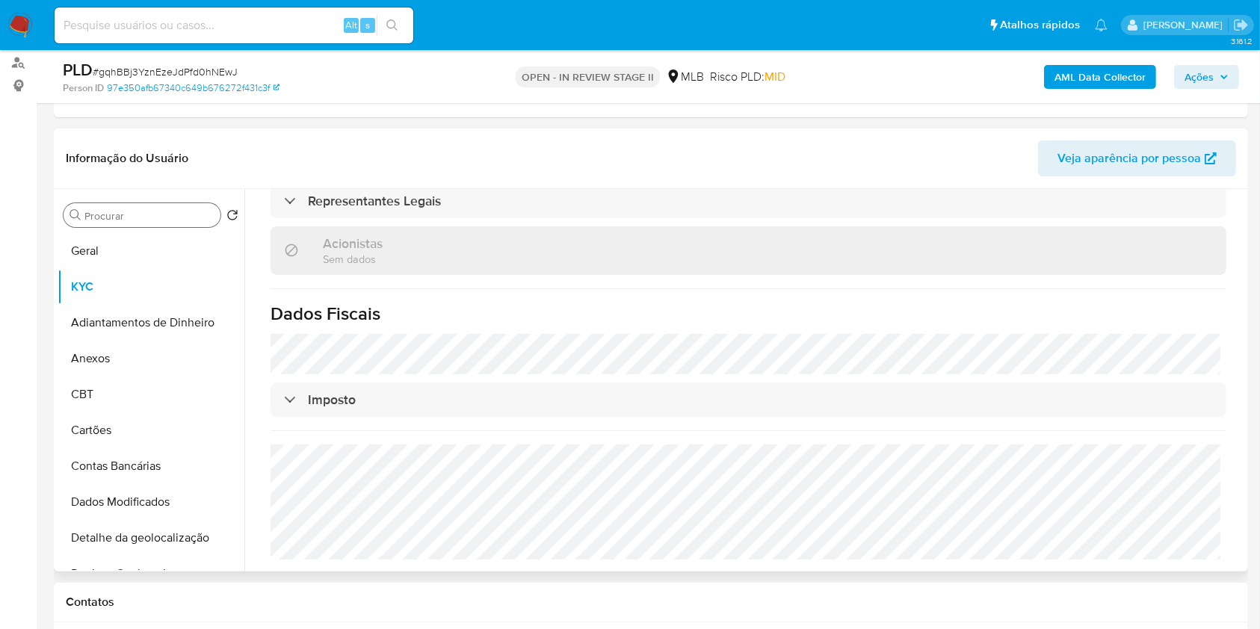
click at [141, 218] on input "Procurar" at bounding box center [149, 215] width 130 height 13
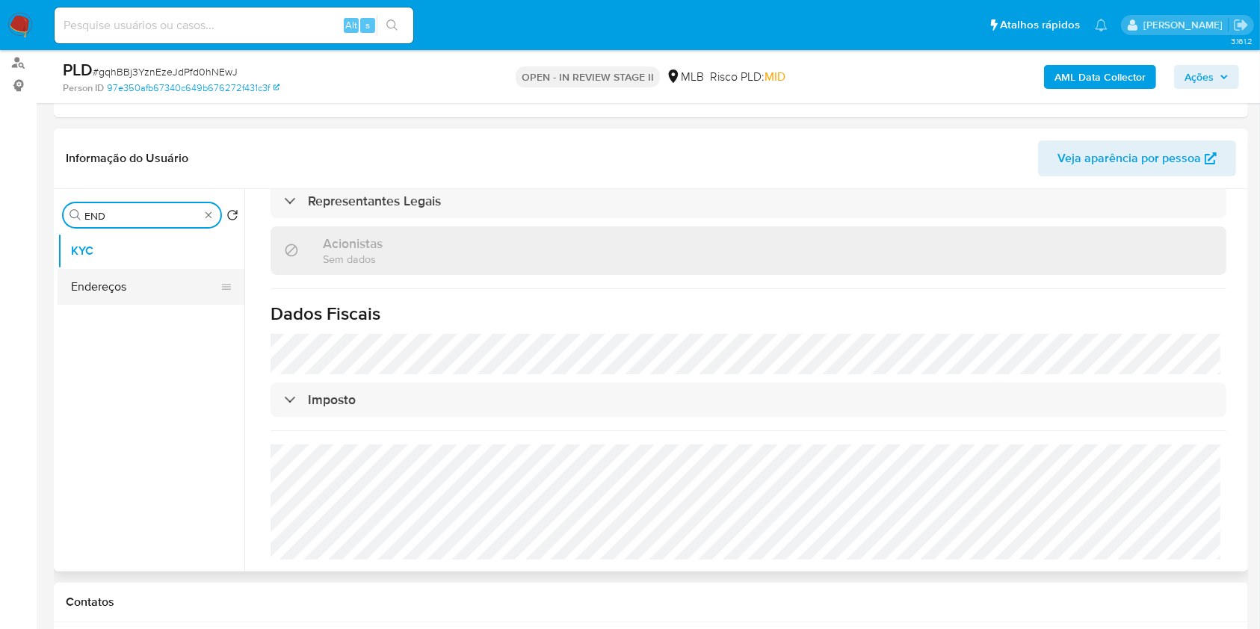
type input "END"
click at [168, 301] on button "Endereços" at bounding box center [145, 287] width 175 height 36
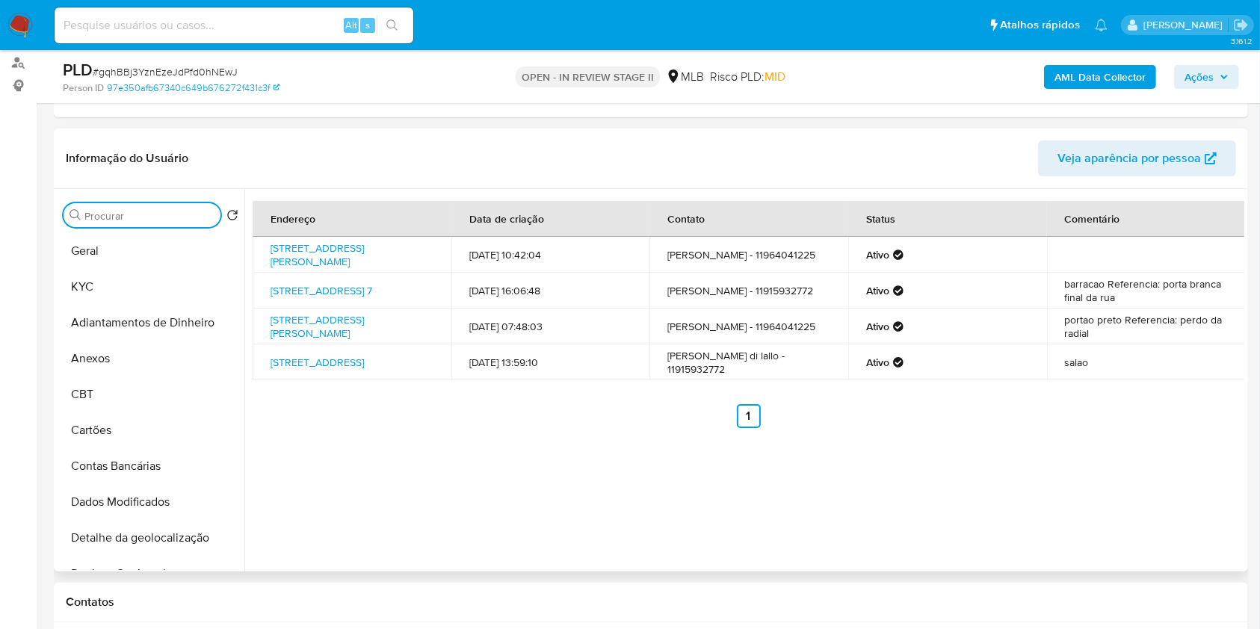
type input "H"
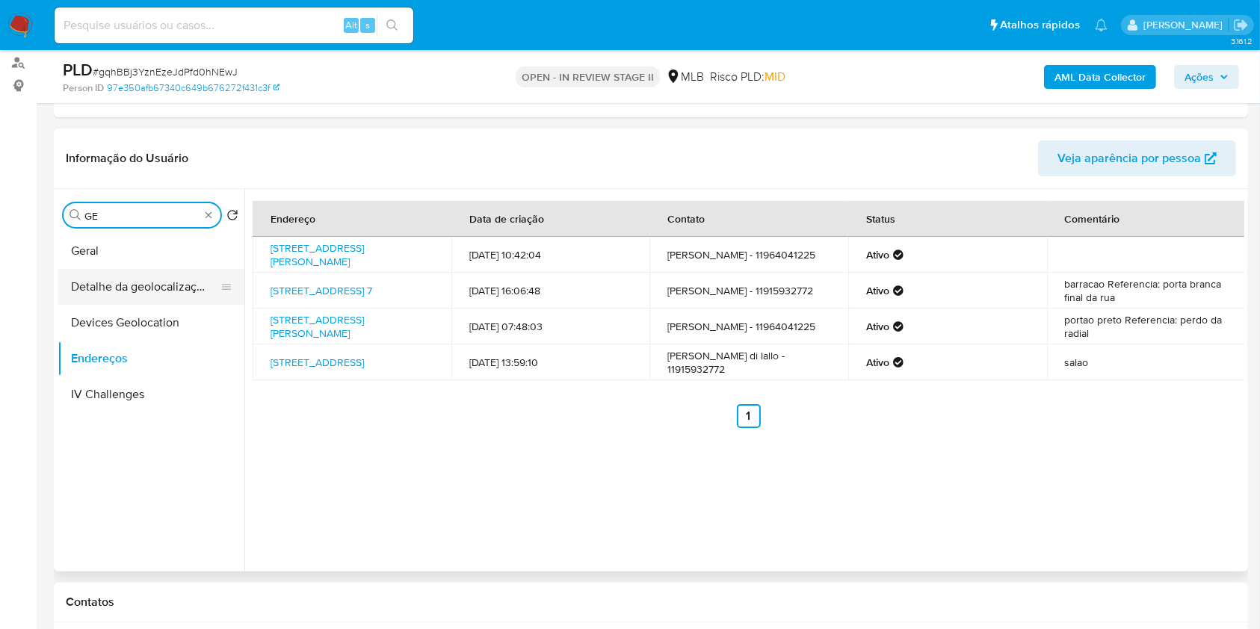
type input "GE"
click at [166, 291] on button "Detalhe da geolocalização" at bounding box center [145, 287] width 175 height 36
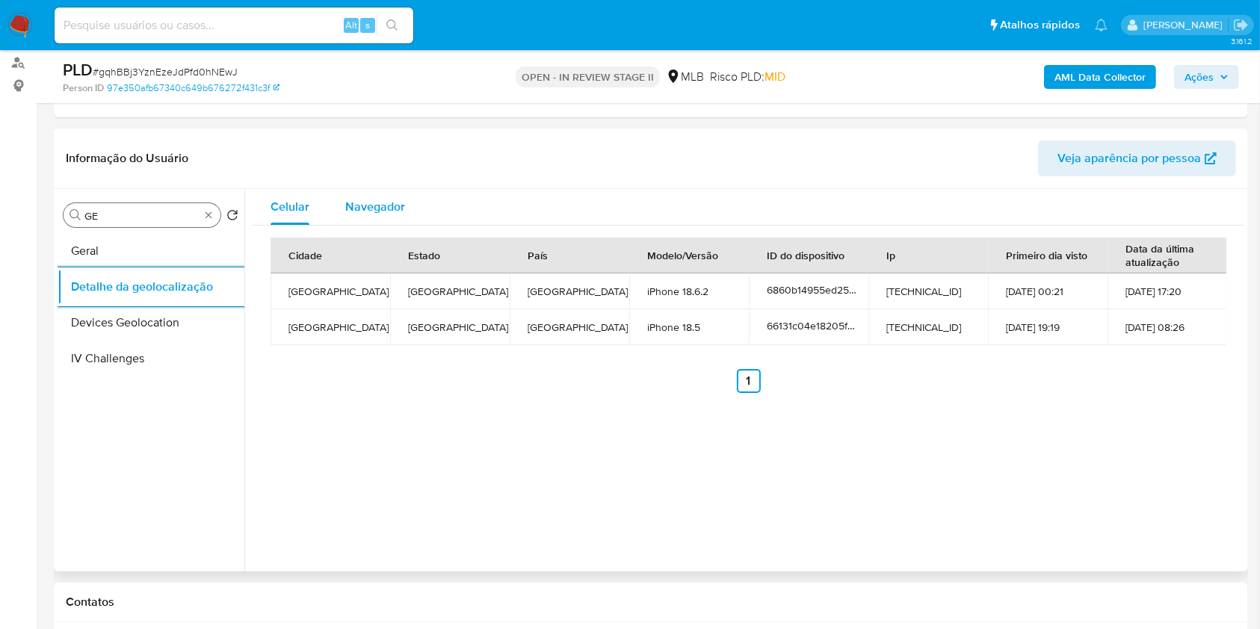
click at [369, 214] on span "Navegador" at bounding box center [375, 206] width 60 height 17
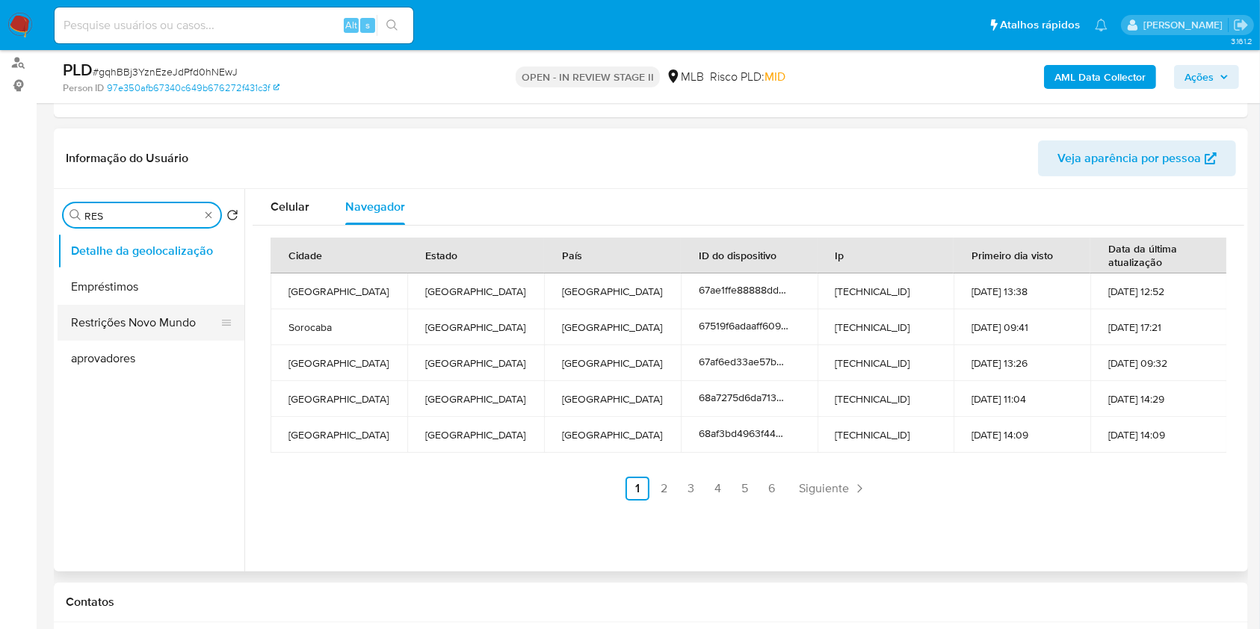
type input "RES"
click at [170, 324] on button "Restrições Novo Mundo" at bounding box center [145, 323] width 175 height 36
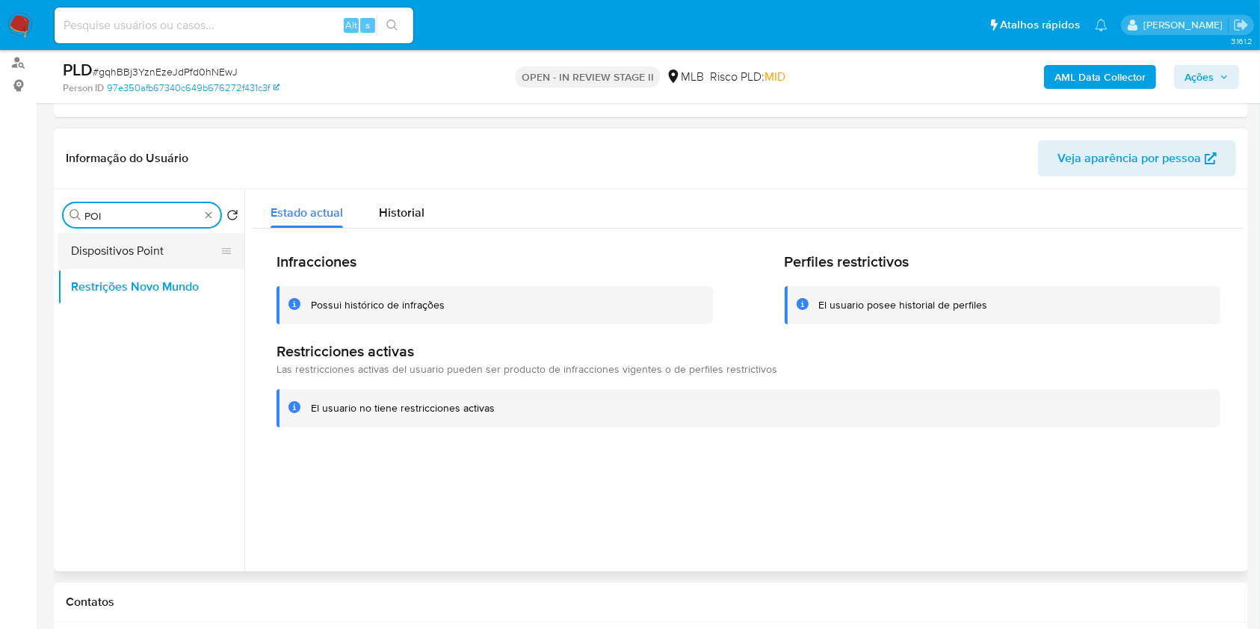
type input "POI"
click at [178, 242] on button "Dispositivos Point" at bounding box center [145, 251] width 175 height 36
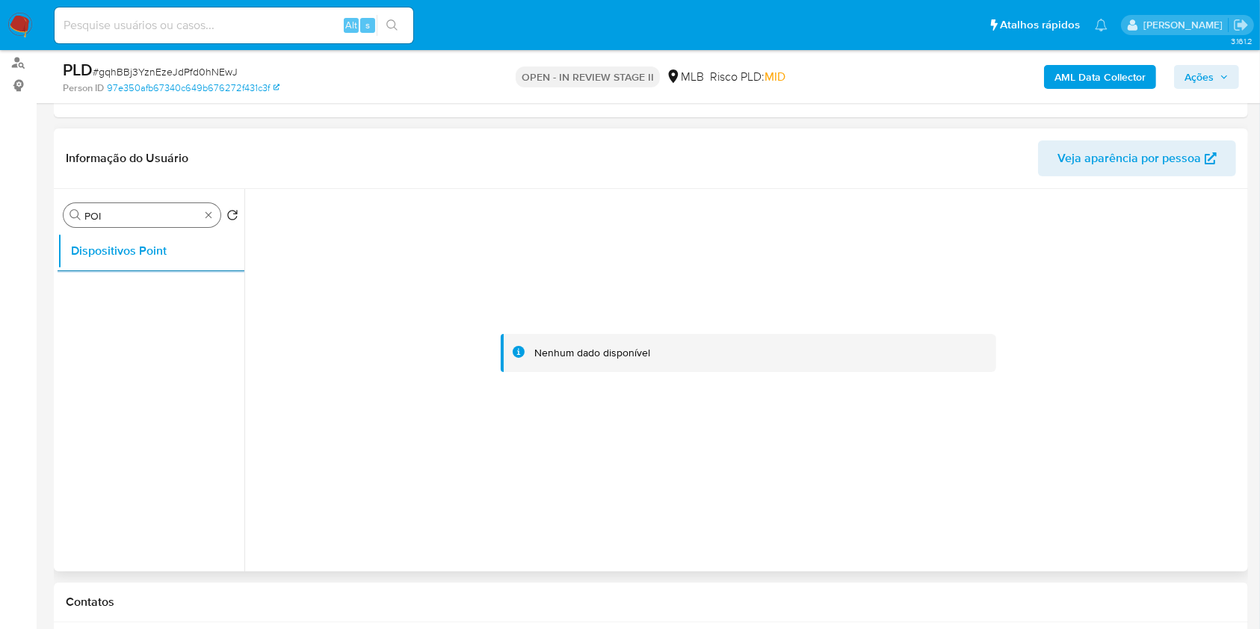
click at [209, 207] on div "Procurar POI" at bounding box center [142, 215] width 157 height 24
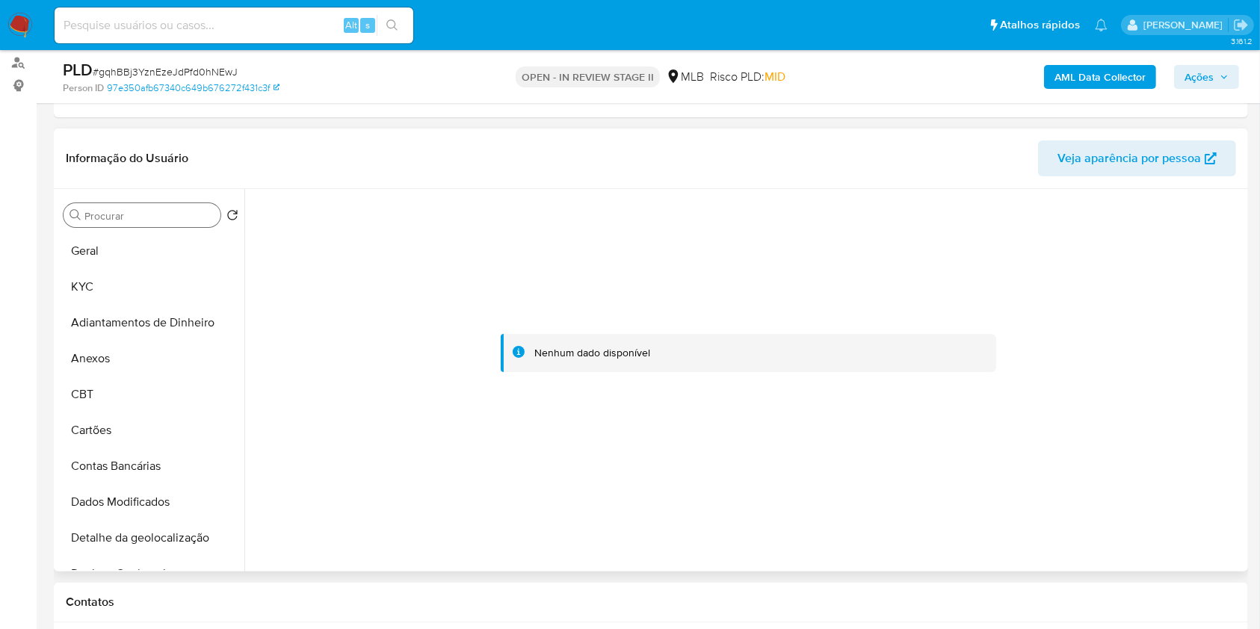
click at [184, 207] on div "Procurar" at bounding box center [142, 215] width 157 height 24
click at [167, 211] on input "Procurar" at bounding box center [149, 215] width 130 height 13
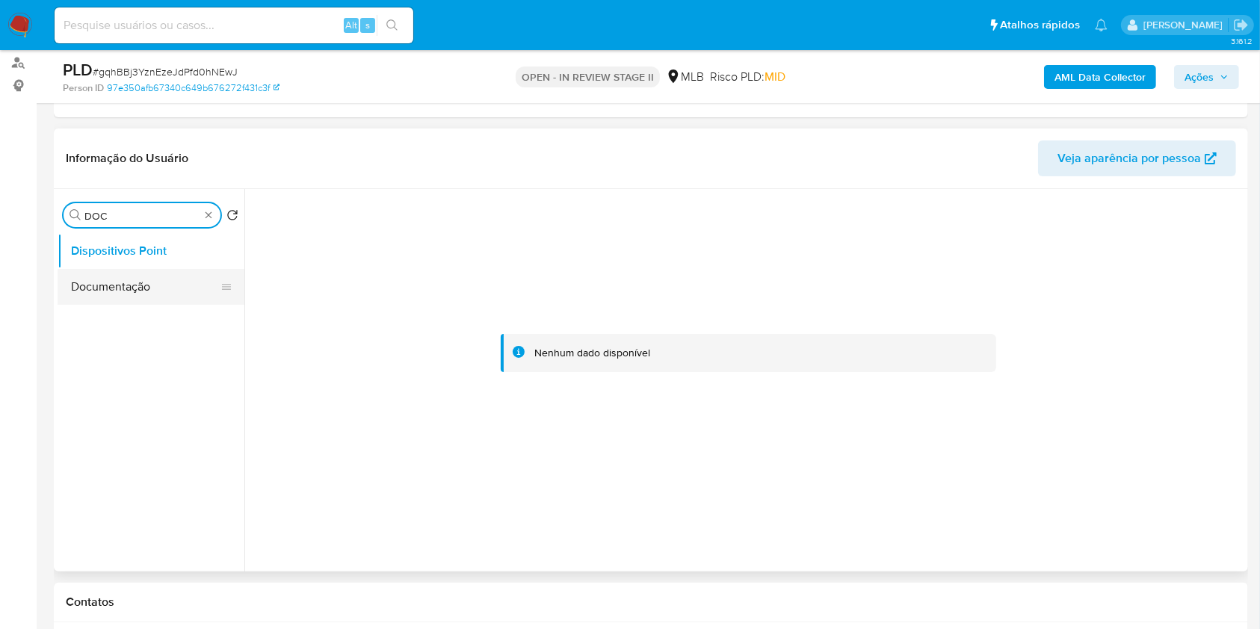
type input "DOC"
click at [134, 283] on button "Documentação" at bounding box center [145, 287] width 175 height 36
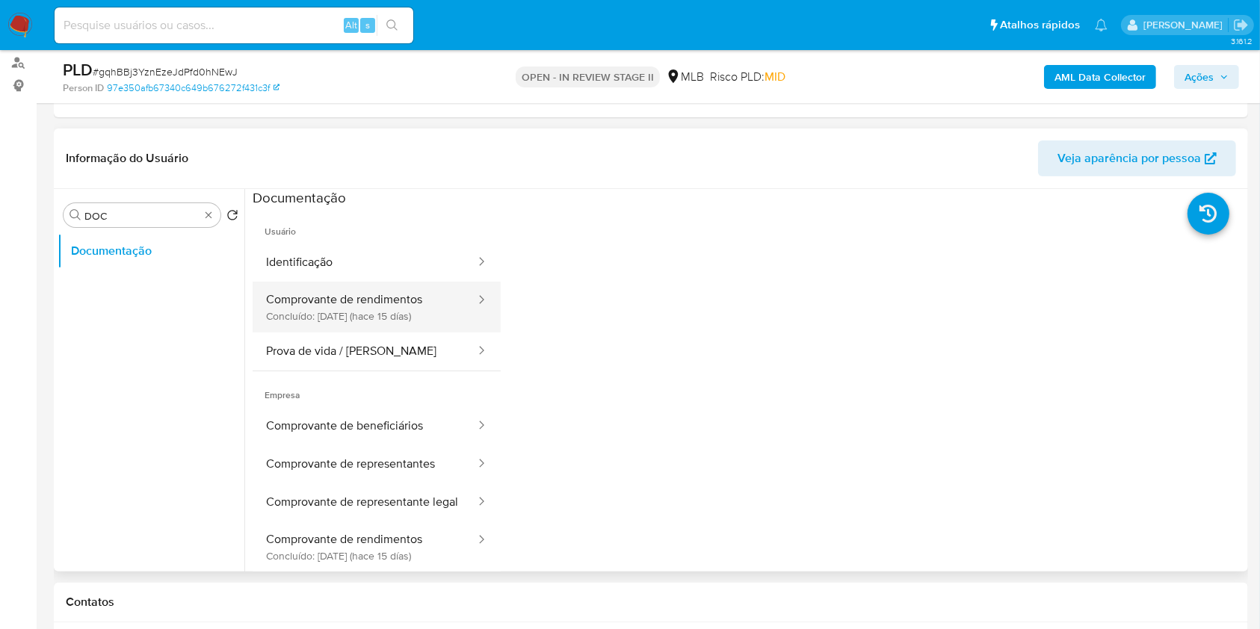
click at [386, 297] on button "Comprovante de rendimentos Concluído: 22/09/2025 (hace 15 días)" at bounding box center [365, 307] width 224 height 51
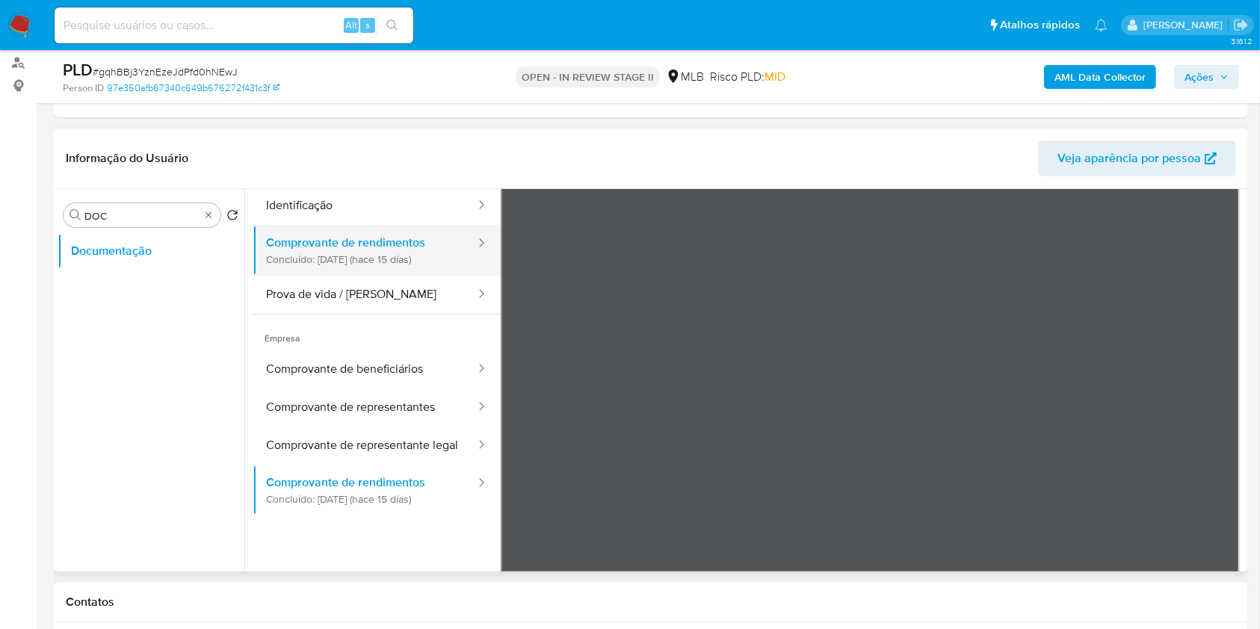
scroll to position [99, 0]
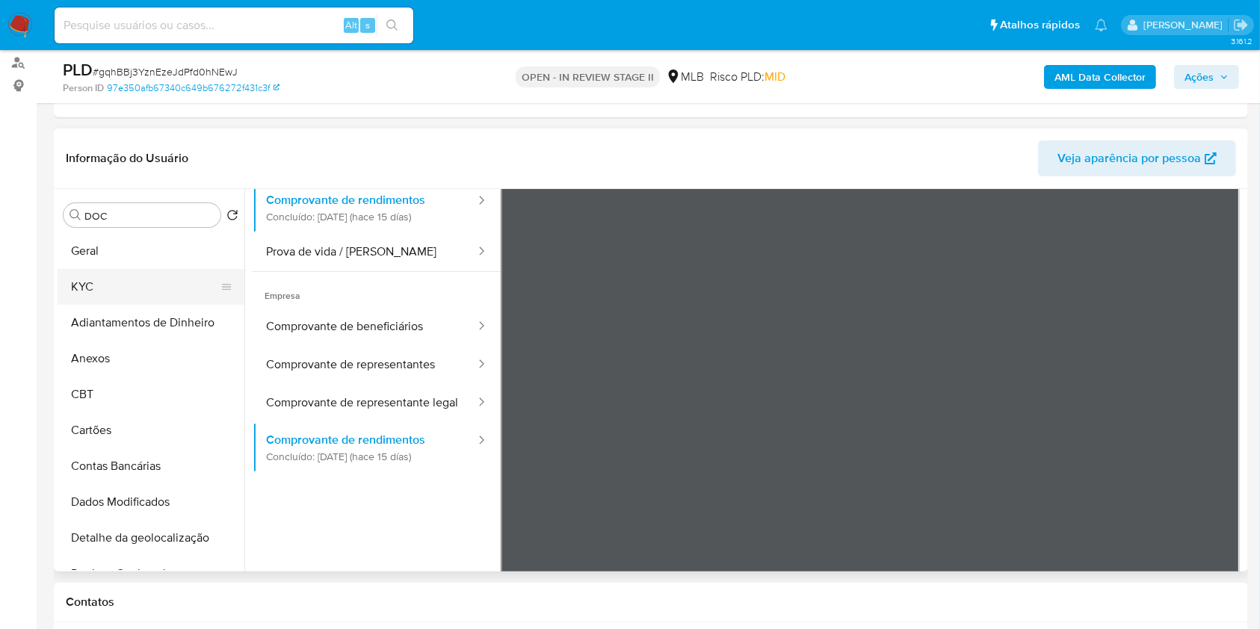
click at [138, 279] on button "KYC" at bounding box center [145, 287] width 175 height 36
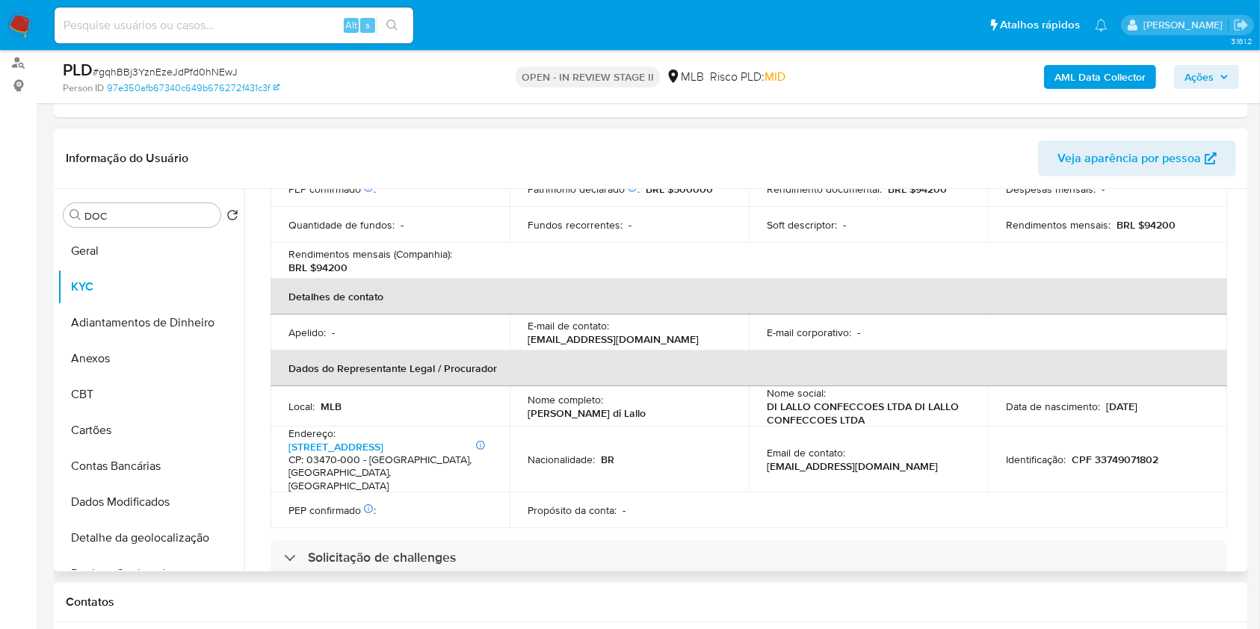
scroll to position [843, 0]
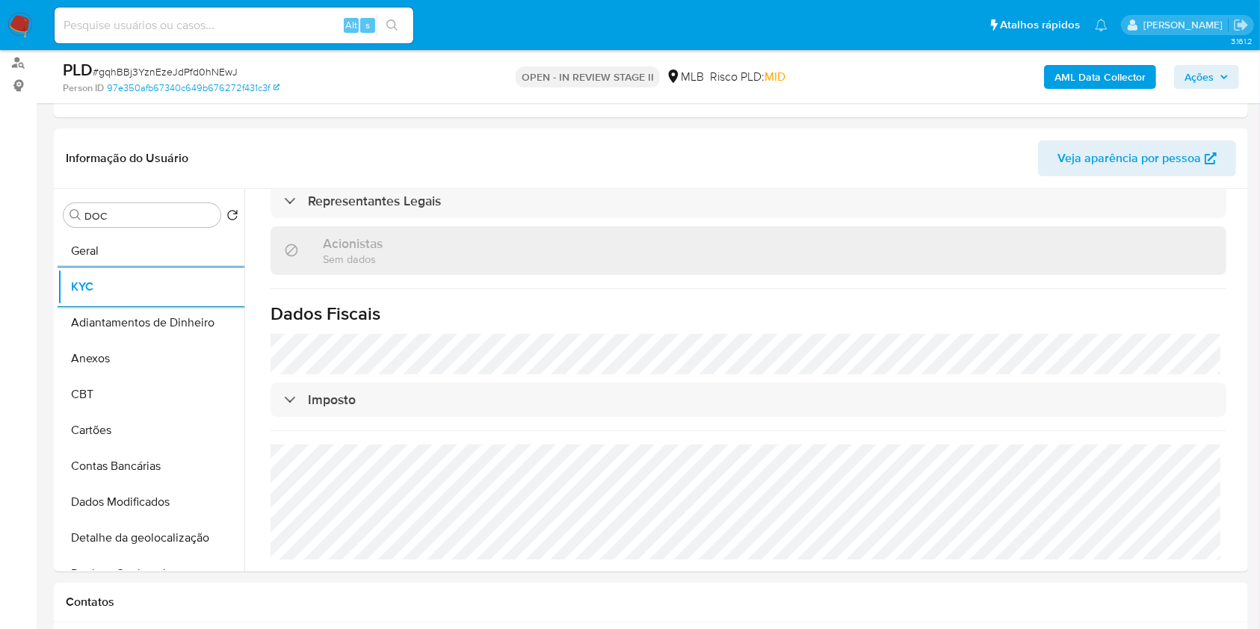
click at [1105, 92] on div "AML Data Collector Ações" at bounding box center [1045, 76] width 388 height 35
click at [1105, 69] on b "AML Data Collector" at bounding box center [1100, 77] width 91 height 24
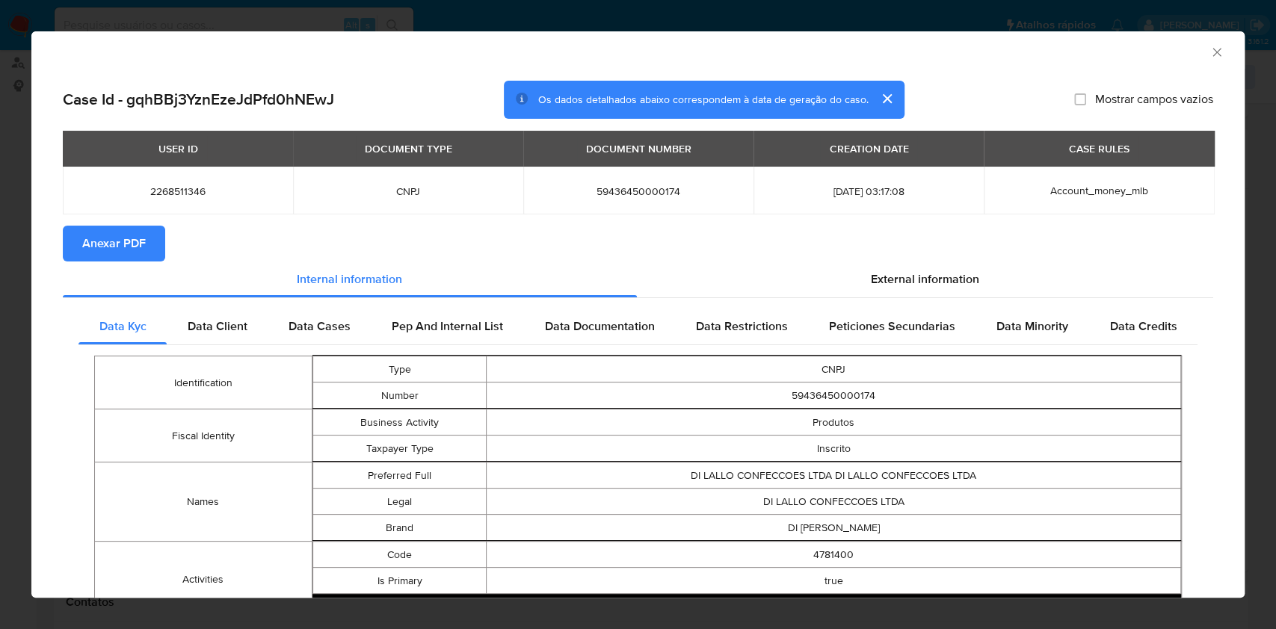
click at [84, 236] on span "Anexar PDF" at bounding box center [114, 243] width 64 height 33
click at [1209, 52] on icon "Fechar a janela" at bounding box center [1216, 52] width 15 height 15
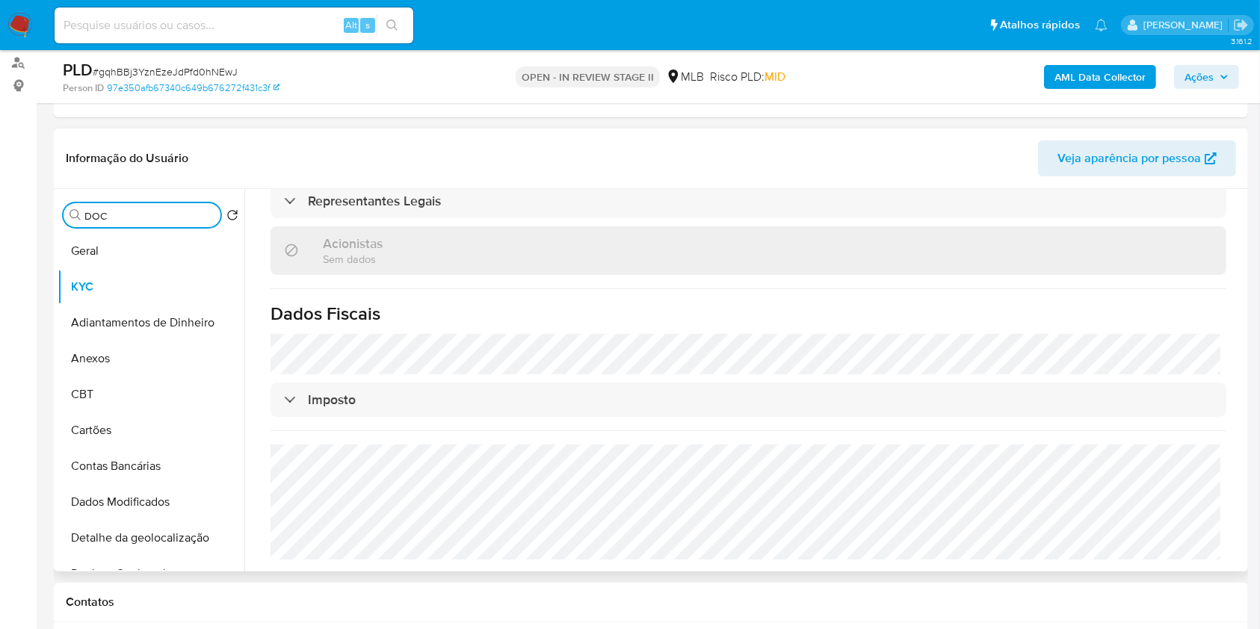
click at [162, 217] on input "DOC" at bounding box center [149, 215] width 130 height 13
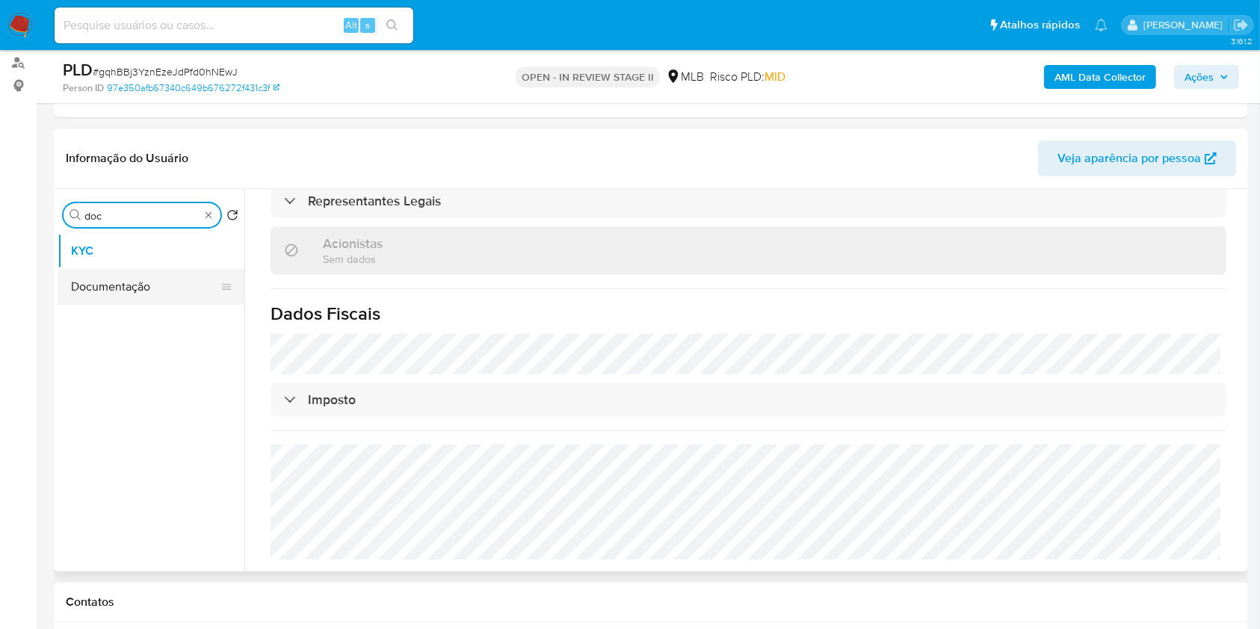
type input "doc"
click at [114, 303] on button "Documentação" at bounding box center [151, 287] width 187 height 36
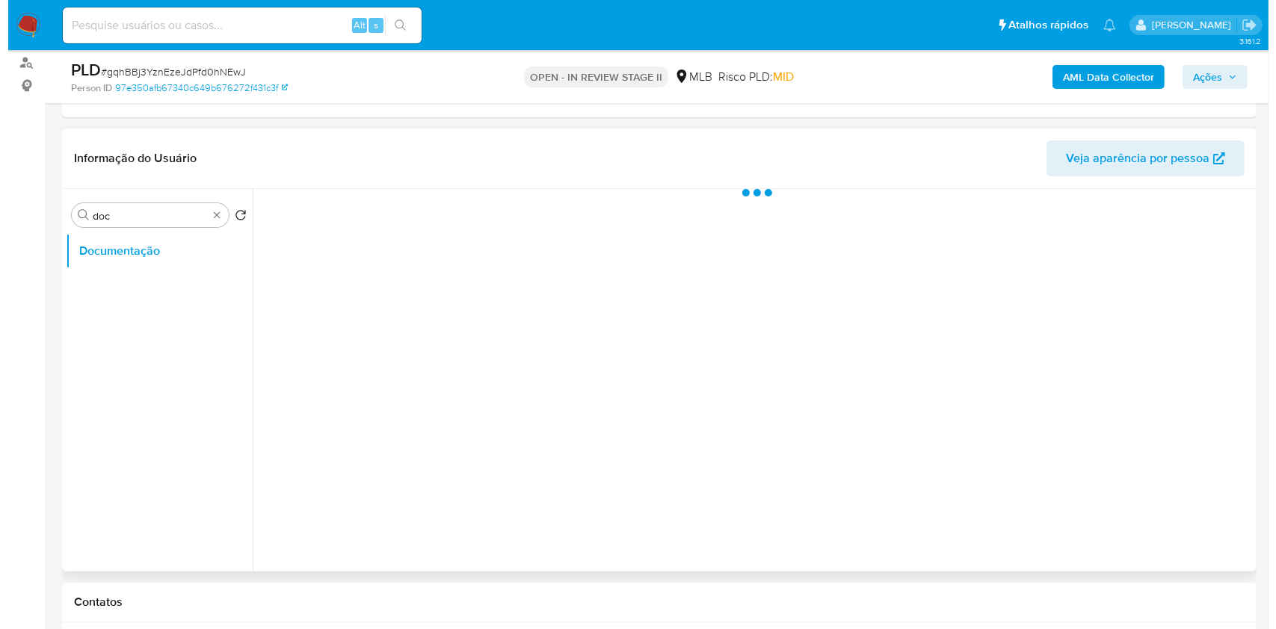
scroll to position [0, 0]
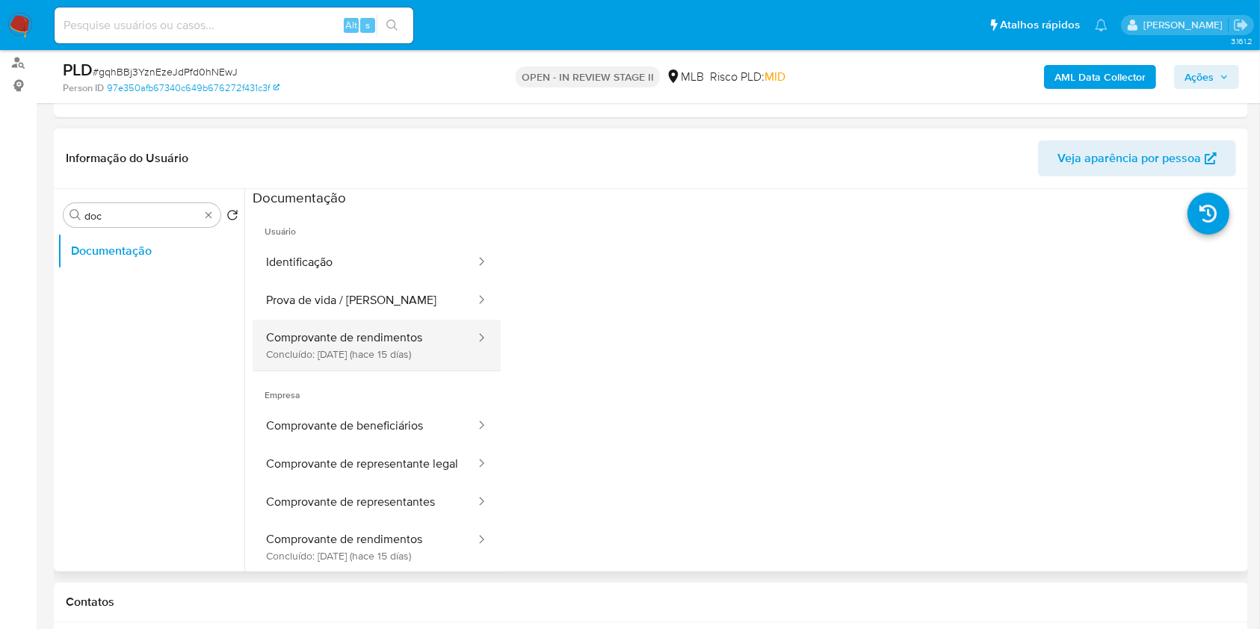
click at [385, 338] on button "Comprovante de rendimentos Concluído: 22/09/2025 (hace 15 días)" at bounding box center [365, 345] width 224 height 51
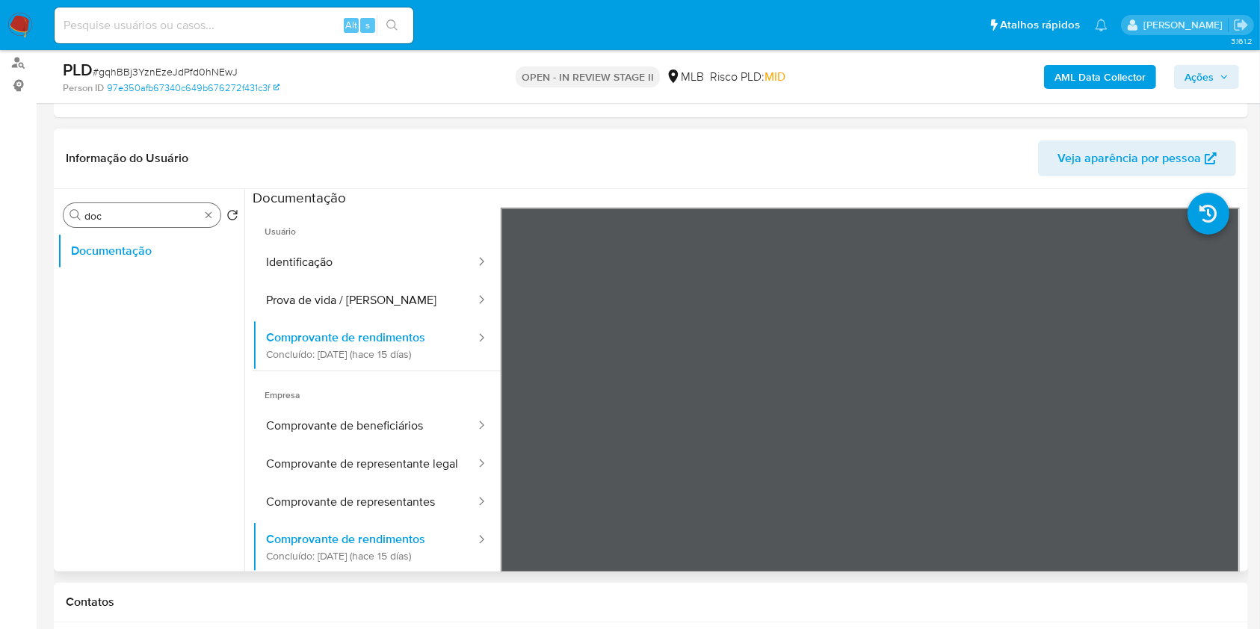
click at [215, 211] on div "Procurar doc" at bounding box center [142, 215] width 157 height 24
click at [189, 212] on input "doc" at bounding box center [141, 215] width 115 height 13
type input "ite"
click at [147, 275] on button "Items" at bounding box center [145, 287] width 175 height 36
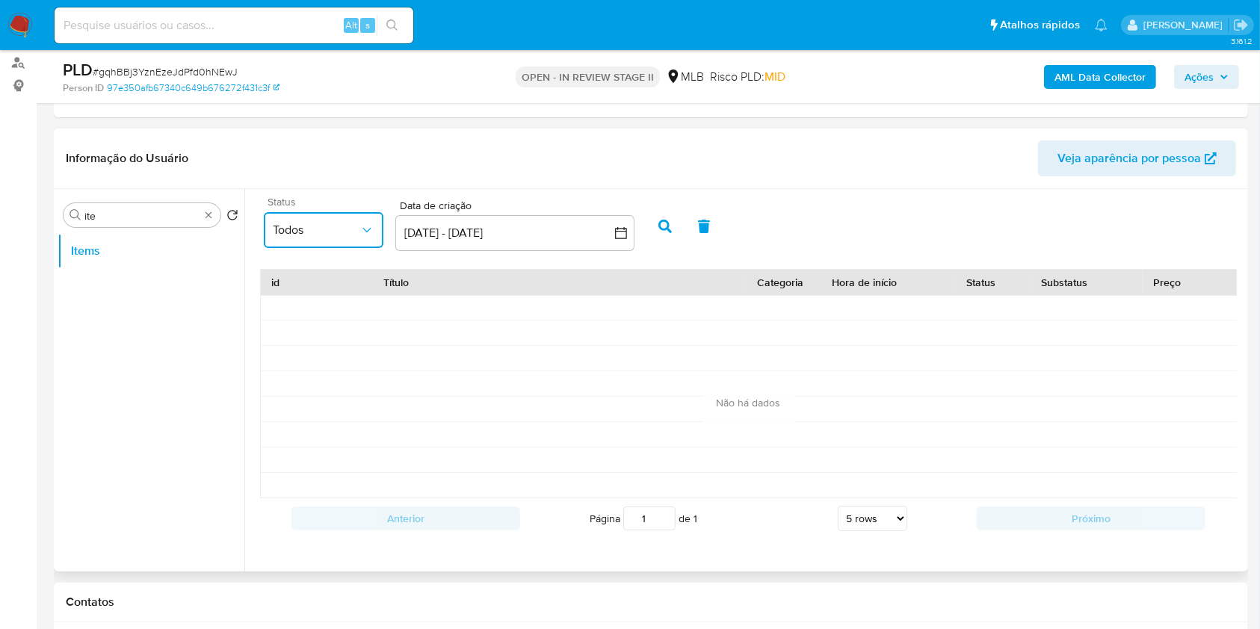
click at [366, 234] on icon "common.sort_by" at bounding box center [367, 230] width 15 height 15
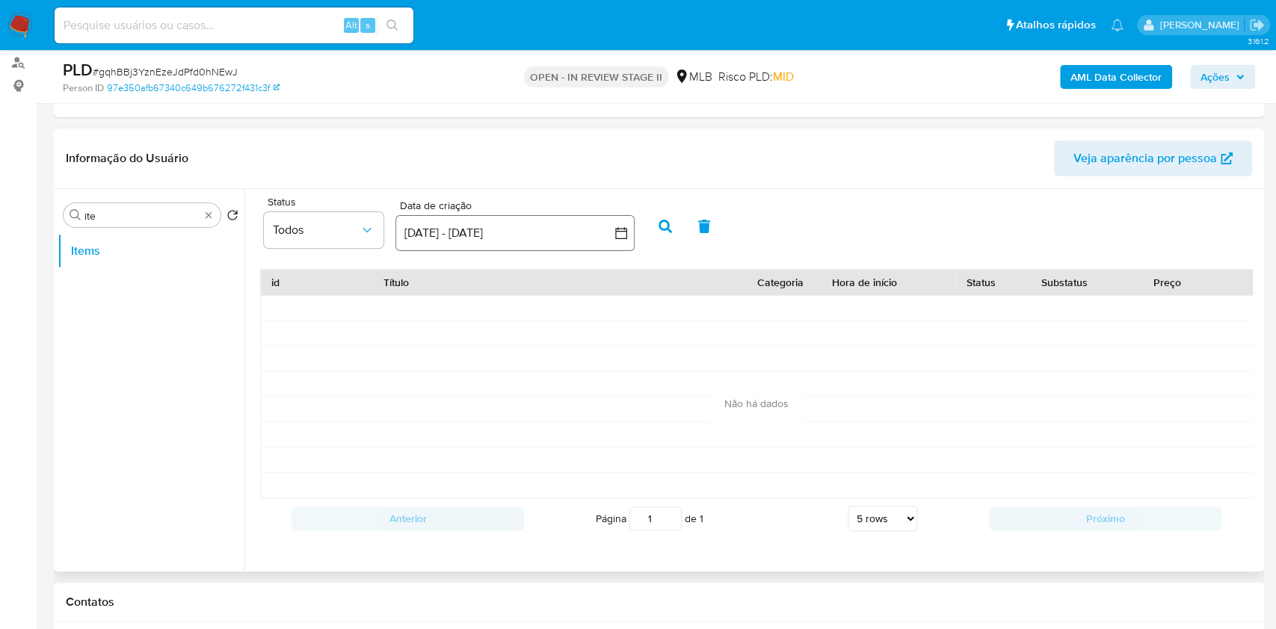
click at [463, 238] on button "7 sep 2025 - 7 oct 2025" at bounding box center [514, 233] width 239 height 36
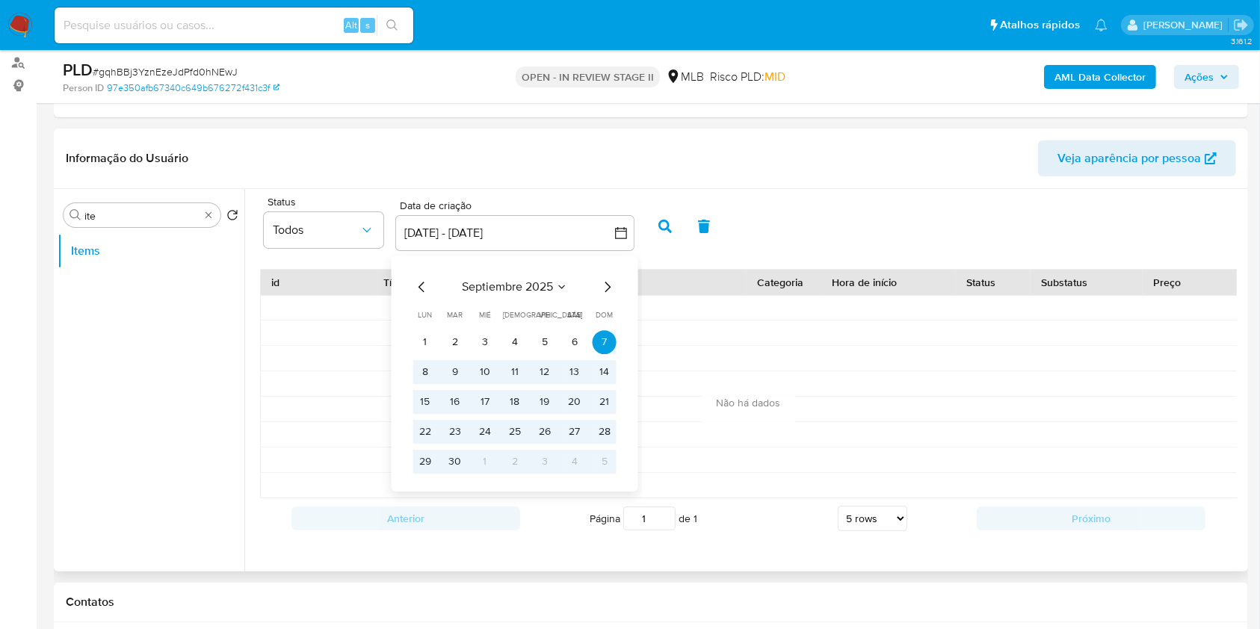
click at [413, 283] on icon "Mes anterior" at bounding box center [422, 287] width 18 height 18
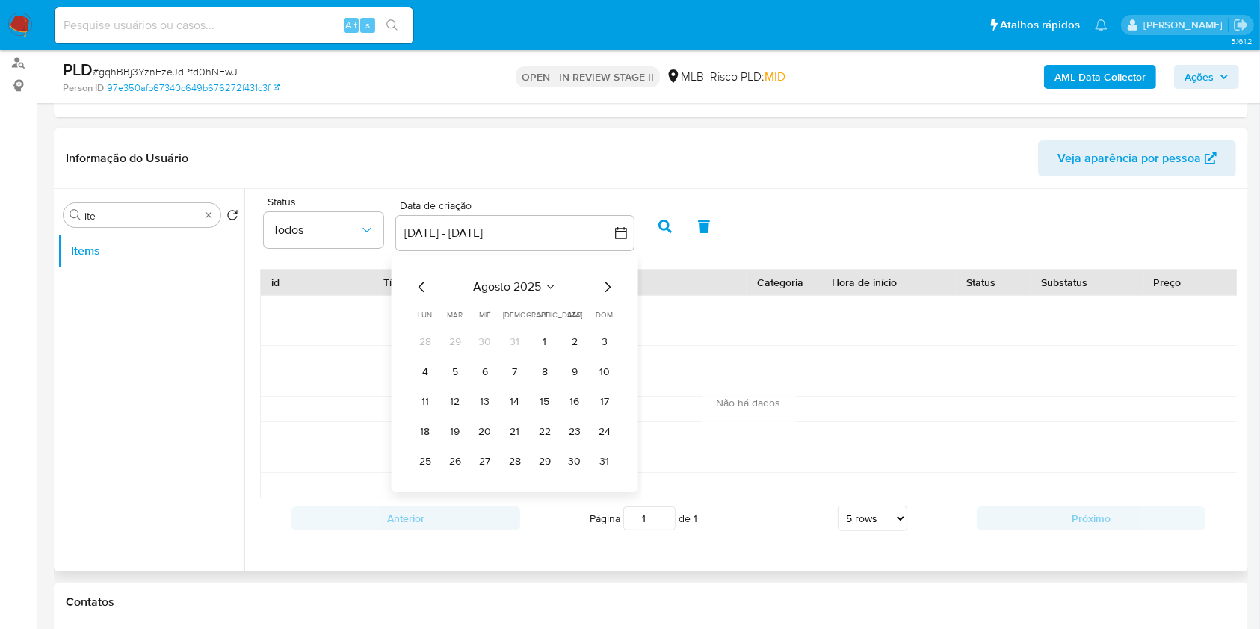
click at [419, 284] on icon "Mes anterior" at bounding box center [422, 287] width 18 height 18
click at [461, 339] on button "1" at bounding box center [455, 342] width 24 height 24
click at [611, 291] on icon "Mes siguiente" at bounding box center [608, 287] width 18 height 18
click at [610, 288] on icon "Mes siguiente" at bounding box center [608, 287] width 18 height 18
click at [604, 287] on icon "Mes siguiente" at bounding box center [608, 287] width 18 height 18
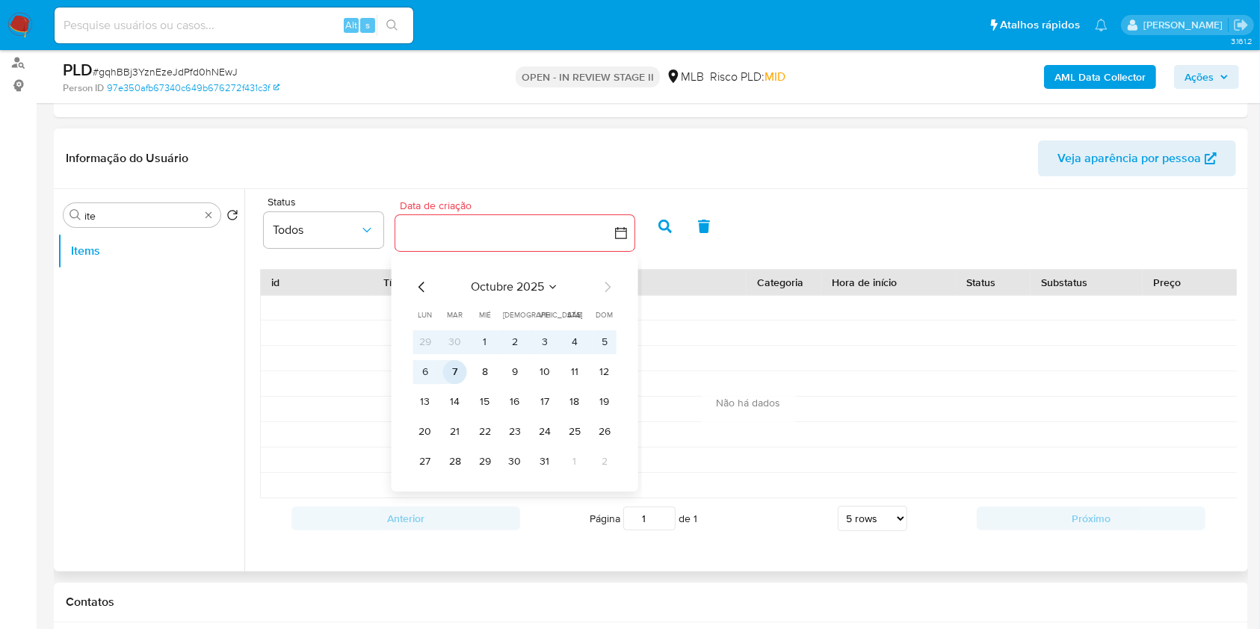
click at [457, 368] on button "7" at bounding box center [455, 372] width 24 height 24
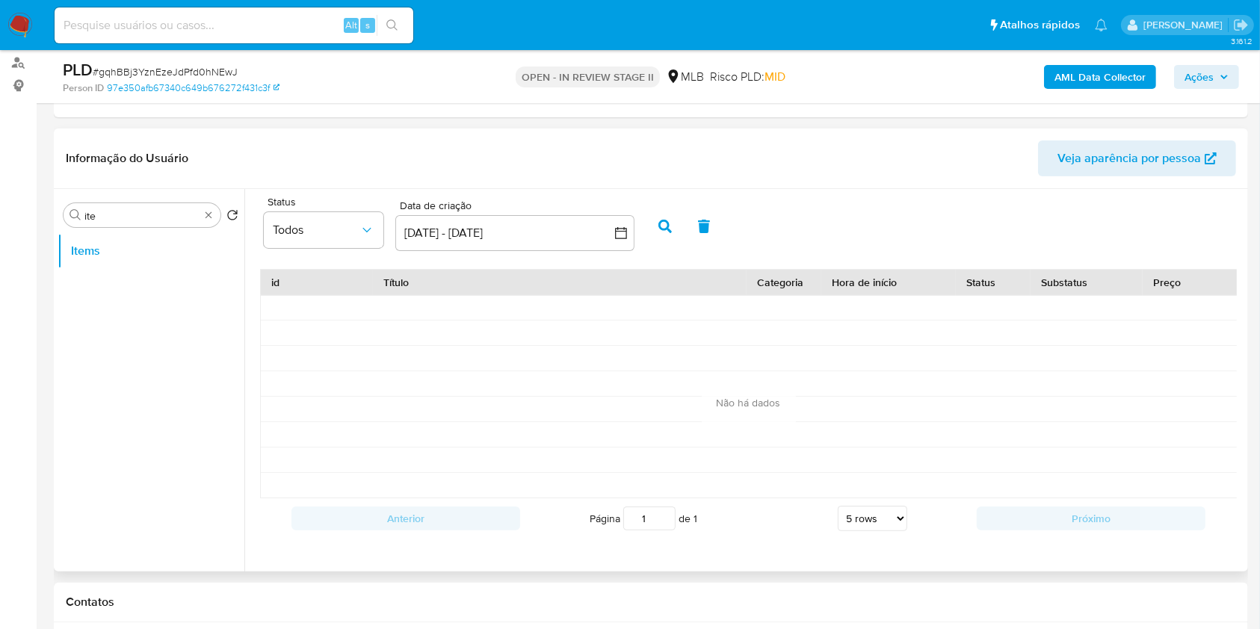
click at [657, 228] on button "button" at bounding box center [665, 227] width 39 height 36
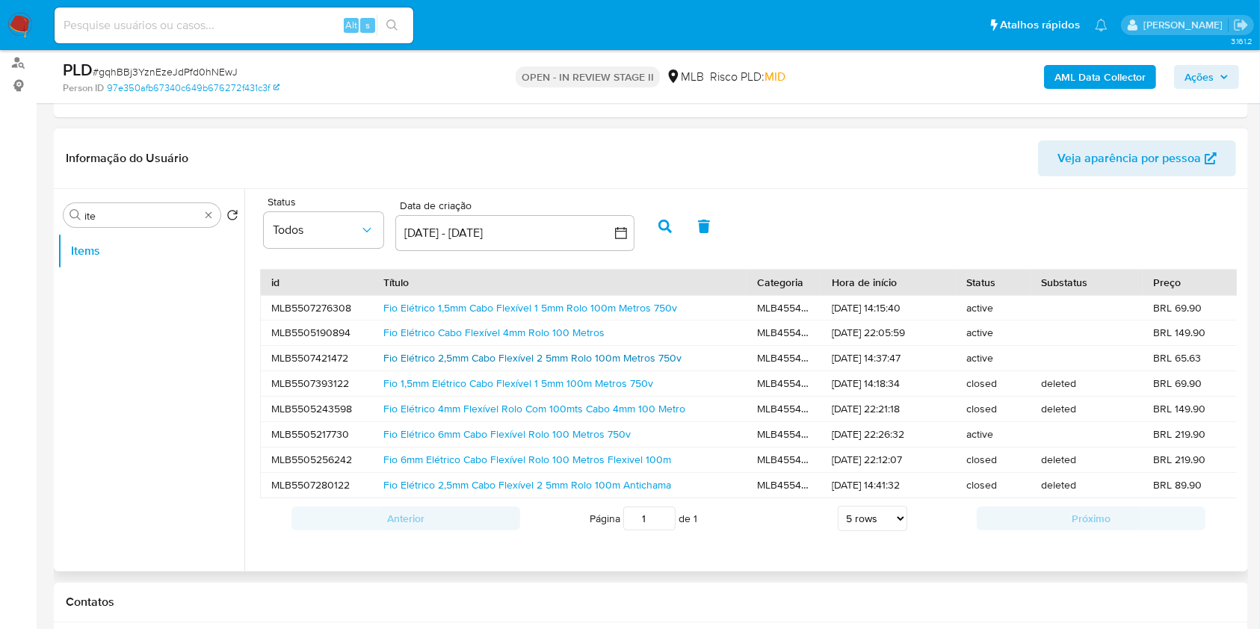
click at [530, 362] on link "Fio Elétrico 2,5mm Cabo Flexível 2 5mm Rolo 100m Metros 750v" at bounding box center [532, 358] width 298 height 15
drag, startPoint x: 200, startPoint y: 212, endPoint x: 213, endPoint y: 212, distance: 13.5
click at [209, 212] on div "Procurar ite" at bounding box center [142, 215] width 157 height 24
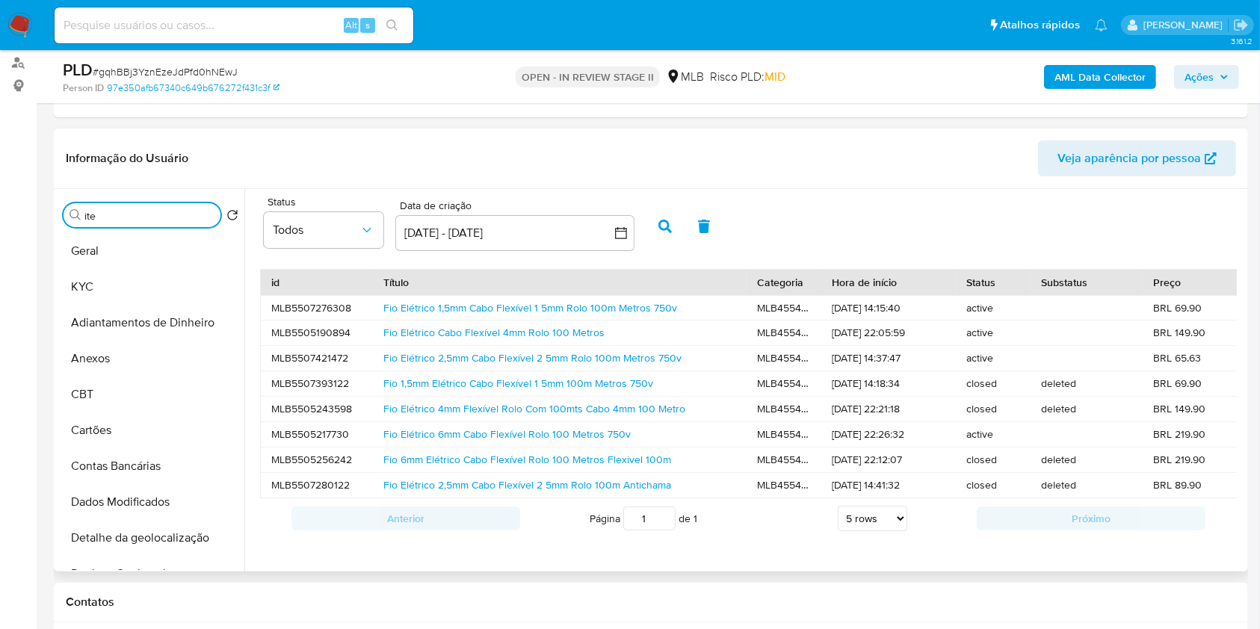
drag, startPoint x: 213, startPoint y: 212, endPoint x: 197, endPoint y: 224, distance: 19.7
click at [147, 364] on button "Anexos" at bounding box center [145, 359] width 175 height 36
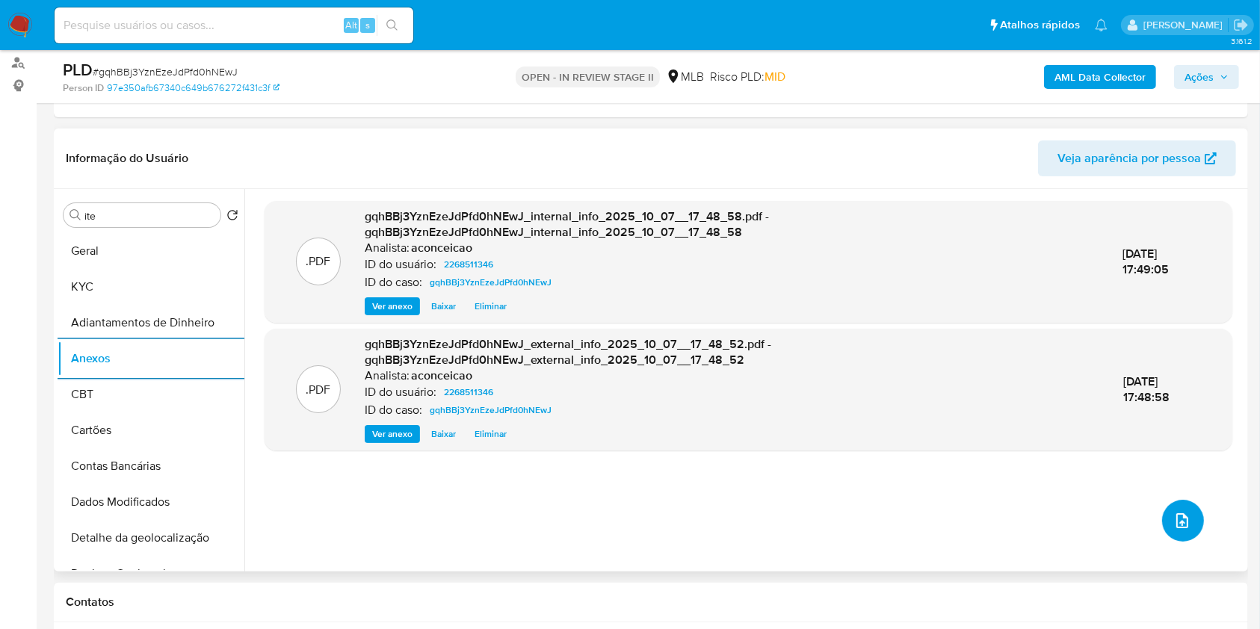
click at [1170, 504] on button "upload-file" at bounding box center [1183, 521] width 42 height 42
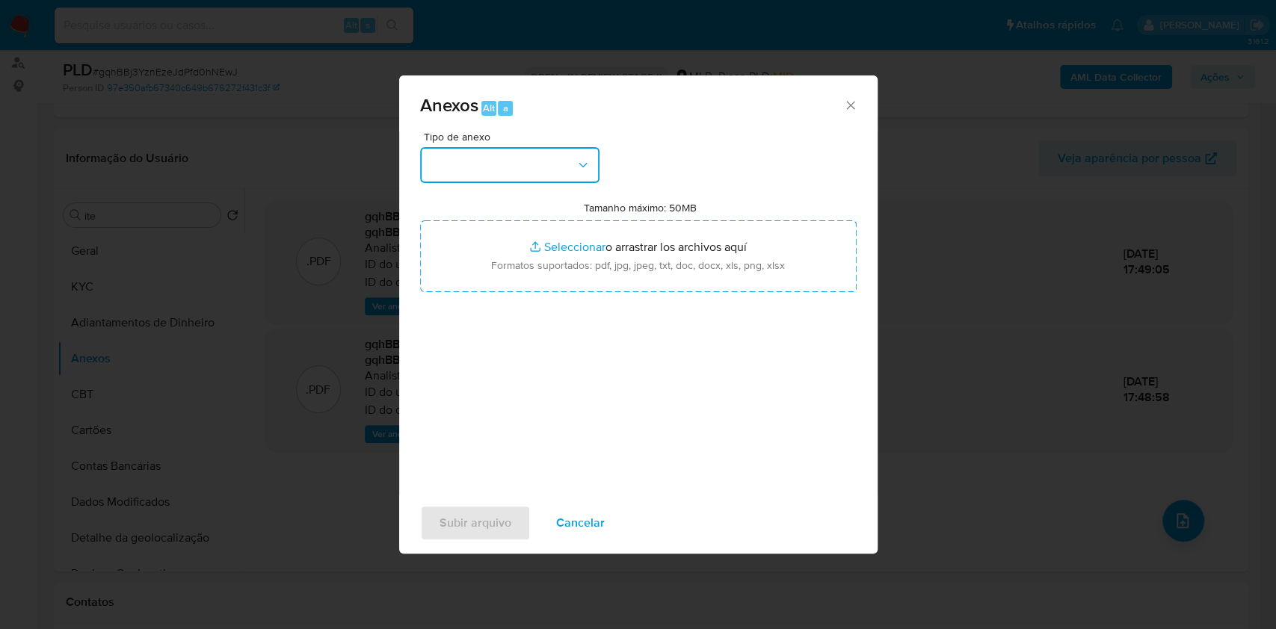
click at [524, 179] on button "button" at bounding box center [509, 165] width 179 height 36
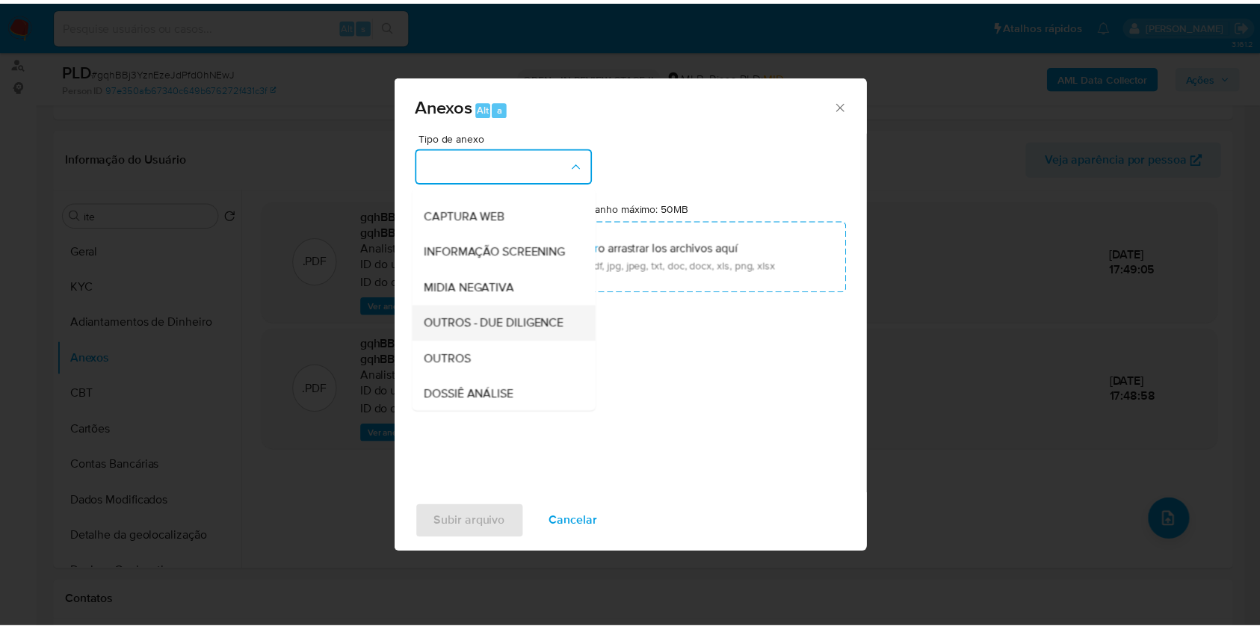
scroll to position [229, 0]
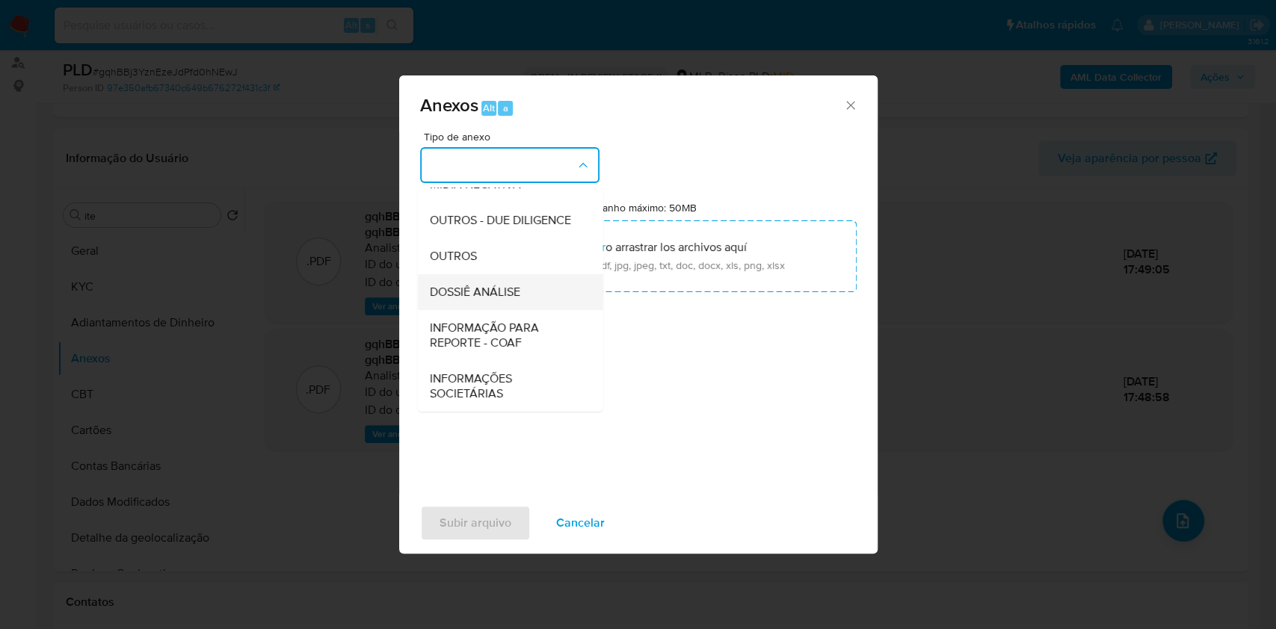
click at [521, 292] on div "DOSSIÊ ANÁLISE" at bounding box center [505, 292] width 152 height 36
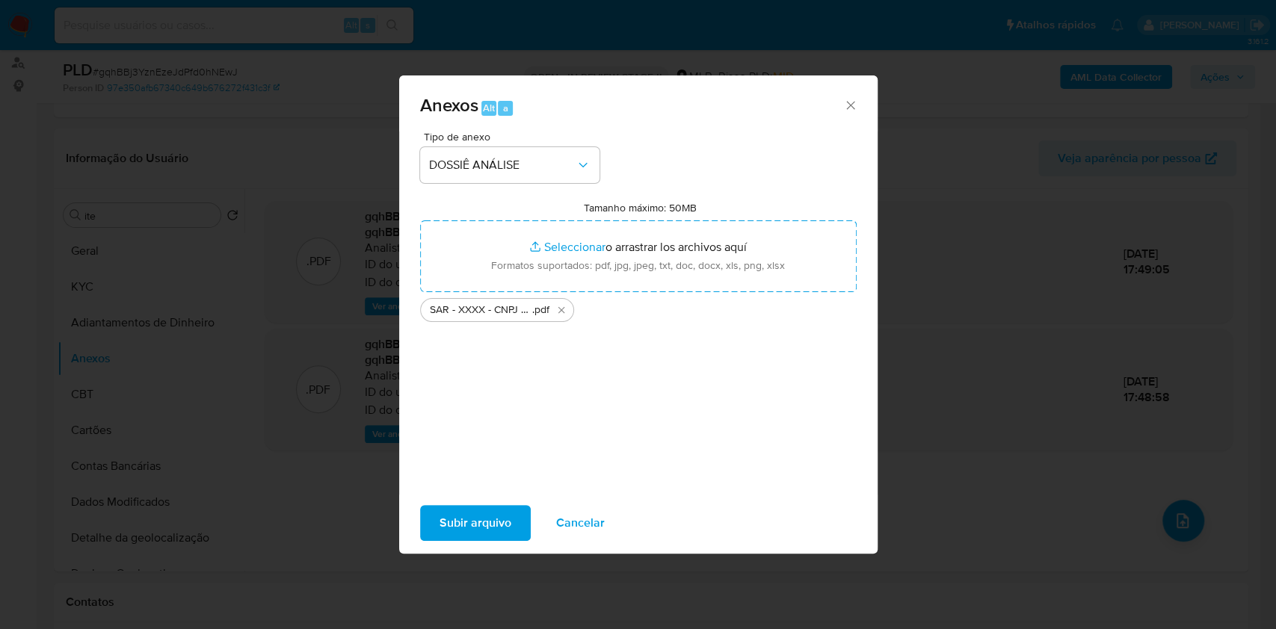
click at [485, 511] on span "Subir arquivo" at bounding box center [475, 523] width 72 height 33
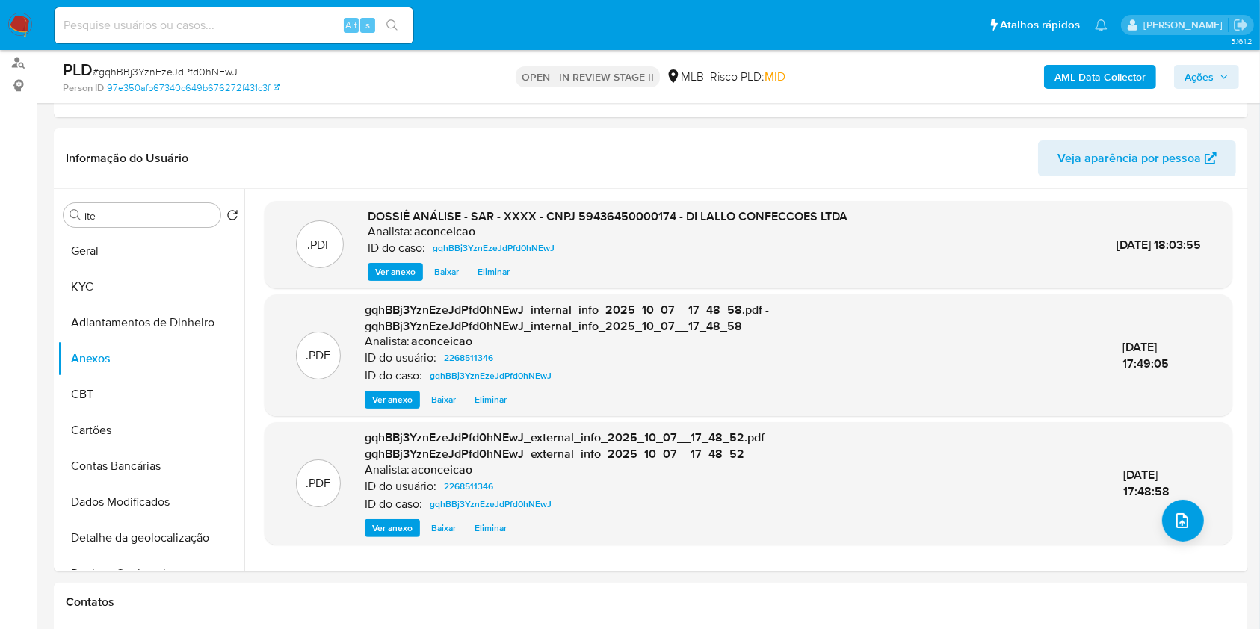
click at [1215, 71] on span "Ações" at bounding box center [1207, 77] width 44 height 21
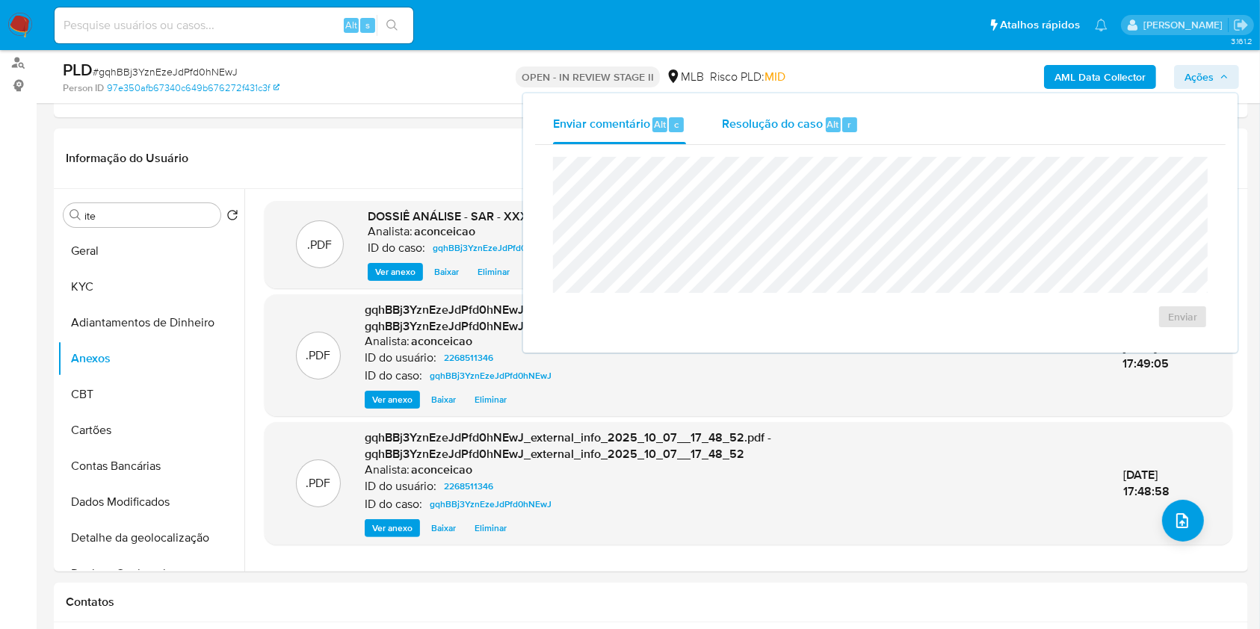
click at [740, 123] on span "Resolução do caso" at bounding box center [772, 123] width 101 height 17
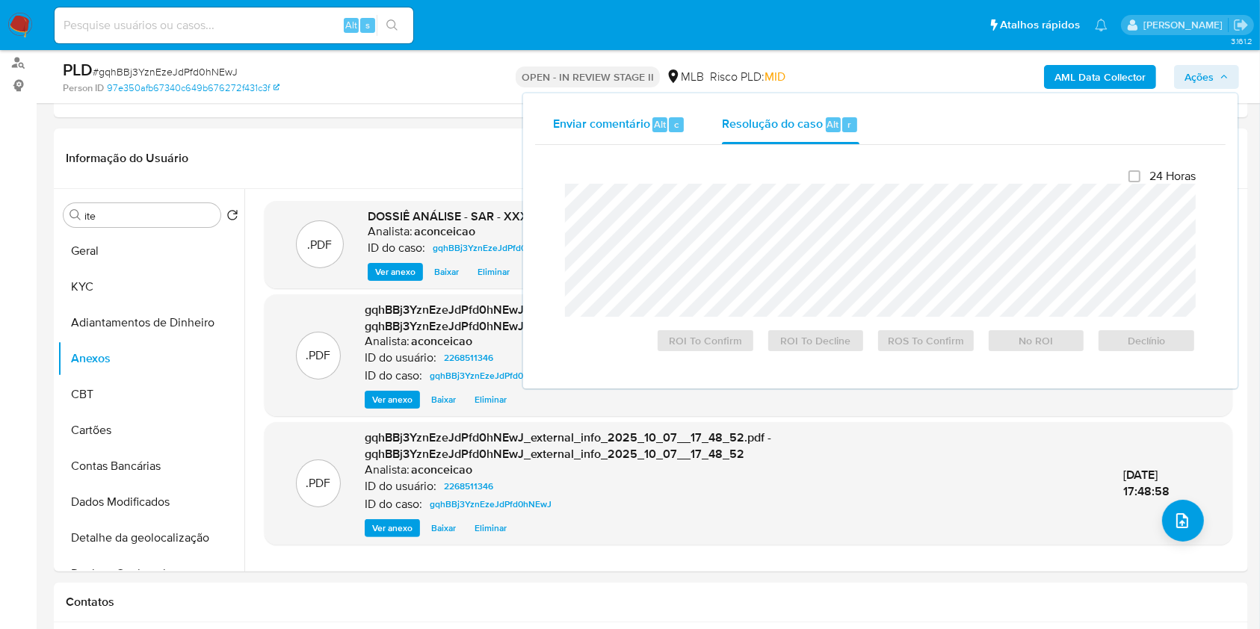
click at [645, 114] on div "Enviar comentário Alt c" at bounding box center [619, 124] width 133 height 39
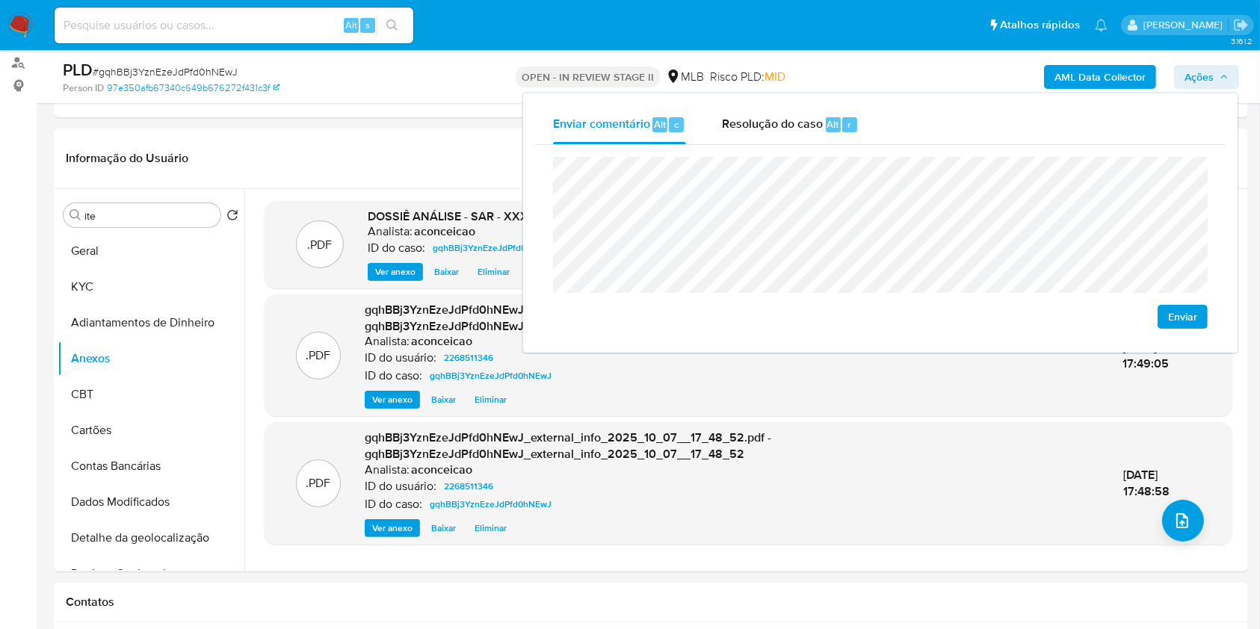
click at [0, 0] on lt-span "uplo a d" at bounding box center [0, 0] width 0 height 0
click at [0, 0] on lt-span "poss í vel" at bounding box center [0, 0] width 0 height 0
click at [0, 0] on lt-span "est á" at bounding box center [0, 0] width 0 height 0
click at [1191, 309] on span "Enviar" at bounding box center [1182, 316] width 29 height 21
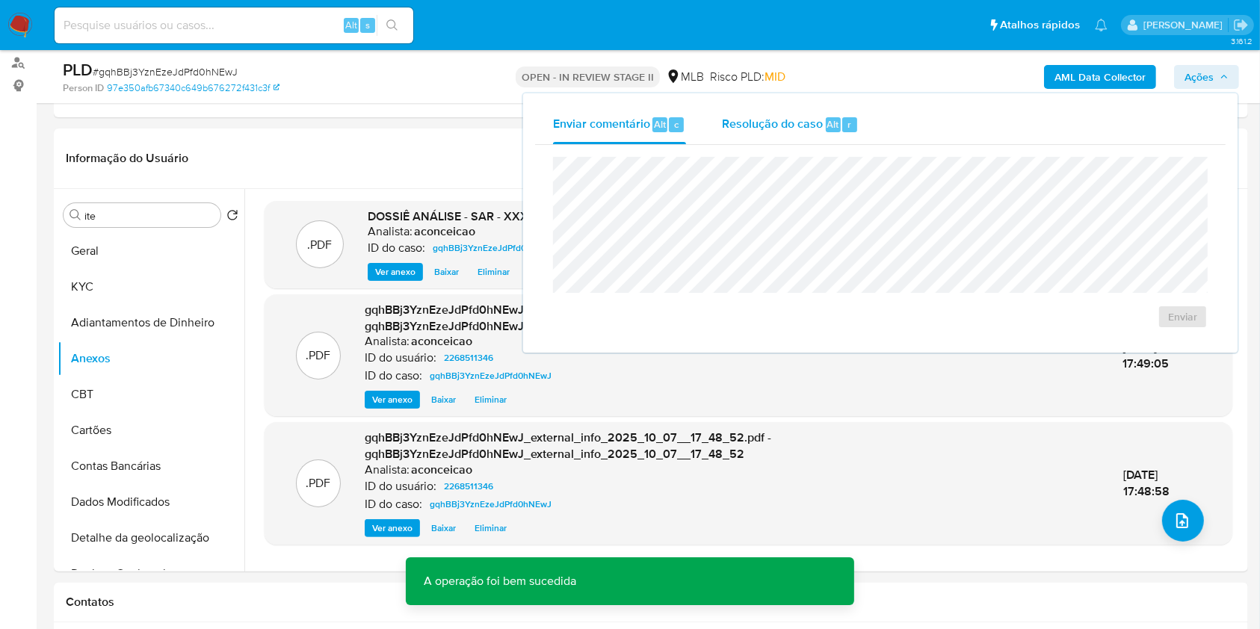
click at [809, 131] on span "Resolução do caso" at bounding box center [772, 123] width 101 height 17
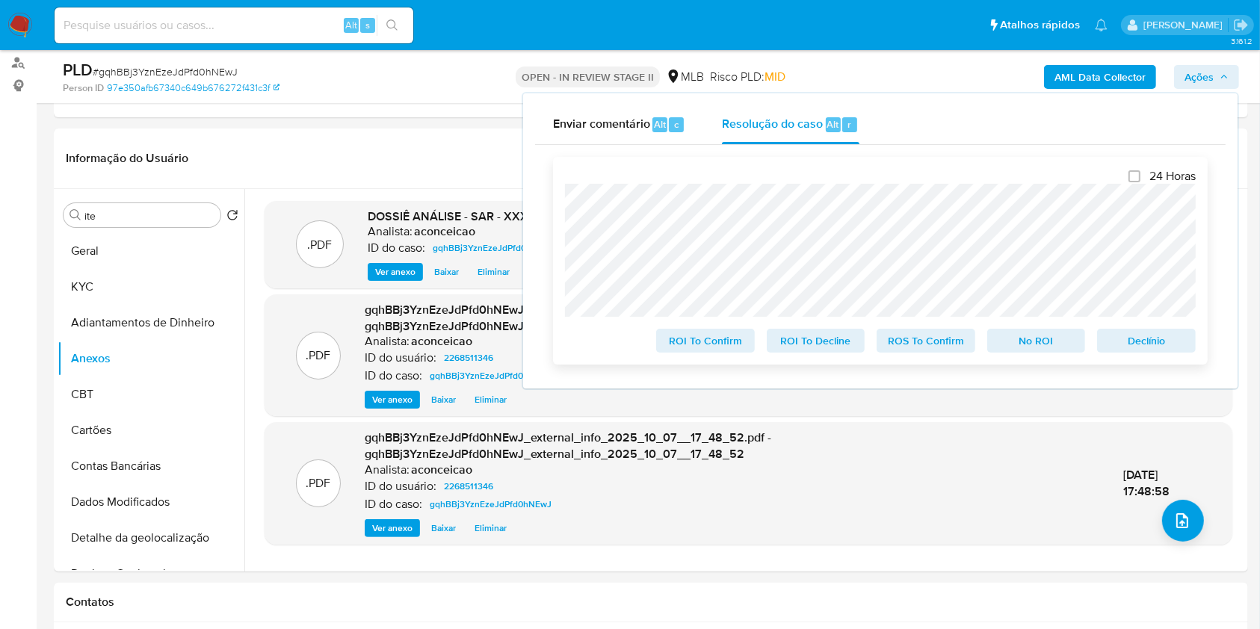
click at [916, 342] on span "ROS To Confirm" at bounding box center [926, 340] width 78 height 21
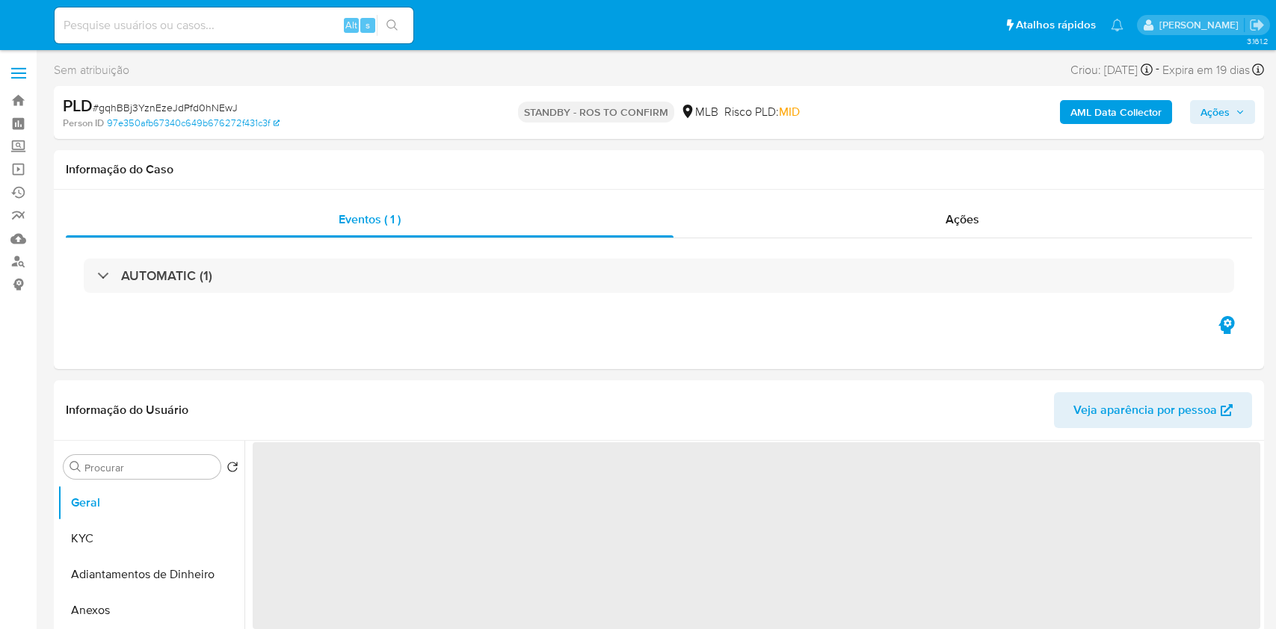
select select "10"
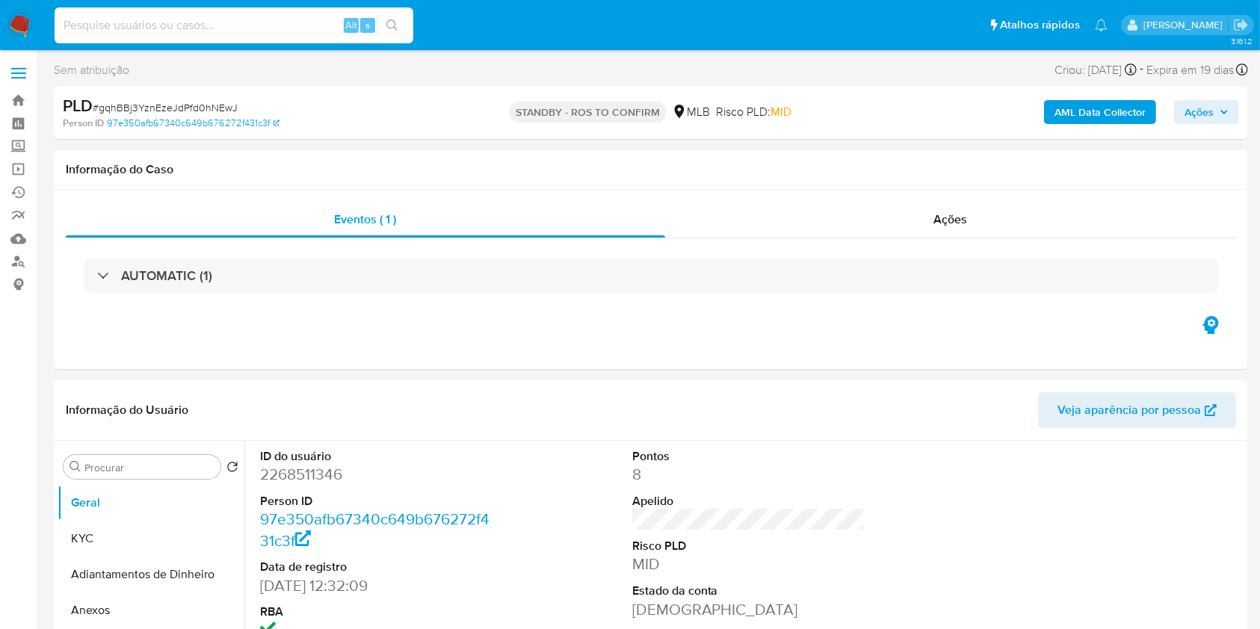
click at [240, 26] on input at bounding box center [234, 25] width 359 height 19
paste input "Cwx0OU1yJIeF21a4H5SY4aiN"
type input "Cwx0OU1yJIeF21a4H5SY4aiN"
click at [390, 27] on icon "search-icon" at bounding box center [392, 25] width 12 height 12
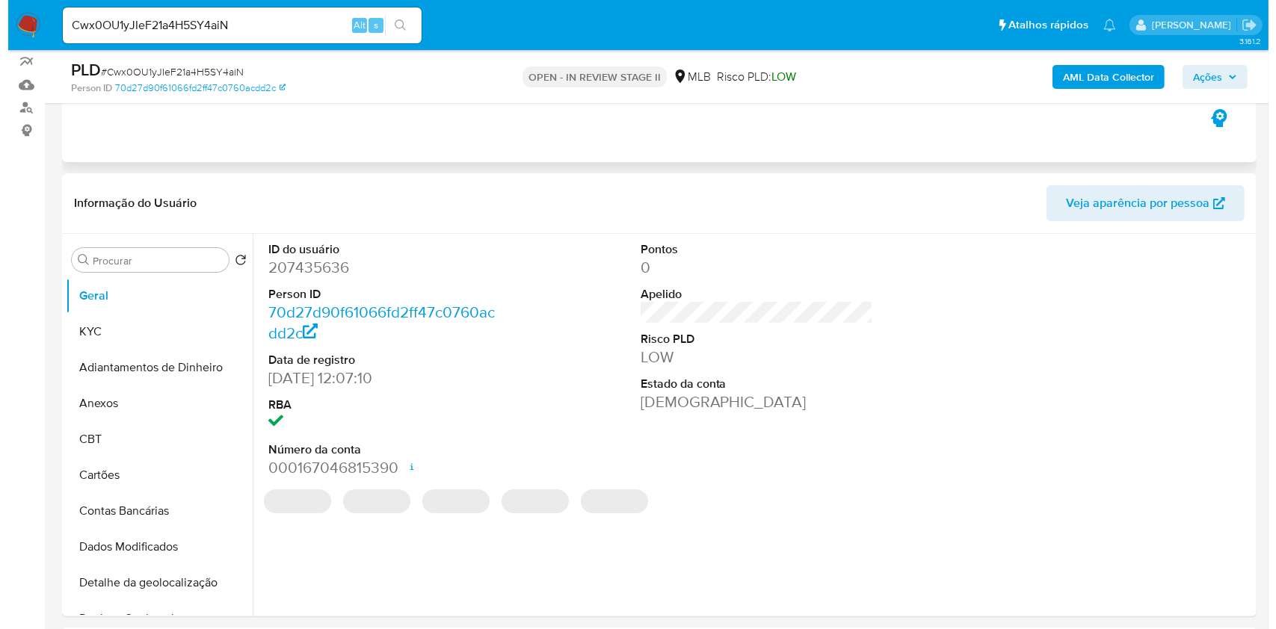
scroll to position [199, 0]
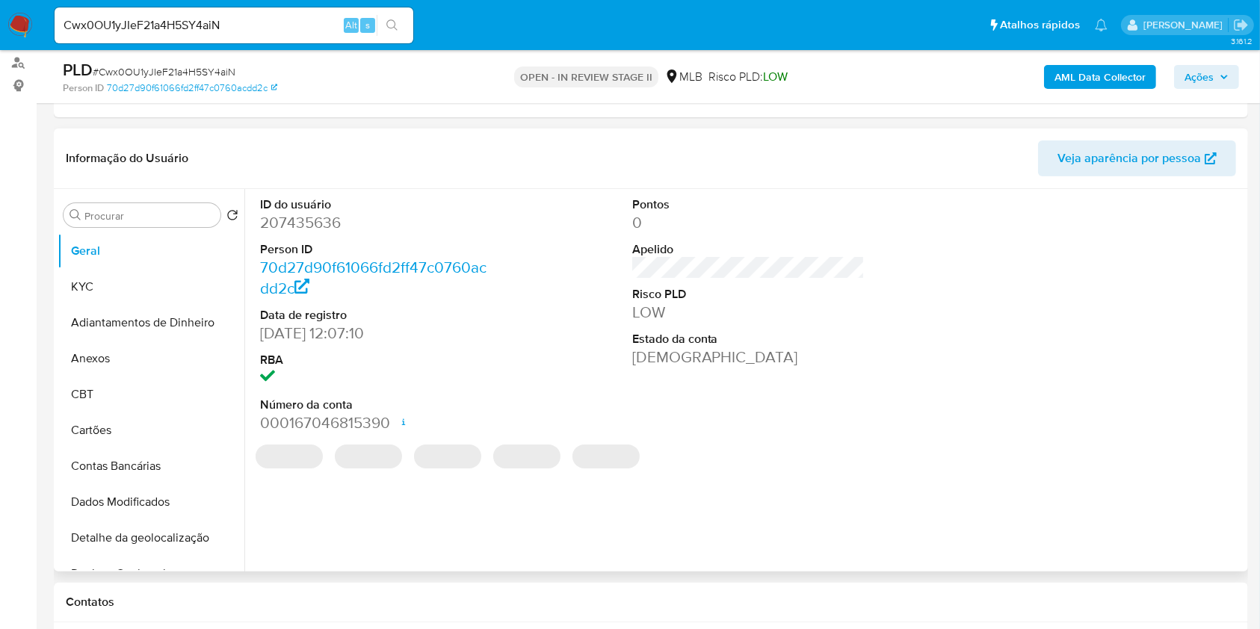
select select "10"
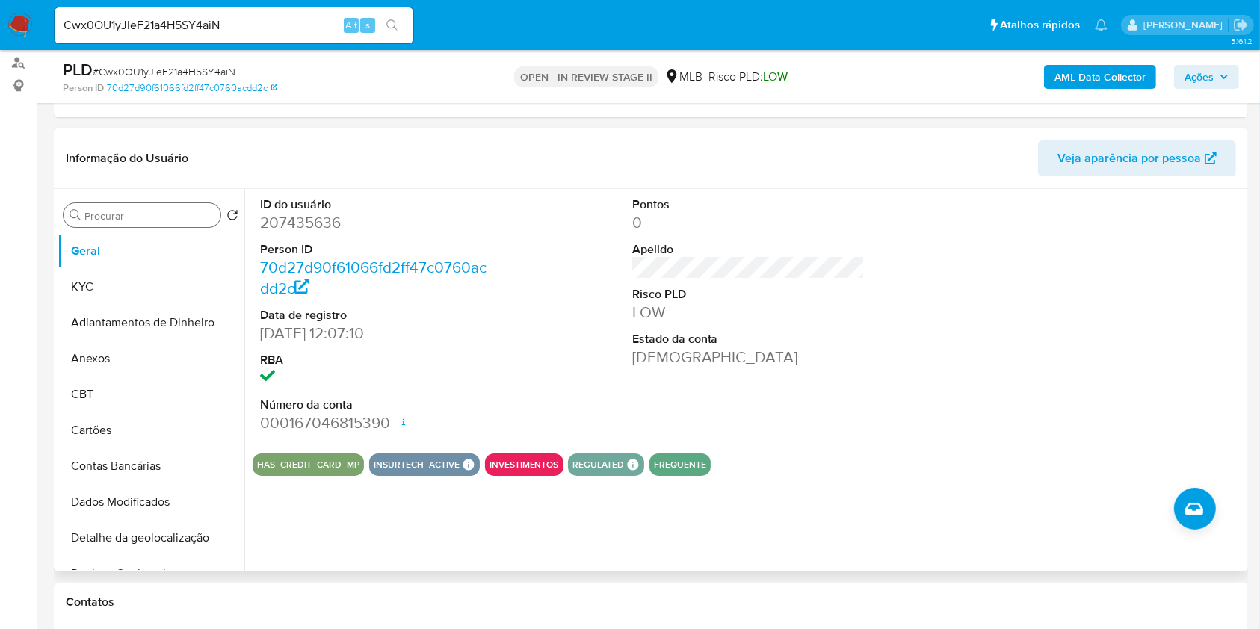
drag, startPoint x: 168, startPoint y: 209, endPoint x: 160, endPoint y: 221, distance: 14.5
click at [161, 220] on div "Procurar" at bounding box center [142, 215] width 157 height 24
click at [154, 227] on div "Procurar Retornar ao pedido padrão Geral KYC Adiantamentos de Dinheiro Anexos C…" at bounding box center [151, 381] width 187 height 380
click at [148, 223] on div "Procurar Retornar ao pedido padrão Geral KYC Adiantamentos de Dinheiro Anexos C…" at bounding box center [151, 381] width 187 height 380
click at [145, 219] on input "Procurar" at bounding box center [149, 215] width 130 height 13
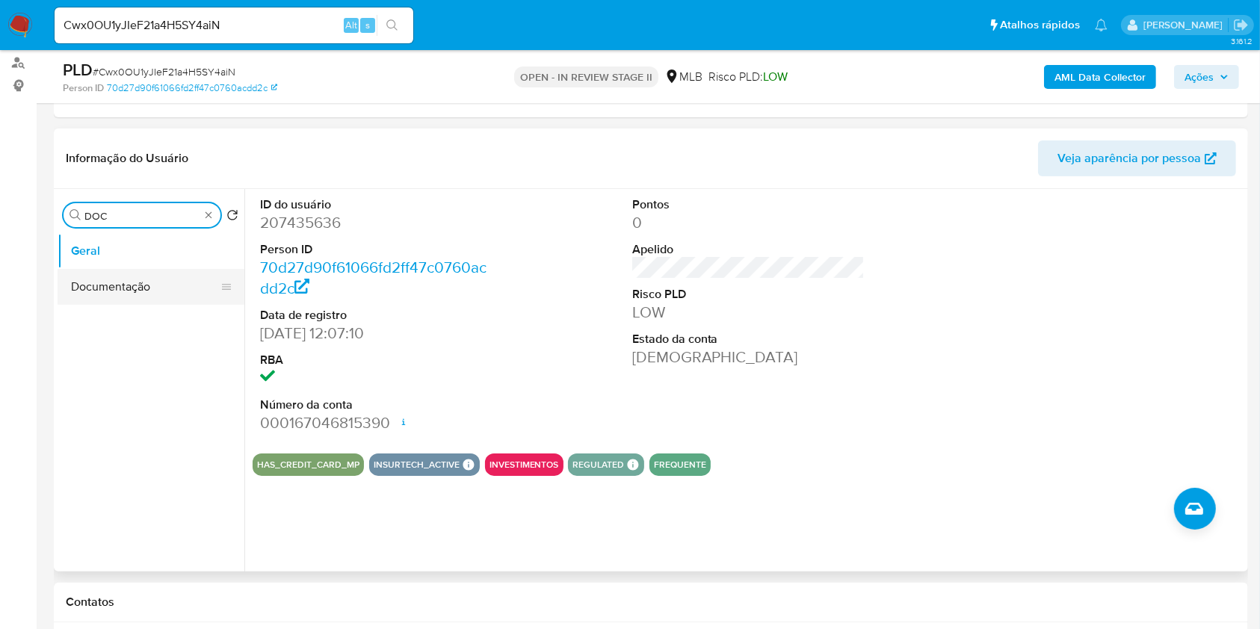
type input "DOC"
click at [144, 282] on button "Documentação" at bounding box center [145, 287] width 175 height 36
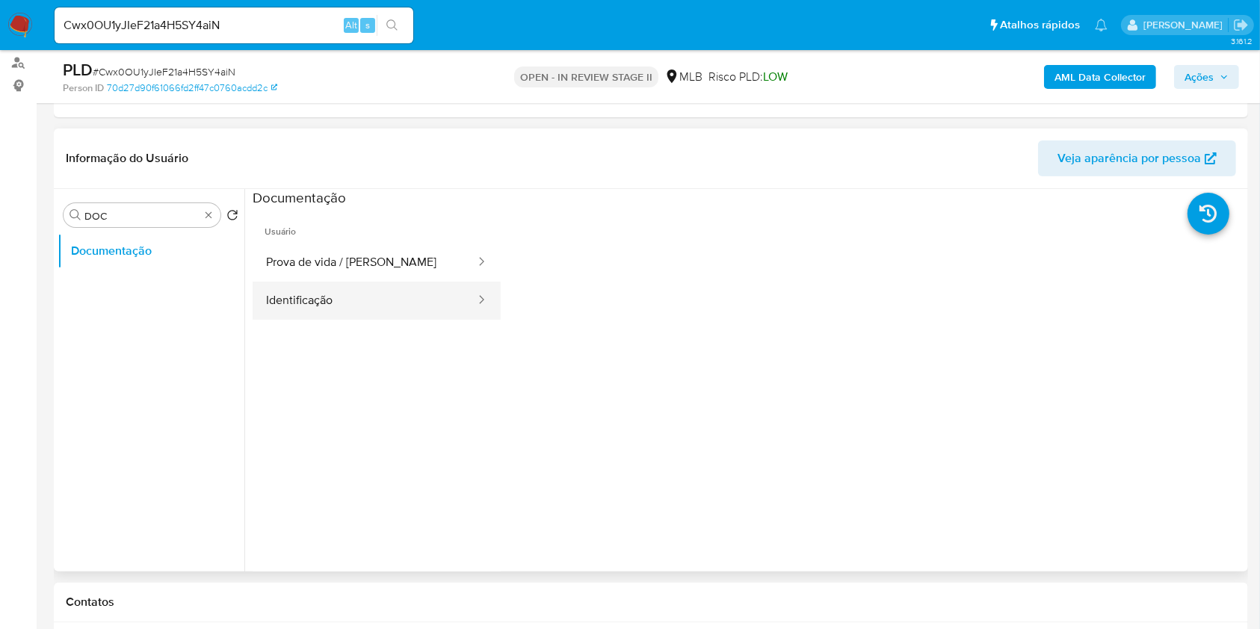
click at [322, 293] on button "Identificação" at bounding box center [365, 301] width 224 height 38
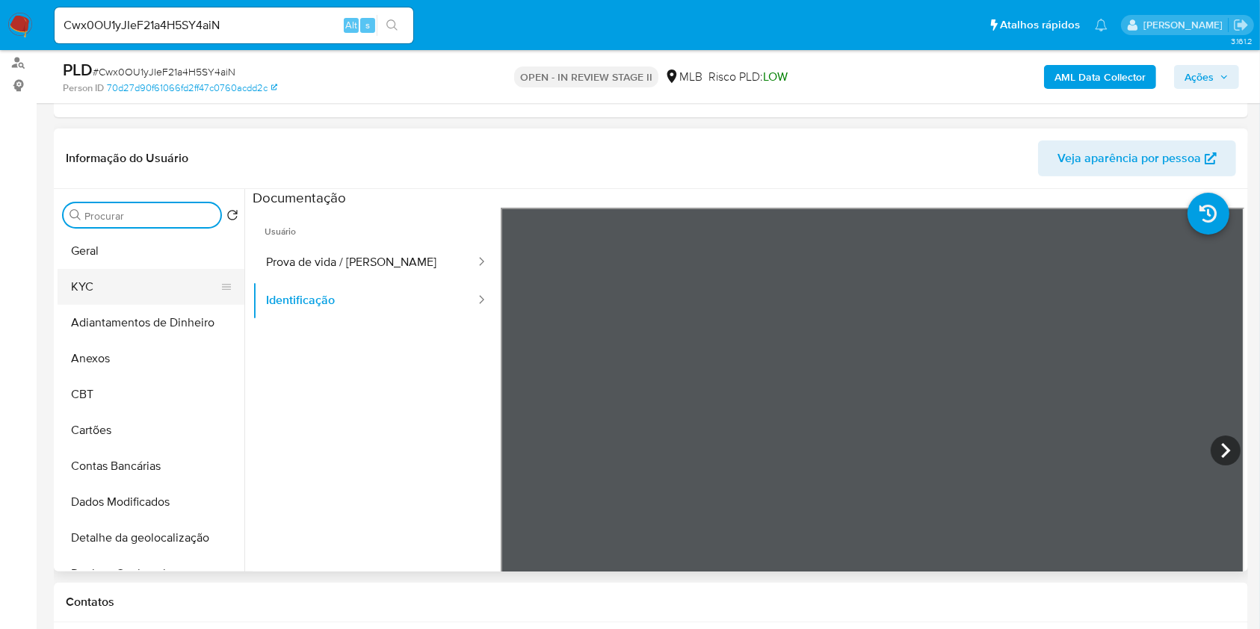
click at [156, 284] on button "KYC" at bounding box center [145, 287] width 175 height 36
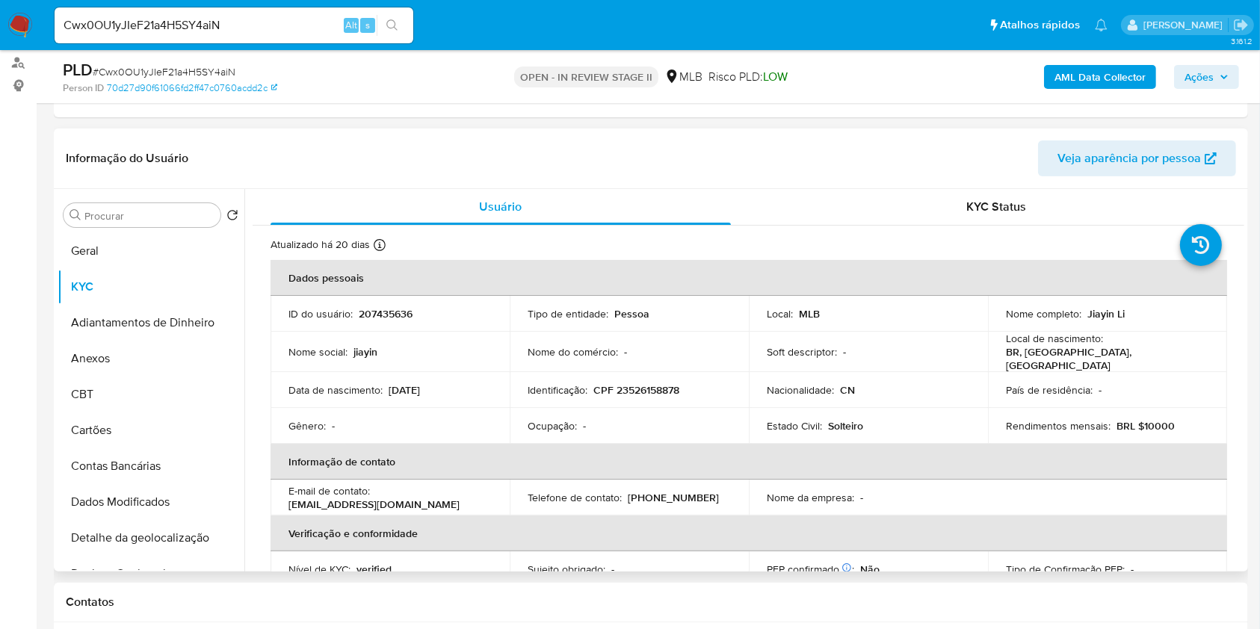
click at [639, 383] on p "CPF 23526158878" at bounding box center [636, 389] width 86 height 13
copy p "23526158878"
click at [161, 221] on input "Procurar" at bounding box center [149, 215] width 130 height 13
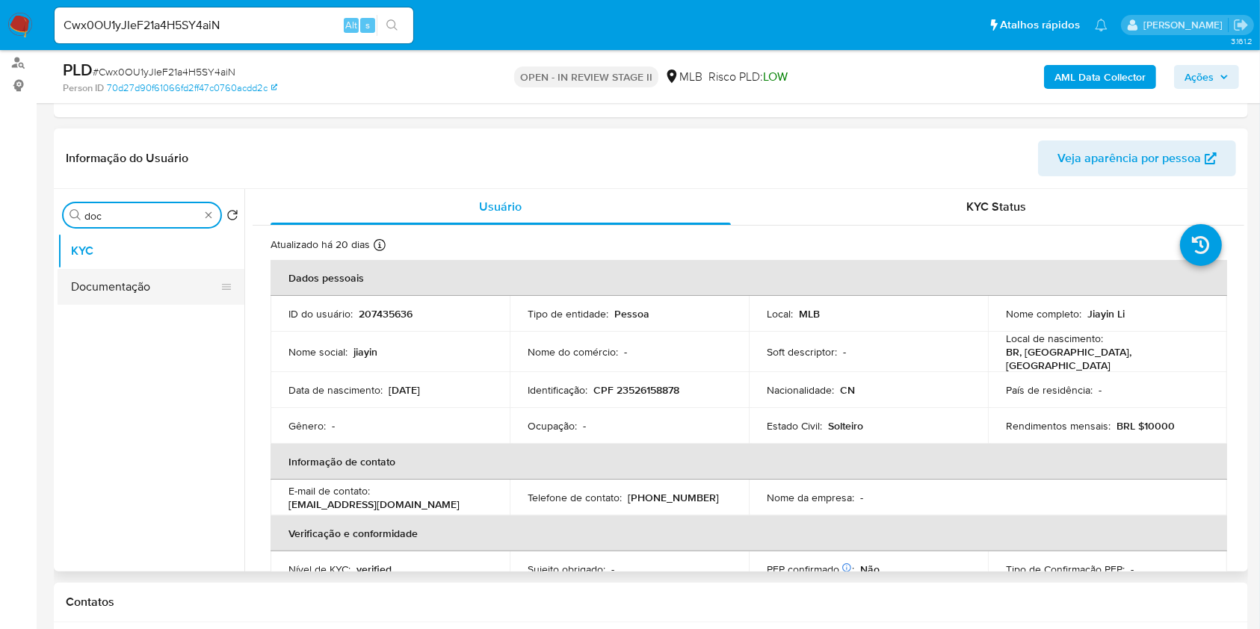
type input "doc"
click at [143, 272] on button "Documentação" at bounding box center [145, 287] width 175 height 36
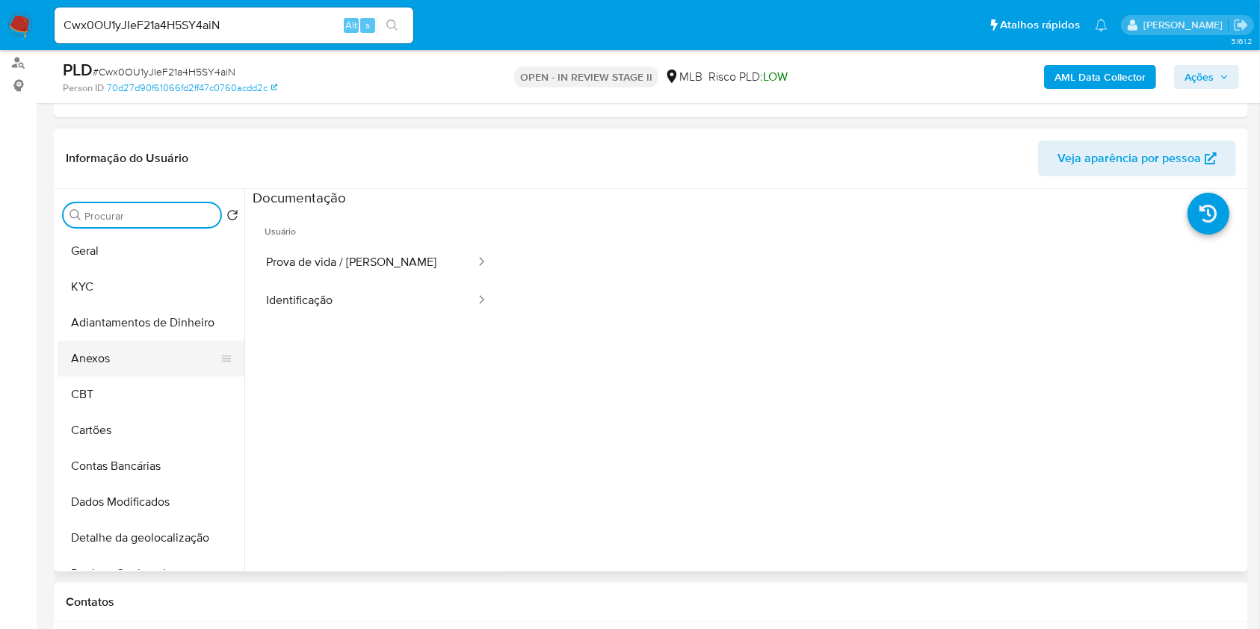
click at [132, 368] on button "Anexos" at bounding box center [145, 359] width 175 height 36
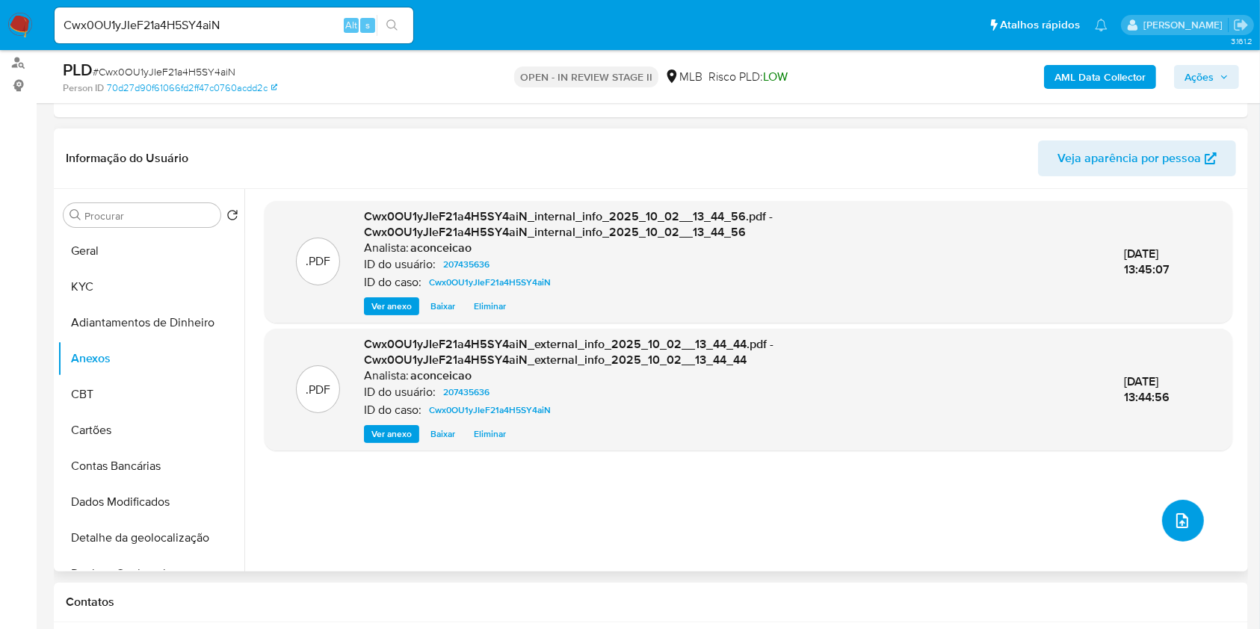
click at [1176, 514] on icon "upload-file" at bounding box center [1182, 521] width 18 height 18
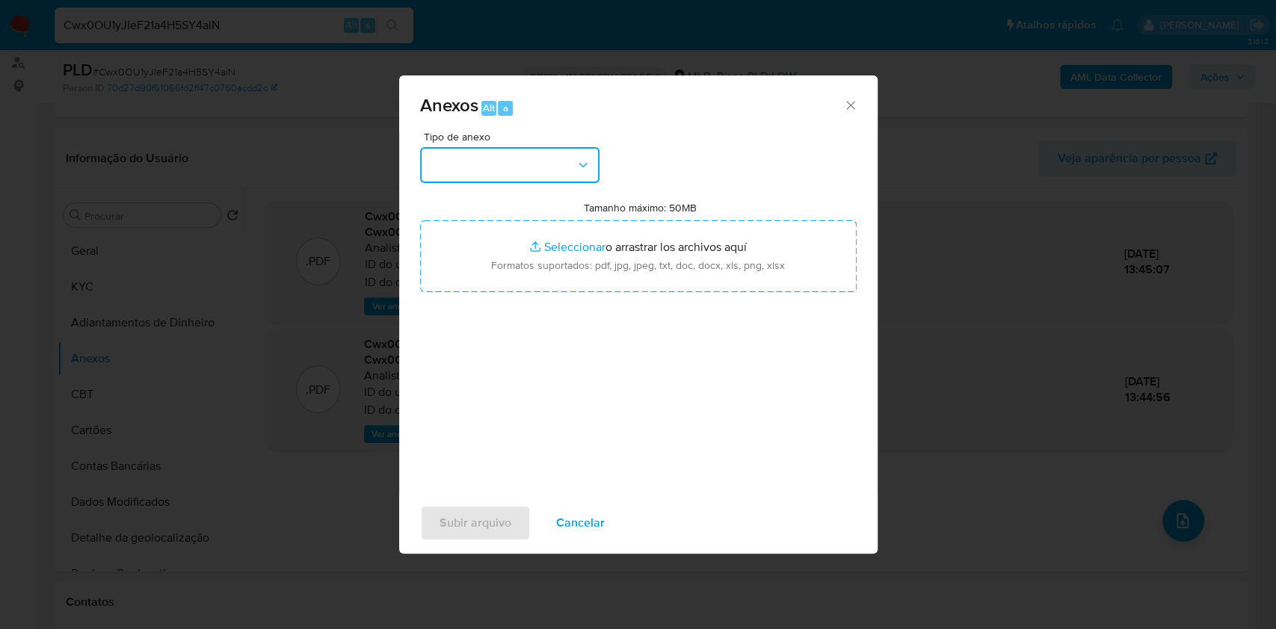
click at [539, 164] on button "button" at bounding box center [509, 165] width 179 height 36
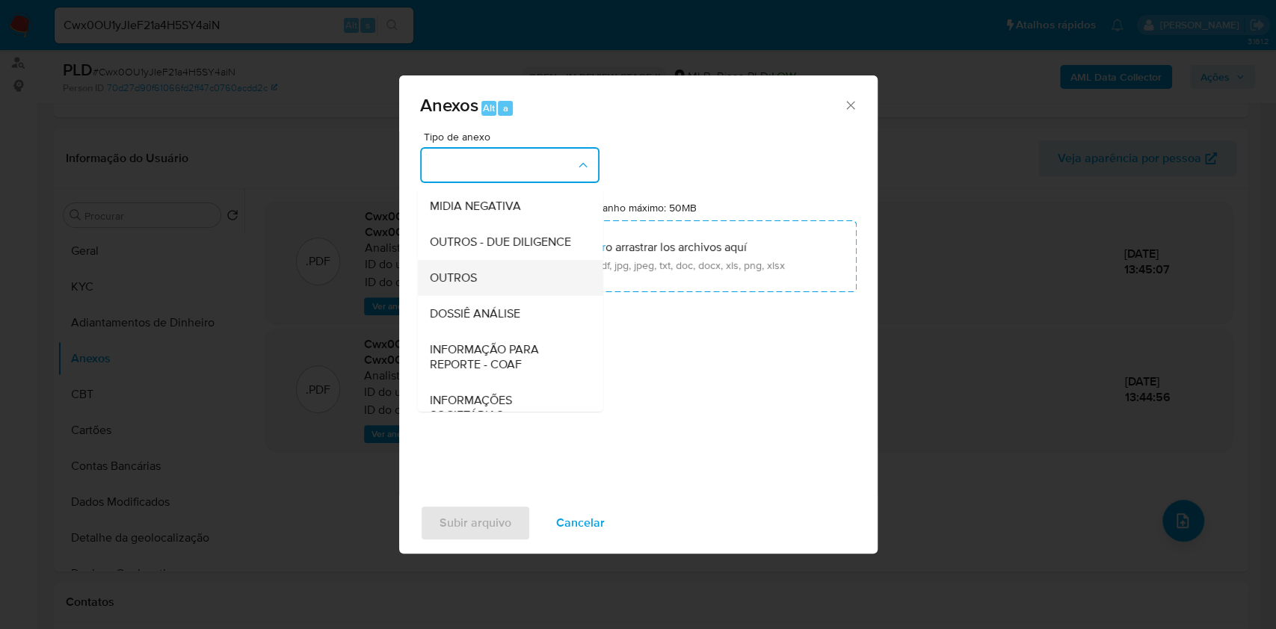
scroll to position [229, 0]
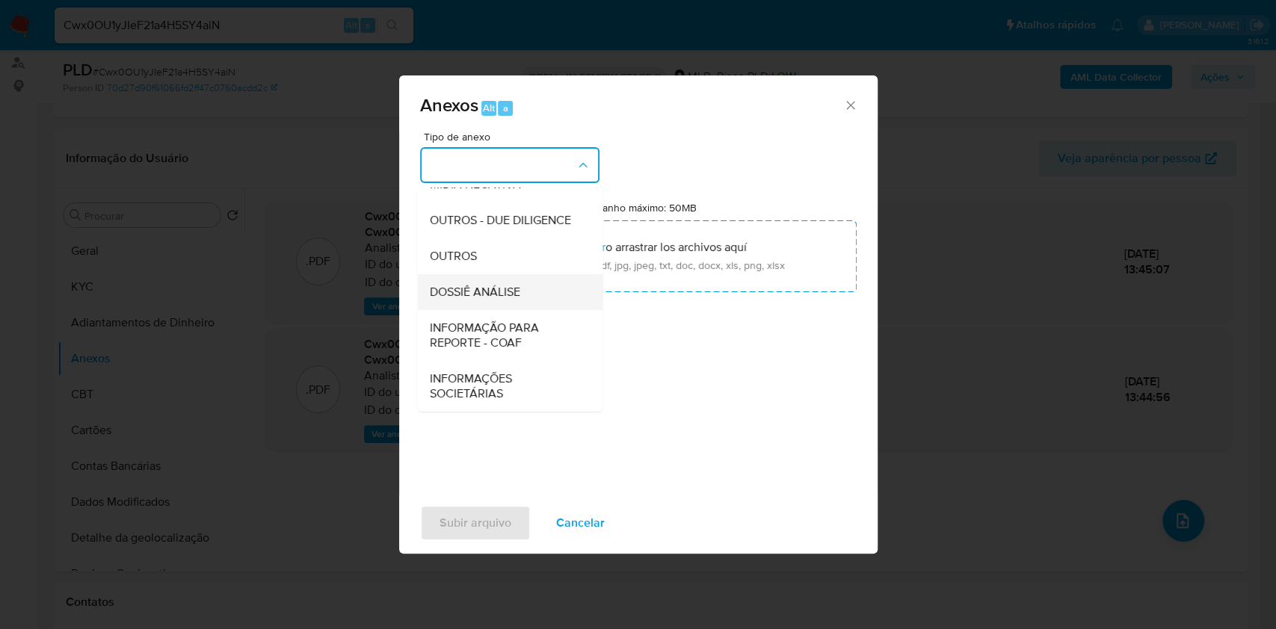
click at [519, 291] on span "DOSSIÊ ANÁLISE" at bounding box center [474, 292] width 90 height 15
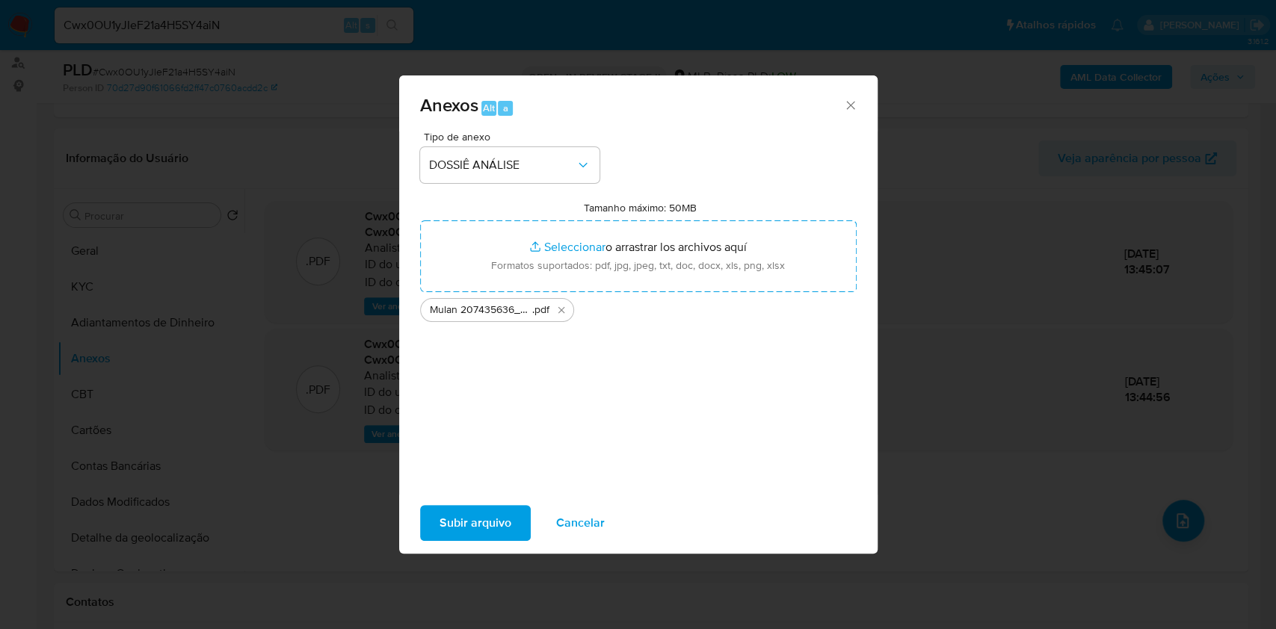
click at [469, 517] on span "Subir arquivo" at bounding box center [475, 523] width 72 height 33
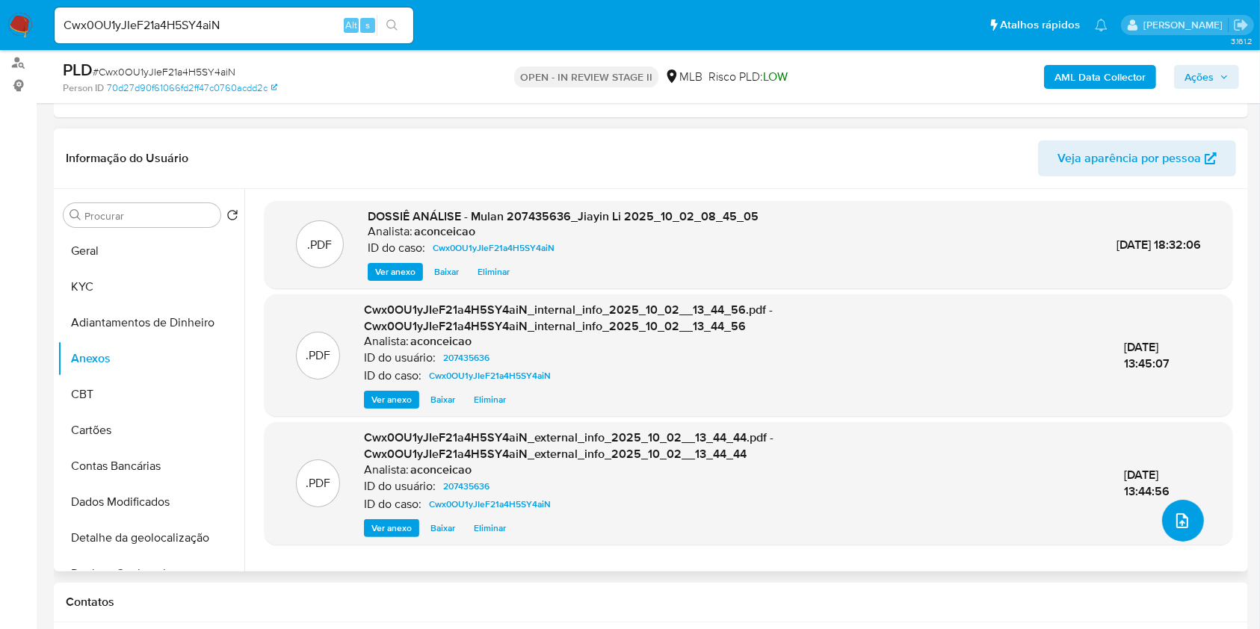
click at [1187, 531] on button "upload-file" at bounding box center [1183, 521] width 42 height 42
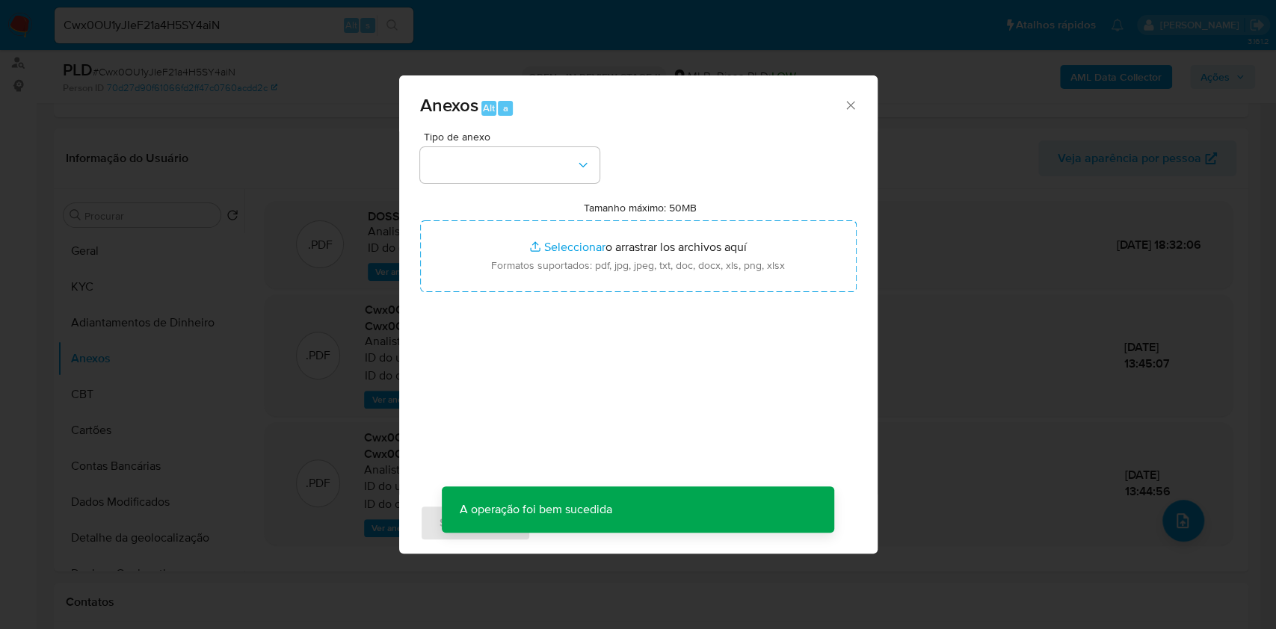
click at [544, 138] on span "Tipo de anexo" at bounding box center [513, 137] width 179 height 10
click at [543, 170] on button "button" at bounding box center [509, 165] width 179 height 36
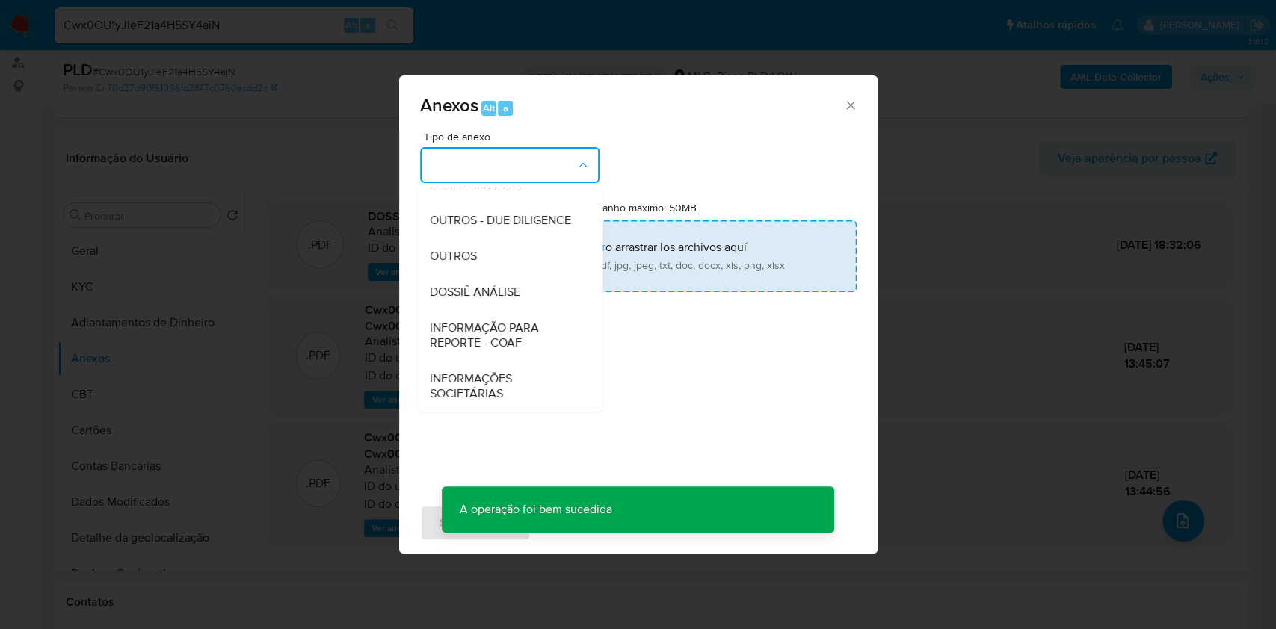
drag, startPoint x: 507, startPoint y: 288, endPoint x: 559, endPoint y: 272, distance: 54.1
click at [508, 288] on span "DOSSIÊ ANÁLISE" at bounding box center [474, 292] width 90 height 15
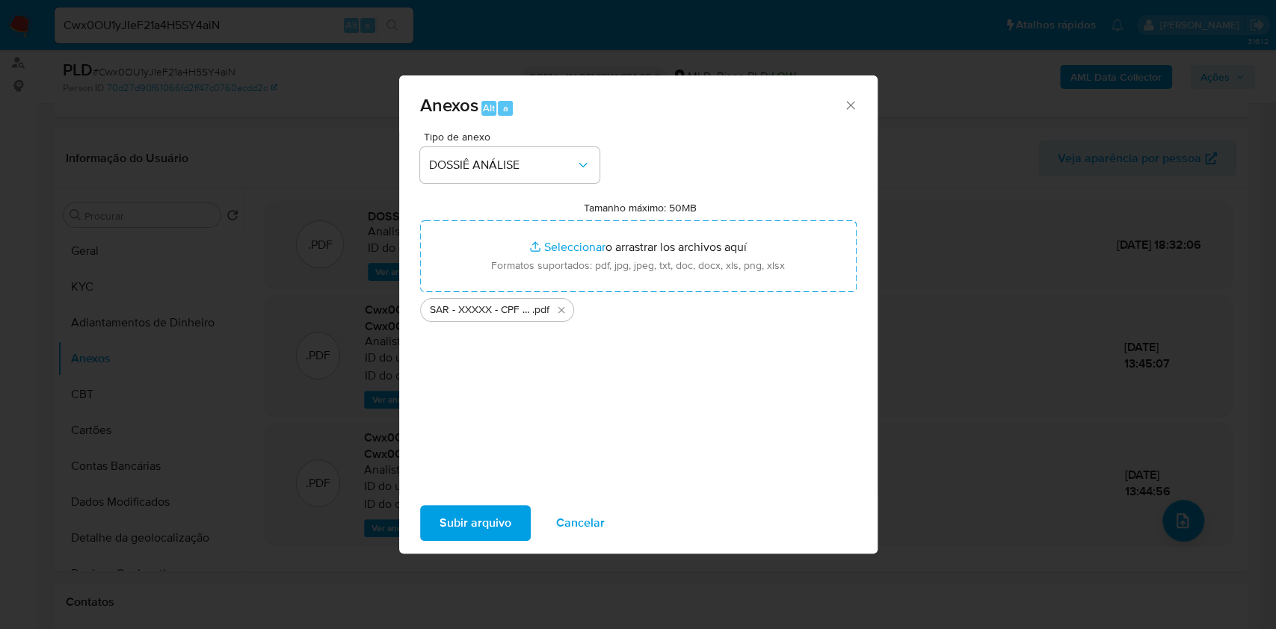
click at [476, 515] on span "Subir arquivo" at bounding box center [475, 523] width 72 height 33
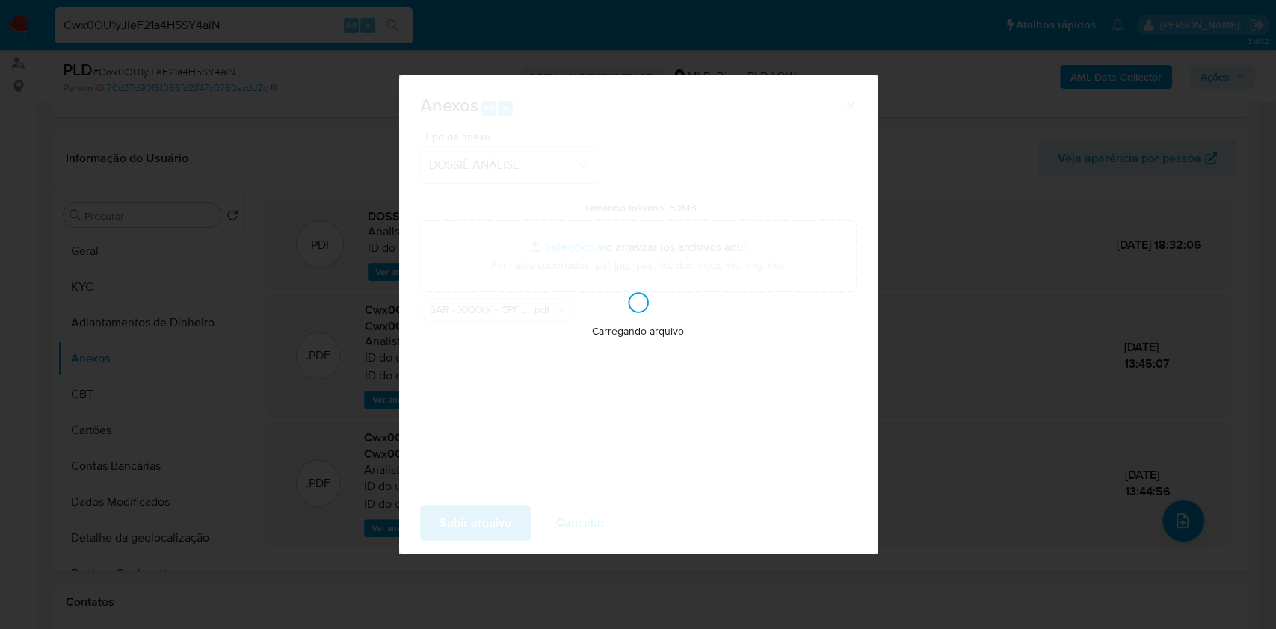
click at [1031, 319] on div "Anexos Alt a Tipo de anexo DOSSIÊ ANÁLISE Tamanho máximo: 50MB Seleccionar arch…" at bounding box center [638, 314] width 1276 height 629
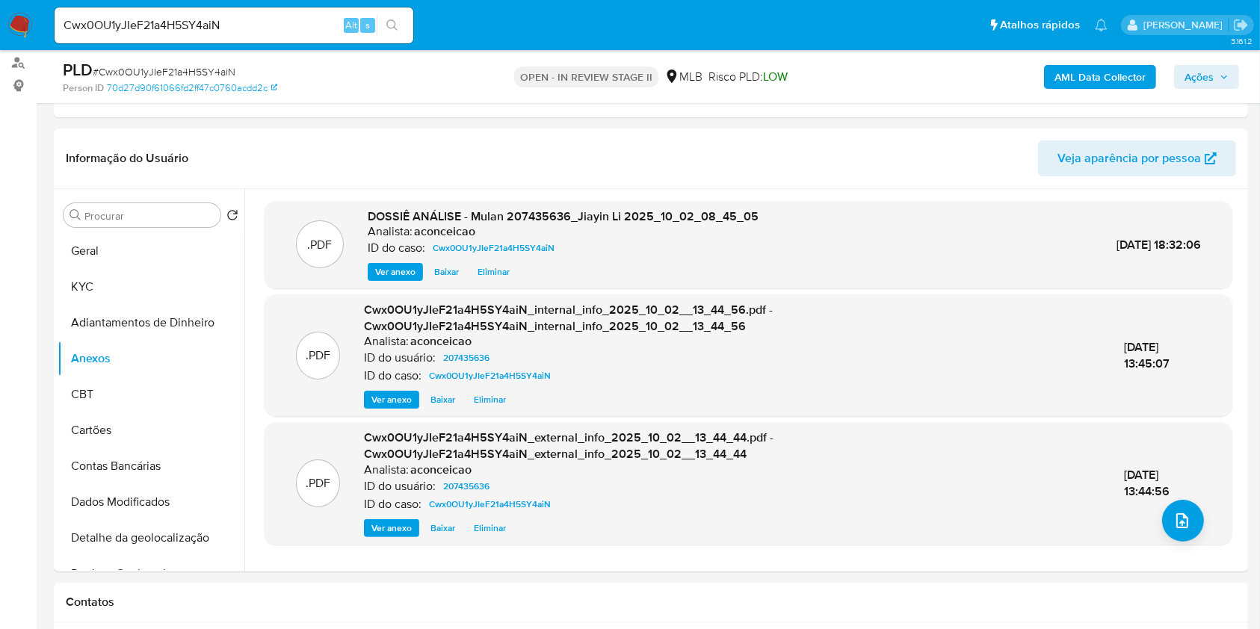
click at [1191, 81] on span "Ações" at bounding box center [1199, 77] width 29 height 24
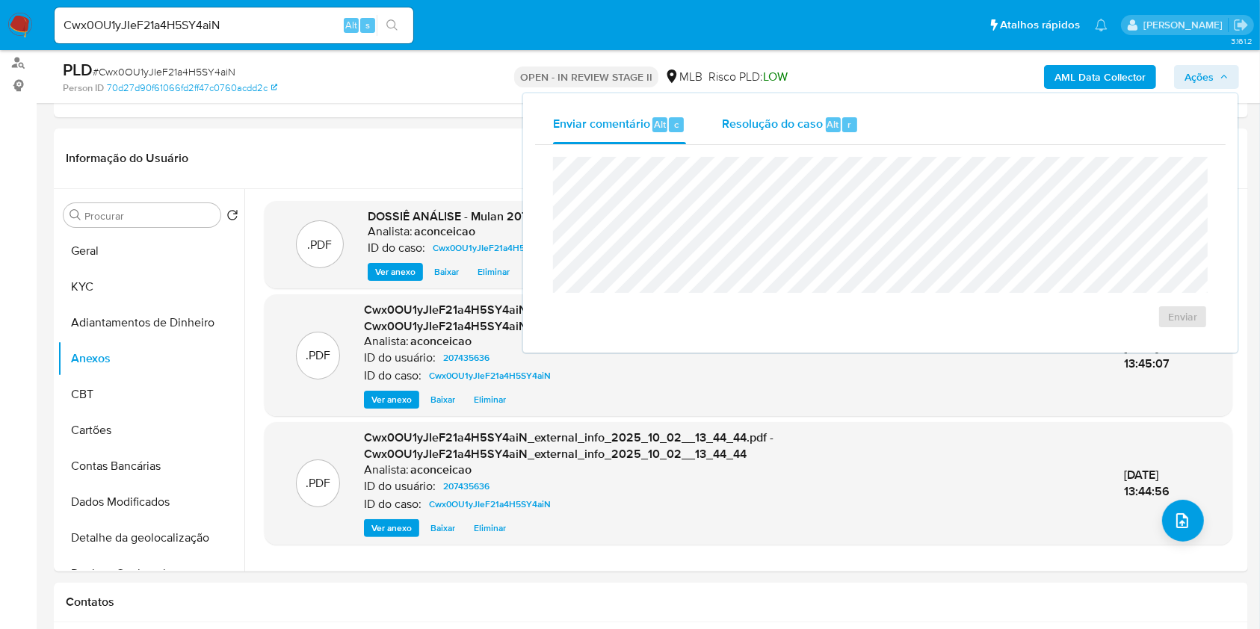
click at [857, 130] on div "Resolução do caso Alt r" at bounding box center [790, 124] width 137 height 39
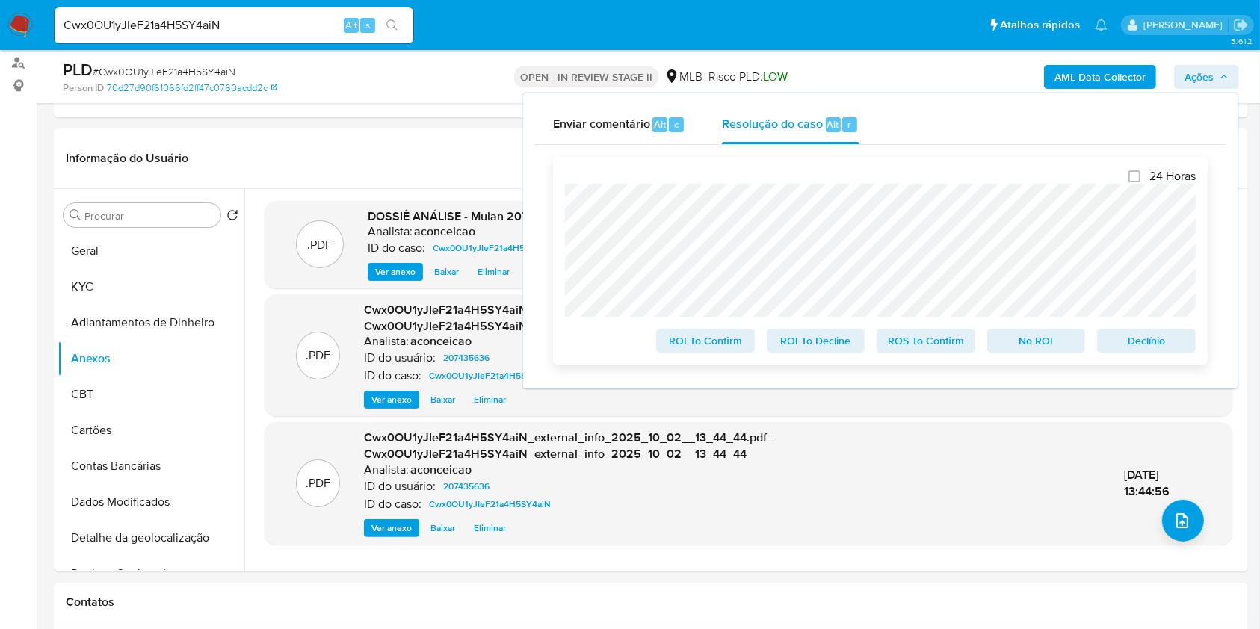
click at [918, 345] on span "ROS To Confirm" at bounding box center [926, 340] width 78 height 21
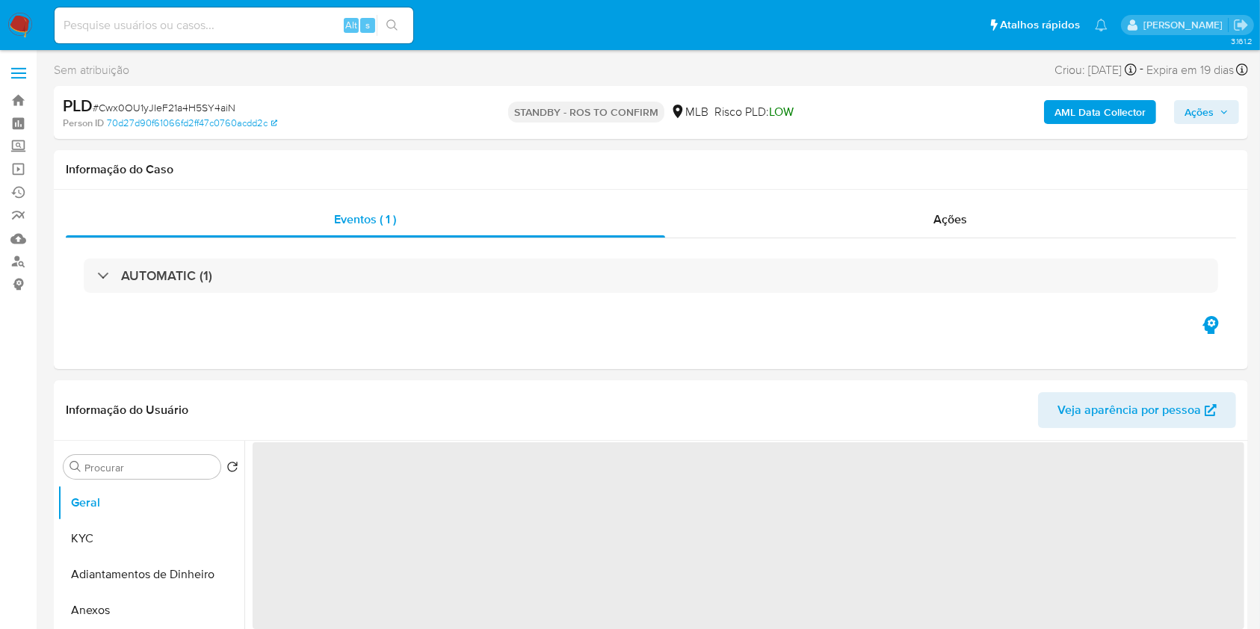
select select "10"
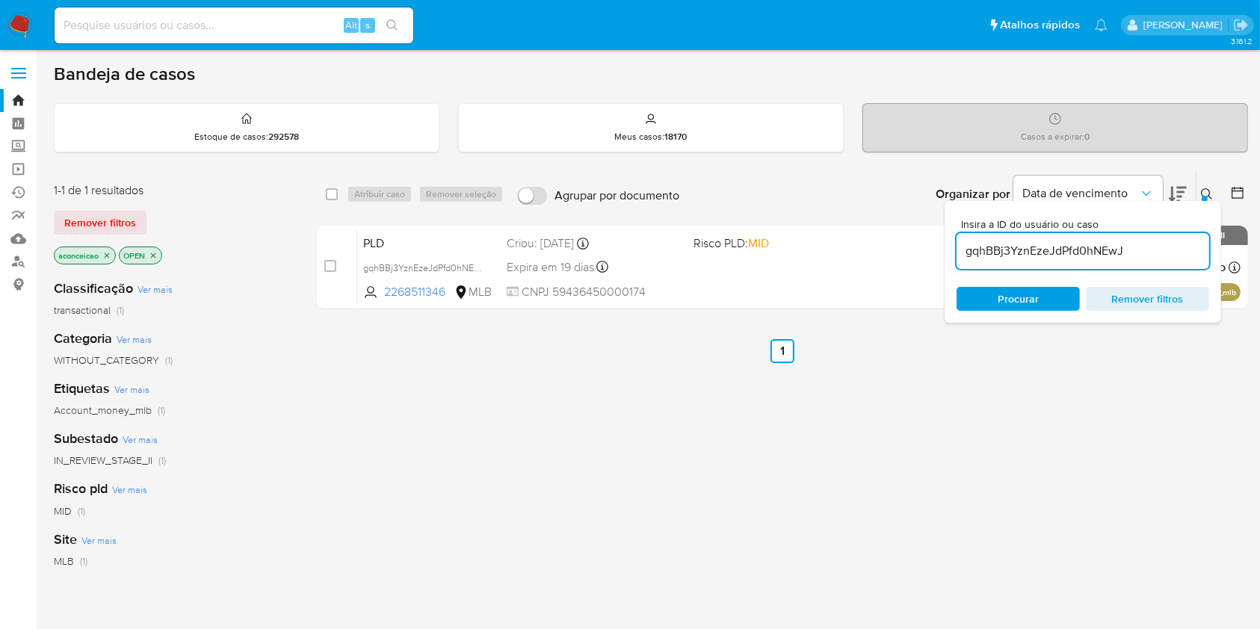
click at [1010, 241] on input "gqhBBj3YznEzeJdPfd0hNEwJ" at bounding box center [1083, 250] width 253 height 19
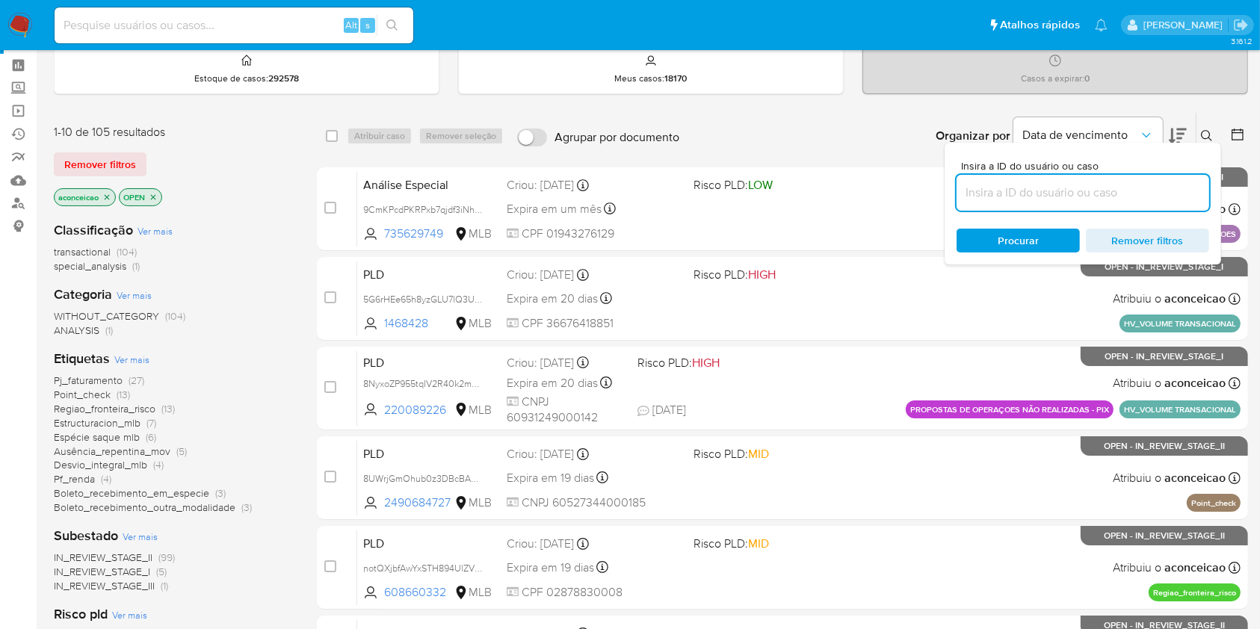
scroll to position [99, 0]
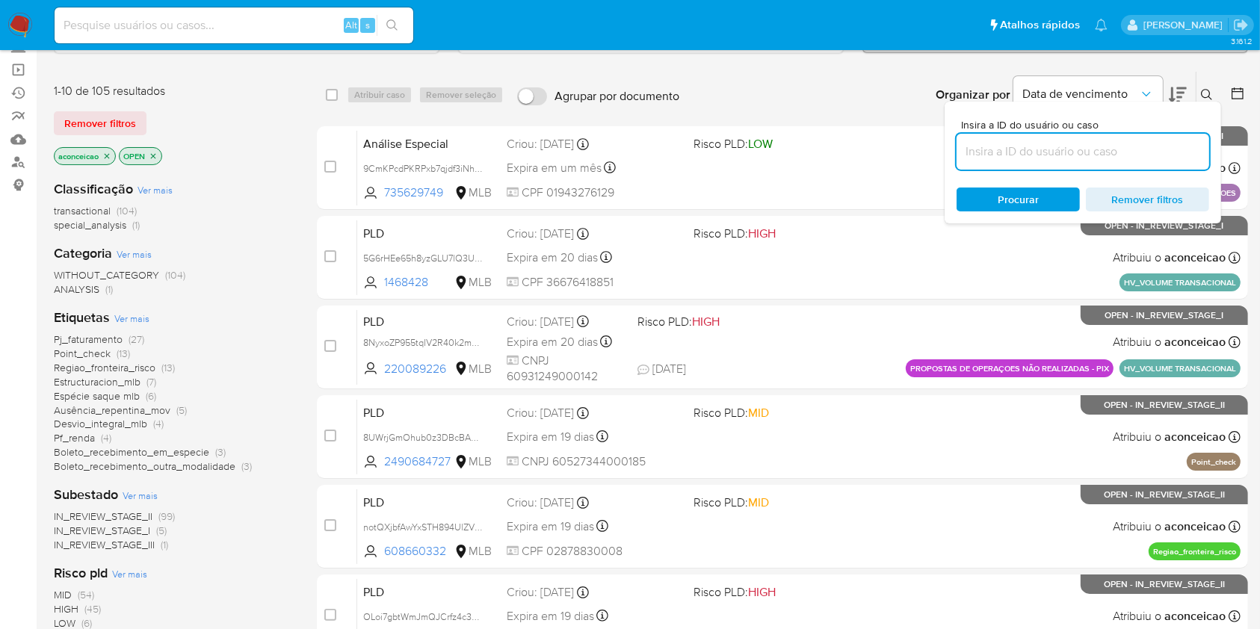
click at [90, 436] on span "Pf_renda" at bounding box center [74, 438] width 41 height 15
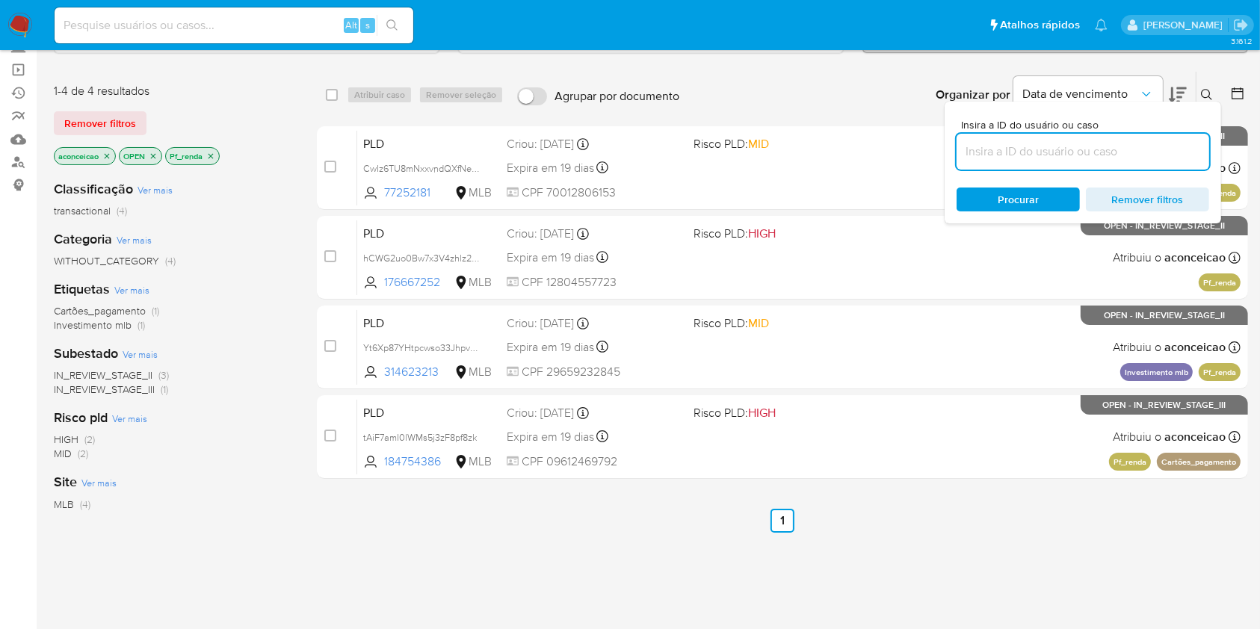
click at [1203, 99] on div "Insira a ID do usuário ou caso Procurar Remover filtros" at bounding box center [1208, 95] width 25 height 46
click at [1202, 95] on icon at bounding box center [1206, 94] width 11 height 11
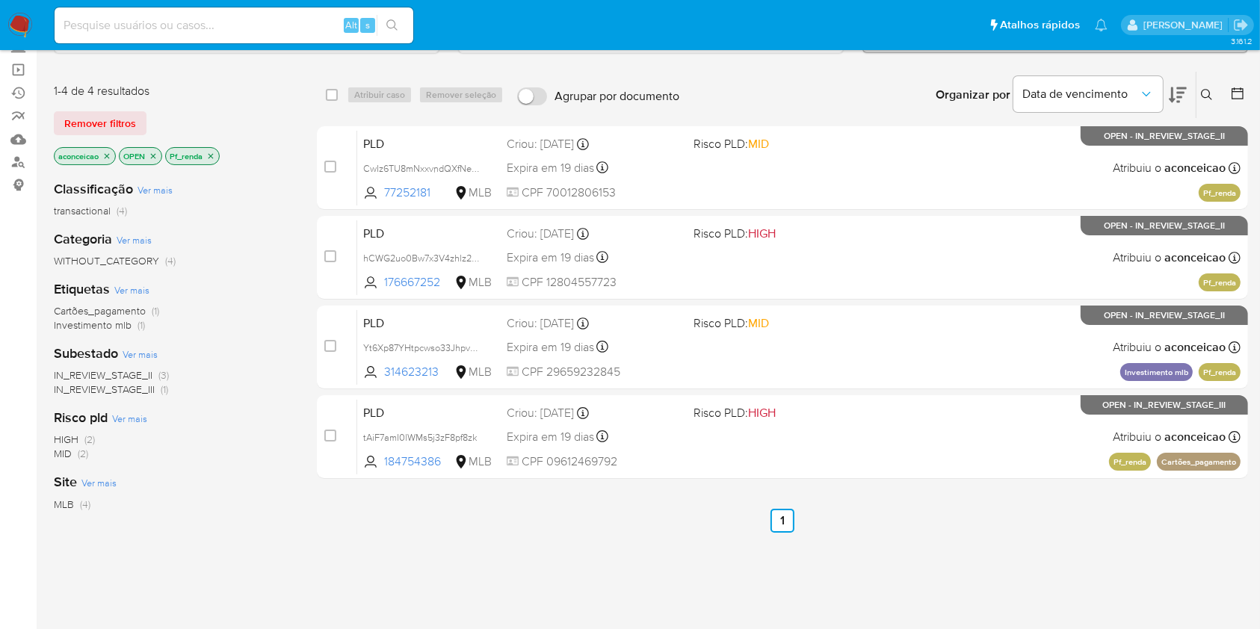
click at [1003, 211] on div "case-item-checkbox Incapaz de atribuir o caso PLD CwIz6TU8mNxxvndQXfNeXwVr 7725…" at bounding box center [782, 302] width 931 height 353
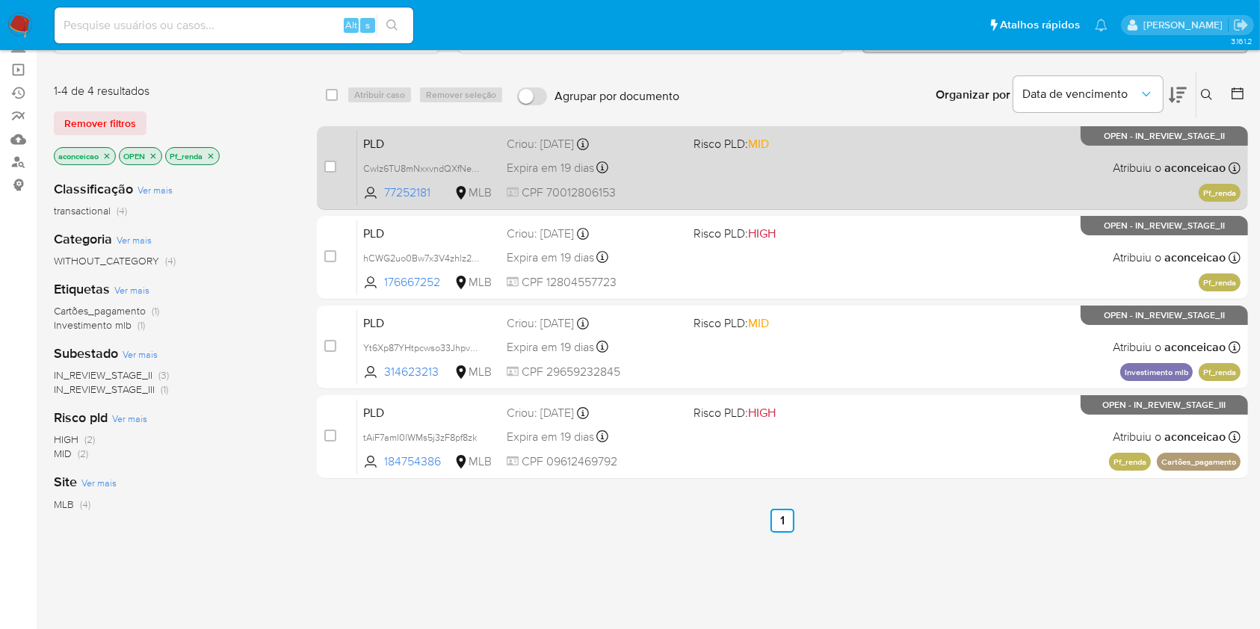
click at [975, 193] on div "PLD CwIz6TU8mNxxvndQXfNeXwVr 77252181 MLB Risco PLD: MID Criou: [DATE] Criou: […" at bounding box center [798, 167] width 883 height 75
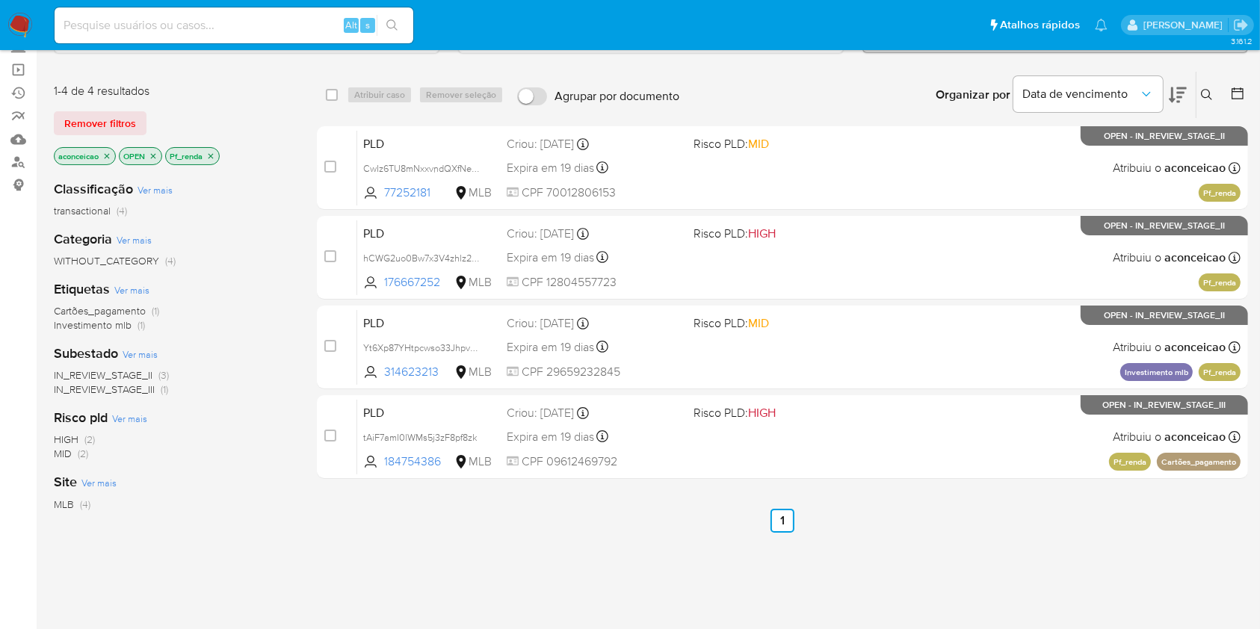
click at [215, 155] on icon "close-filter" at bounding box center [210, 156] width 9 height 9
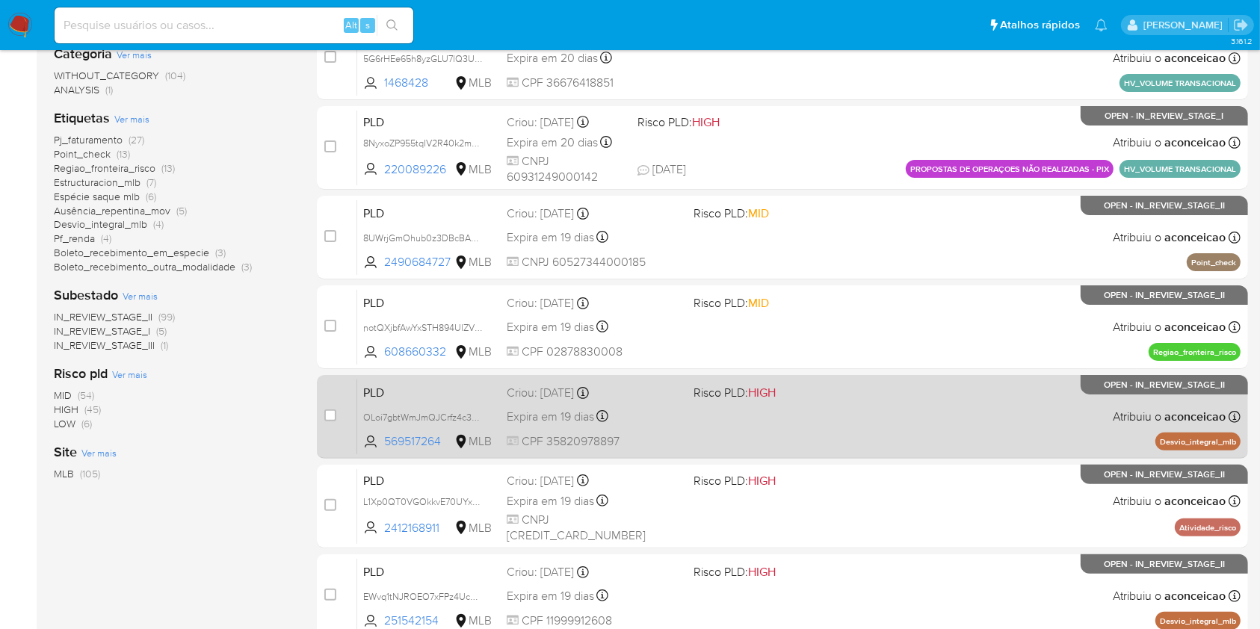
scroll to position [498, 0]
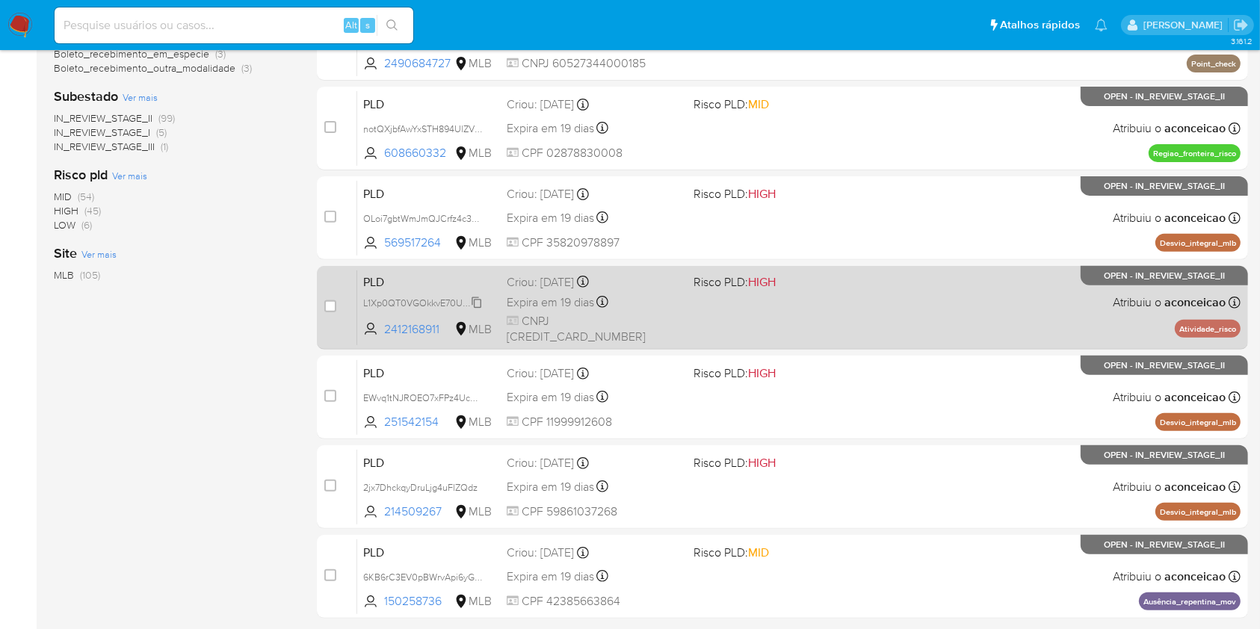
click at [475, 306] on span "L1Xp0QT0VGOkkvE70UYxknoK" at bounding box center [428, 302] width 130 height 16
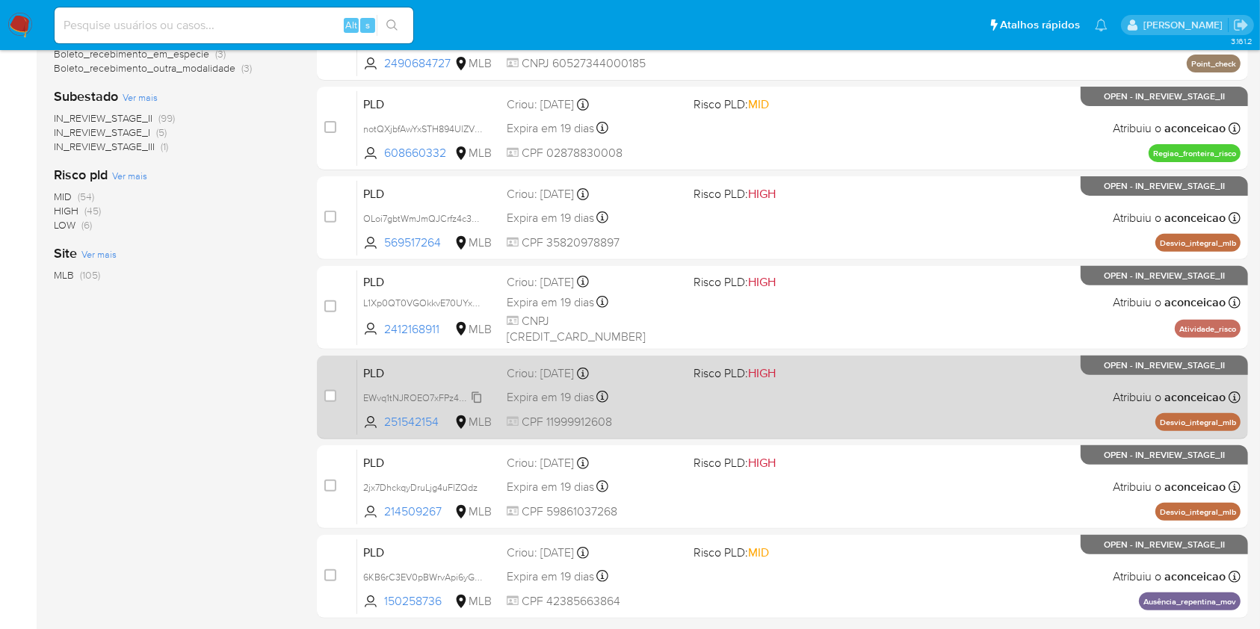
click at [476, 397] on span "EWvq1tNJROEO7xFPz4UcXG7K" at bounding box center [428, 397] width 130 height 16
click at [676, 407] on div "PLD EWvq1tNJROEO7xFPz4UcXG7K Copiado Copiado 251542154 MLB Risco PLD: HIGH Crio…" at bounding box center [798, 397] width 883 height 75
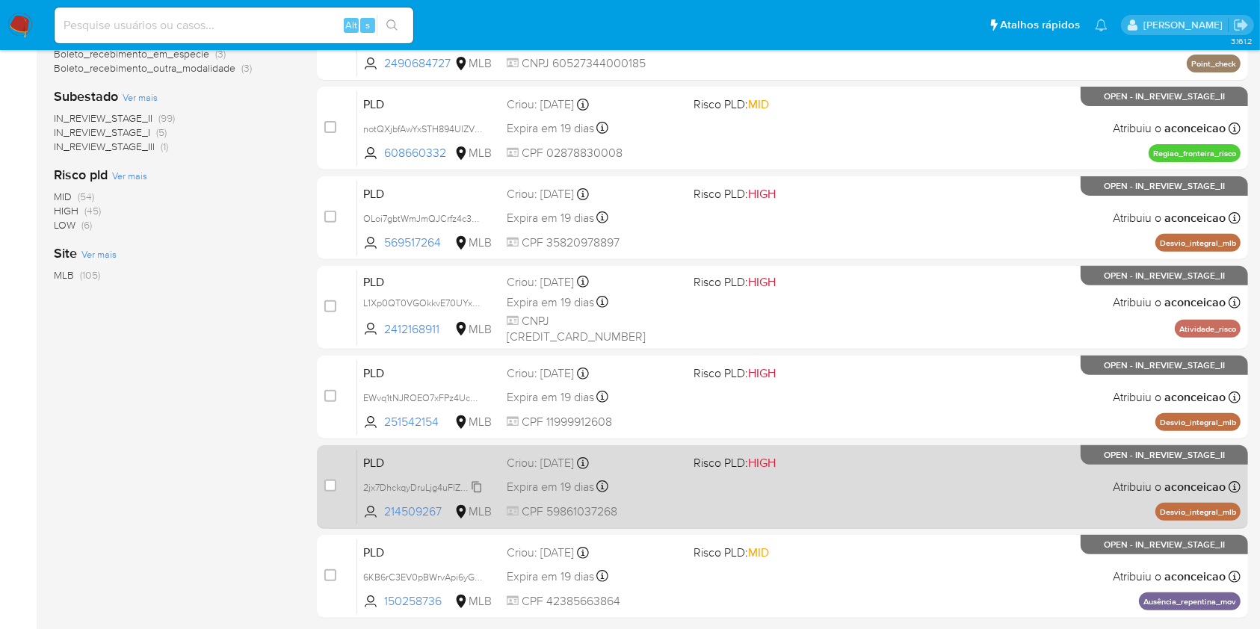
click at [478, 487] on span "2jx7DhckqyDruLjg4uFlZQdz" at bounding box center [420, 486] width 114 height 16
click at [658, 490] on div "Expira em 19 dias Expira em [DATE] 00:35:42" at bounding box center [594, 487] width 174 height 20
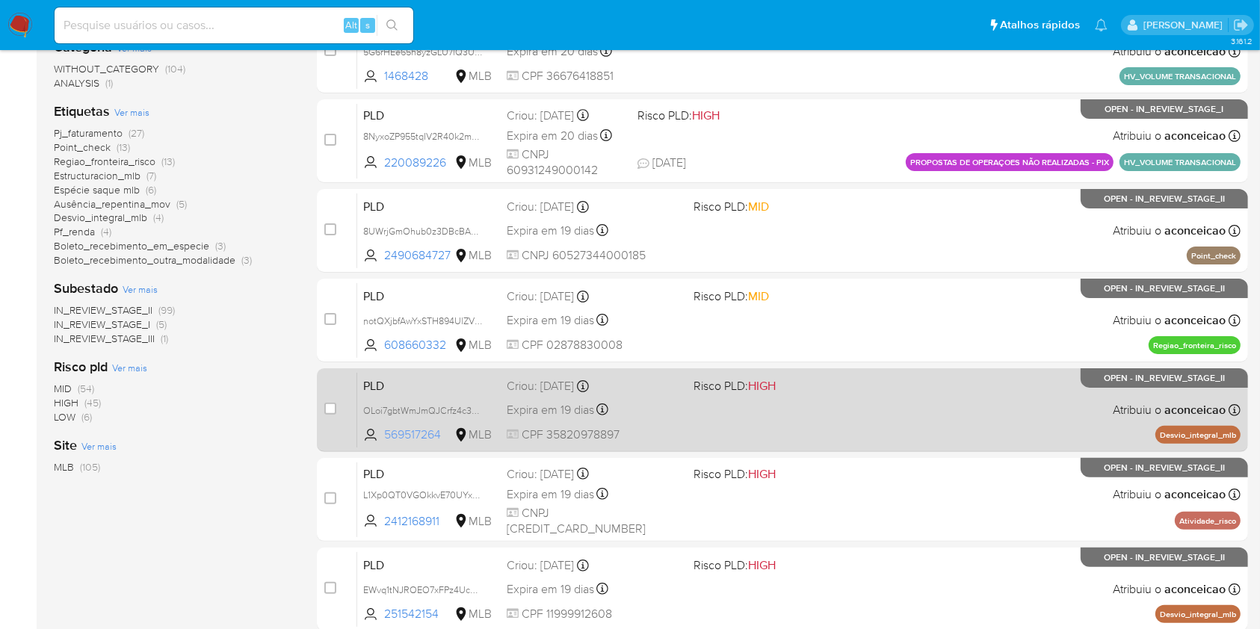
scroll to position [299, 0]
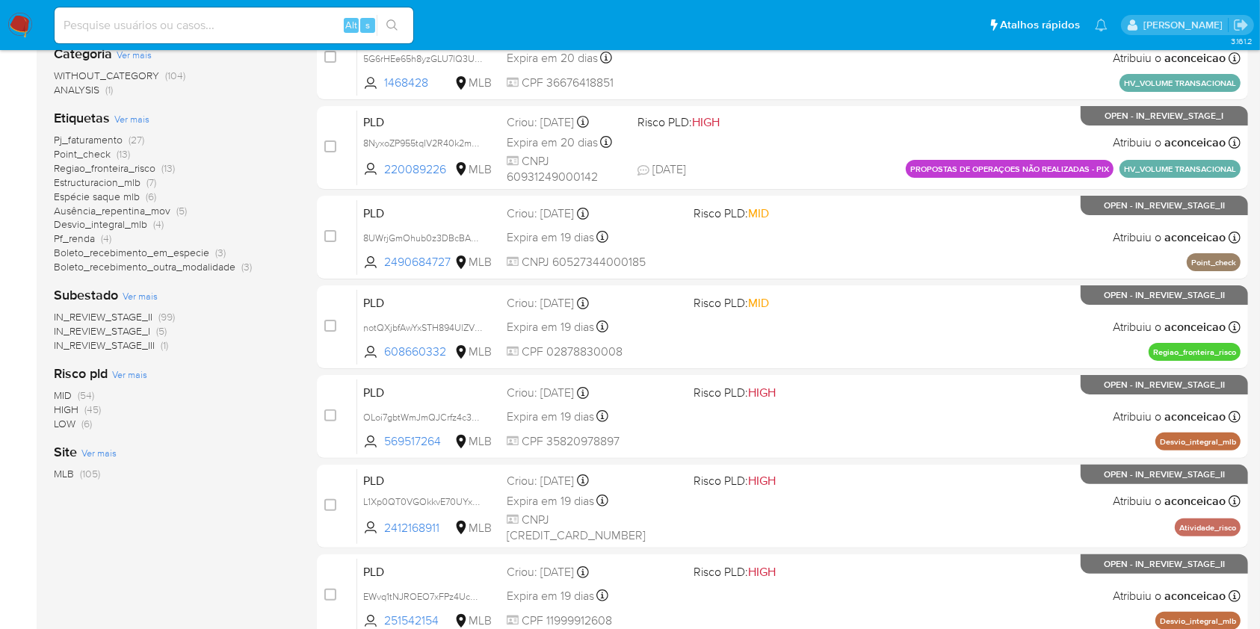
click at [145, 217] on span "Desvio_integral_mlb" at bounding box center [100, 224] width 93 height 15
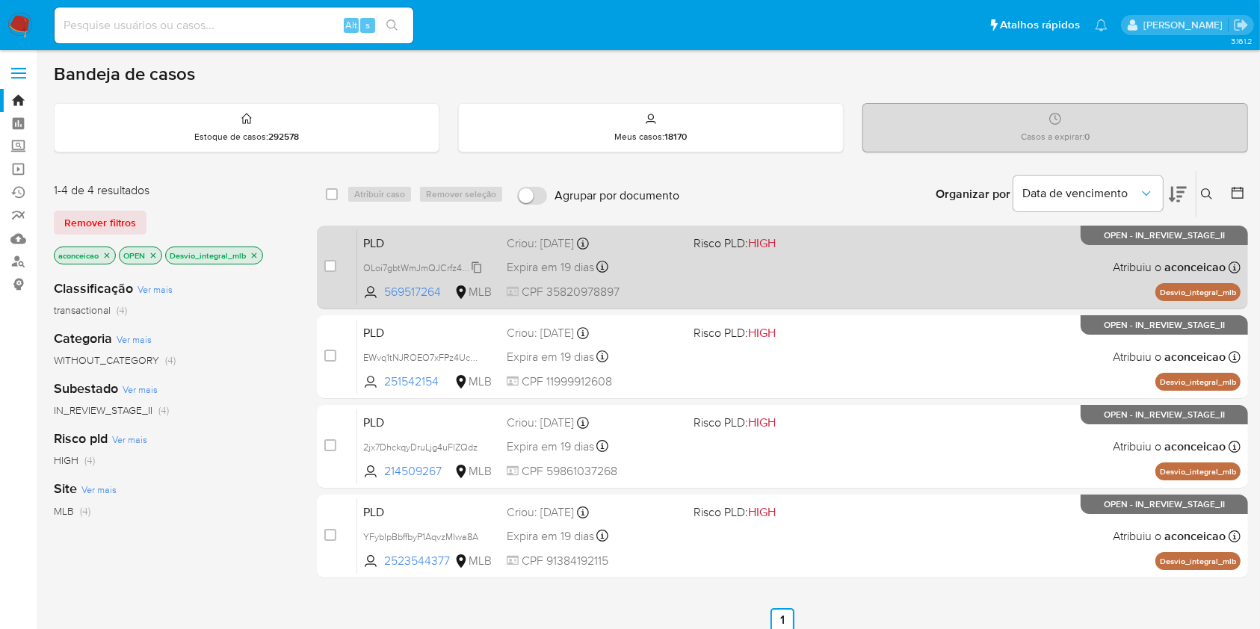
click at [475, 262] on span "OLoi7gbtWmJmQJCrfz4c3Fqq" at bounding box center [425, 267] width 124 height 16
click at [656, 270] on div "Expira em 19 dias Expira em [DATE] 00:38:16" at bounding box center [594, 267] width 174 height 20
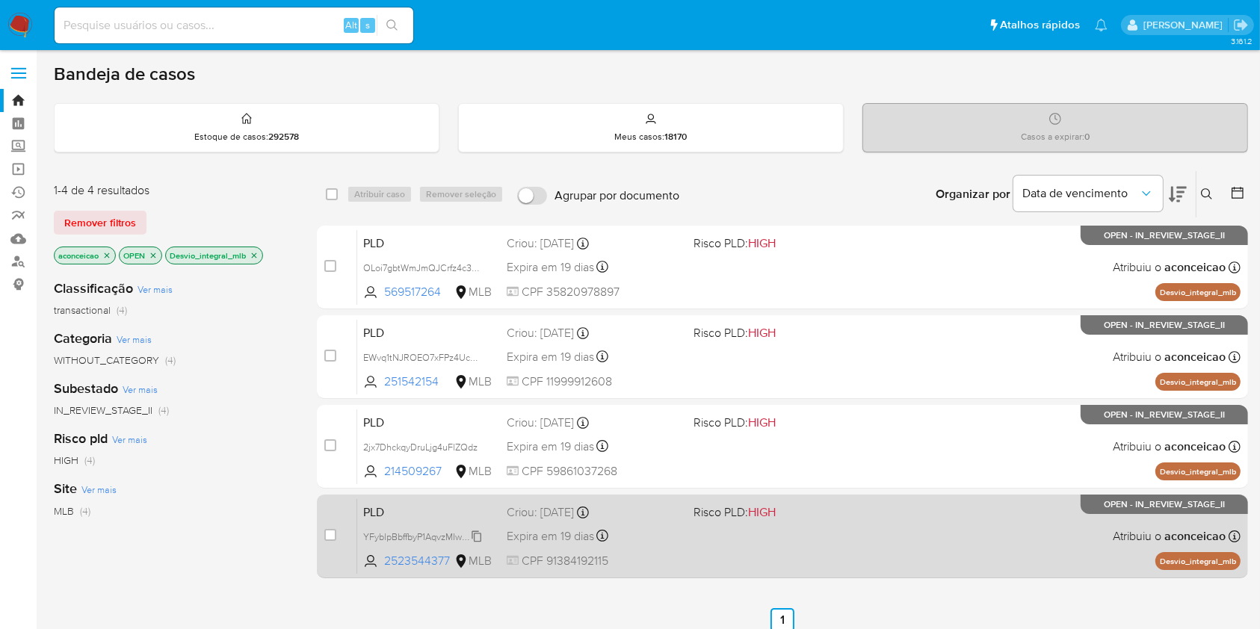
click at [478, 533] on span "YFyblpBbffbyP1AqvzMIwa8A" at bounding box center [420, 536] width 115 height 16
click at [735, 536] on span at bounding box center [781, 535] width 174 height 3
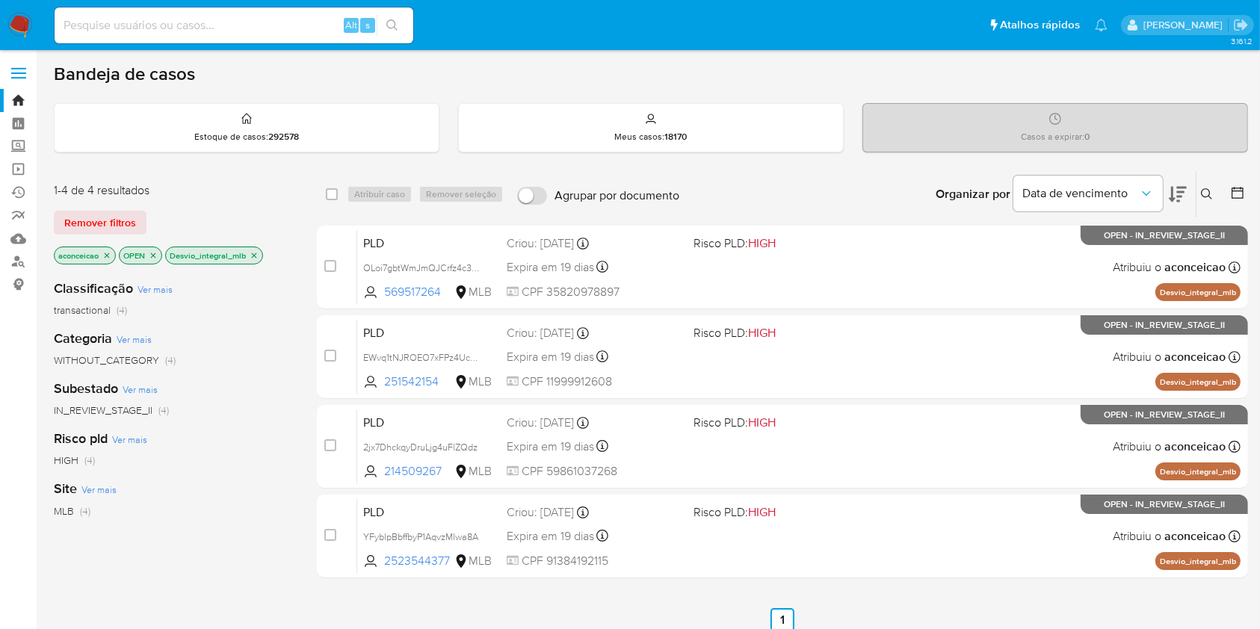
click at [253, 255] on icon "close-filter" at bounding box center [254, 255] width 5 height 5
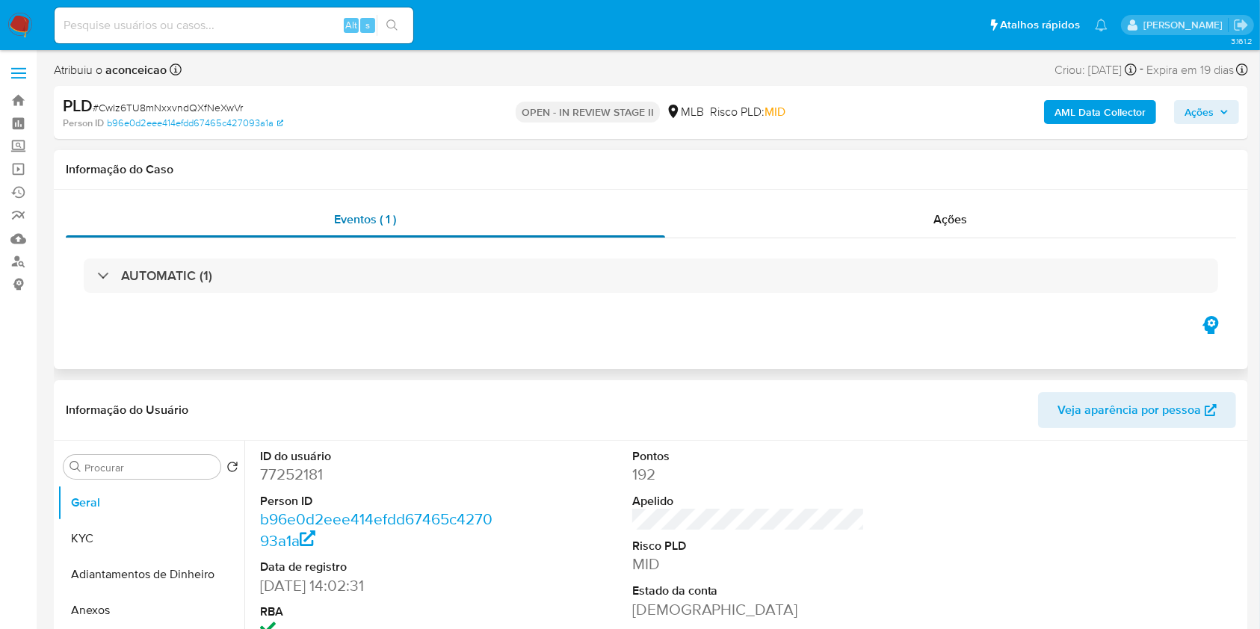
select select "10"
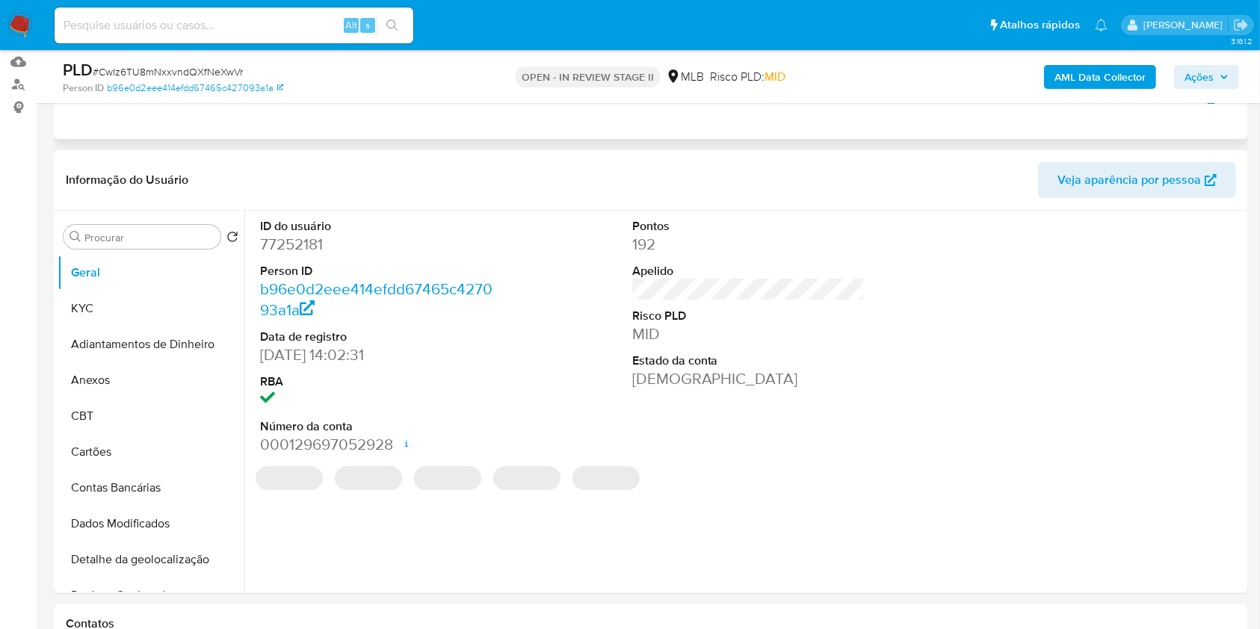
scroll to position [299, 0]
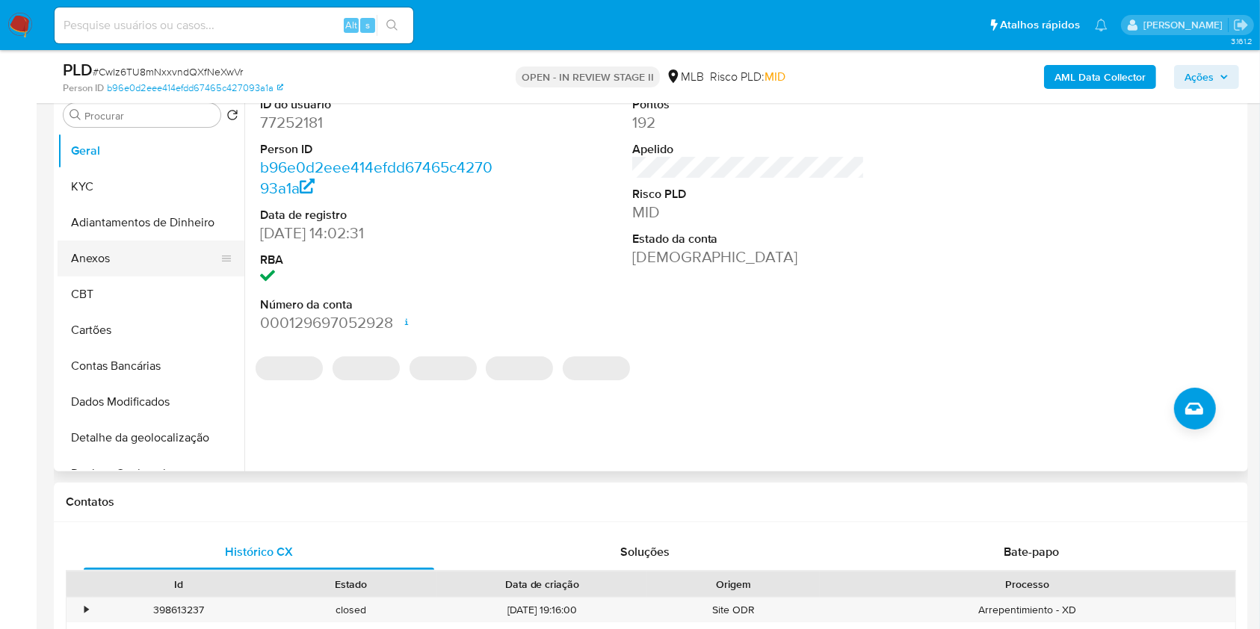
click at [123, 256] on button "Anexos" at bounding box center [145, 259] width 175 height 36
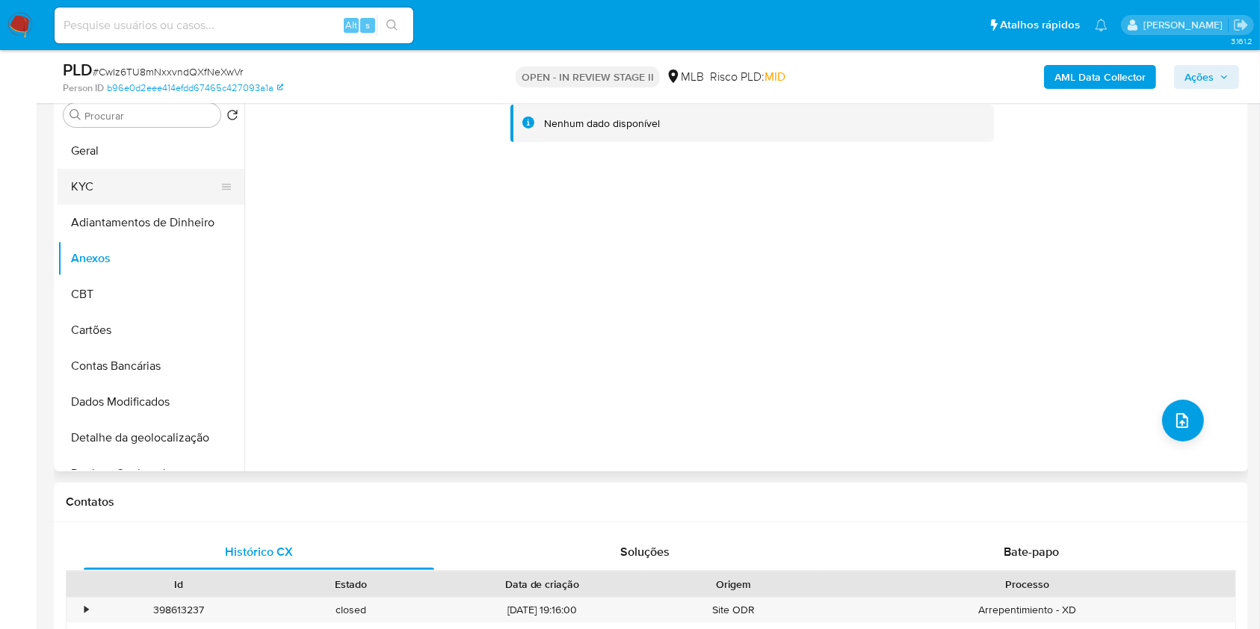
click at [125, 191] on button "KYC" at bounding box center [145, 187] width 175 height 36
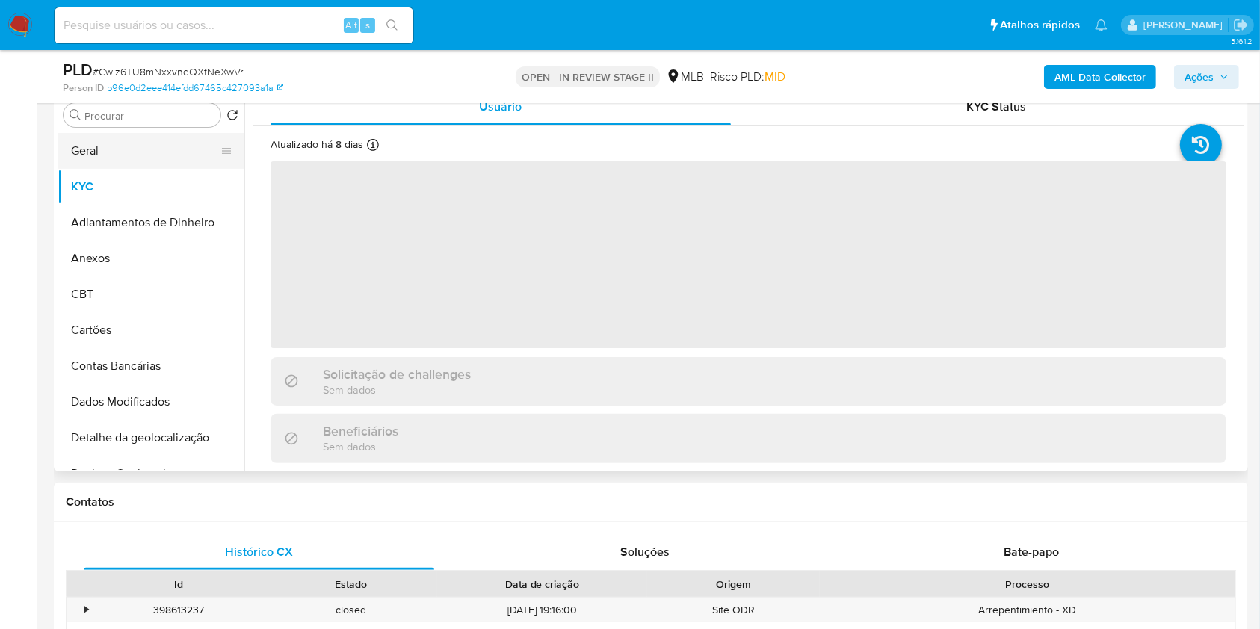
click at [116, 158] on button "Geral" at bounding box center [145, 151] width 175 height 36
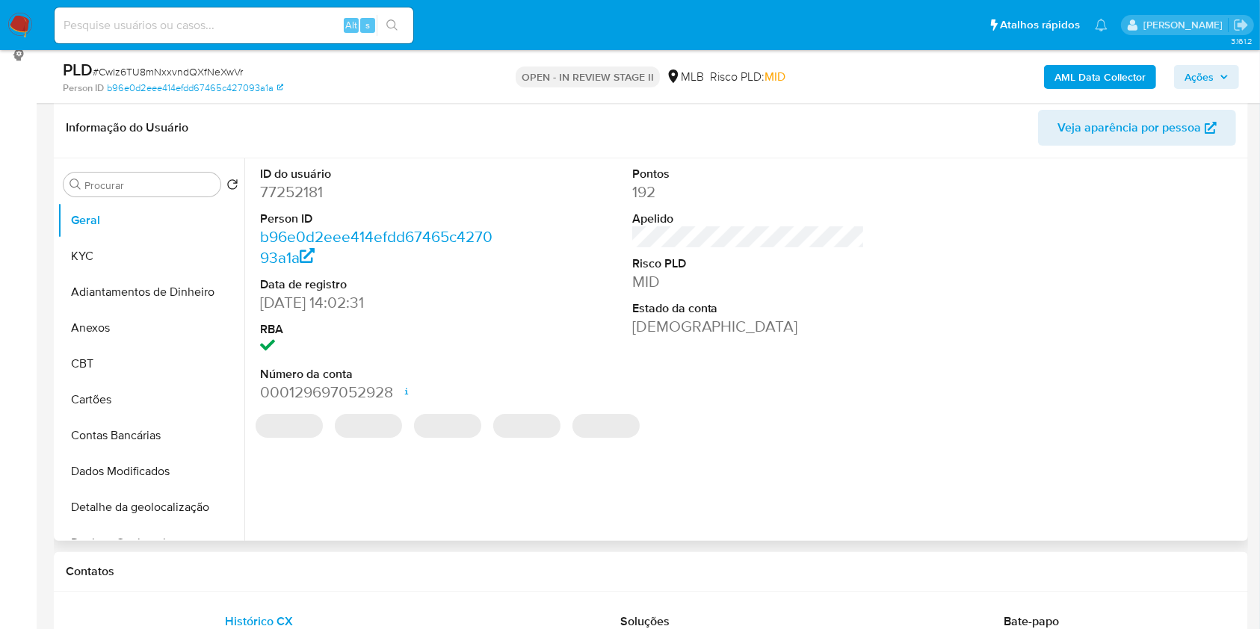
scroll to position [199, 0]
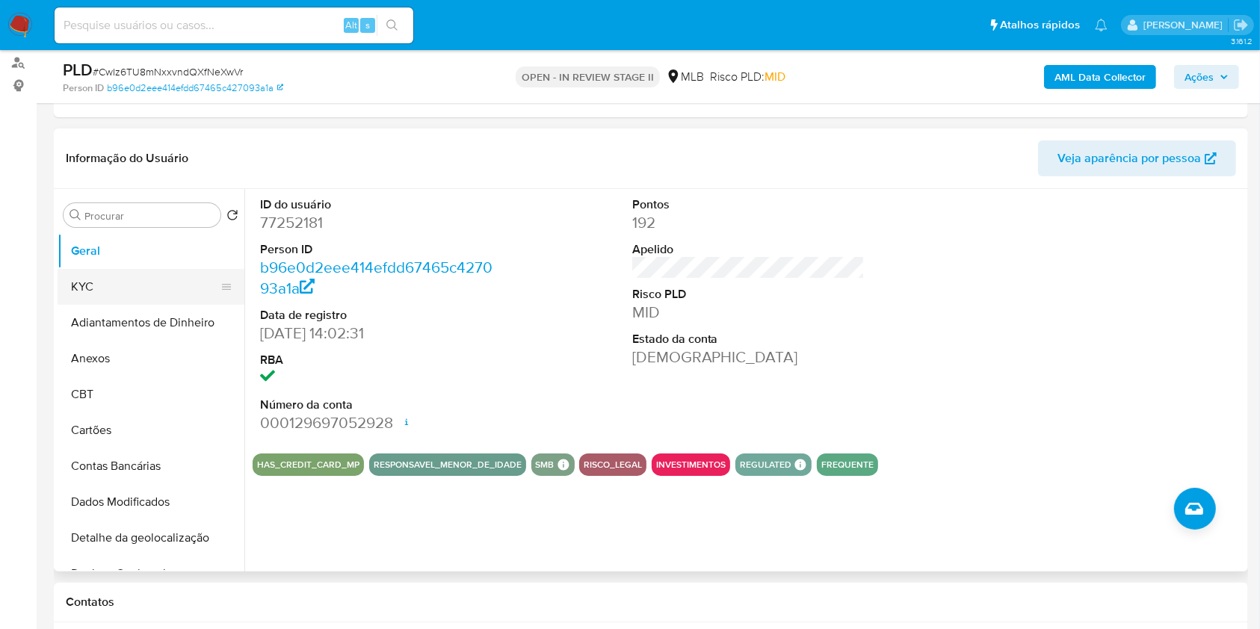
click at [129, 293] on button "KYC" at bounding box center [145, 287] width 175 height 36
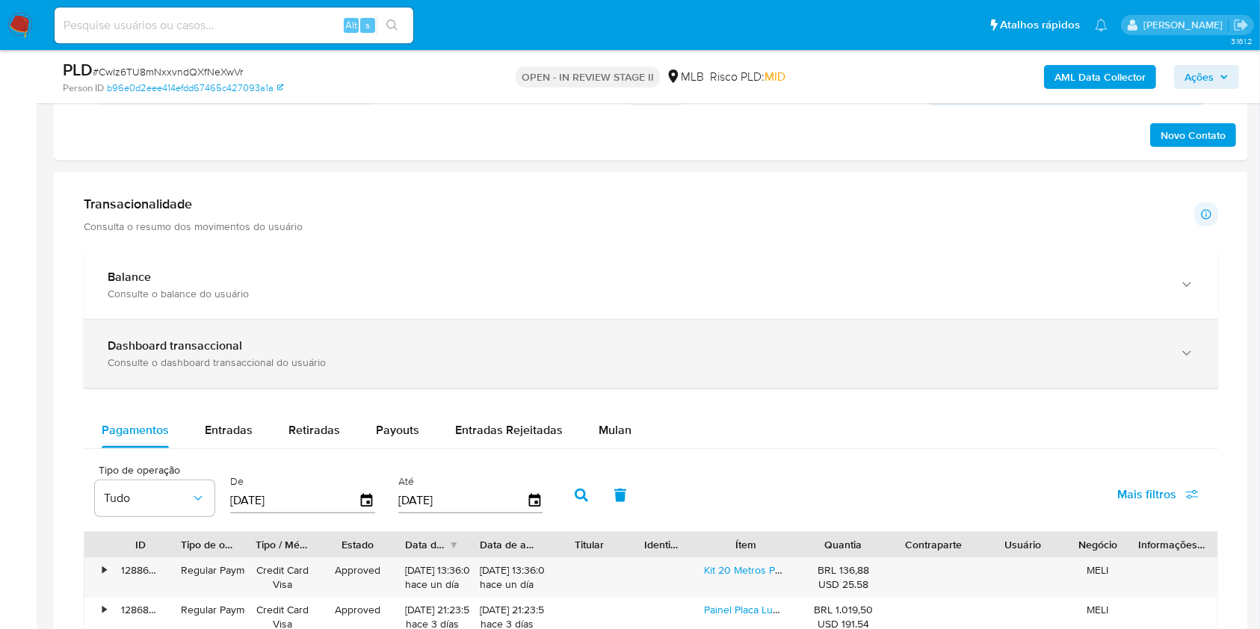
scroll to position [1196, 0]
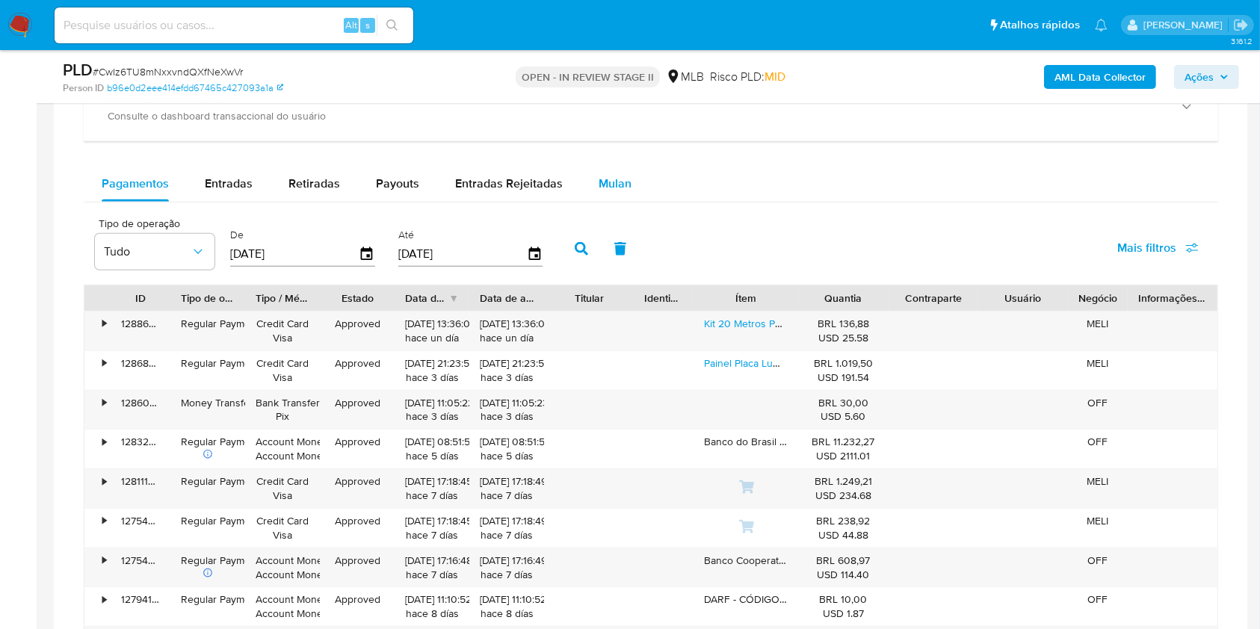
click at [610, 193] on div "Mulan" at bounding box center [615, 184] width 33 height 36
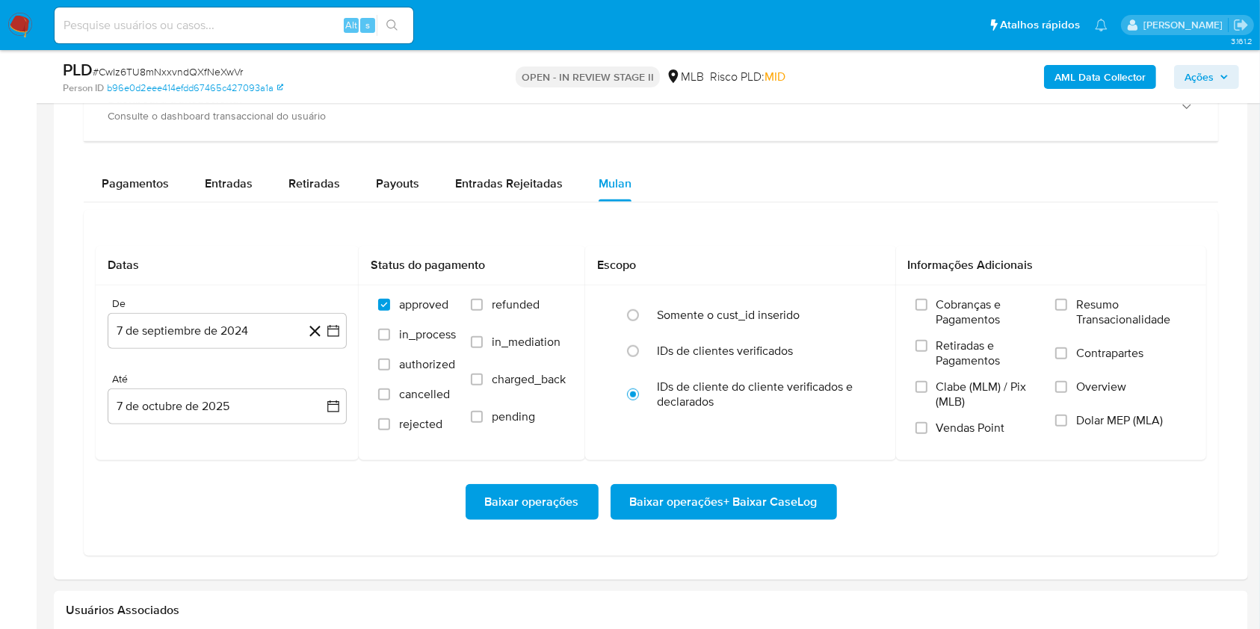
click at [221, 68] on span "# CwIz6TU8mNxxvndQXfNeXwVr" at bounding box center [168, 71] width 150 height 15
copy span "CwIz6TU8mNxxvndQXfNeXwVr"
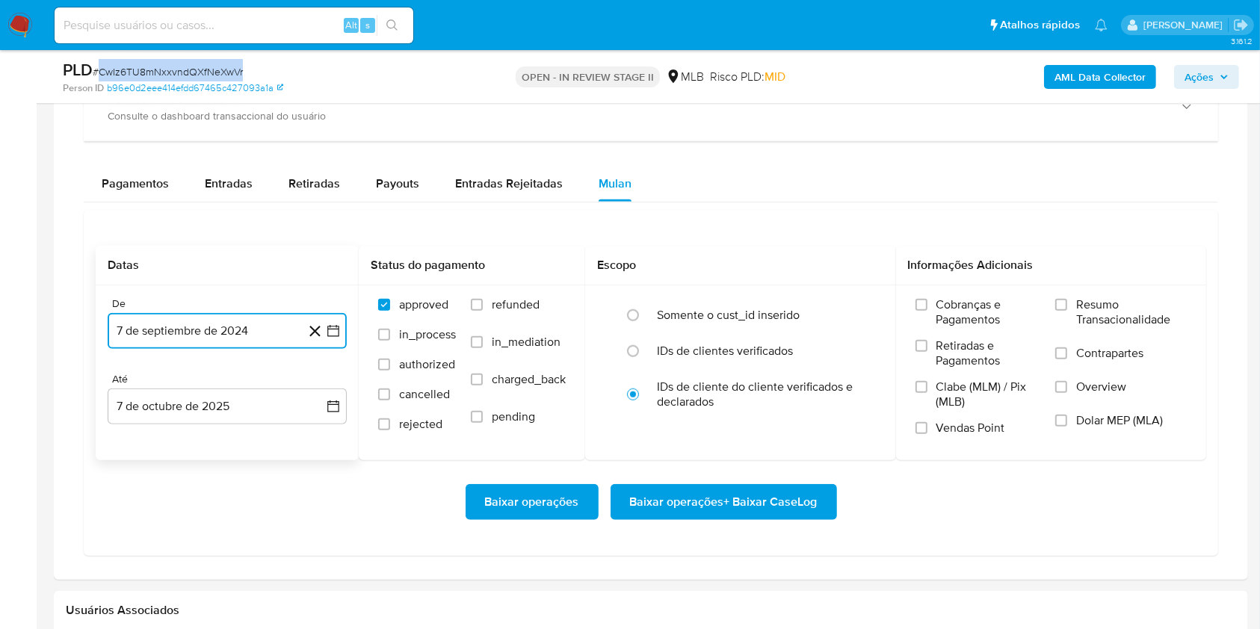
click at [276, 318] on button "7 de septiembre de 2024" at bounding box center [227, 331] width 239 height 36
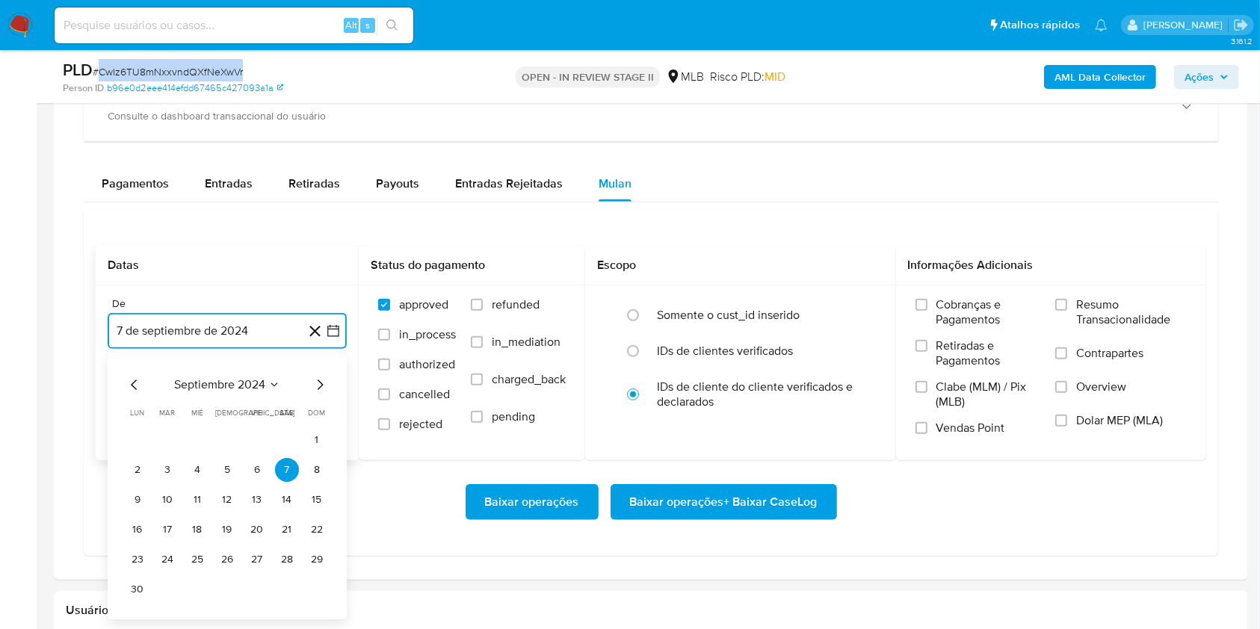
click at [245, 385] on span "septiembre 2024" at bounding box center [219, 384] width 91 height 15
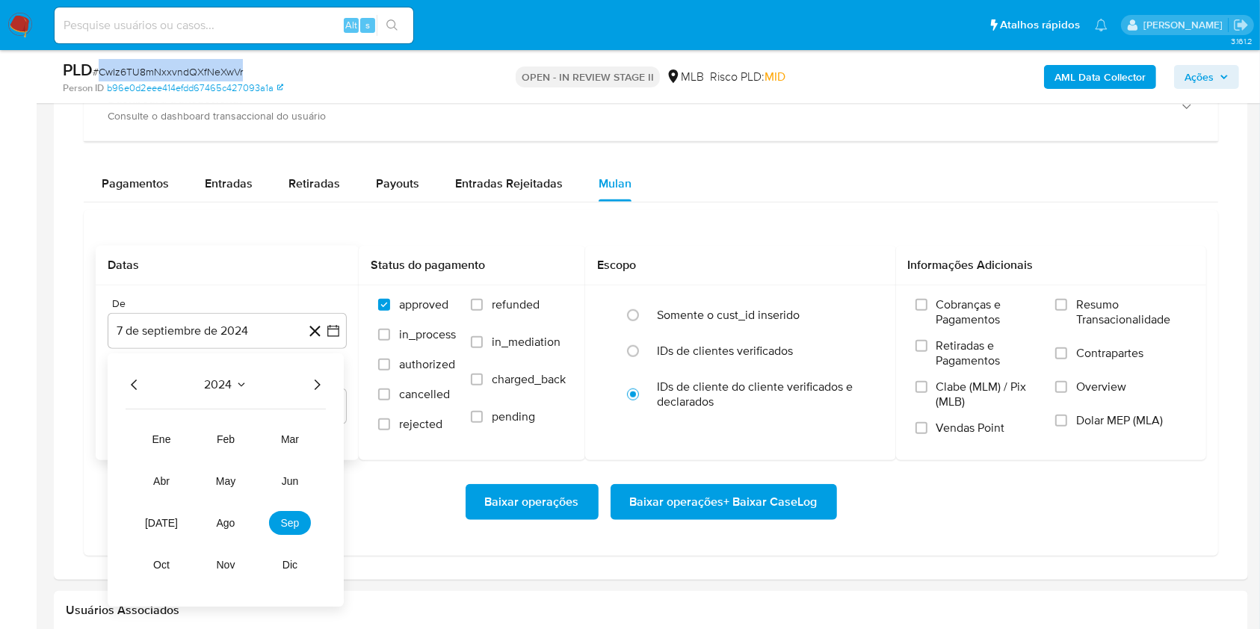
click at [317, 386] on icon "Año siguiente" at bounding box center [317, 385] width 18 height 18
click at [217, 522] on span "ago" at bounding box center [226, 523] width 19 height 12
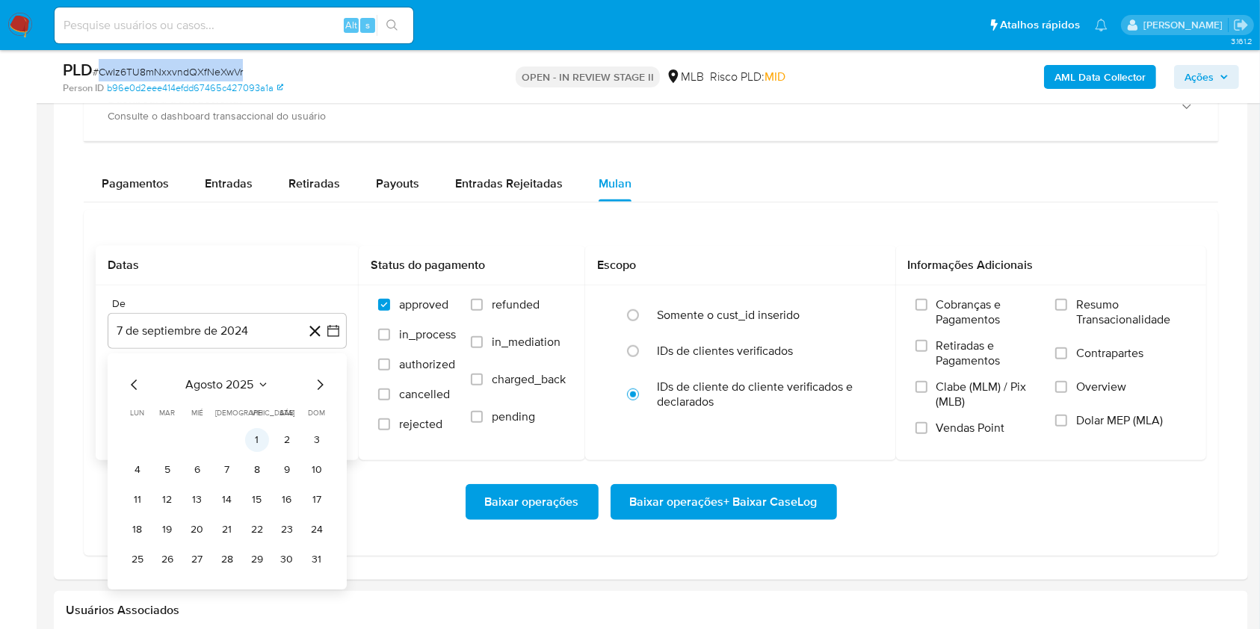
click at [253, 434] on button "1" at bounding box center [257, 440] width 24 height 24
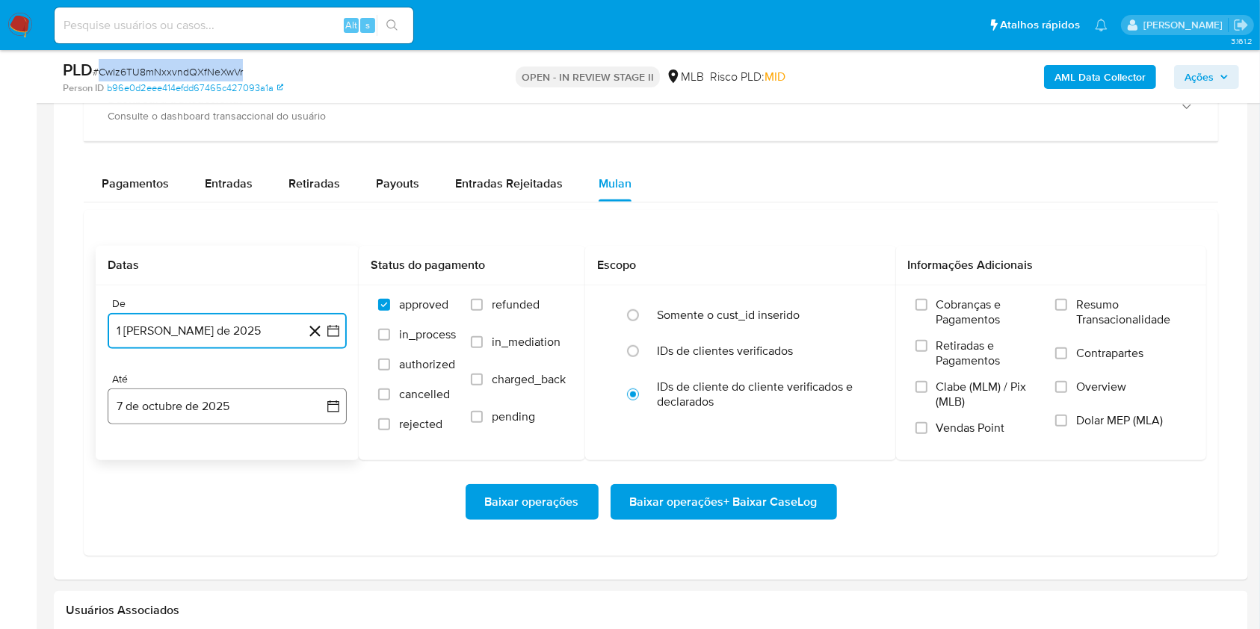
click at [245, 413] on button "7 de octubre de 2025" at bounding box center [227, 407] width 239 height 36
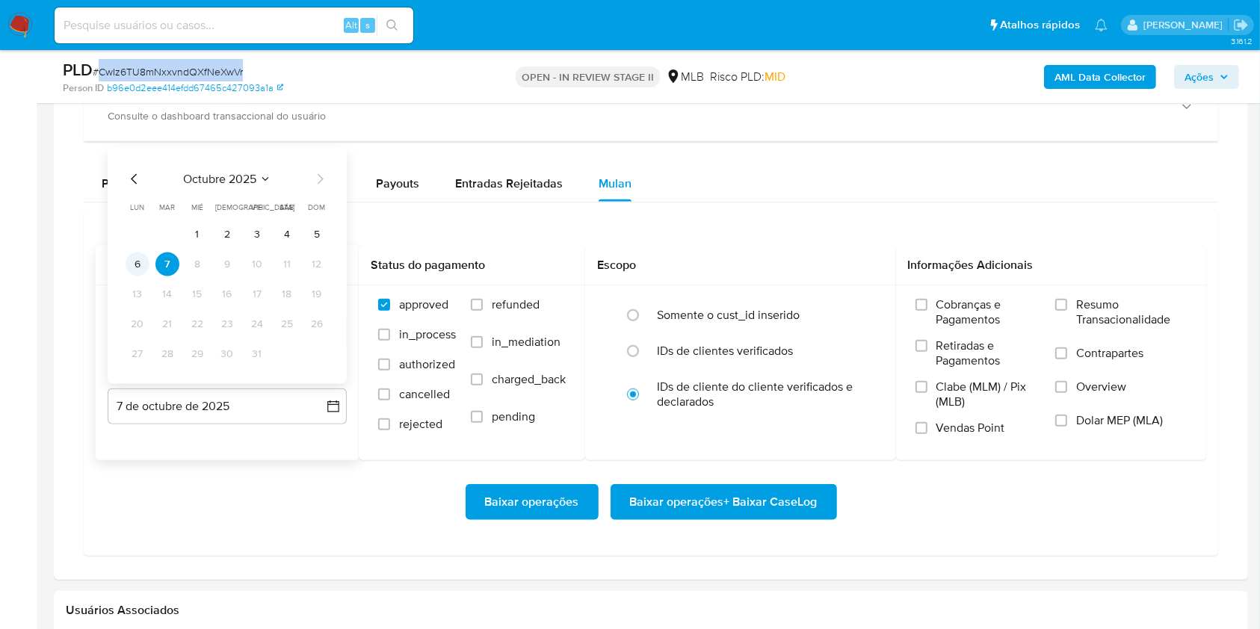
click at [137, 259] on button "6" at bounding box center [138, 265] width 24 height 24
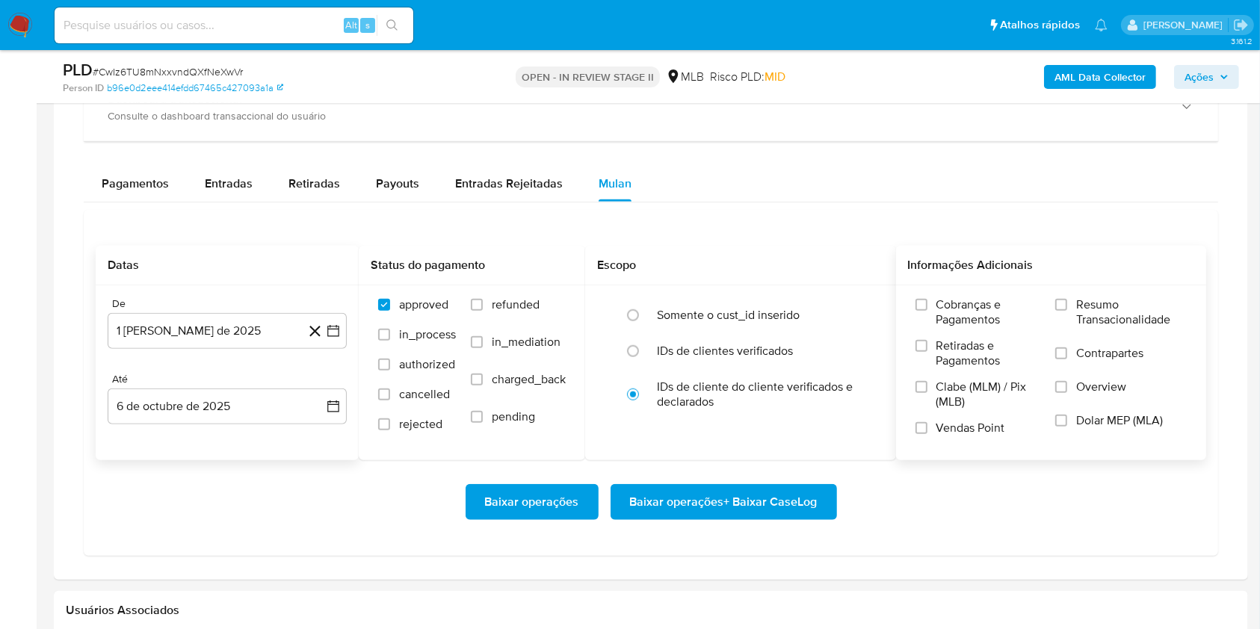
click at [1076, 309] on label "Resumo Transacionalidade" at bounding box center [1121, 321] width 132 height 49
click at [1067, 309] on input "Resumo Transacionalidade" at bounding box center [1061, 305] width 12 height 12
click at [783, 503] on span "Baixar operações + Baixar CaseLog" at bounding box center [724, 502] width 188 height 33
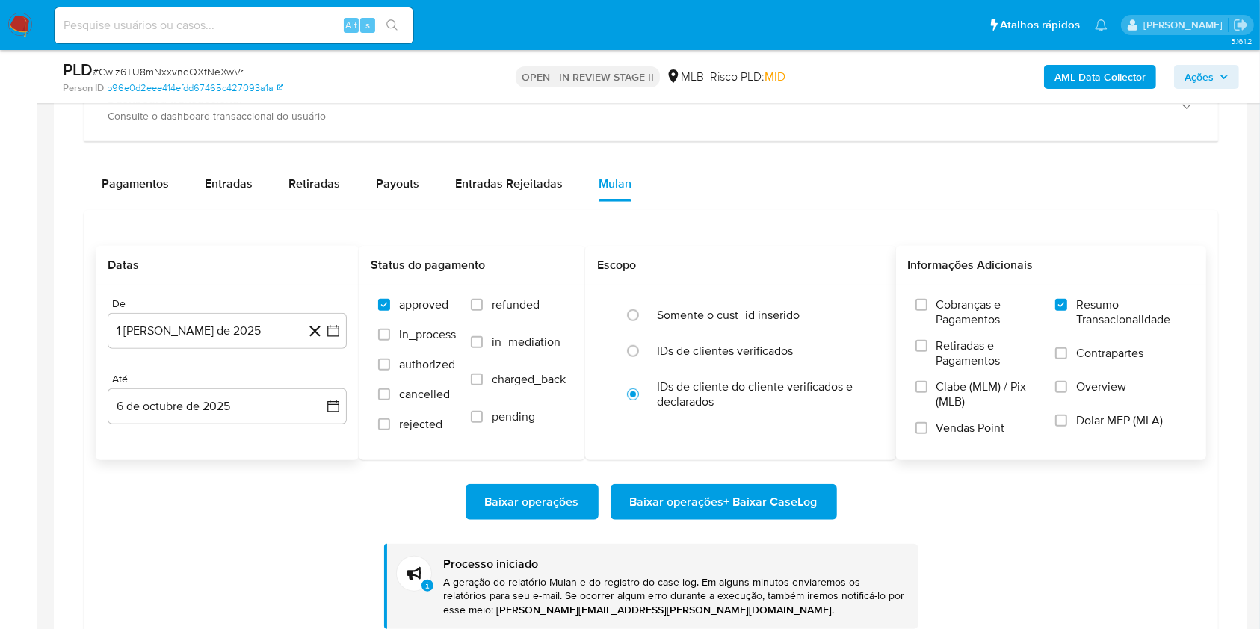
click at [211, 65] on span "# CwIz6TU8mNxxvndQXfNeXwVr" at bounding box center [168, 71] width 150 height 15
copy span "CwIz6TU8mNxxvndQXfNeXwVr"
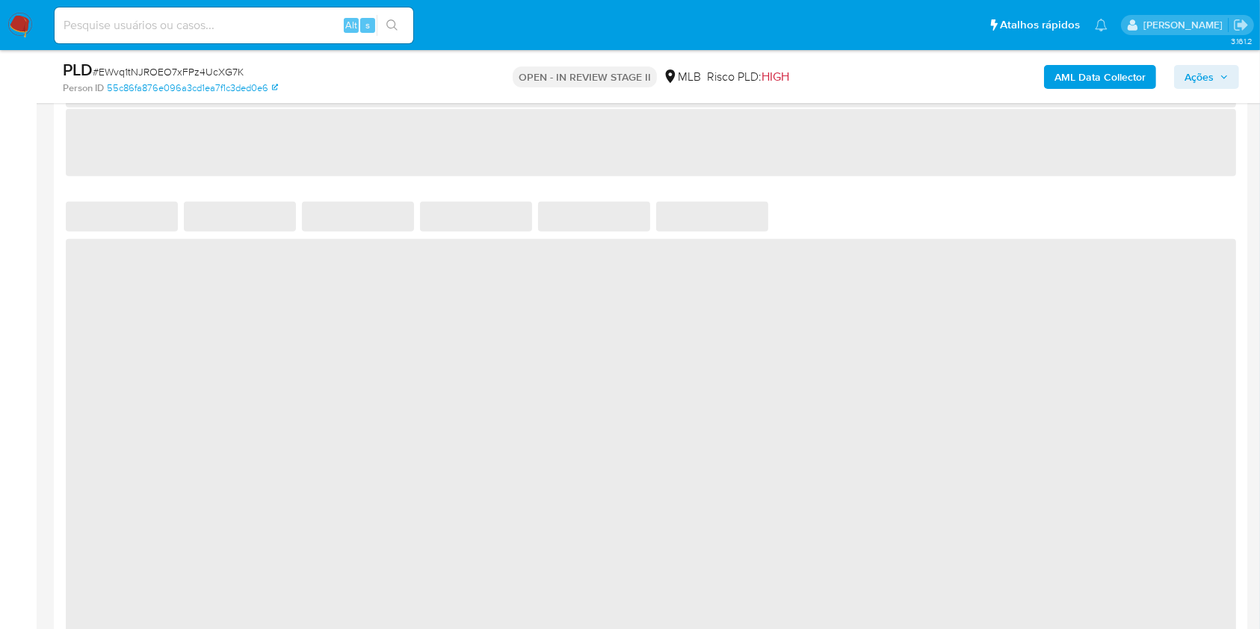
select select "10"
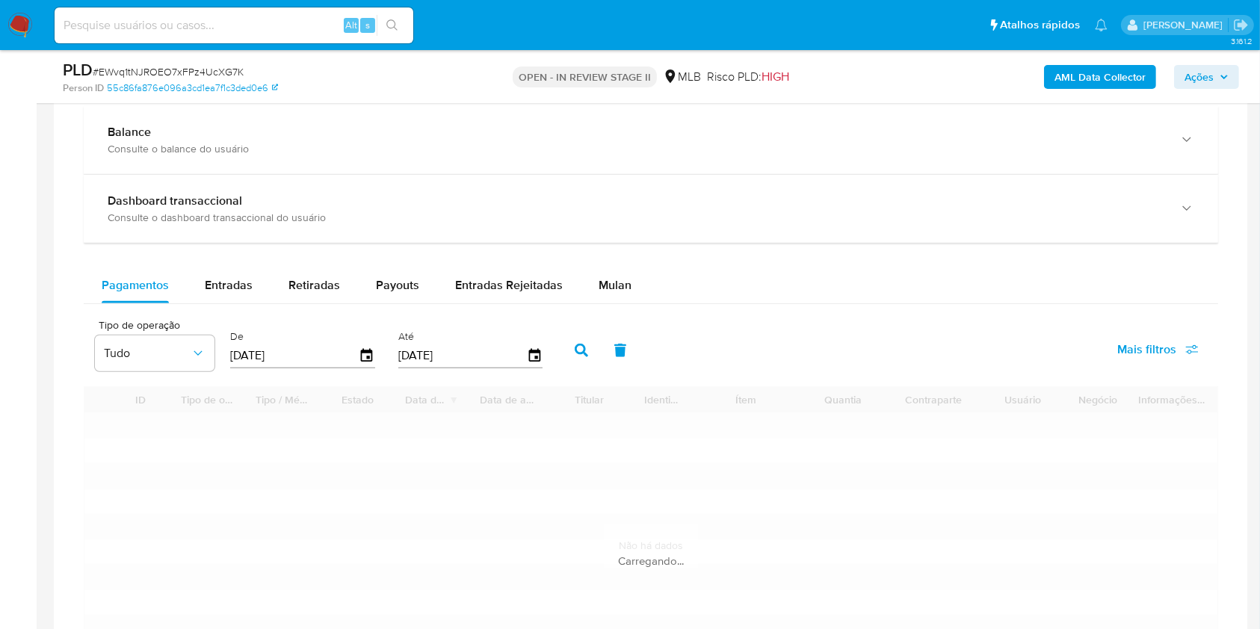
scroll to position [1094, 0]
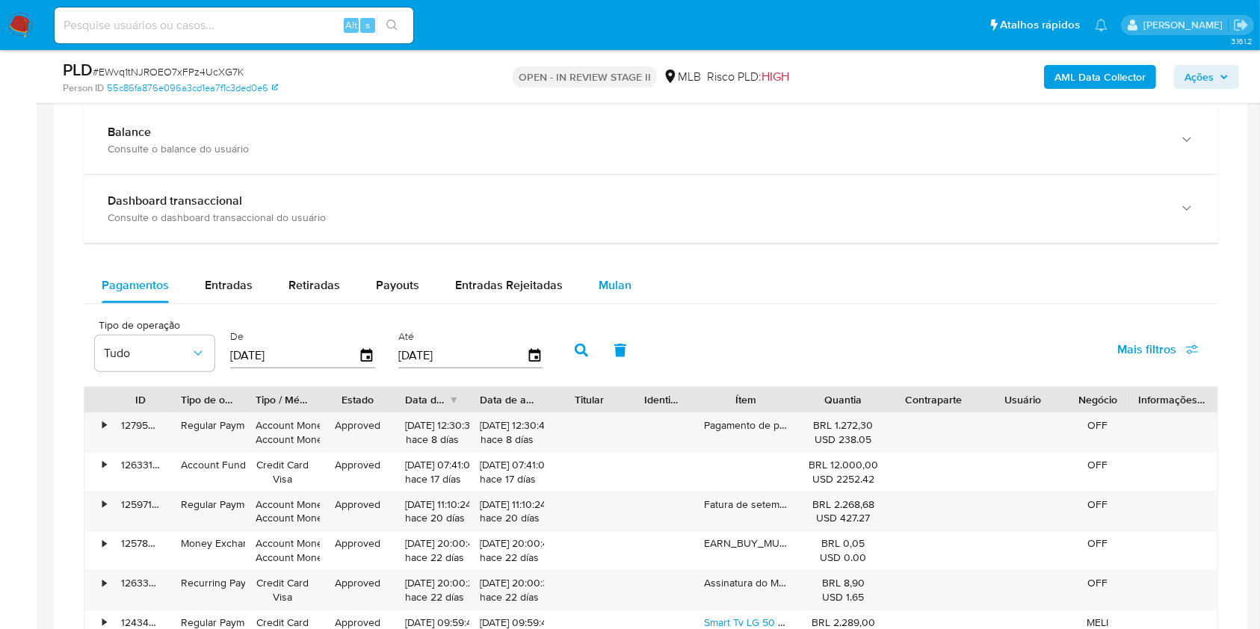
click at [612, 297] on div "Mulan" at bounding box center [615, 286] width 33 height 36
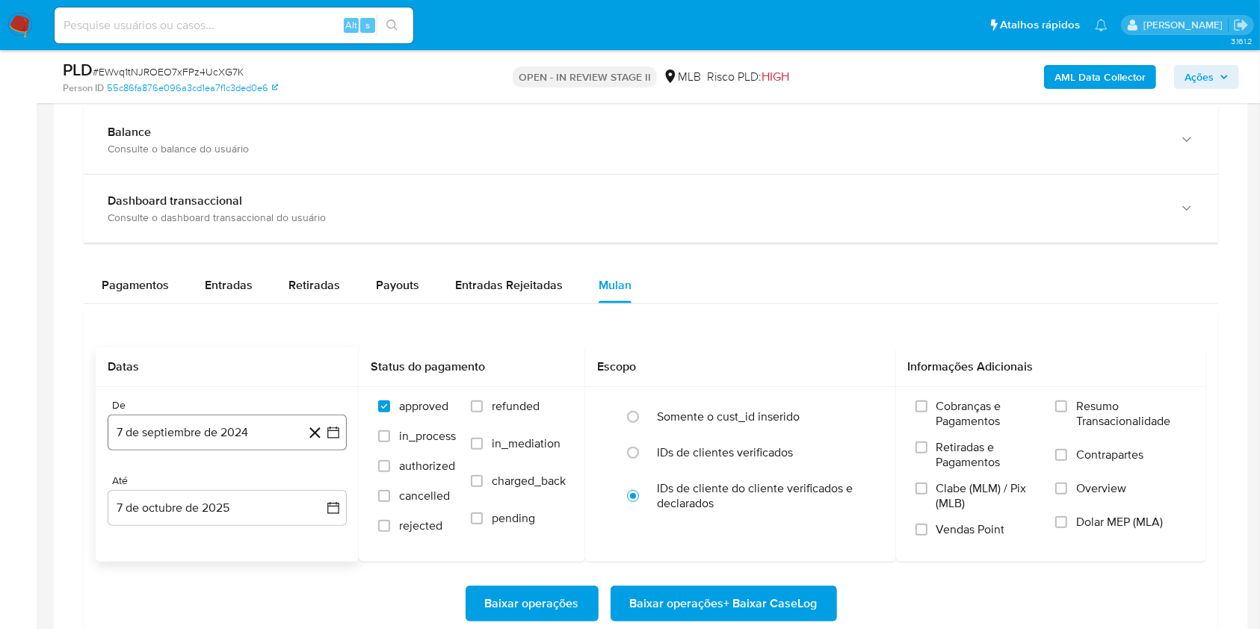
click at [195, 430] on button "7 de septiembre de 2024" at bounding box center [227, 433] width 239 height 36
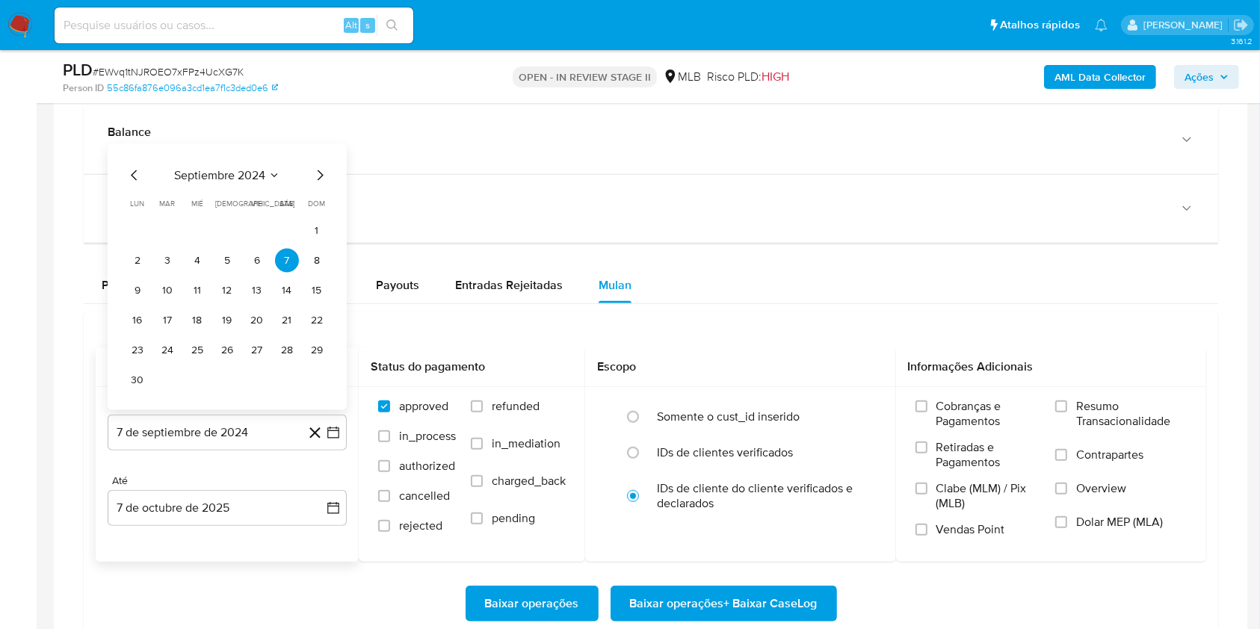
click at [235, 172] on span "septiembre 2024" at bounding box center [219, 175] width 91 height 15
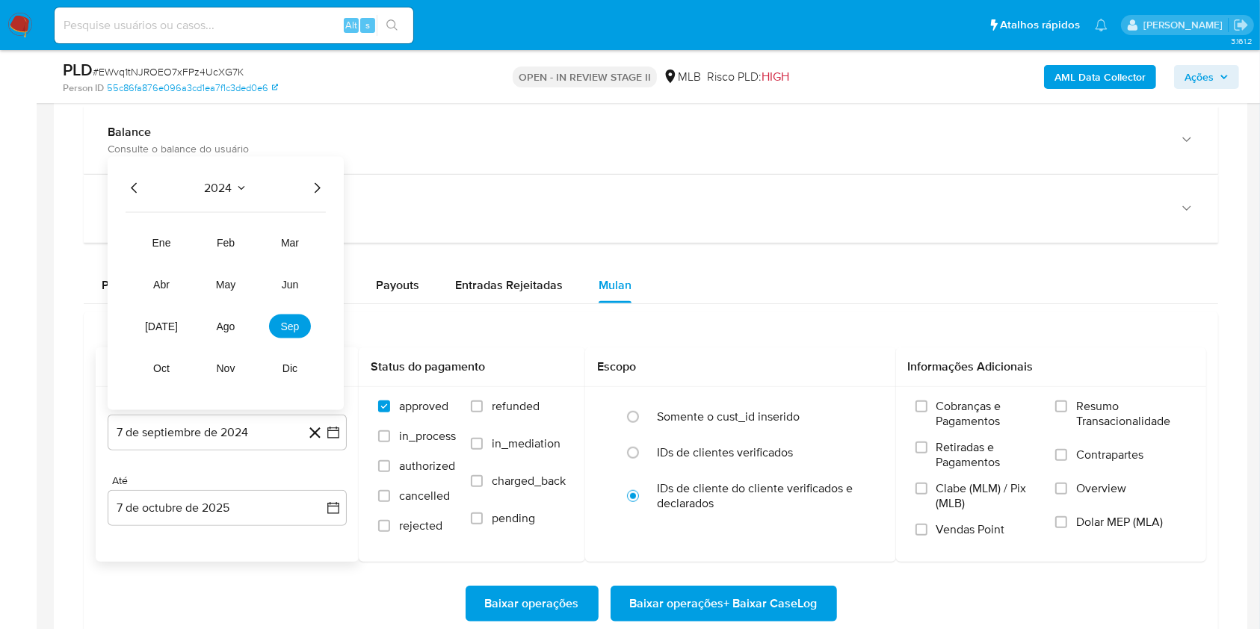
click at [319, 179] on icon "Año siguiente" at bounding box center [317, 188] width 18 height 18
click at [241, 328] on button "ago" at bounding box center [226, 327] width 42 height 24
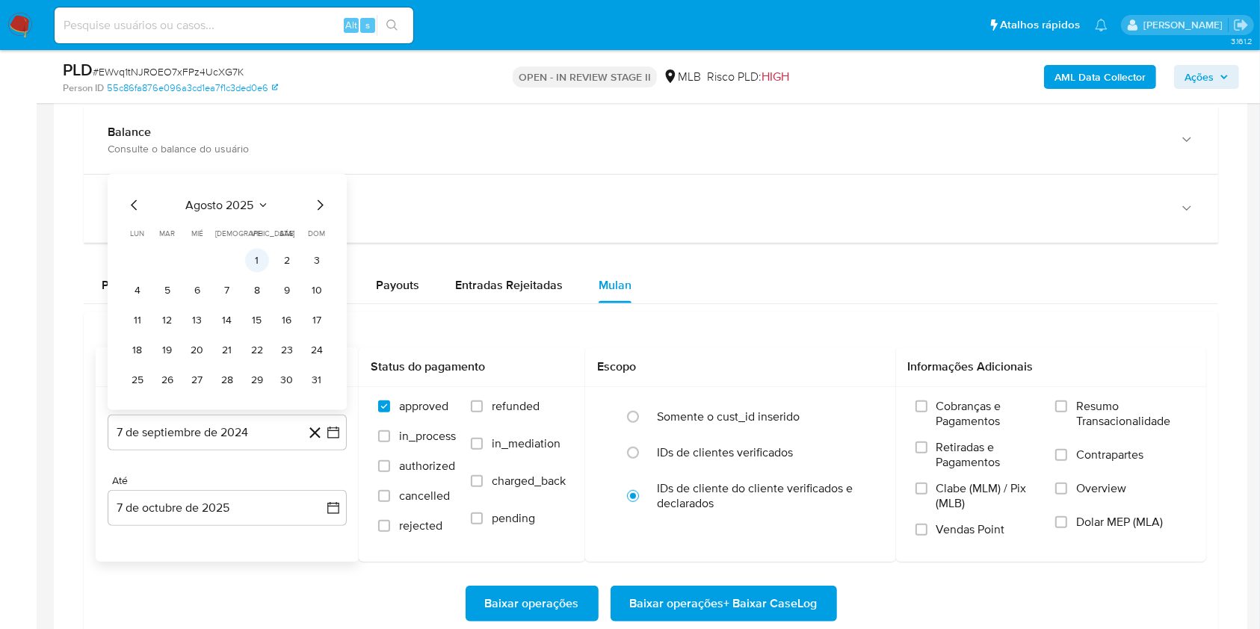
click at [253, 256] on button "1" at bounding box center [257, 261] width 24 height 24
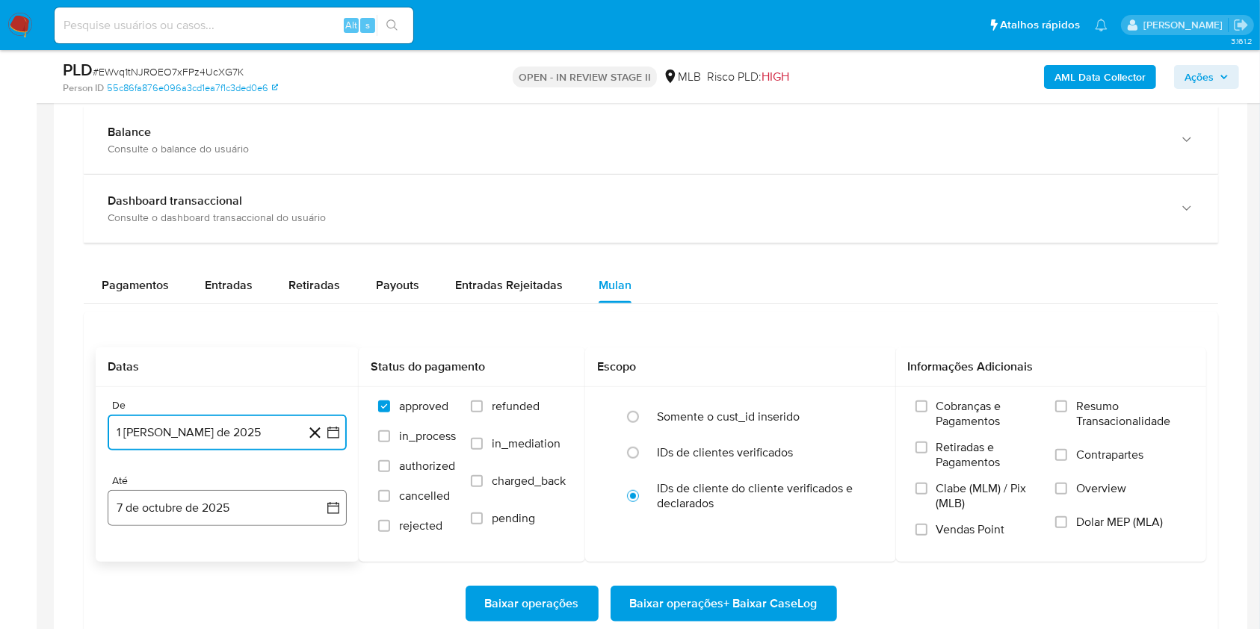
click at [238, 515] on button "7 de octubre de 2025" at bounding box center [227, 508] width 239 height 36
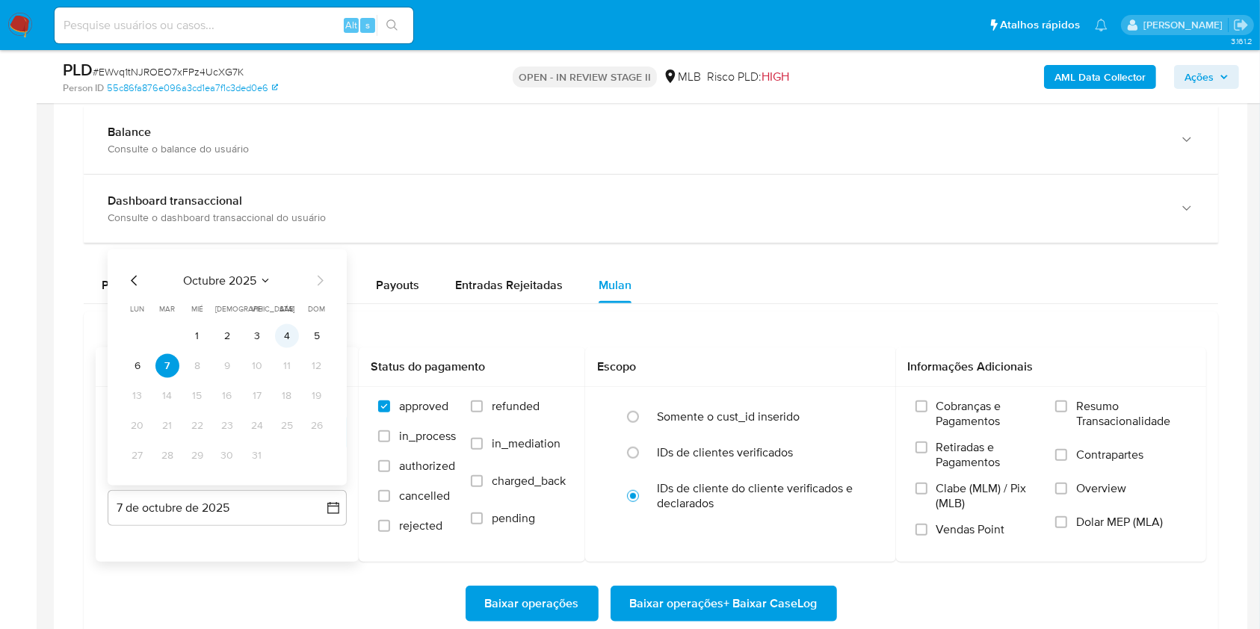
click at [279, 337] on button "4" at bounding box center [287, 336] width 24 height 24
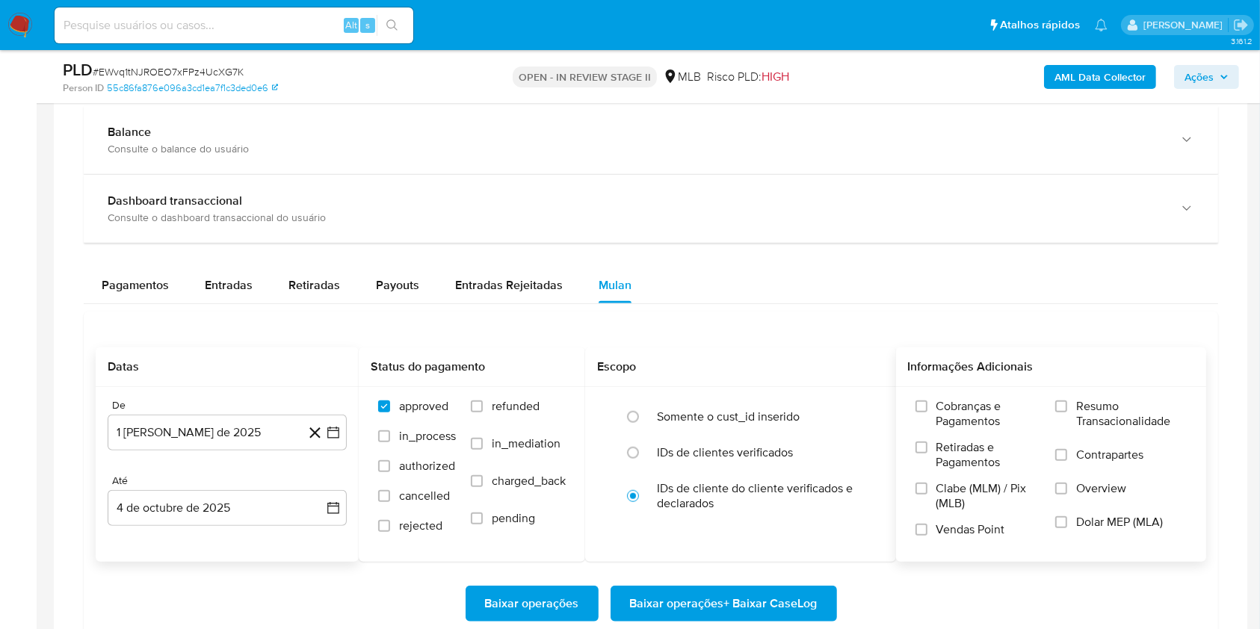
click at [1068, 416] on label "Resumo Transacionalidade" at bounding box center [1121, 423] width 132 height 49
click at [1067, 413] on input "Resumo Transacionalidade" at bounding box center [1061, 407] width 12 height 12
click at [803, 596] on span "Baixar operações + Baixar CaseLog" at bounding box center [724, 603] width 188 height 33
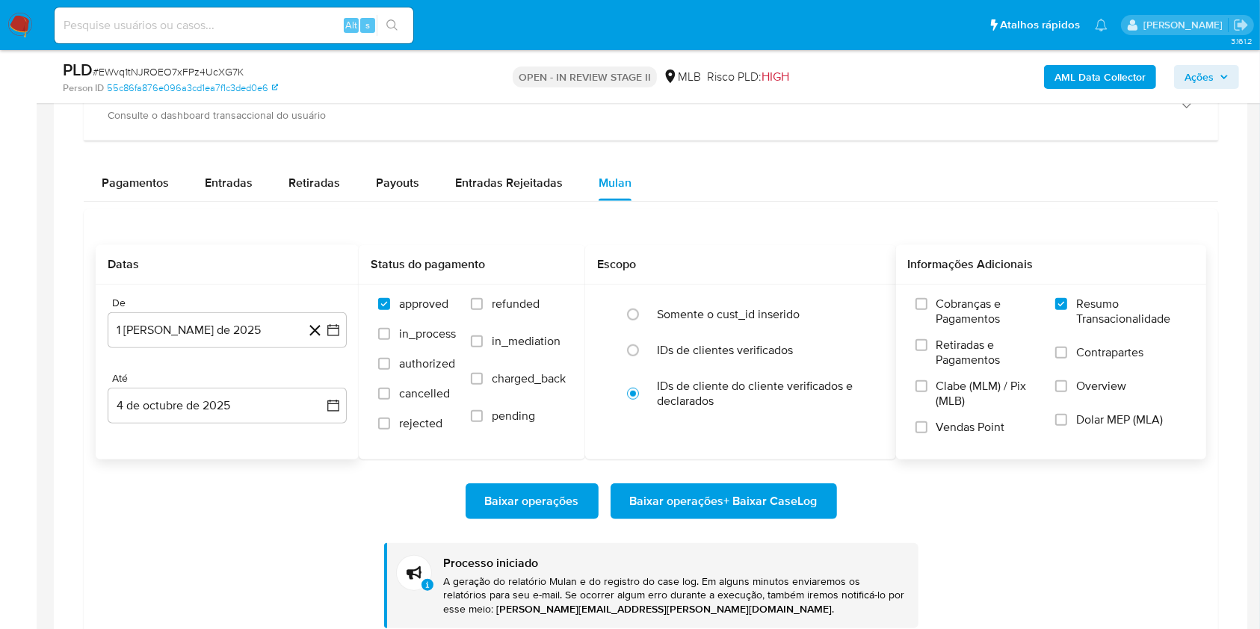
scroll to position [1194, 0]
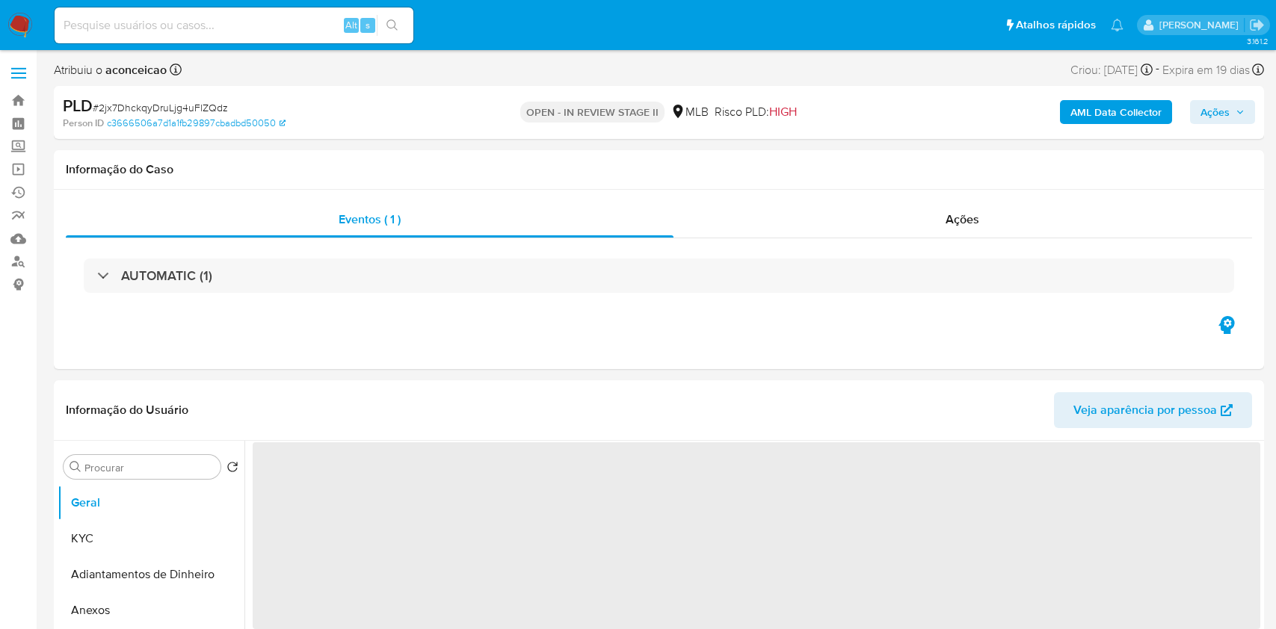
select select "10"
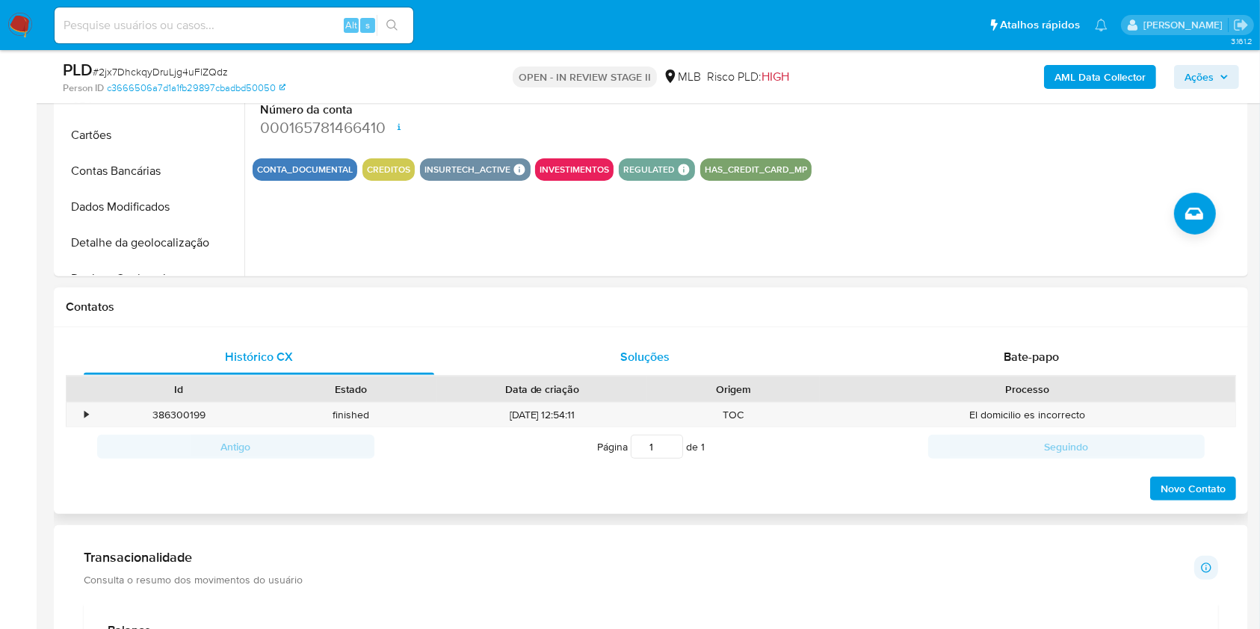
scroll to position [697, 0]
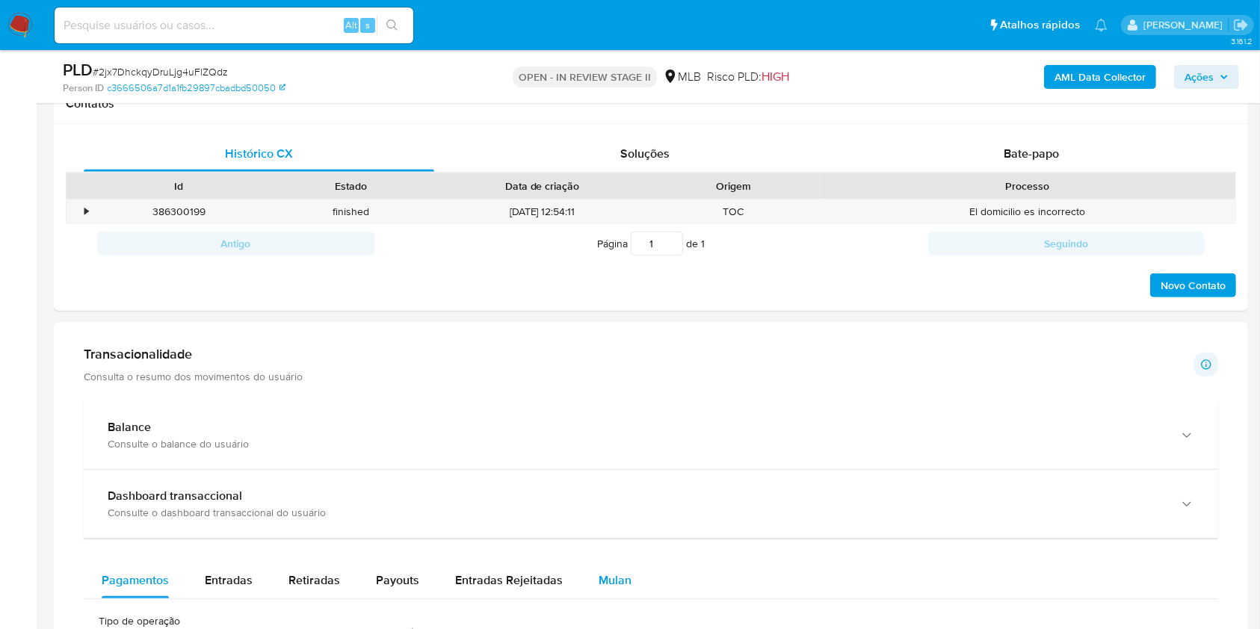
click at [614, 583] on span "Mulan" at bounding box center [615, 580] width 33 height 17
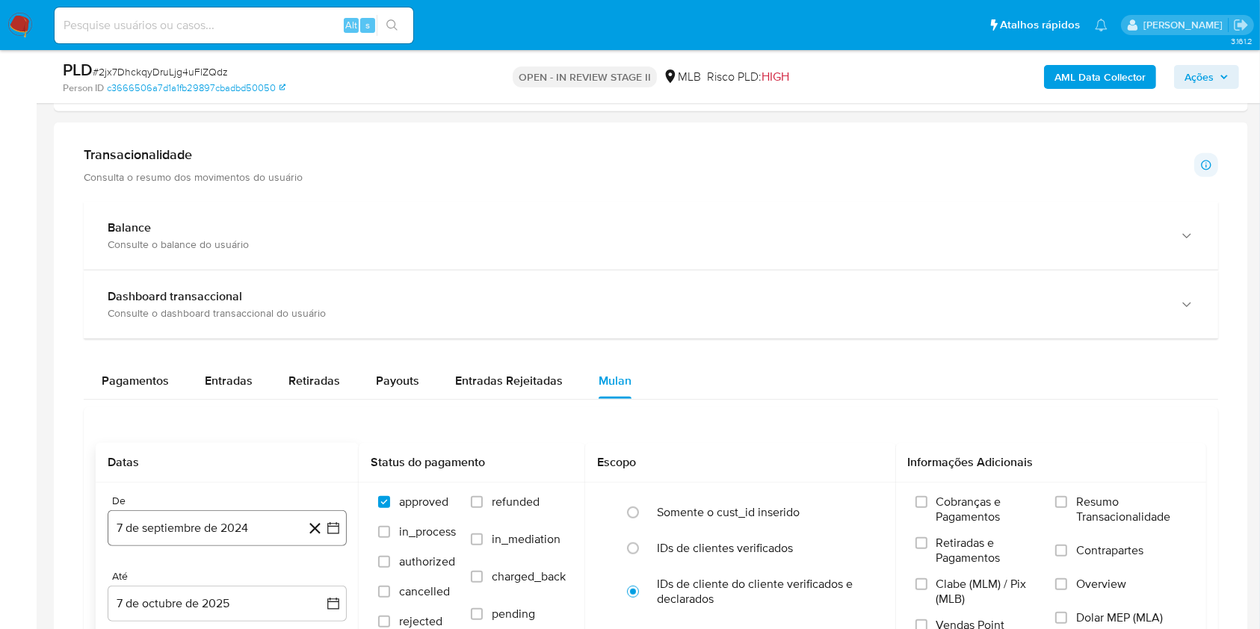
click at [262, 525] on button "7 de septiembre de 2024" at bounding box center [227, 528] width 239 height 36
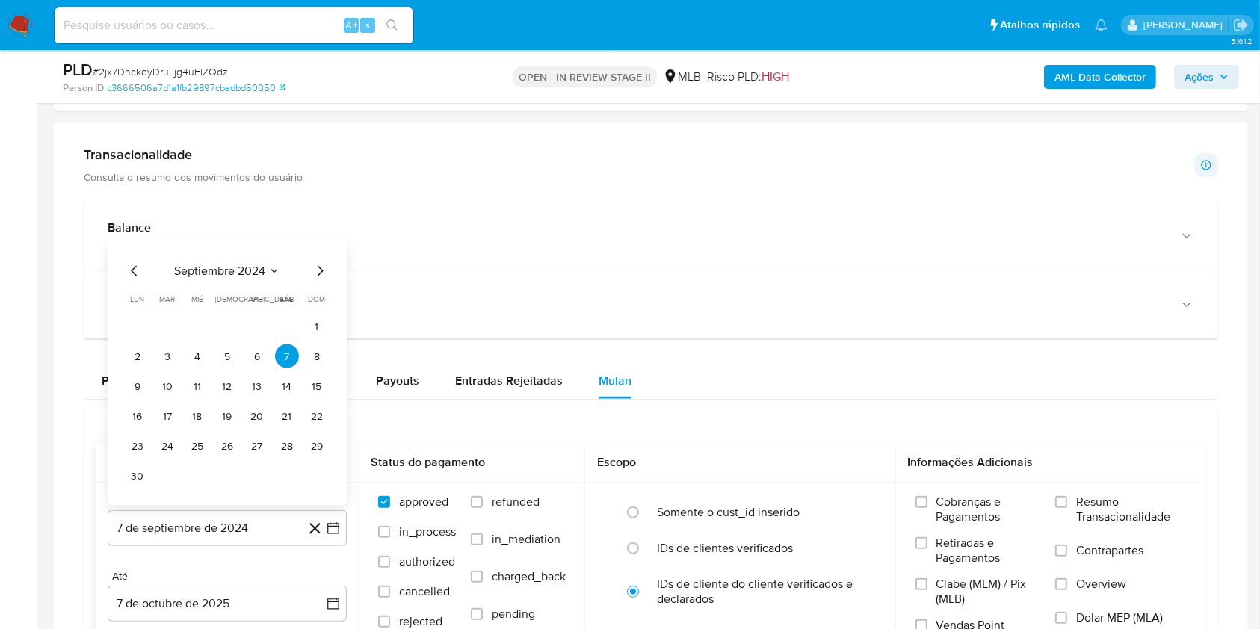
click at [260, 271] on span "septiembre 2024" at bounding box center [219, 271] width 91 height 15
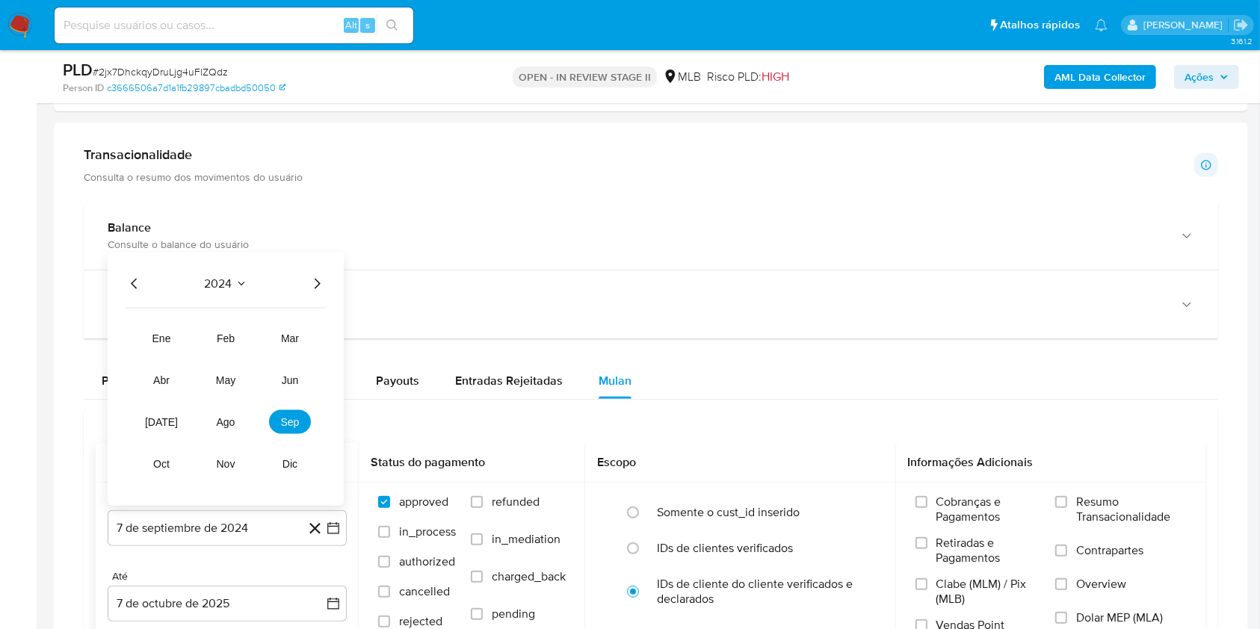
click at [315, 280] on icon "Año siguiente" at bounding box center [317, 284] width 18 height 18
click at [227, 426] on span "ago" at bounding box center [226, 422] width 19 height 12
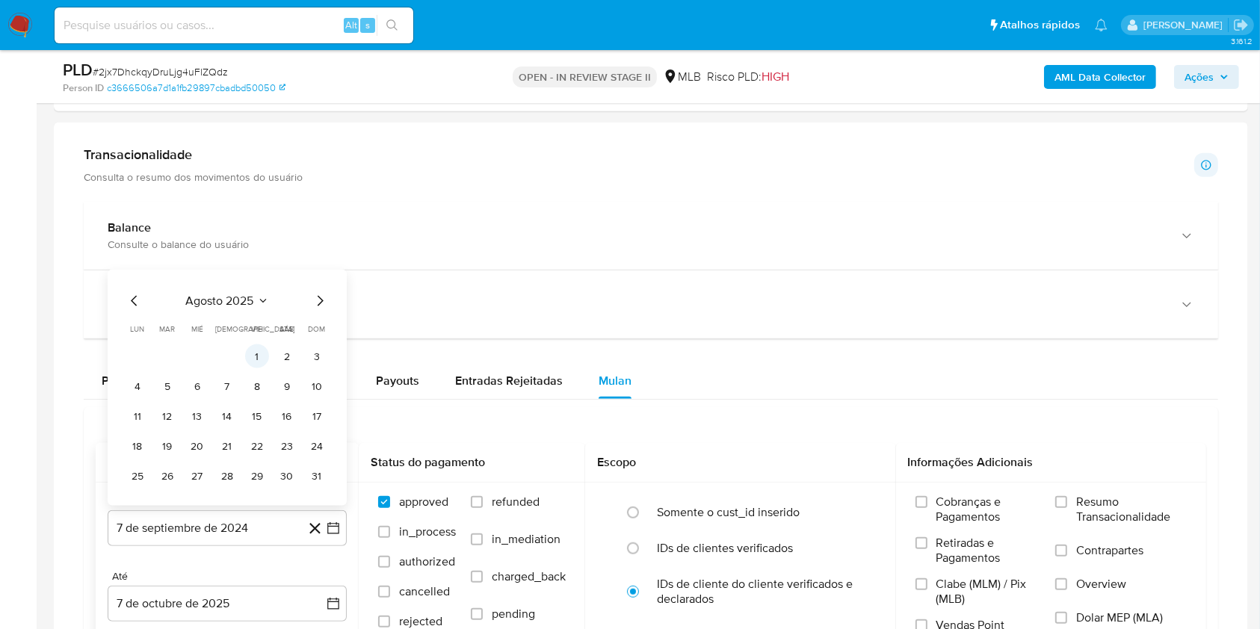
click at [256, 355] on button "1" at bounding box center [257, 357] width 24 height 24
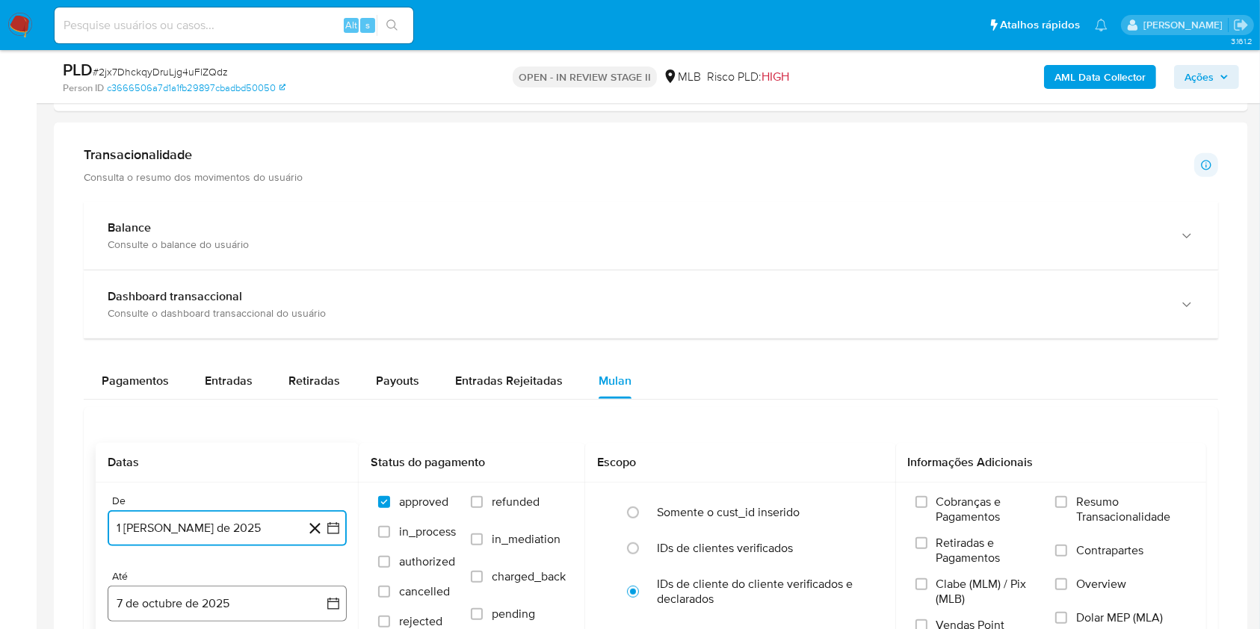
click at [278, 596] on button "7 de octubre de 2025" at bounding box center [227, 604] width 239 height 36
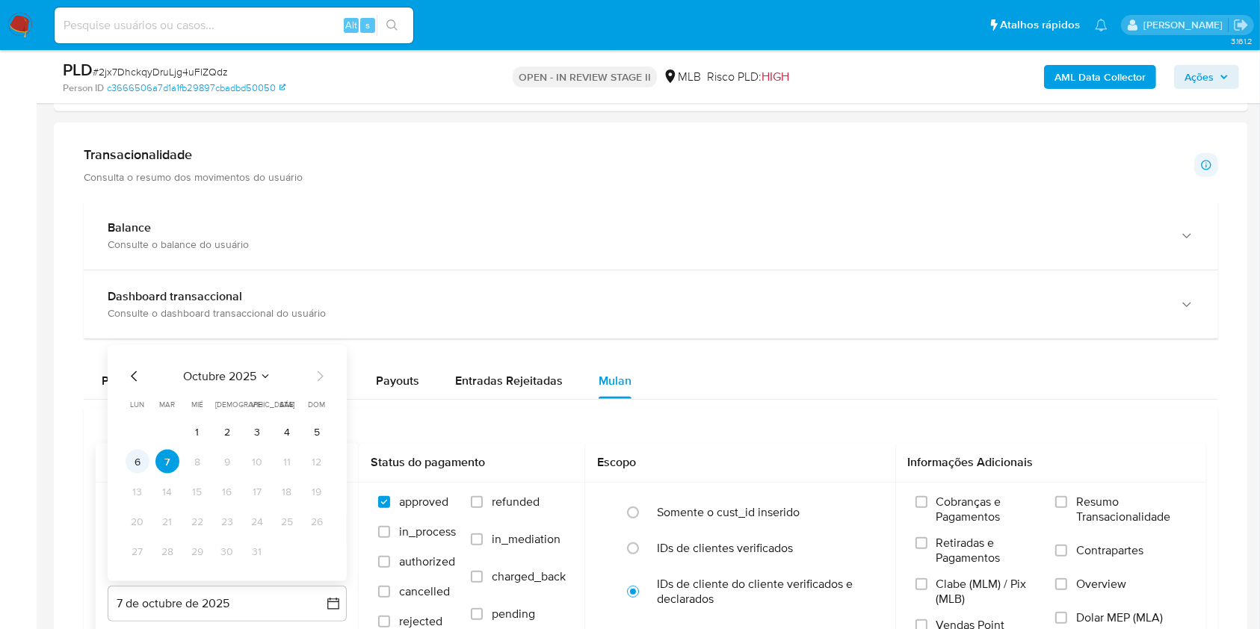
click at [138, 461] on button "6" at bounding box center [138, 462] width 24 height 24
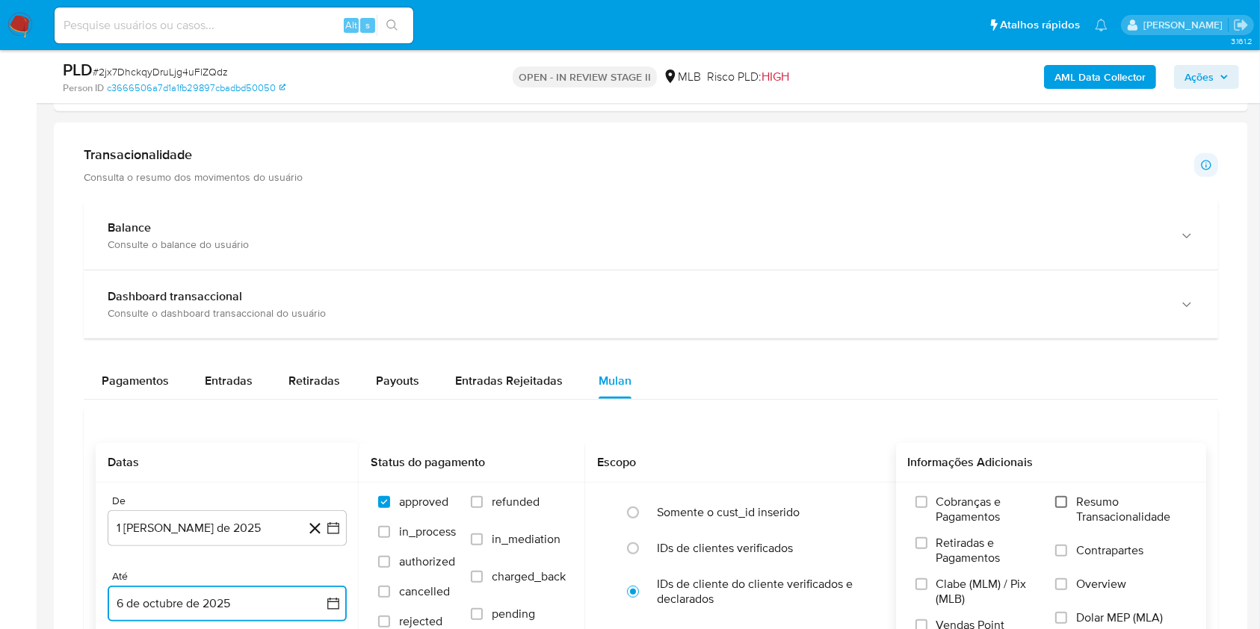
click at [1066, 504] on input "Resumo Transacionalidade" at bounding box center [1061, 502] width 12 height 12
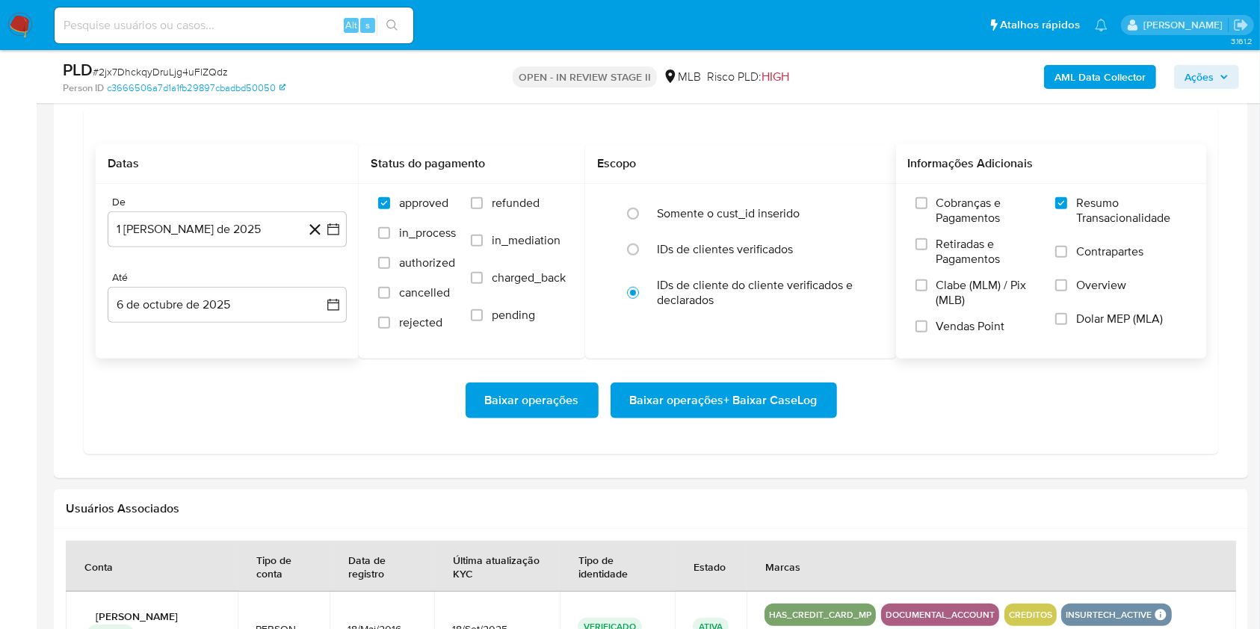
click at [681, 402] on span "Baixar operações + Baixar CaseLog" at bounding box center [724, 400] width 188 height 33
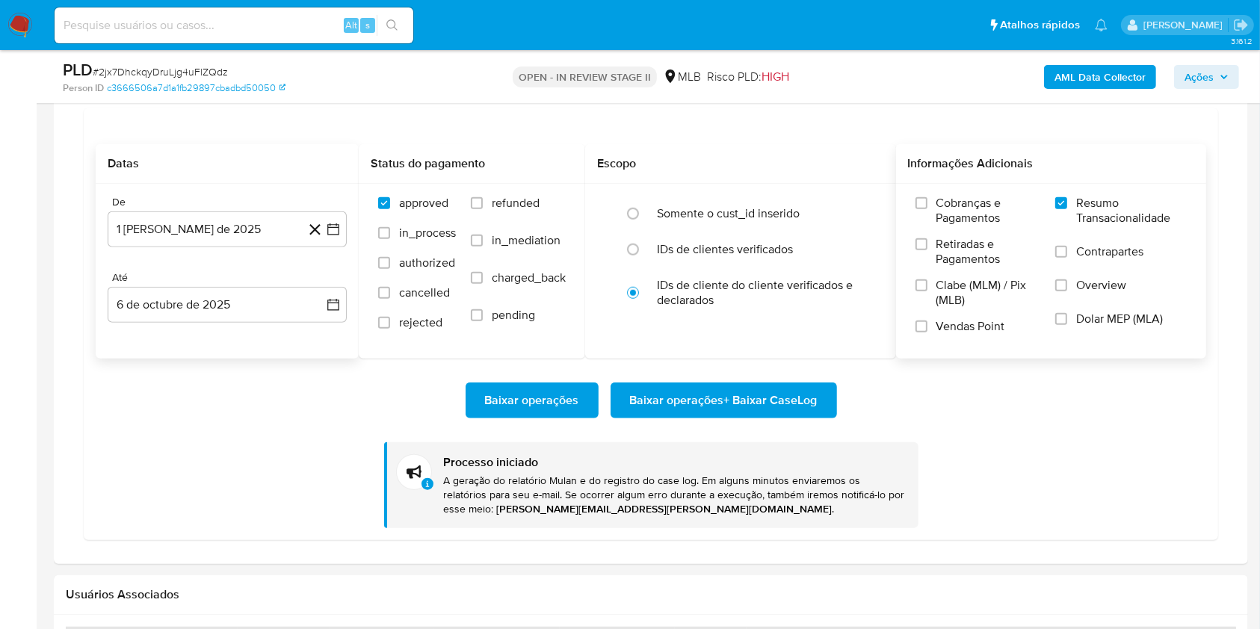
click at [193, 73] on span "# 2jx7DhckqyDruLjg4uFlZQdz" at bounding box center [160, 71] width 135 height 15
copy span "2jx7DhckqyDruLjg4uFlZQdz"
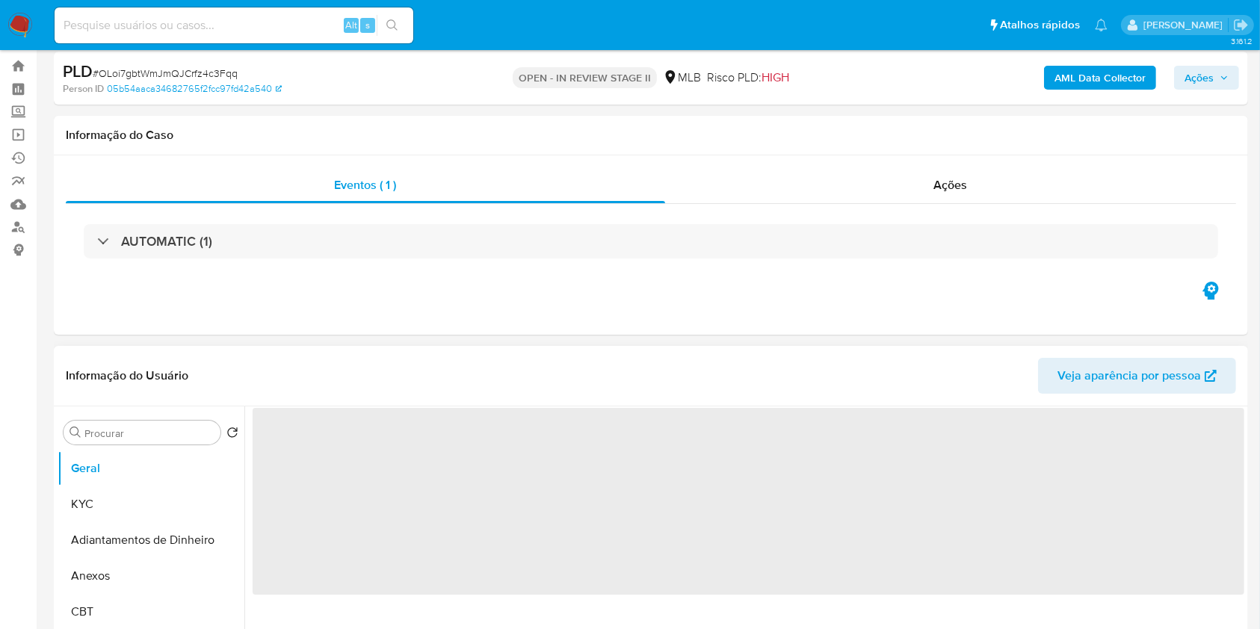
select select "10"
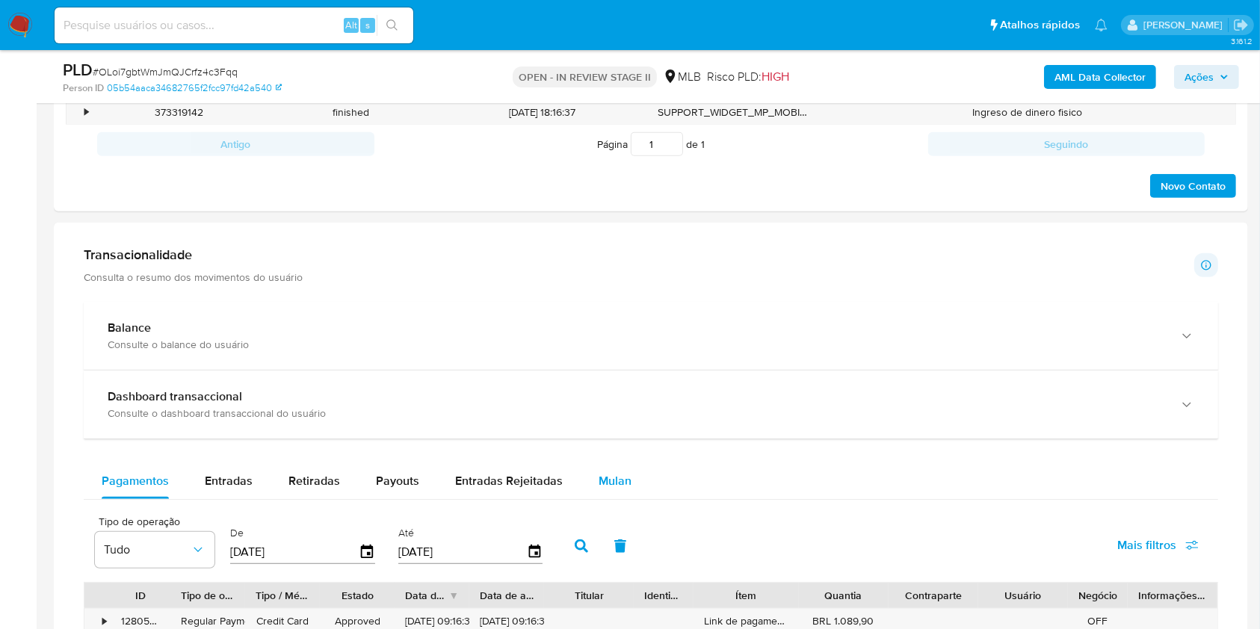
click at [608, 484] on span "Mulan" at bounding box center [615, 480] width 33 height 17
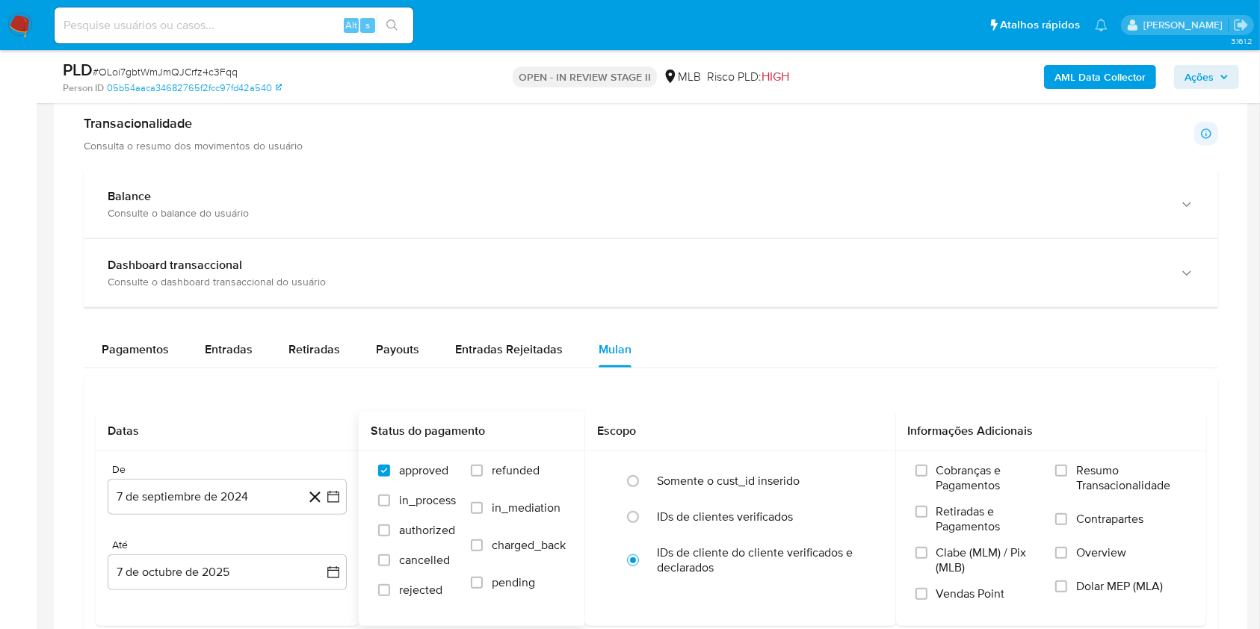
scroll to position [1096, 0]
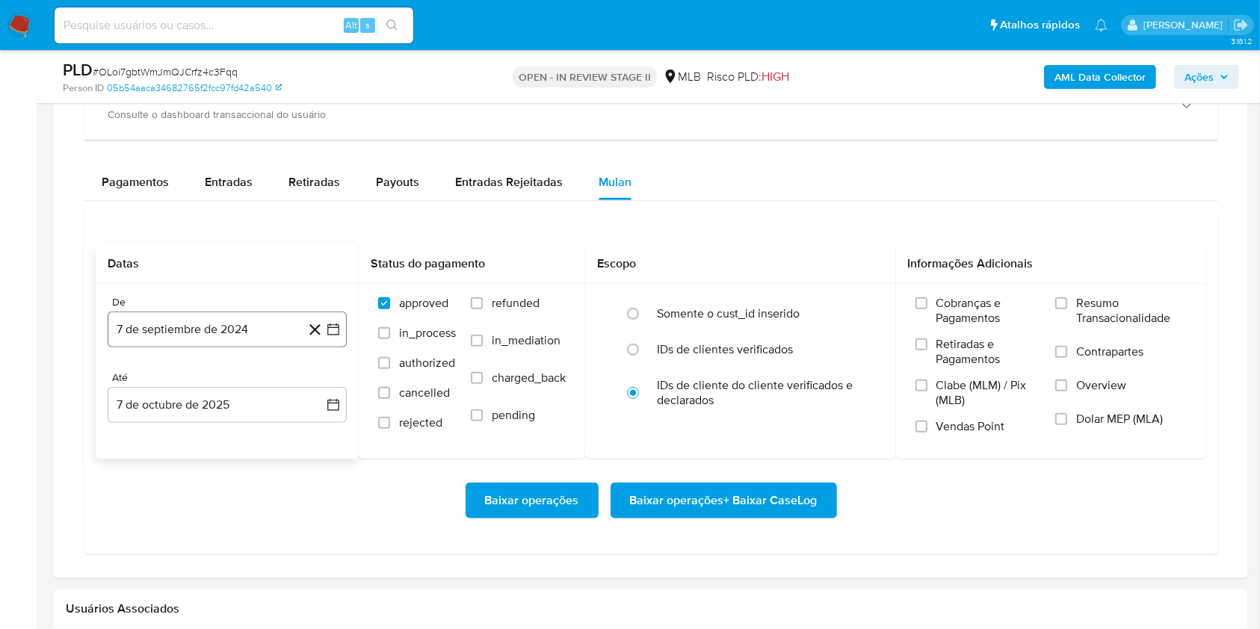
drag, startPoint x: 281, startPoint y: 307, endPoint x: 275, endPoint y: 320, distance: 14.0
click at [281, 307] on div "De" at bounding box center [227, 302] width 239 height 13
click at [275, 324] on button "7 de septiembre de 2024" at bounding box center [227, 330] width 239 height 36
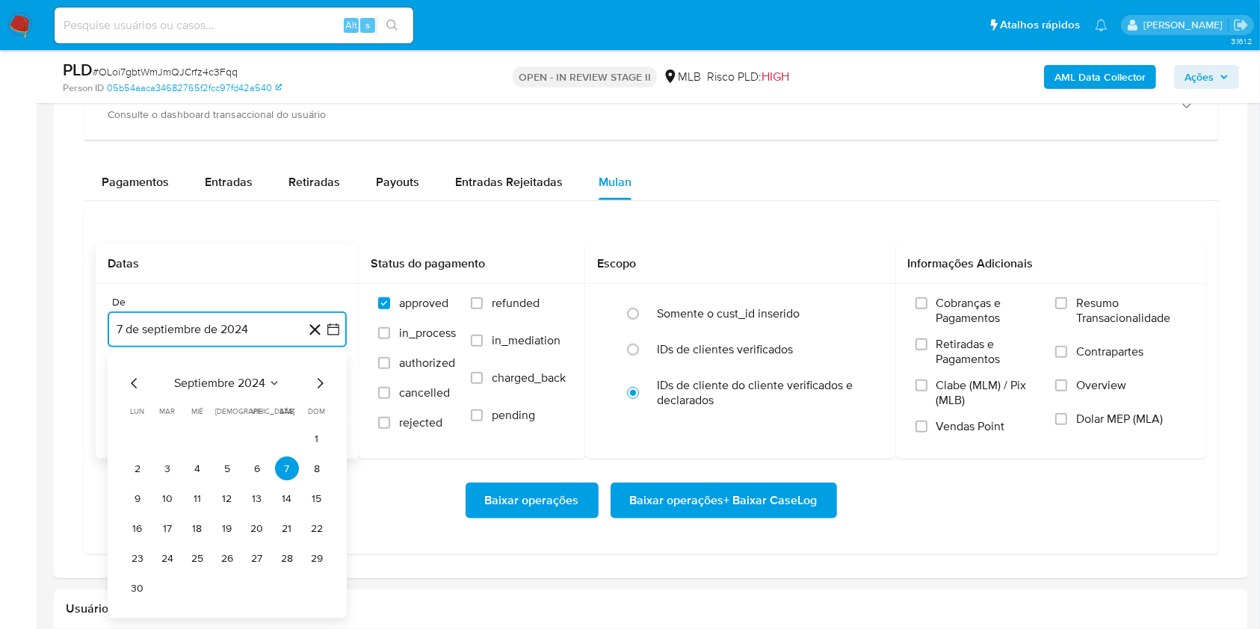
click at [256, 382] on span "septiembre 2024" at bounding box center [219, 384] width 91 height 15
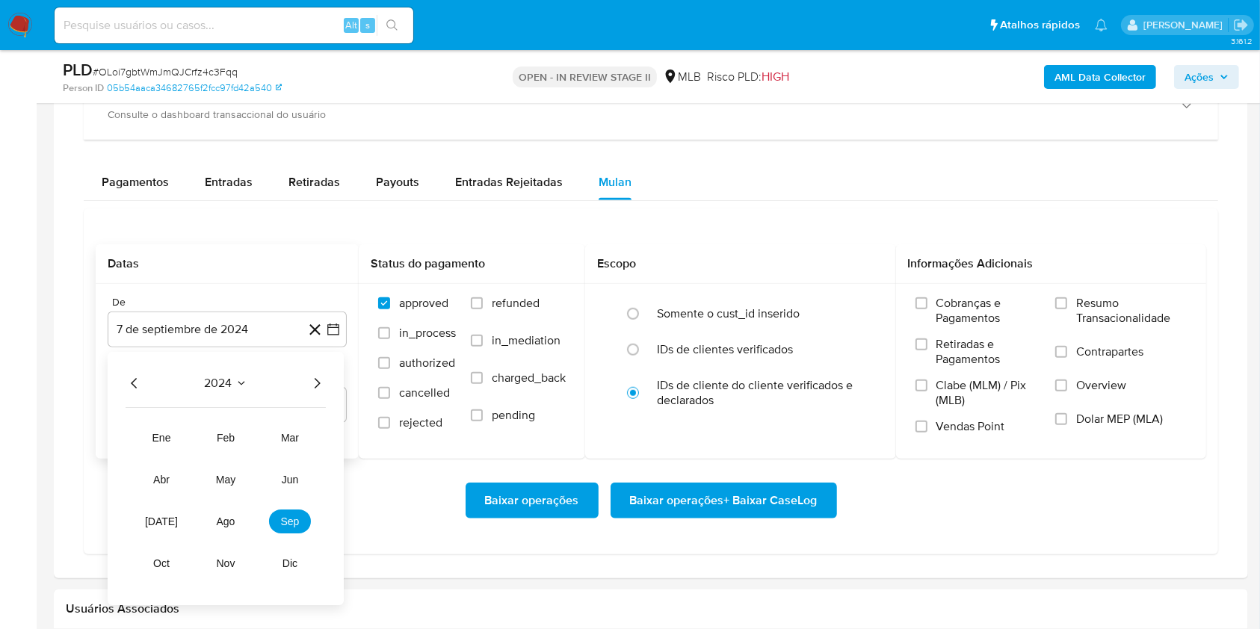
click at [317, 378] on icon "Año siguiente" at bounding box center [317, 384] width 18 height 18
click at [222, 524] on span "ago" at bounding box center [226, 522] width 19 height 12
click at [253, 445] on button "1" at bounding box center [257, 440] width 24 height 24
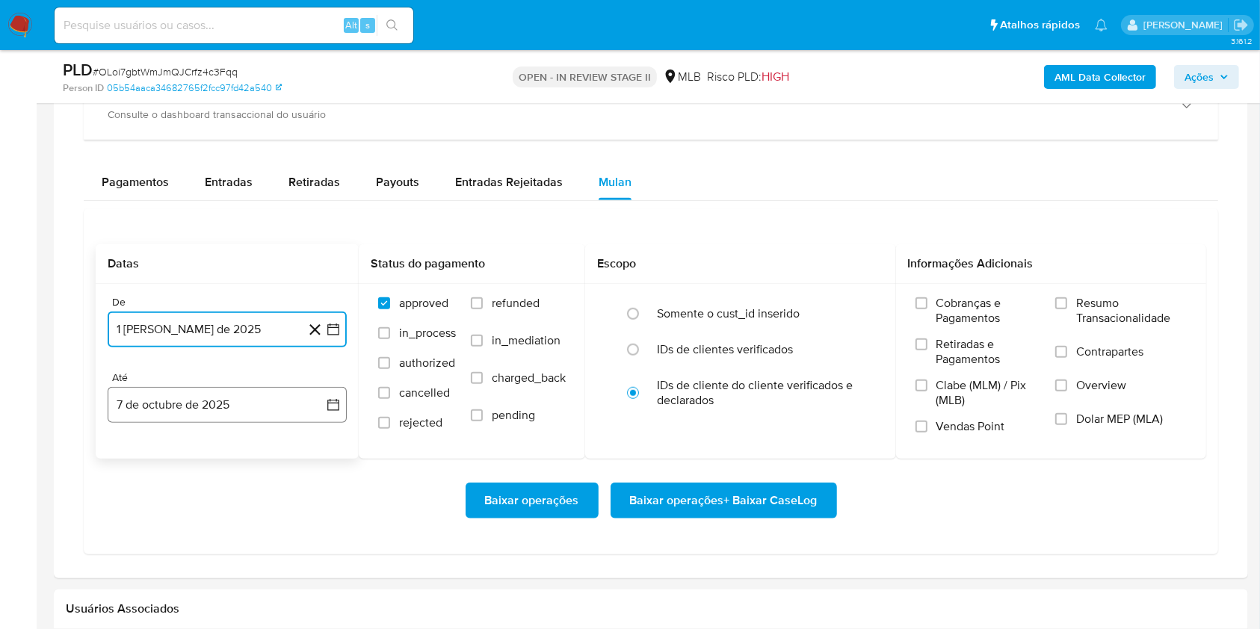
click at [269, 407] on button "7 de octubre de 2025" at bounding box center [227, 405] width 239 height 36
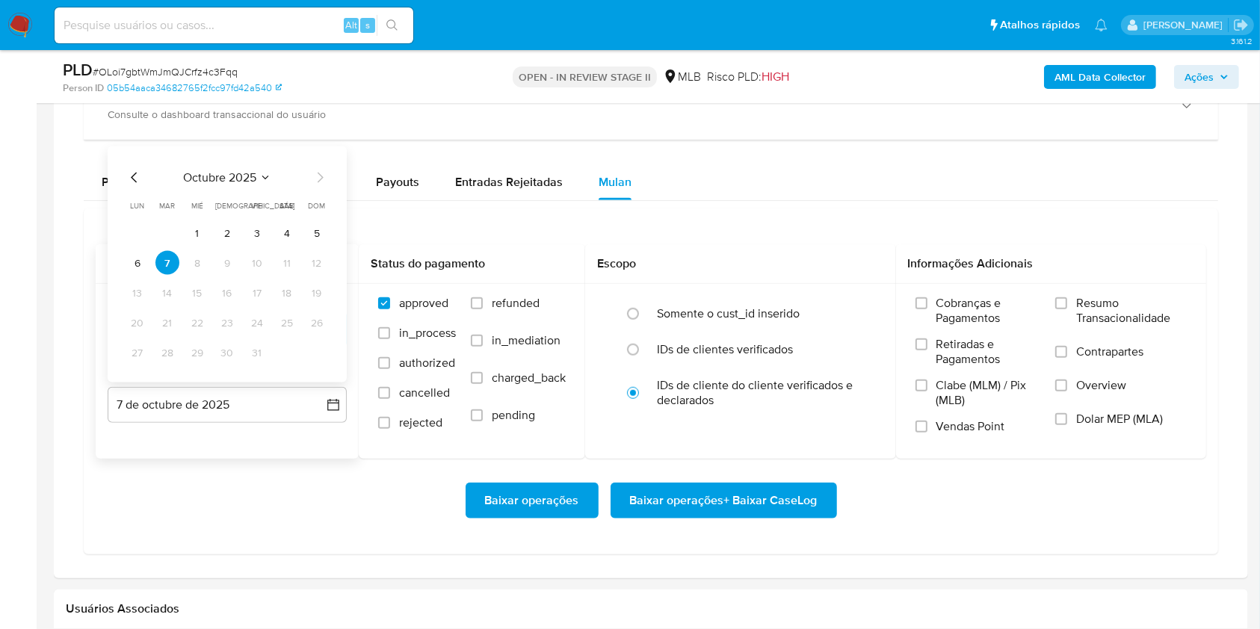
click at [135, 255] on button "6" at bounding box center [138, 263] width 24 height 24
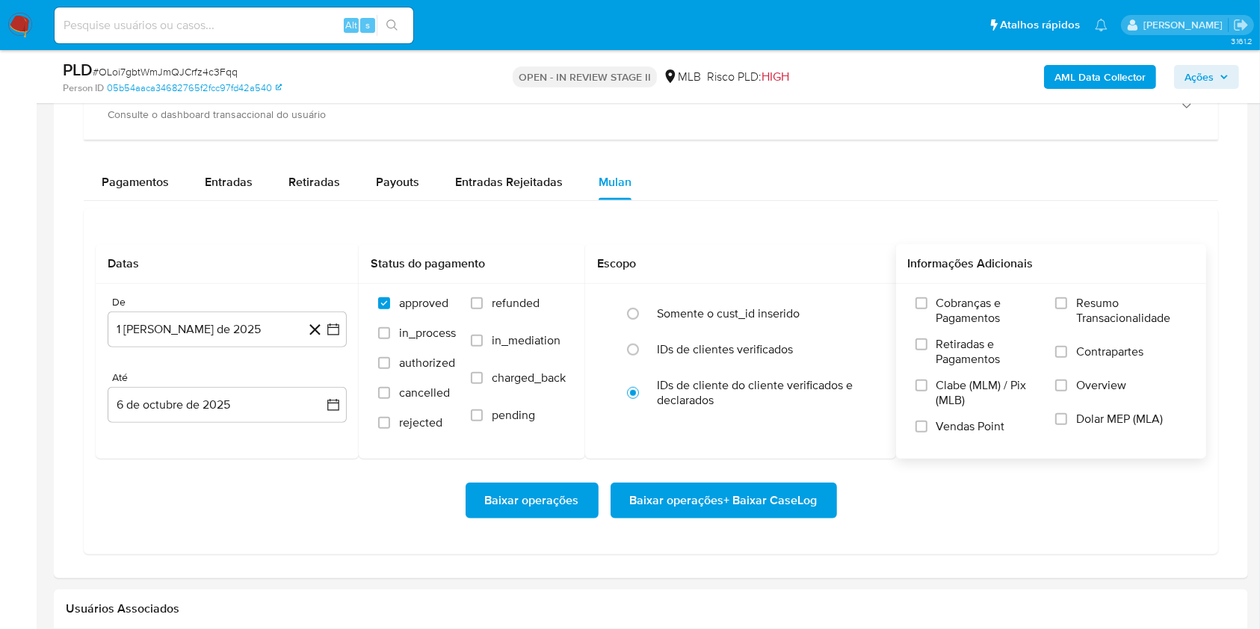
click at [1076, 297] on span "Resumo Transacionalidade" at bounding box center [1131, 311] width 111 height 30
click at [1067, 297] on input "Resumo Transacionalidade" at bounding box center [1061, 303] width 12 height 12
click at [781, 487] on span "Baixar operações + Baixar CaseLog" at bounding box center [724, 500] width 188 height 33
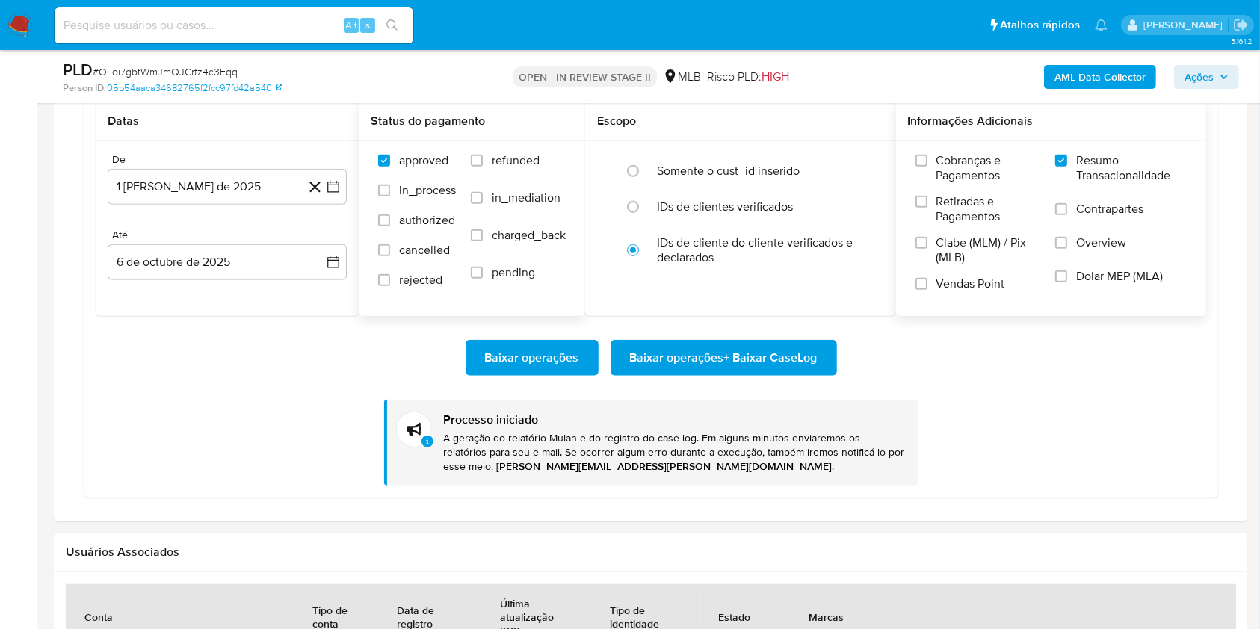
scroll to position [1196, 0]
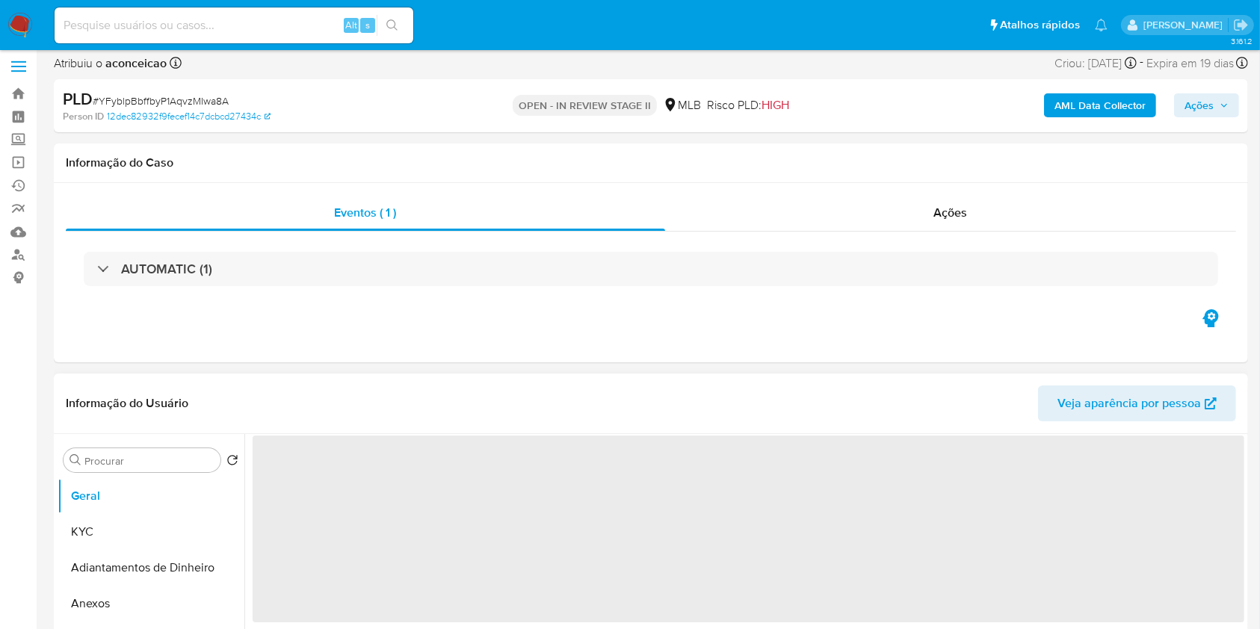
select select "10"
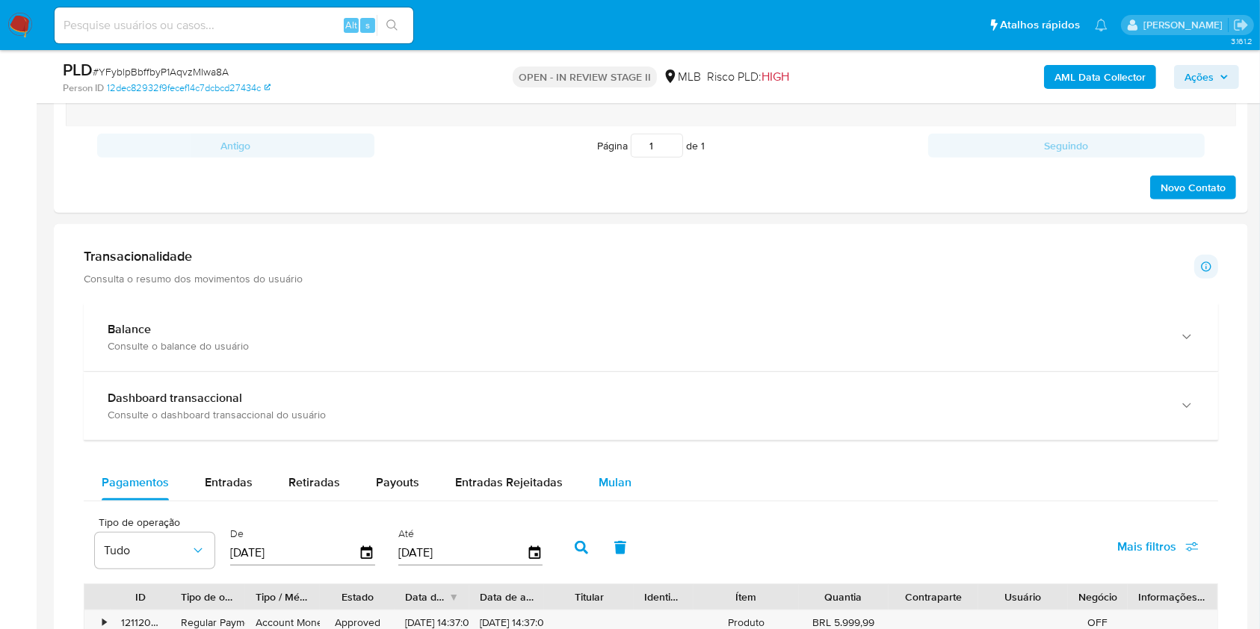
click at [604, 483] on span "Mulan" at bounding box center [615, 482] width 33 height 17
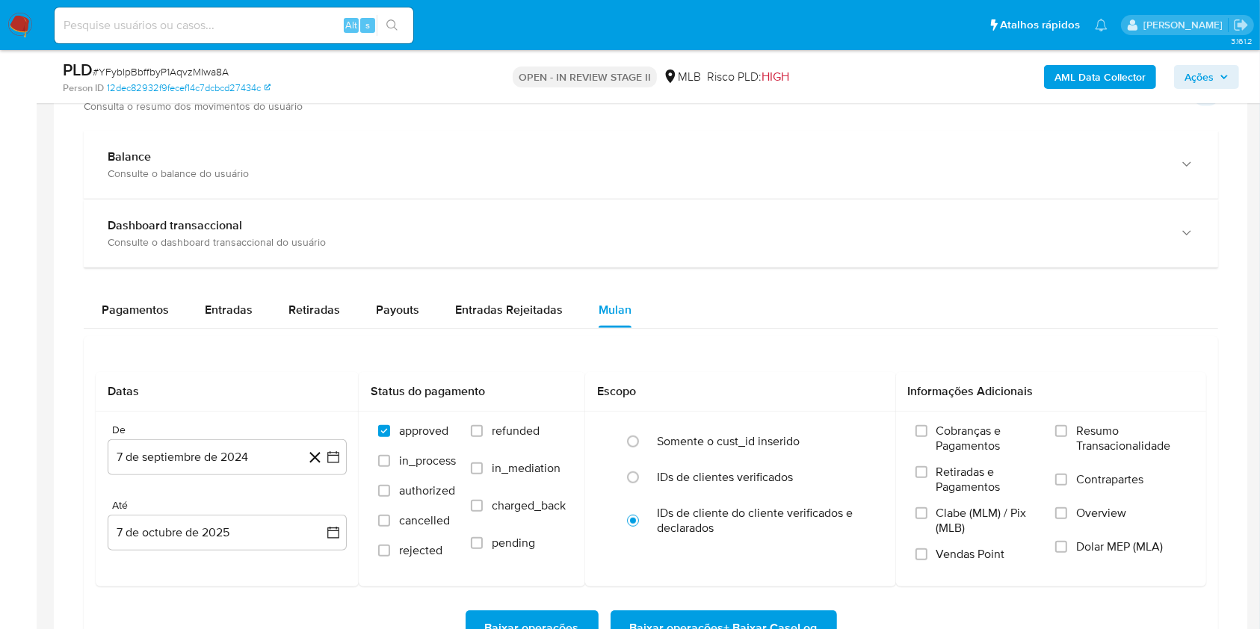
scroll to position [1295, 0]
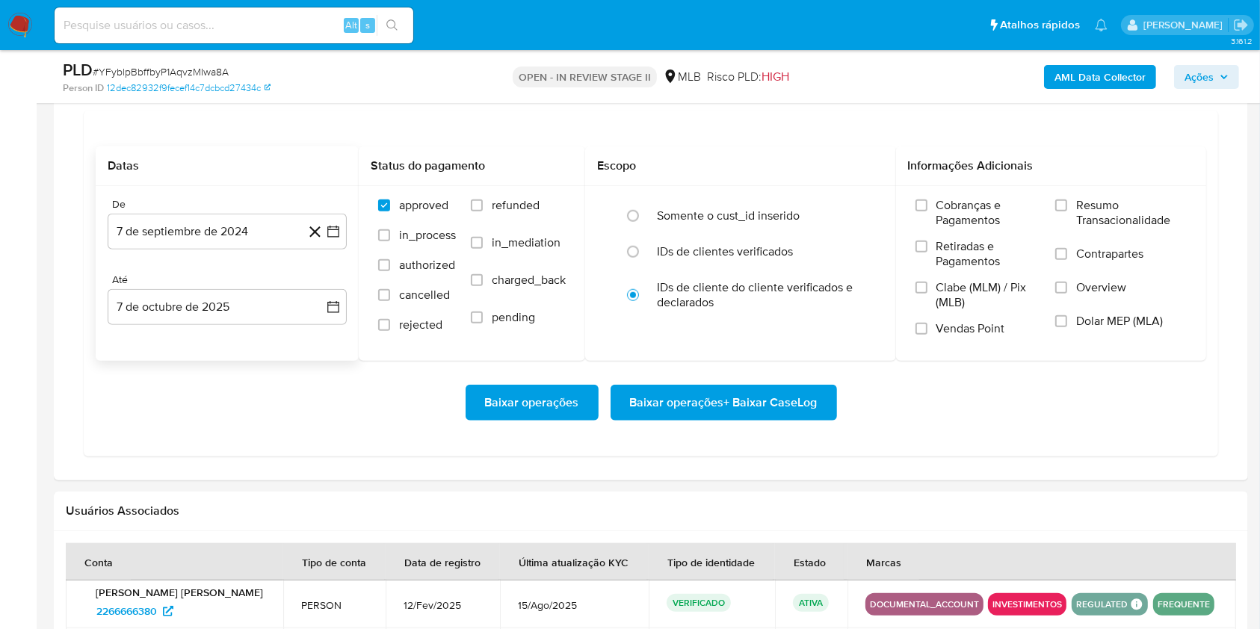
drag, startPoint x: 265, startPoint y: 241, endPoint x: 272, endPoint y: 253, distance: 14.1
click at [272, 253] on div "De 7 de septiembre de 2024 7-09-2024 Até 7 de octubre de 2025 7-10-2025" at bounding box center [227, 273] width 263 height 175
click at [270, 233] on button "7 de septiembre de 2024" at bounding box center [227, 232] width 239 height 36
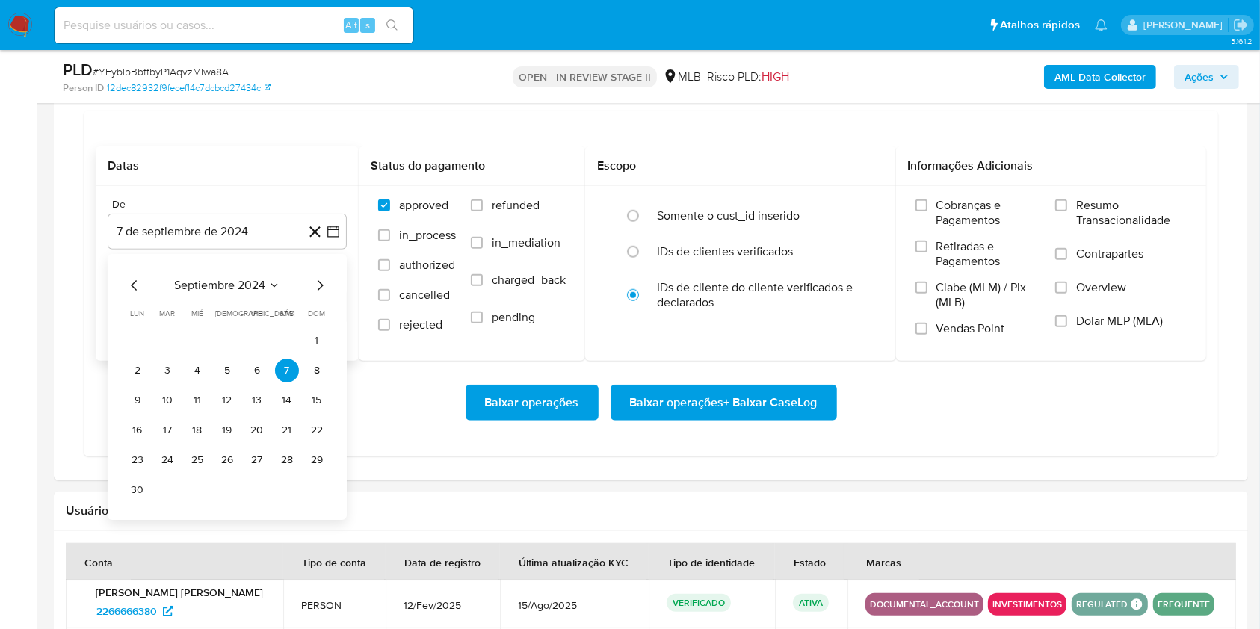
click at [244, 283] on span "septiembre 2024" at bounding box center [219, 285] width 91 height 15
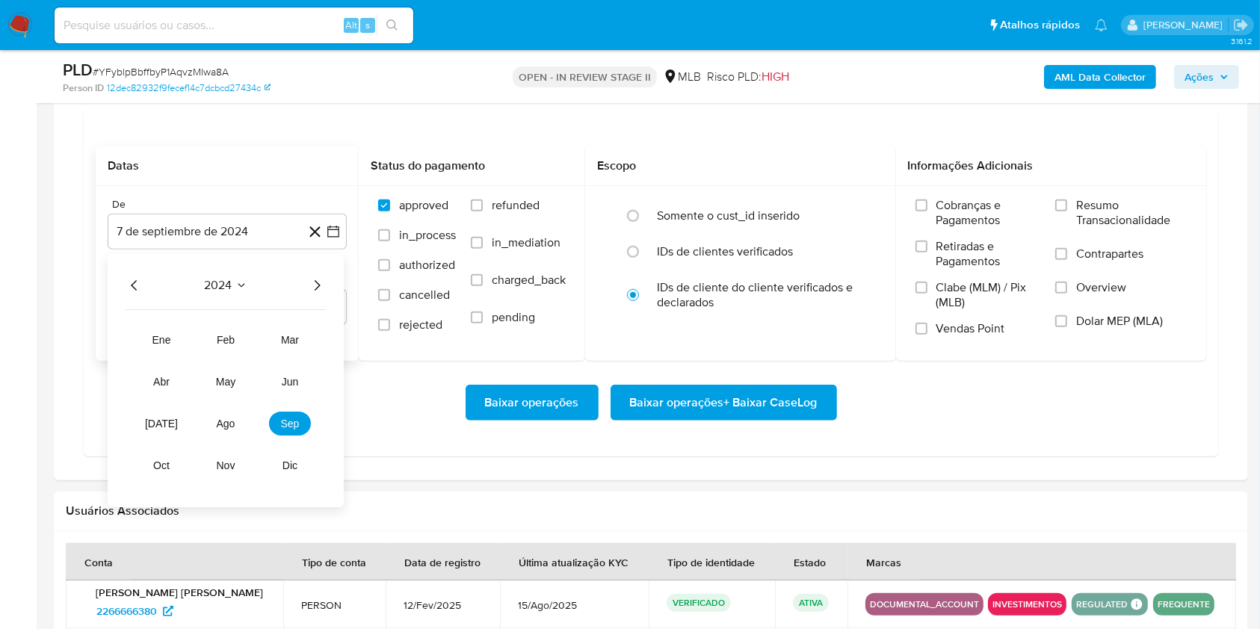
click at [316, 290] on icon "Año siguiente" at bounding box center [317, 286] width 18 height 18
click at [225, 419] on span "ago" at bounding box center [226, 424] width 19 height 12
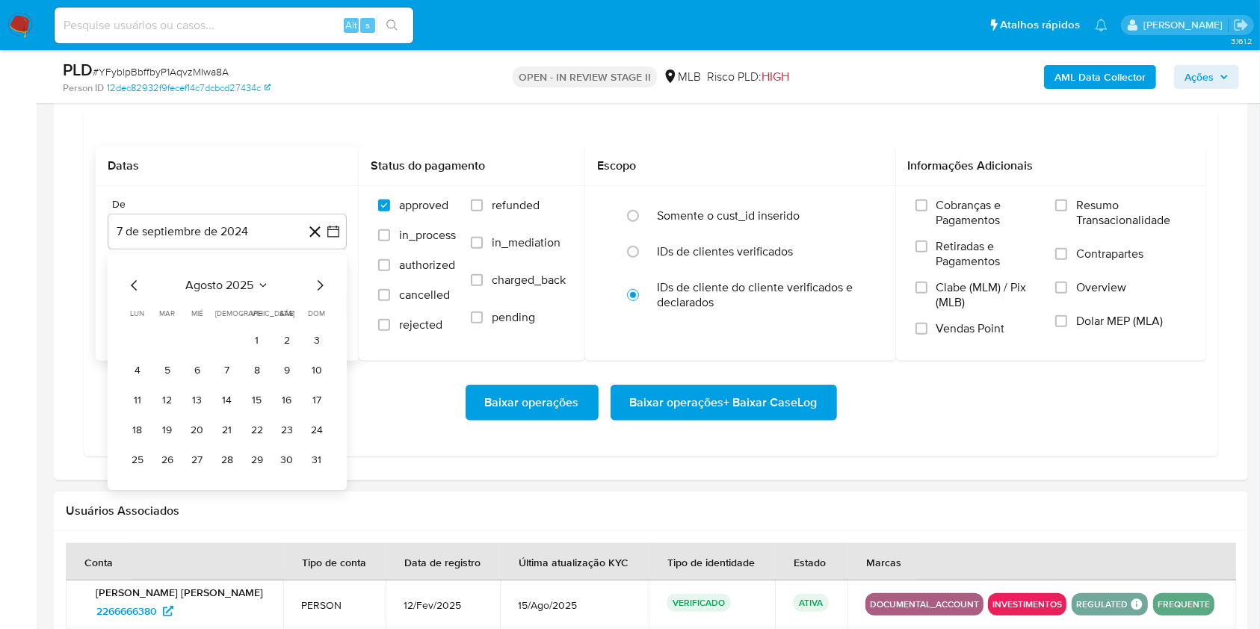
click at [261, 333] on button "1" at bounding box center [257, 341] width 24 height 24
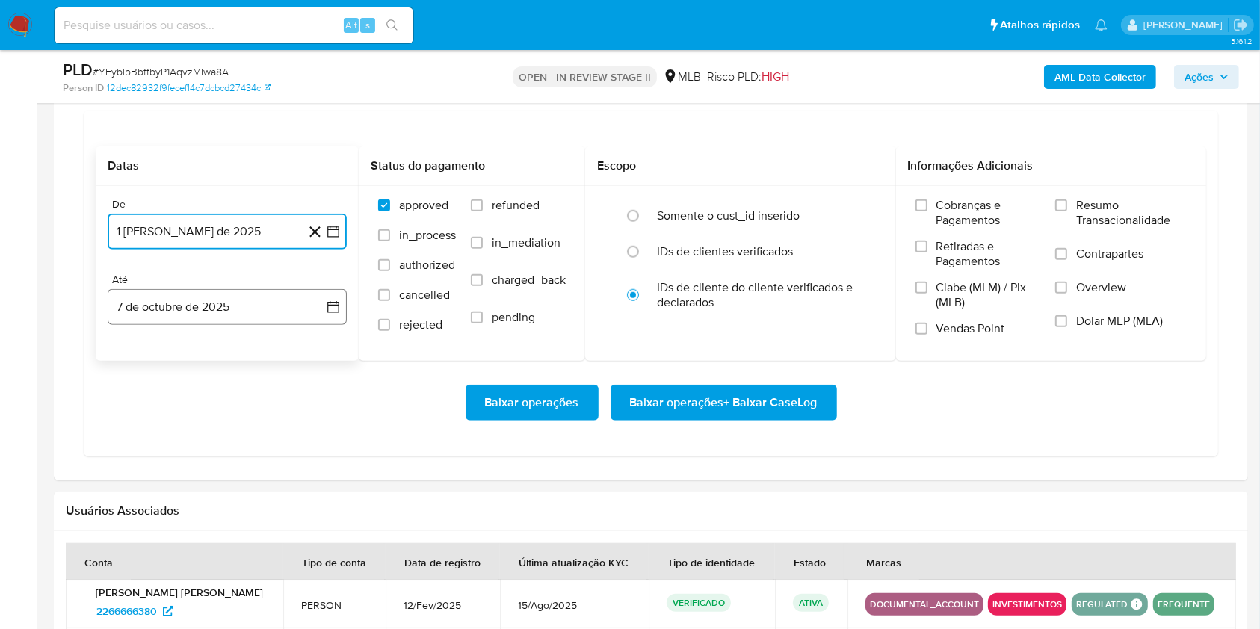
click at [262, 308] on button "7 de octubre de 2025" at bounding box center [227, 307] width 239 height 36
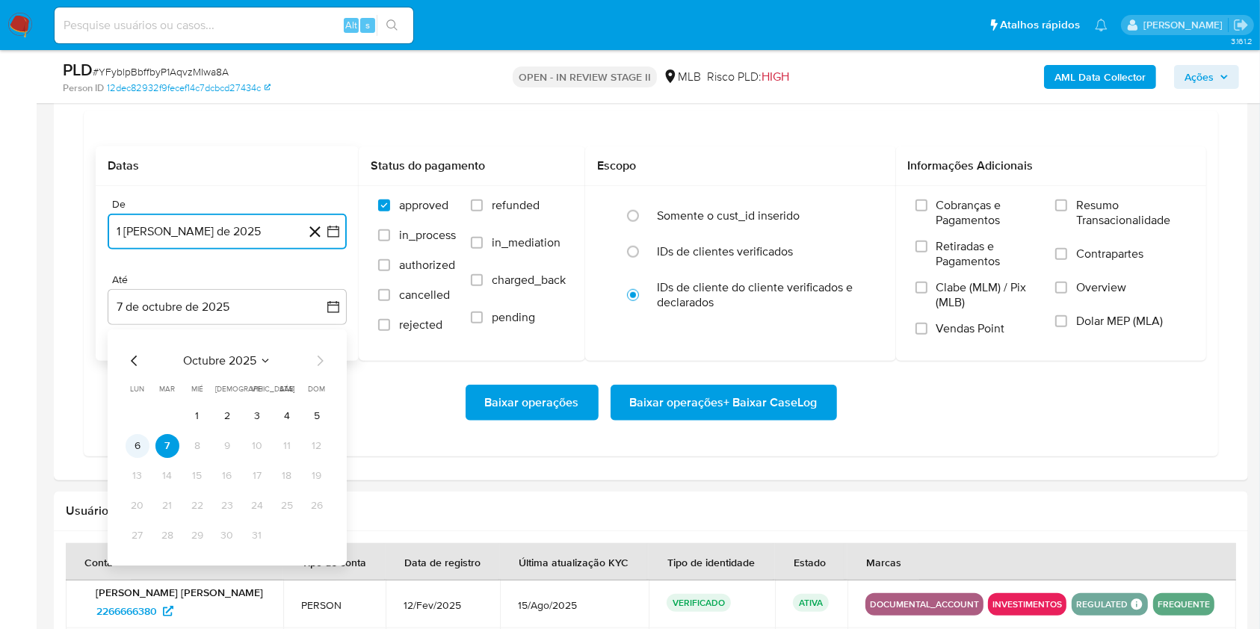
click at [137, 442] on button "6" at bounding box center [138, 446] width 24 height 24
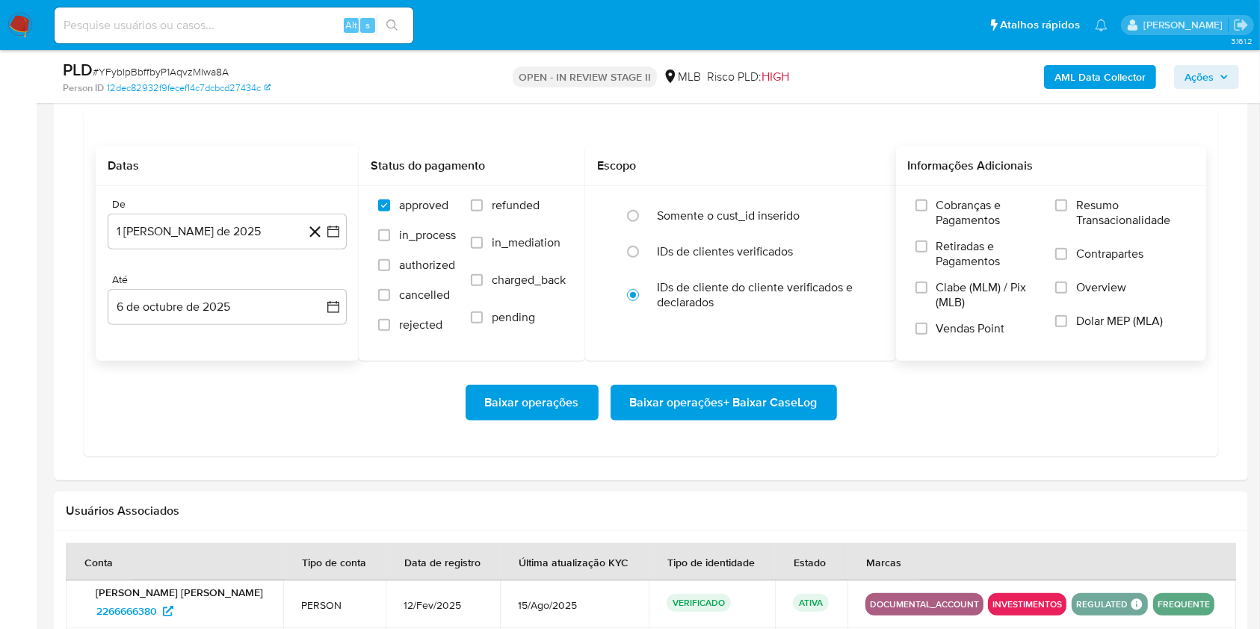
click at [1081, 207] on span "Resumo Transacionalidade" at bounding box center [1131, 213] width 111 height 30
click at [1067, 207] on input "Resumo Transacionalidade" at bounding box center [1061, 206] width 12 height 12
click at [747, 406] on span "Baixar operações + Baixar CaseLog" at bounding box center [724, 402] width 188 height 33
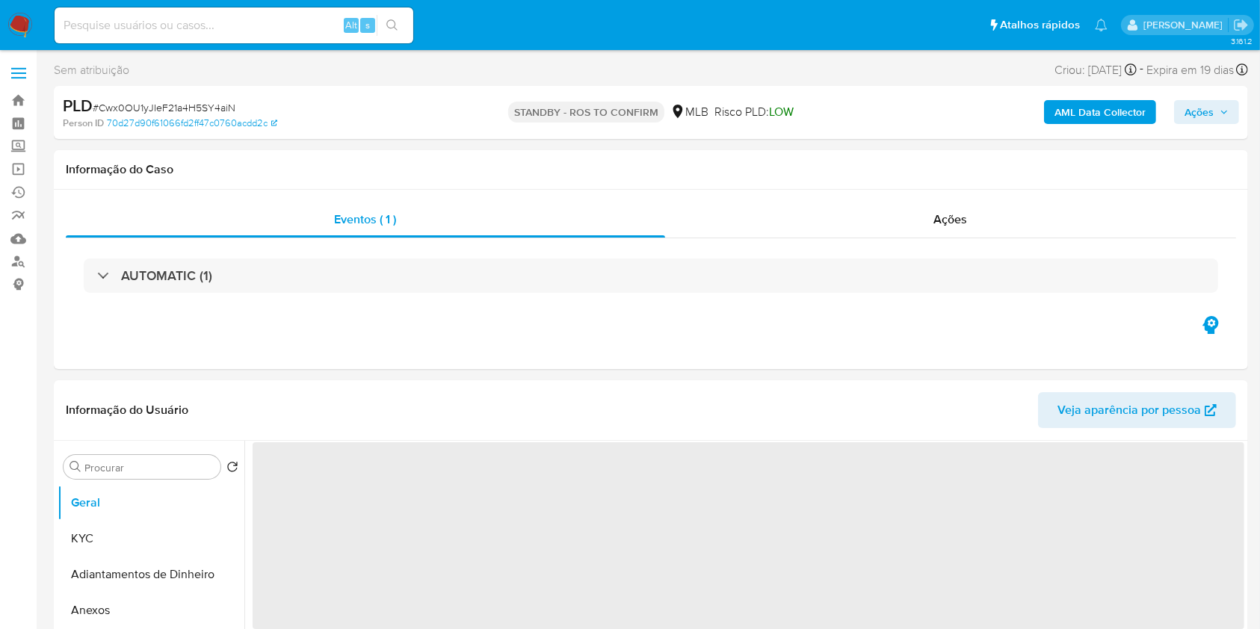
select select "10"
